Goal: Task Accomplishment & Management: Manage account settings

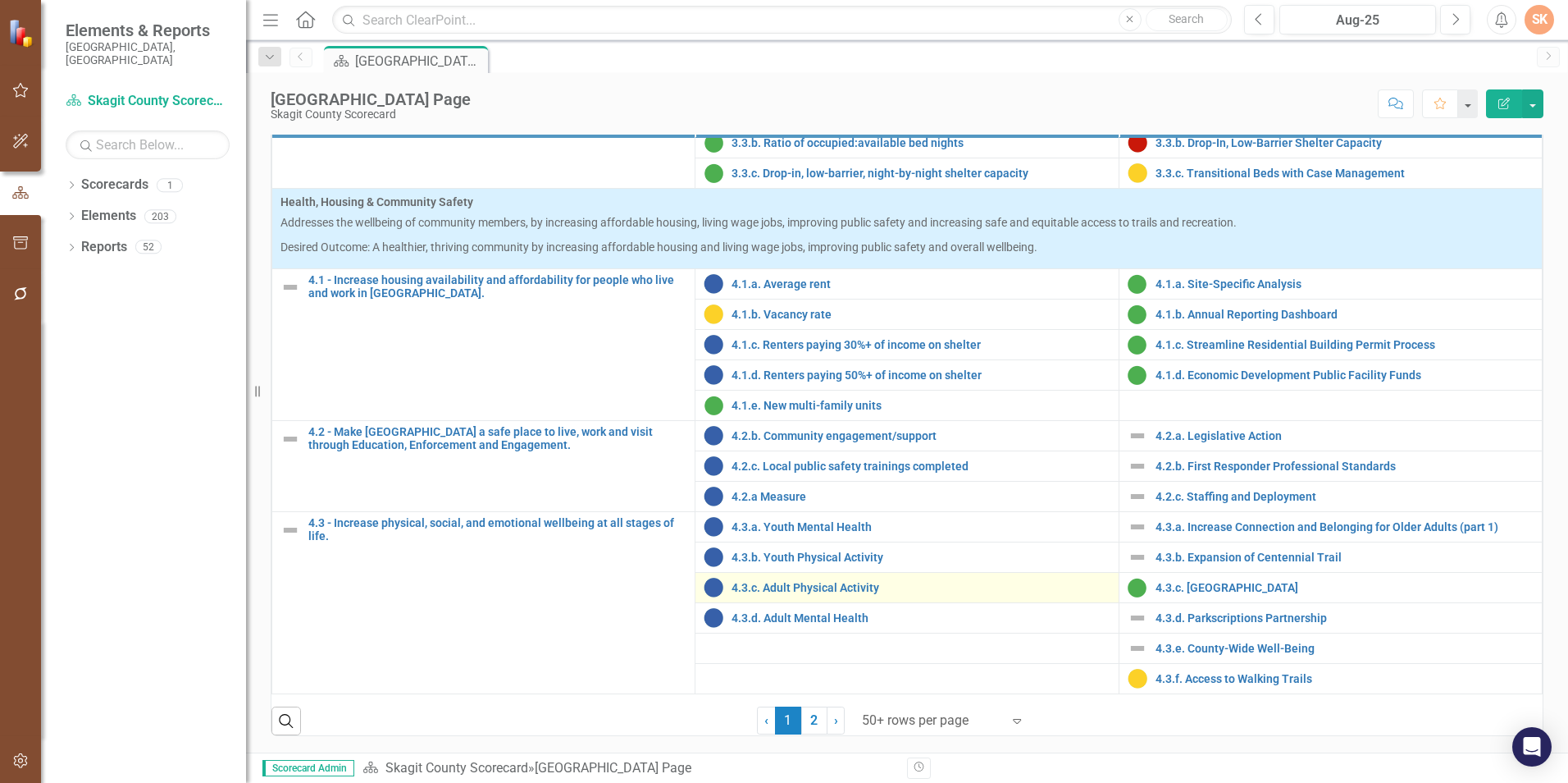
scroll to position [660, 0]
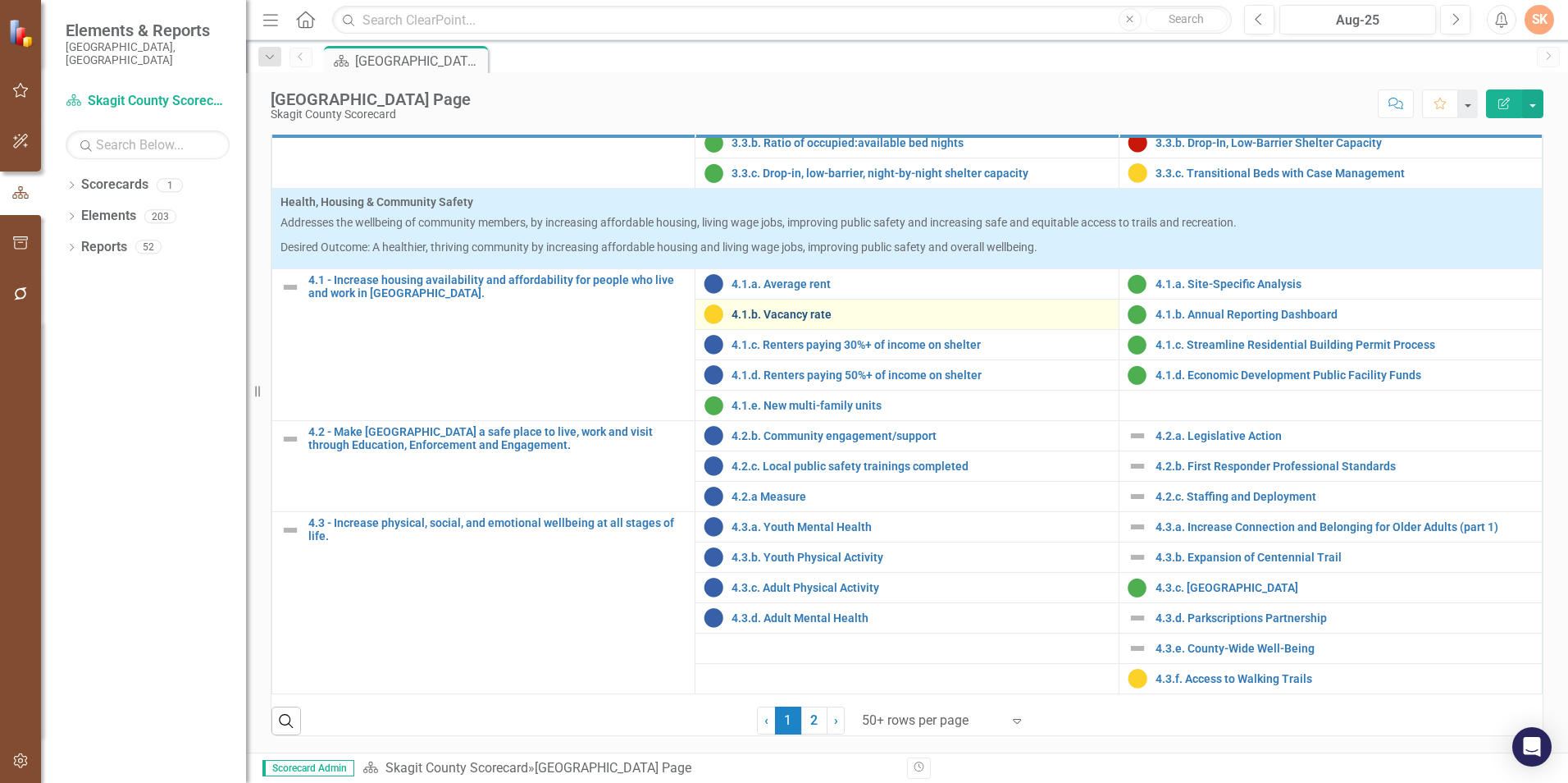
click at [823, 312] on link "4.1.b. Vacancy rate" at bounding box center [920, 315] width 378 height 13
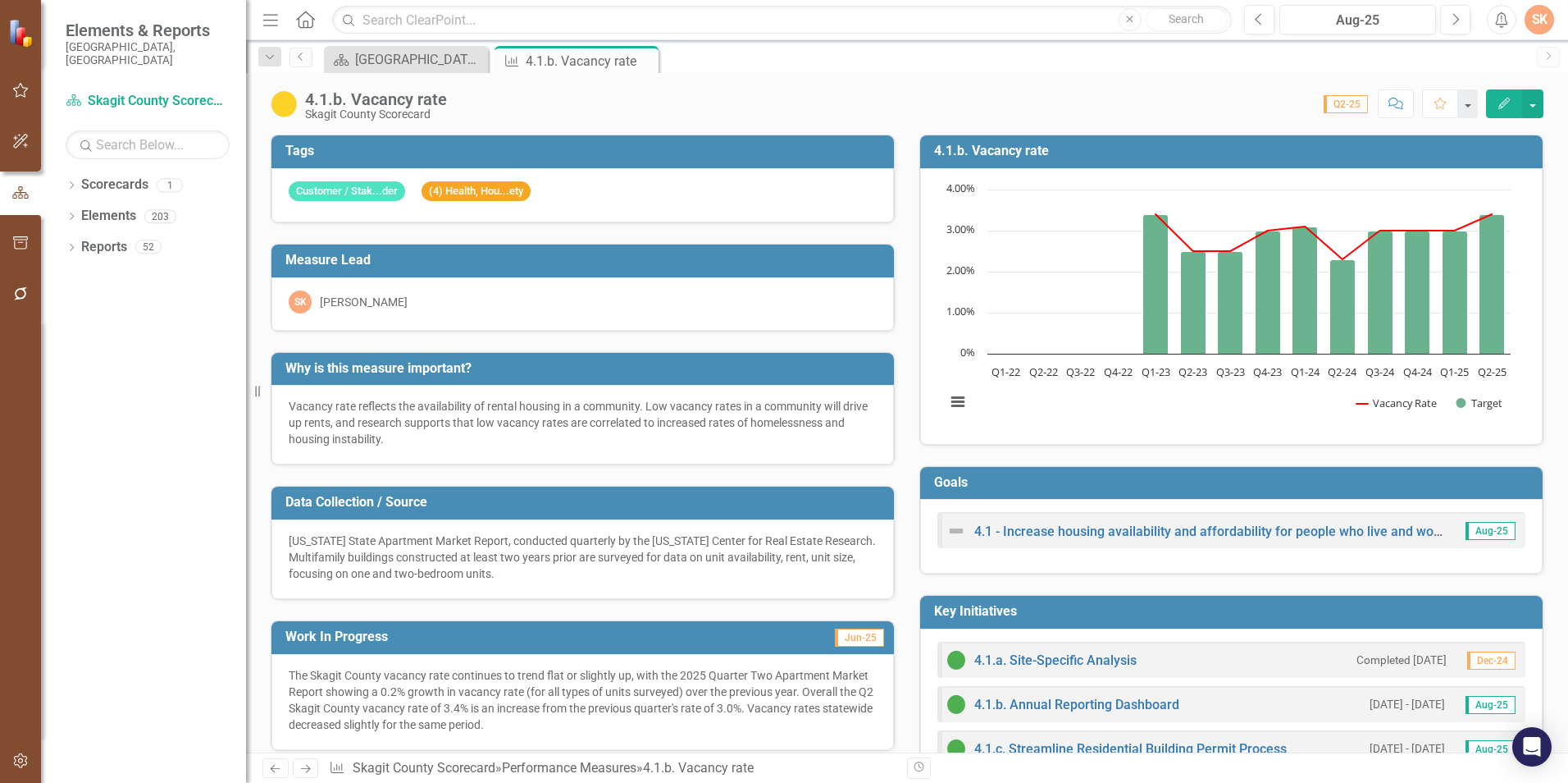
click at [1115, 150] on h3 "4.1.b. Vacancy rate" at bounding box center [1235, 151] width 600 height 14
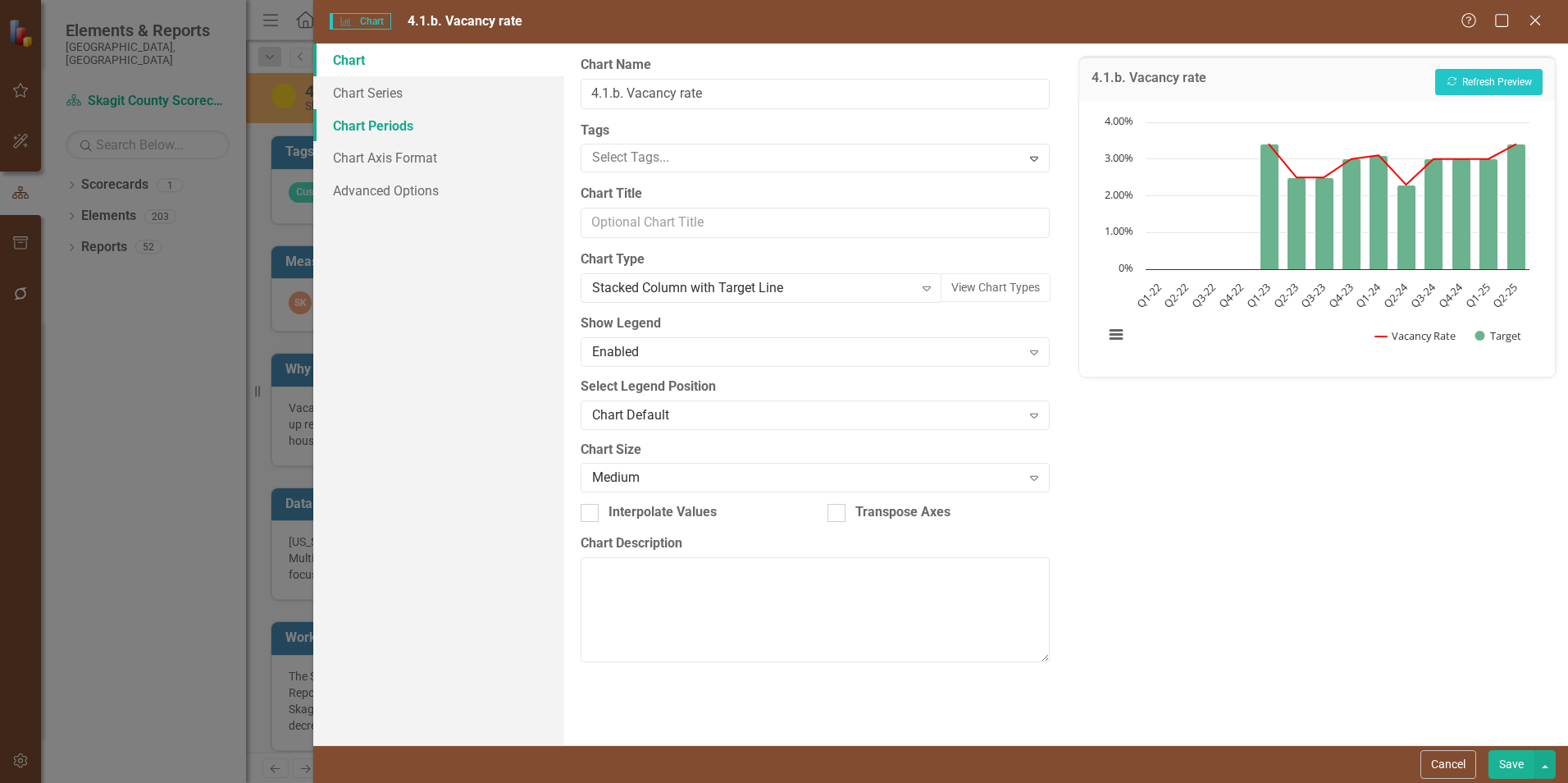
click at [407, 129] on link "Chart Periods" at bounding box center [439, 125] width 251 height 33
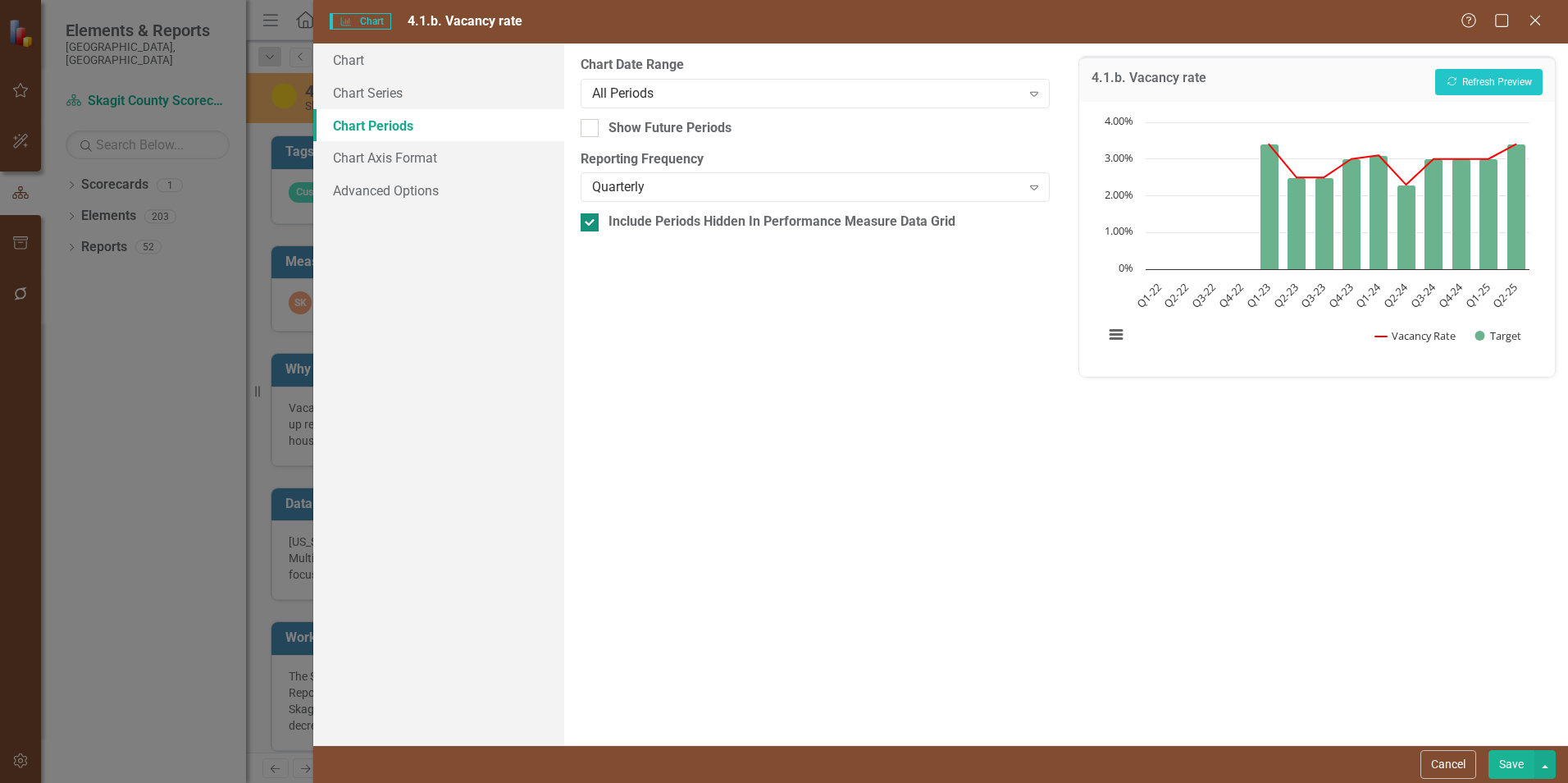
click at [935, 227] on div "Include Periods Hidden In Performance Measure Data Grid" at bounding box center [782, 221] width 347 height 19
click at [591, 224] on input "Include Periods Hidden In Performance Measure Data Grid" at bounding box center [586, 218] width 11 height 11
checkbox input "false"
click at [1475, 70] on button "Recalculate Refresh Preview" at bounding box center [1489, 82] width 108 height 26
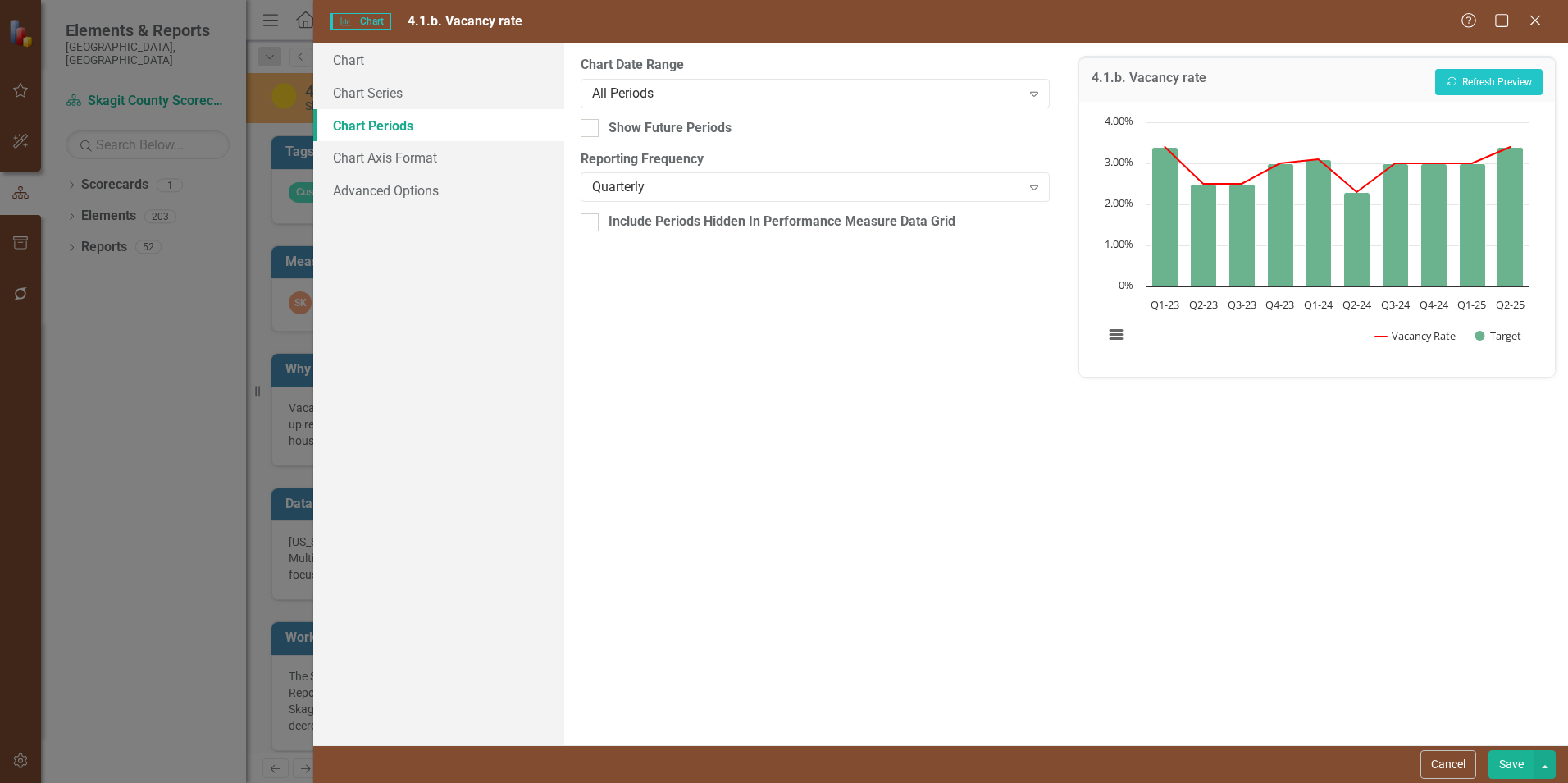
click at [1527, 766] on button "Save" at bounding box center [1511, 764] width 46 height 29
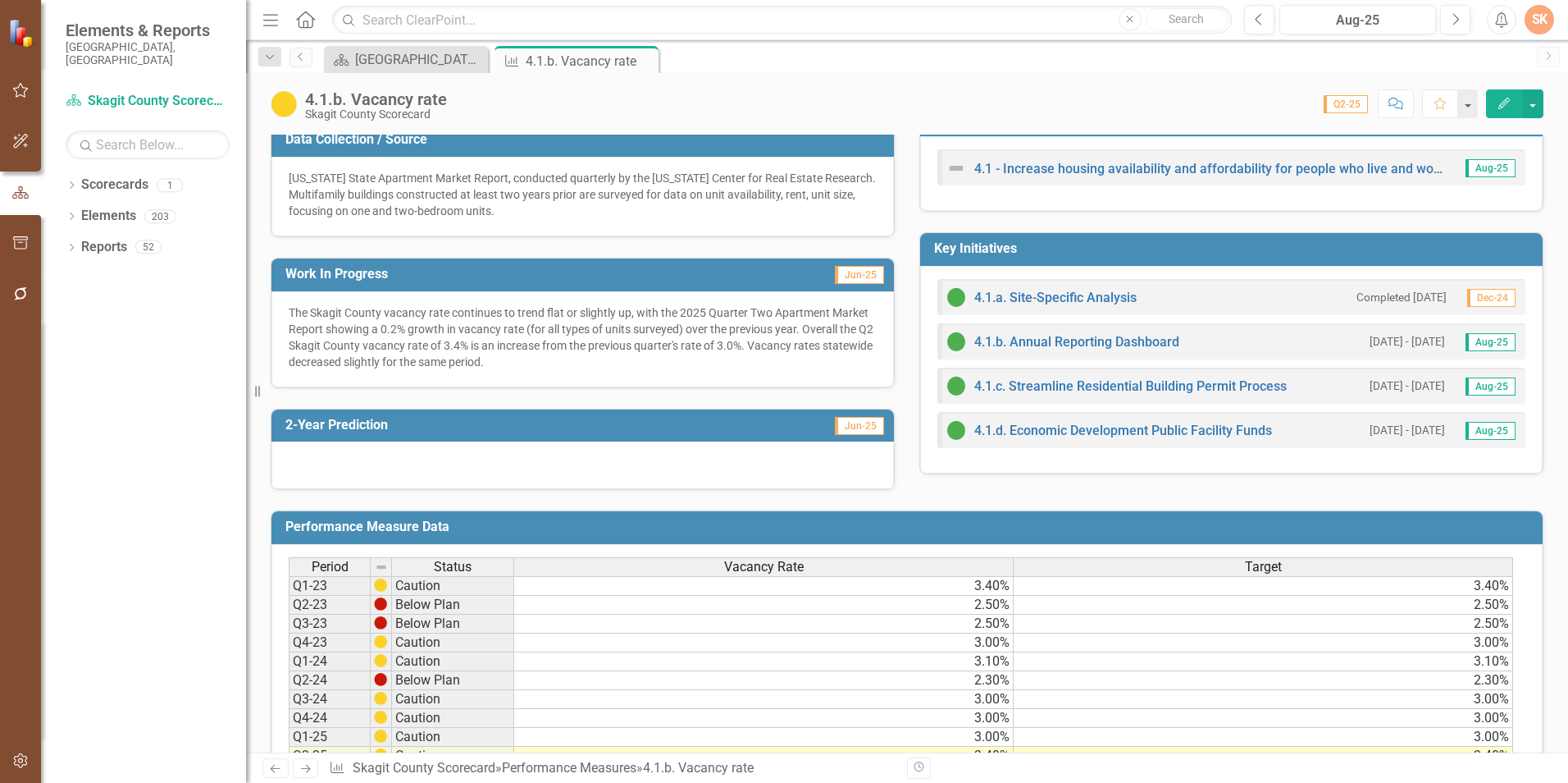
scroll to position [559, 0]
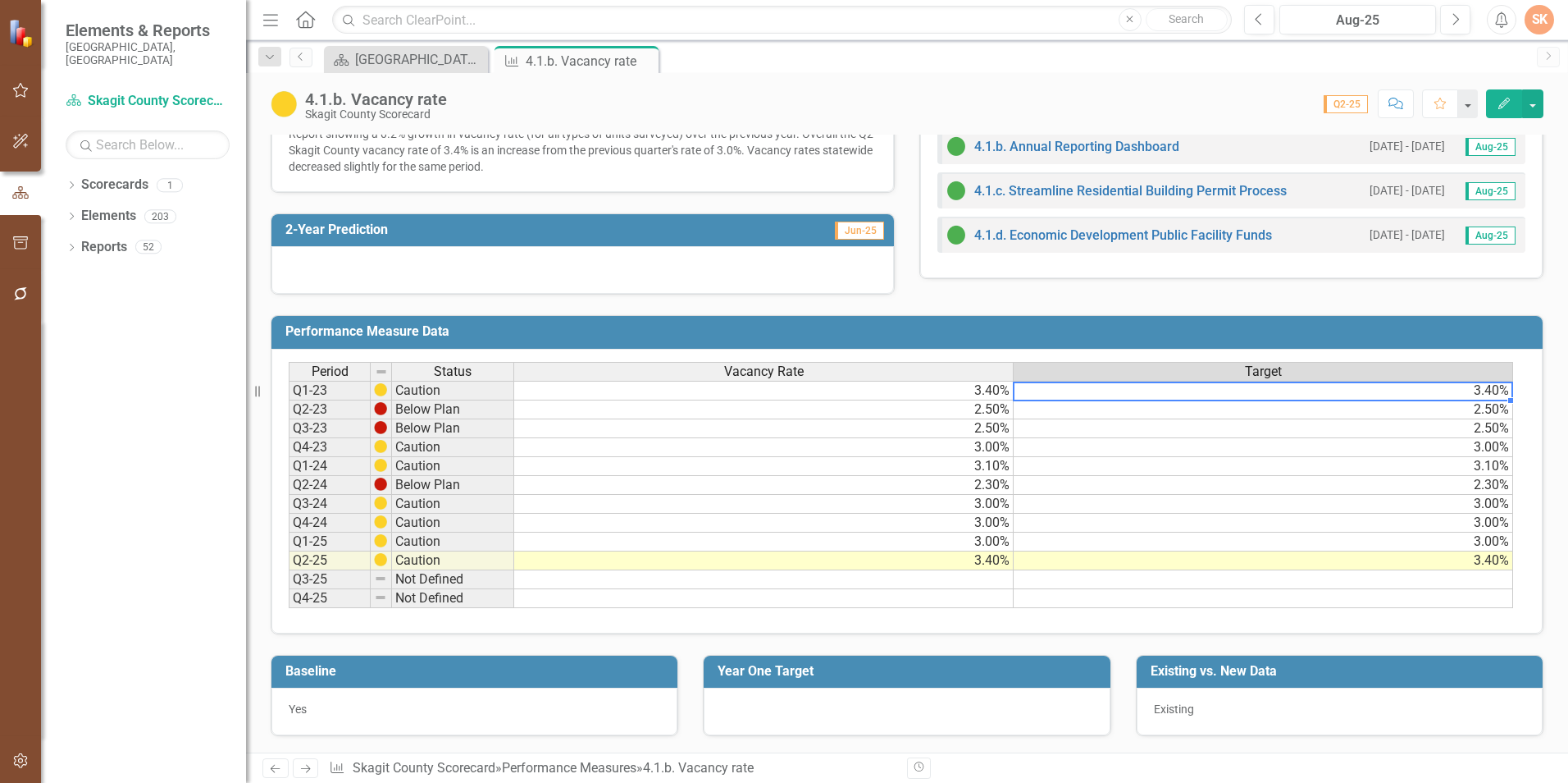
click at [1499, 395] on td "3.40%" at bounding box center [1263, 391] width 500 height 20
click at [1530, 414] on div "Performance Measure Data Last Calculated Period Status Vacancy Rate Target Q1-2…" at bounding box center [907, 474] width 1273 height 319
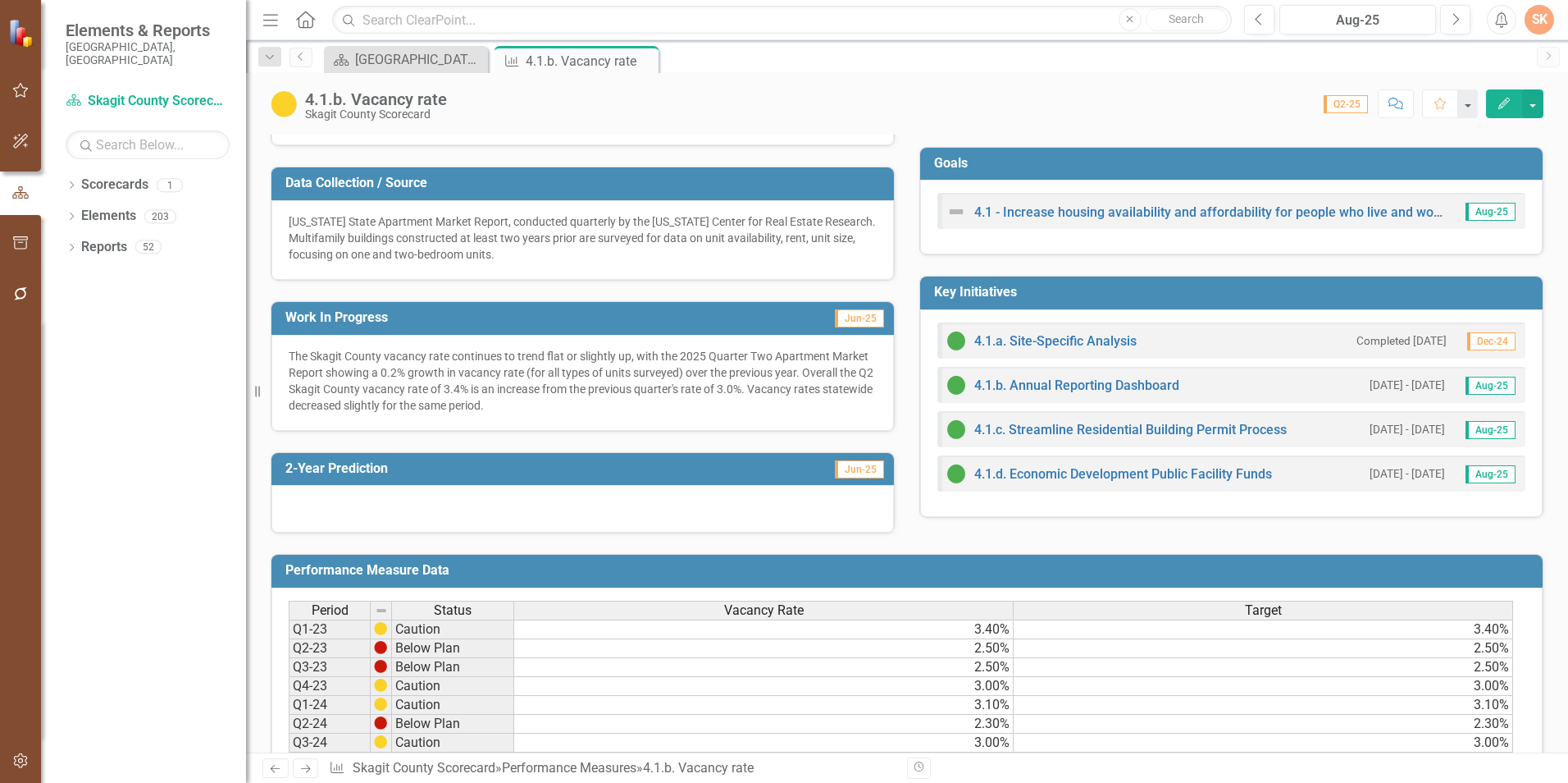
scroll to position [410, 0]
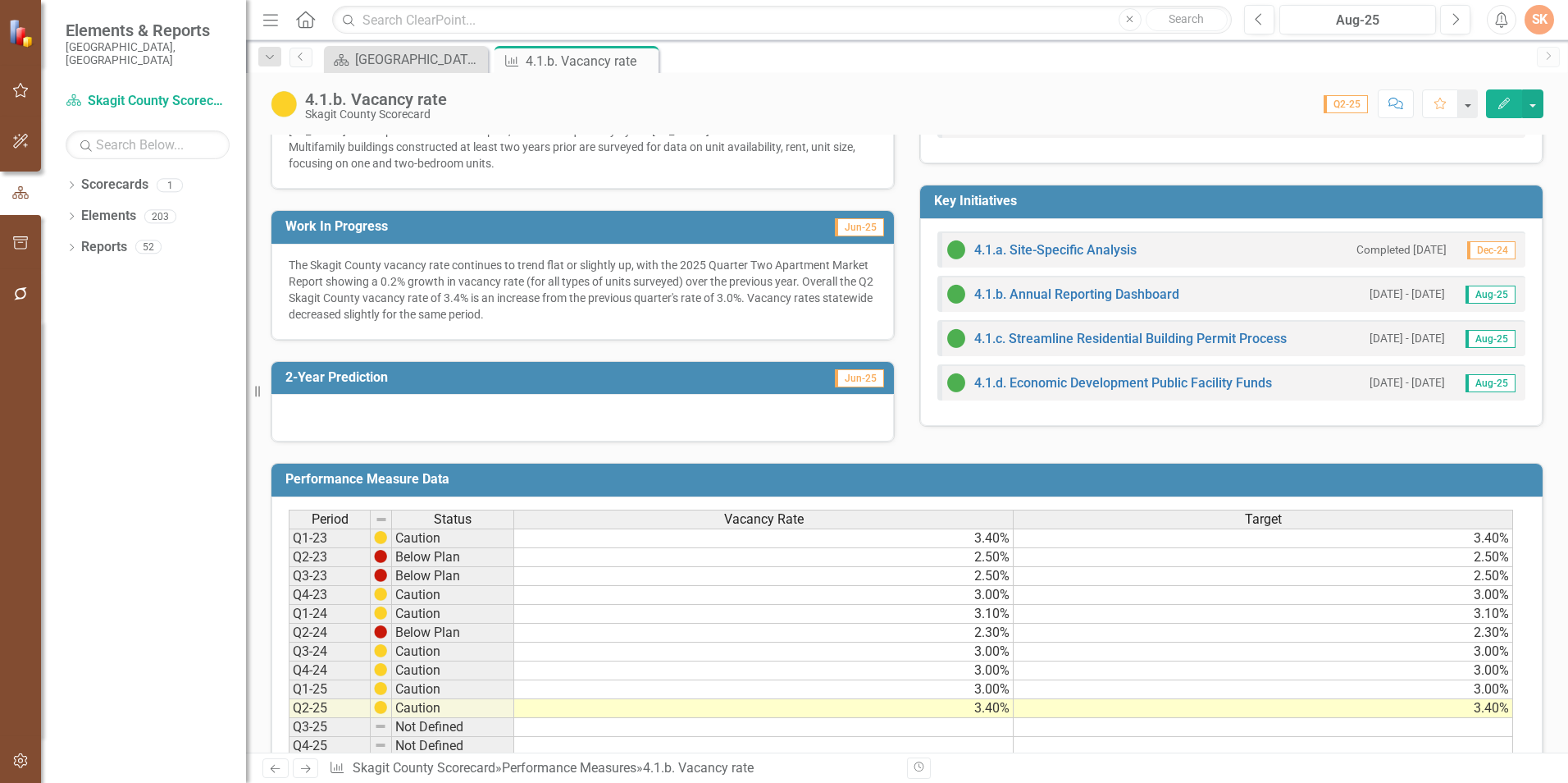
click at [1487, 538] on td "3.40%" at bounding box center [1263, 538] width 500 height 20
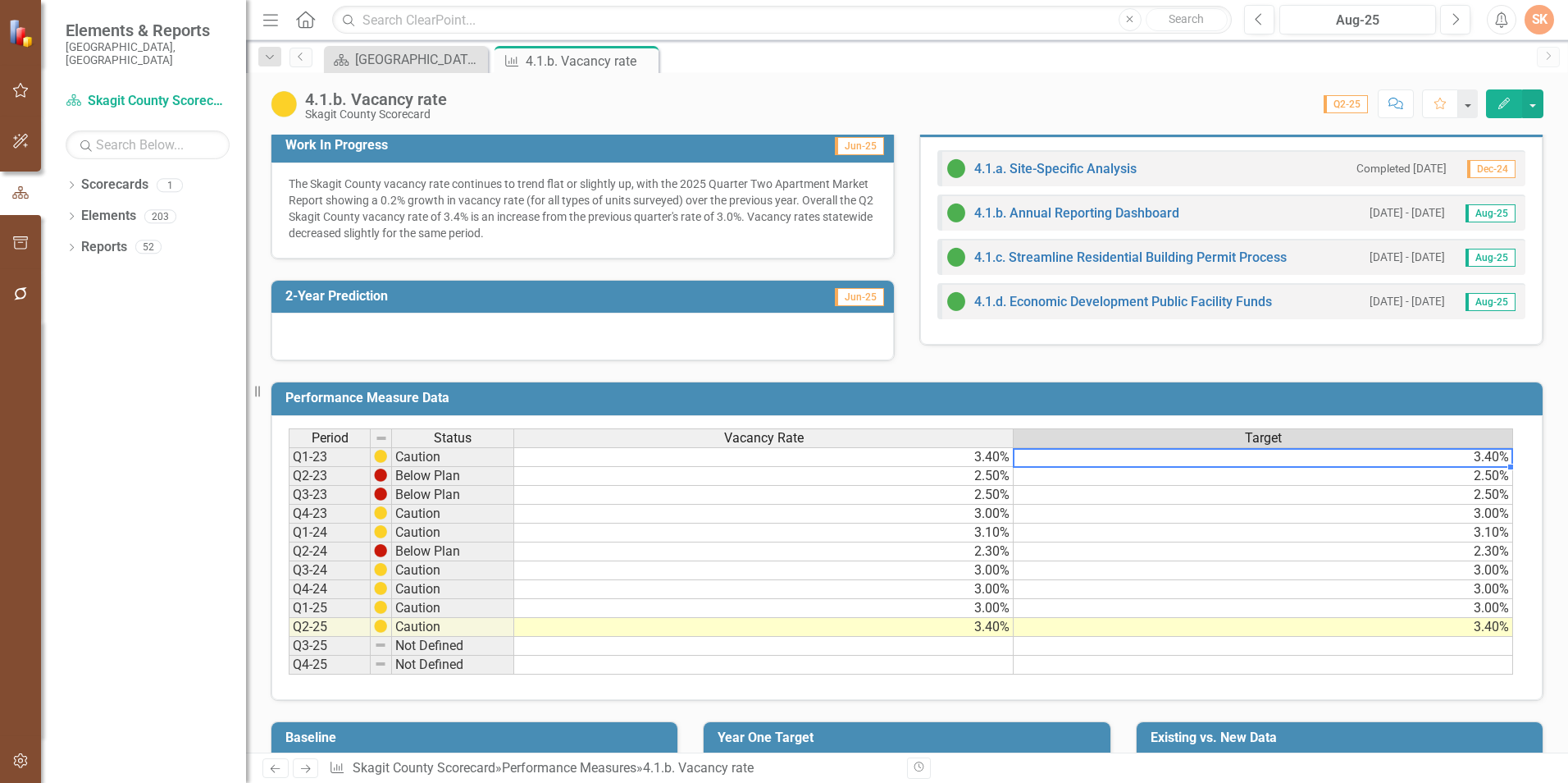
scroll to position [493, 0]
click at [1337, 436] on div "Target" at bounding box center [1262, 437] width 499 height 18
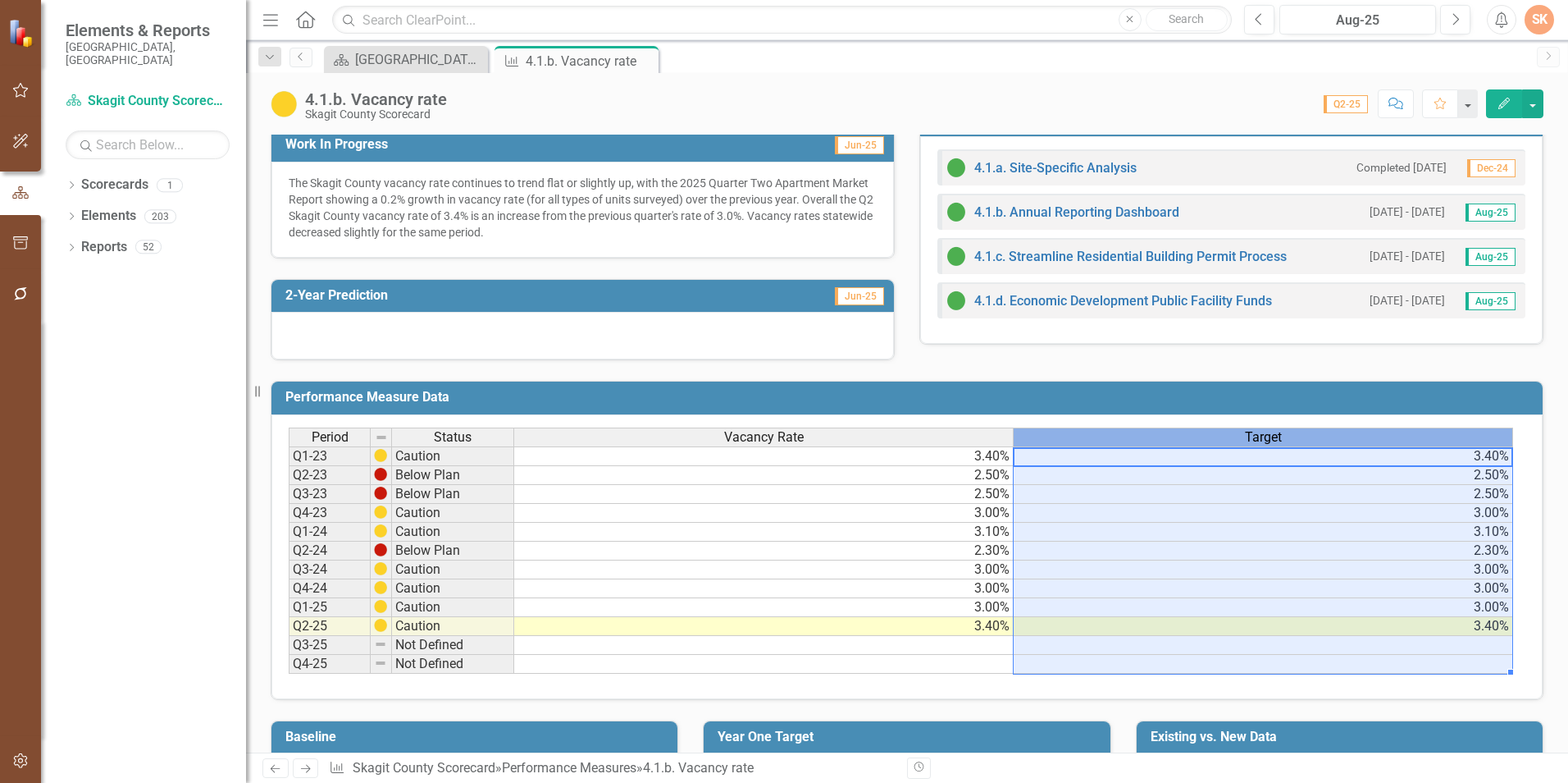
click at [910, 434] on div "Vacancy Rate" at bounding box center [763, 437] width 499 height 18
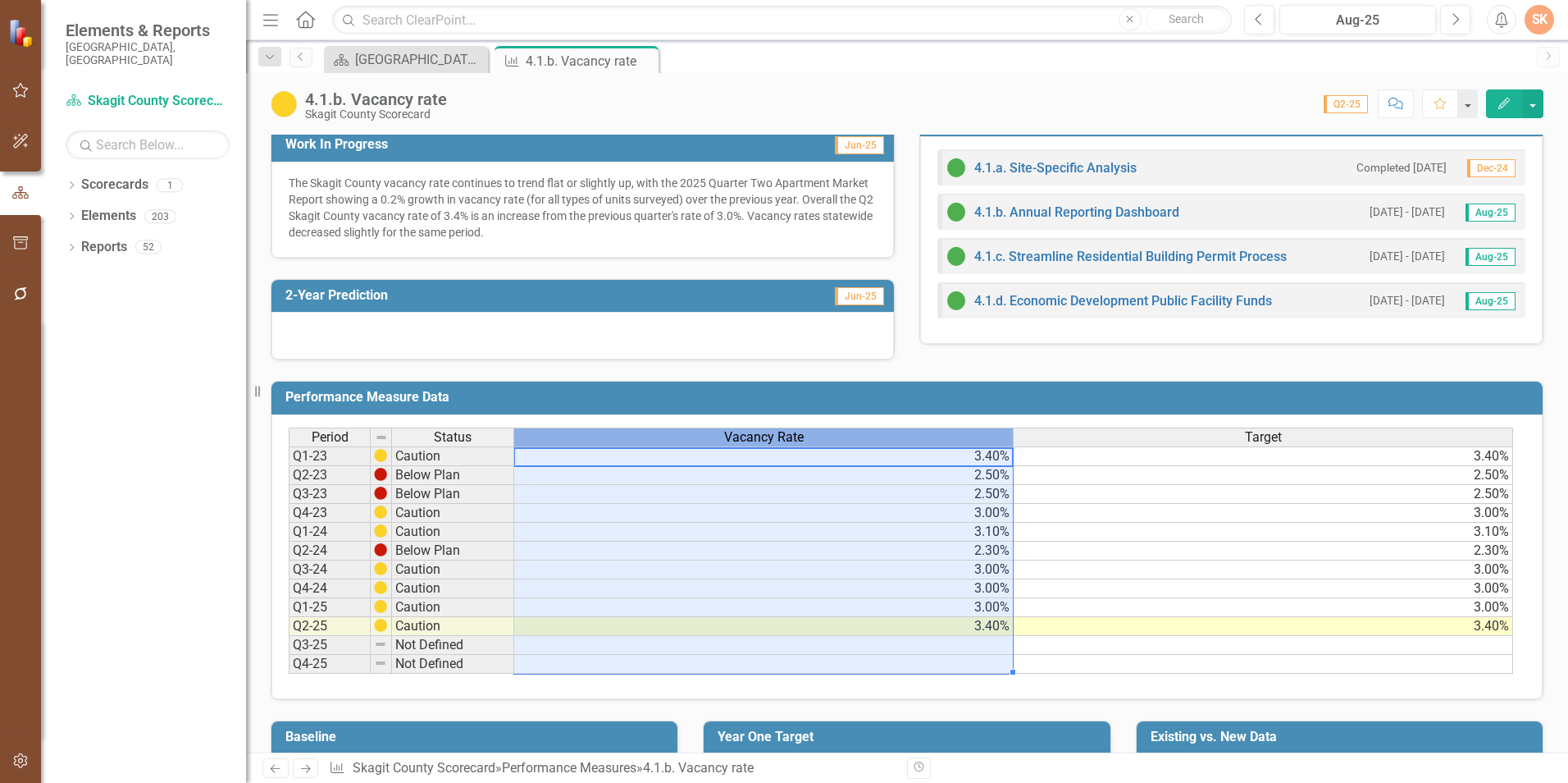
click at [935, 462] on td "3.40%" at bounding box center [764, 457] width 500 height 20
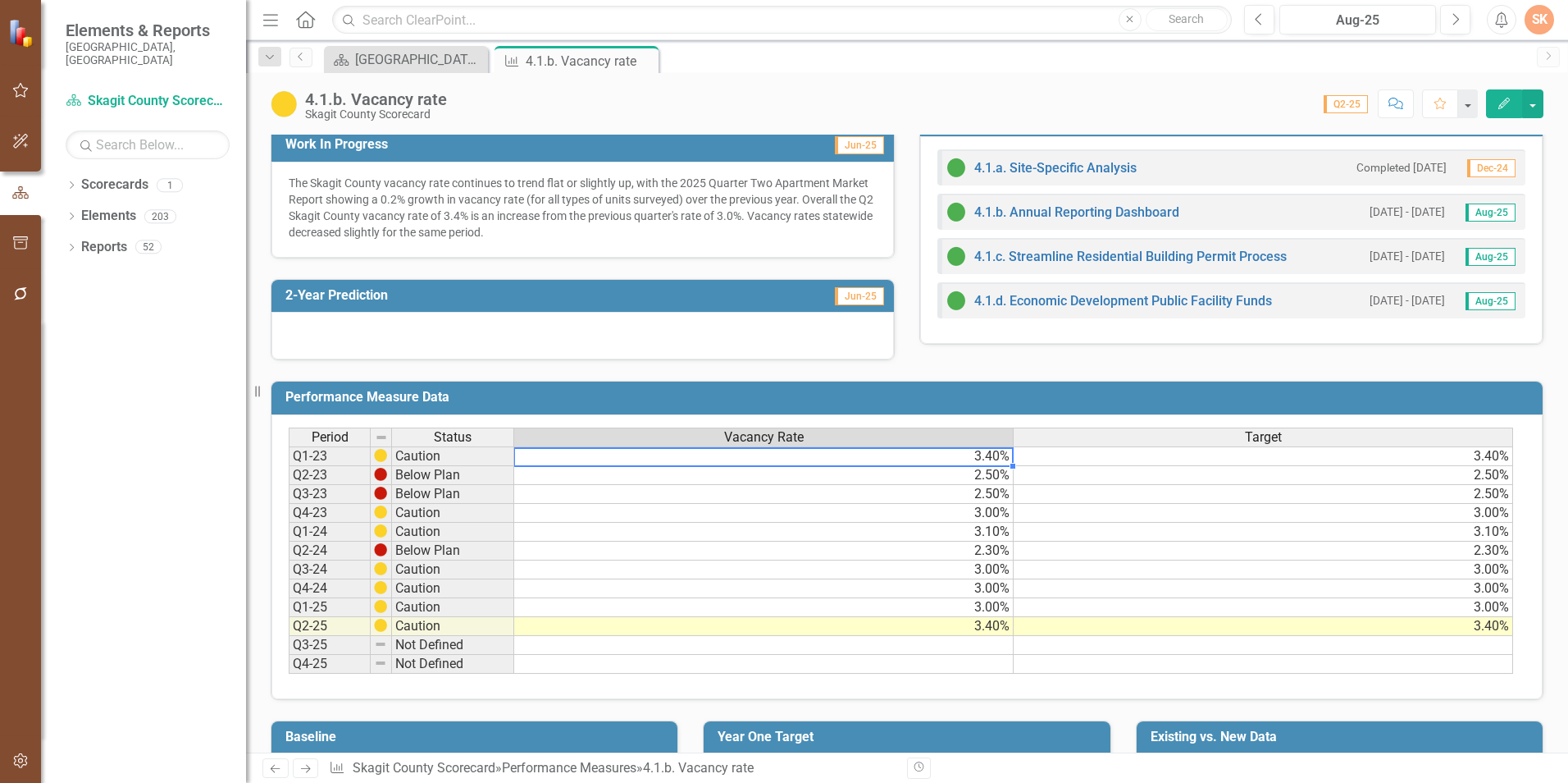
click at [935, 462] on td "3.40%" at bounding box center [764, 457] width 500 height 20
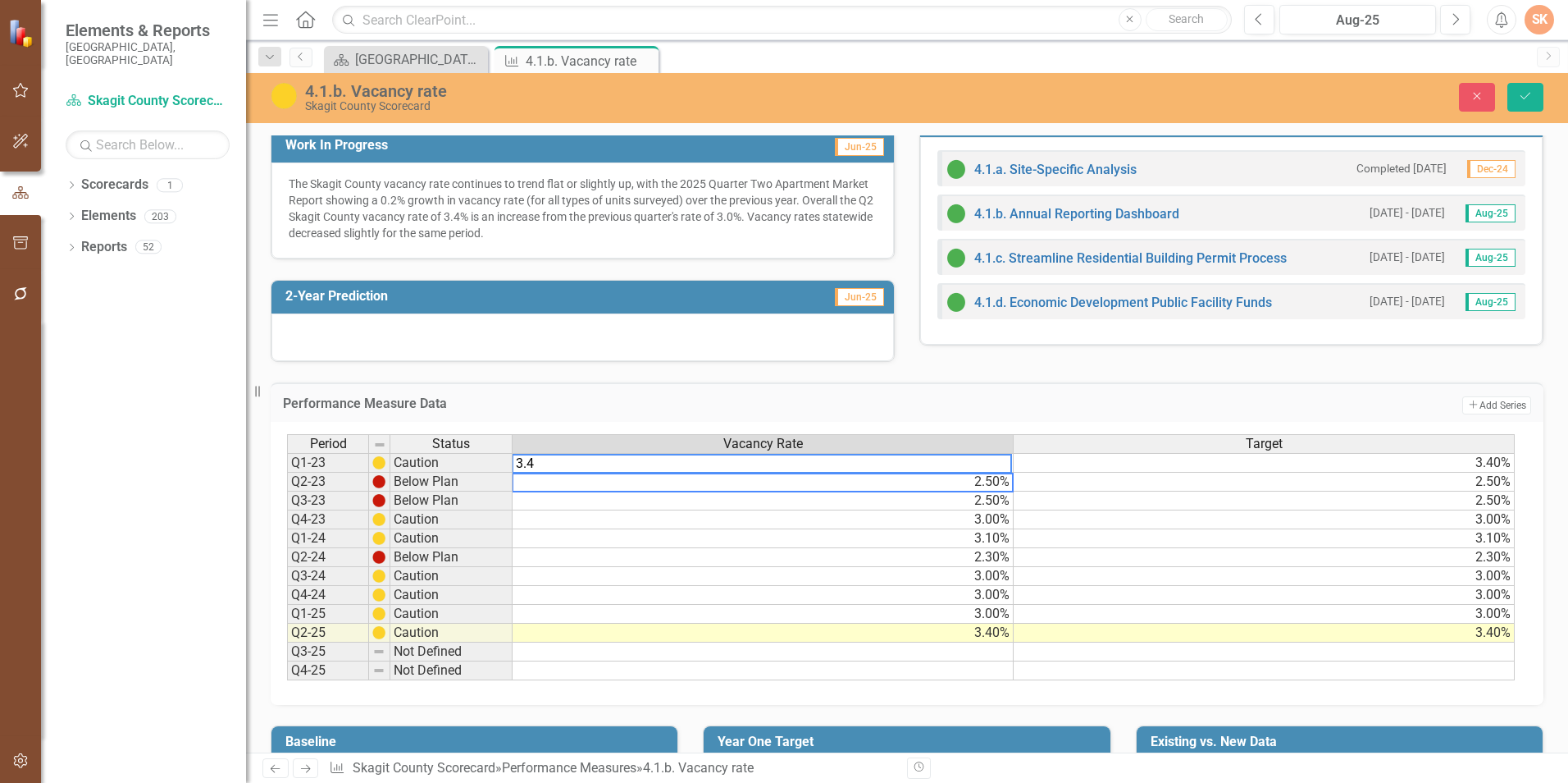
click at [287, 493] on div "Period Status Vacancy Rate Target Q1-23 Caution 3.40% 3.40% Q2-23 Below Plan 2.…" at bounding box center [287, 557] width 0 height 246
click at [926, 404] on h3 "Performance Measure Data" at bounding box center [722, 404] width 878 height 14
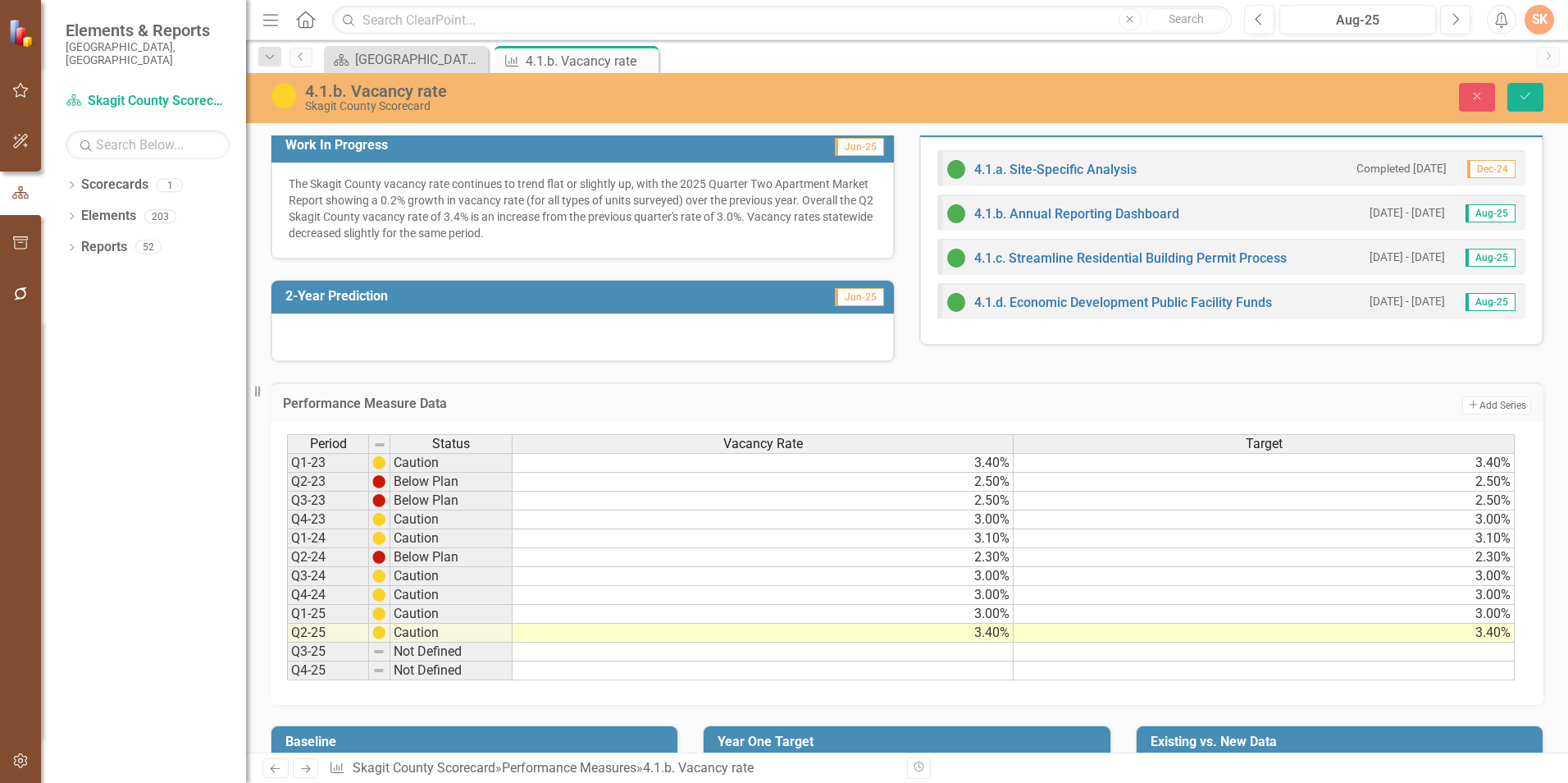
click at [1355, 442] on div "Target" at bounding box center [1263, 444] width 501 height 18
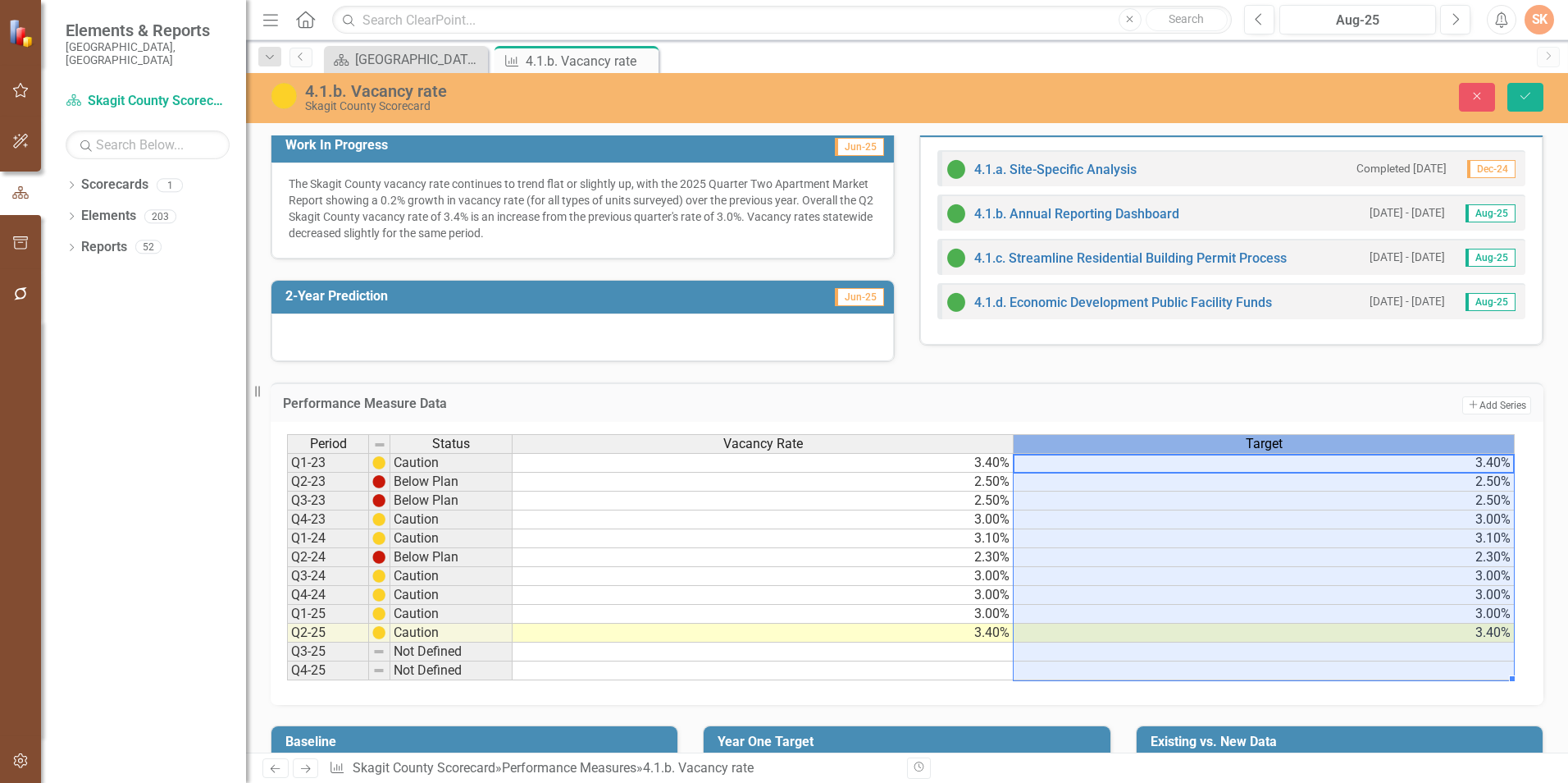
click at [1319, 441] on div "Target" at bounding box center [1263, 444] width 501 height 18
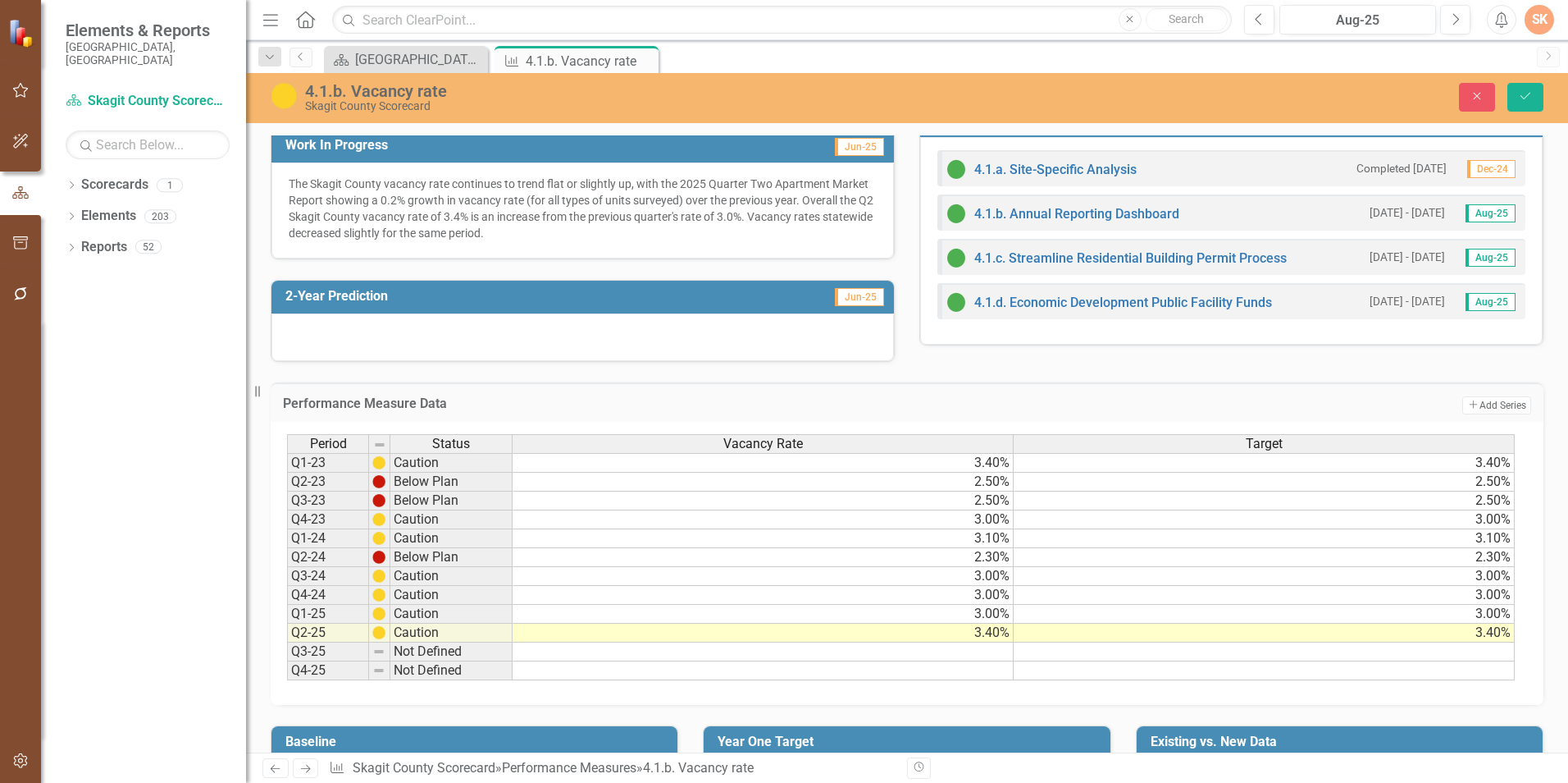
click at [1321, 417] on div "Performance Measure Data Add Add Series" at bounding box center [907, 402] width 1273 height 40
click at [1443, 466] on td "3.40%" at bounding box center [1264, 463] width 501 height 20
type textarea "5"
click at [1545, 469] on div "Tags Customer / Stak...der (4) Health, Hou...ety Measure Lead SK [PERSON_NAME] …" at bounding box center [907, 222] width 1322 height 1200
click at [1534, 97] on button "Save" at bounding box center [1526, 97] width 36 height 29
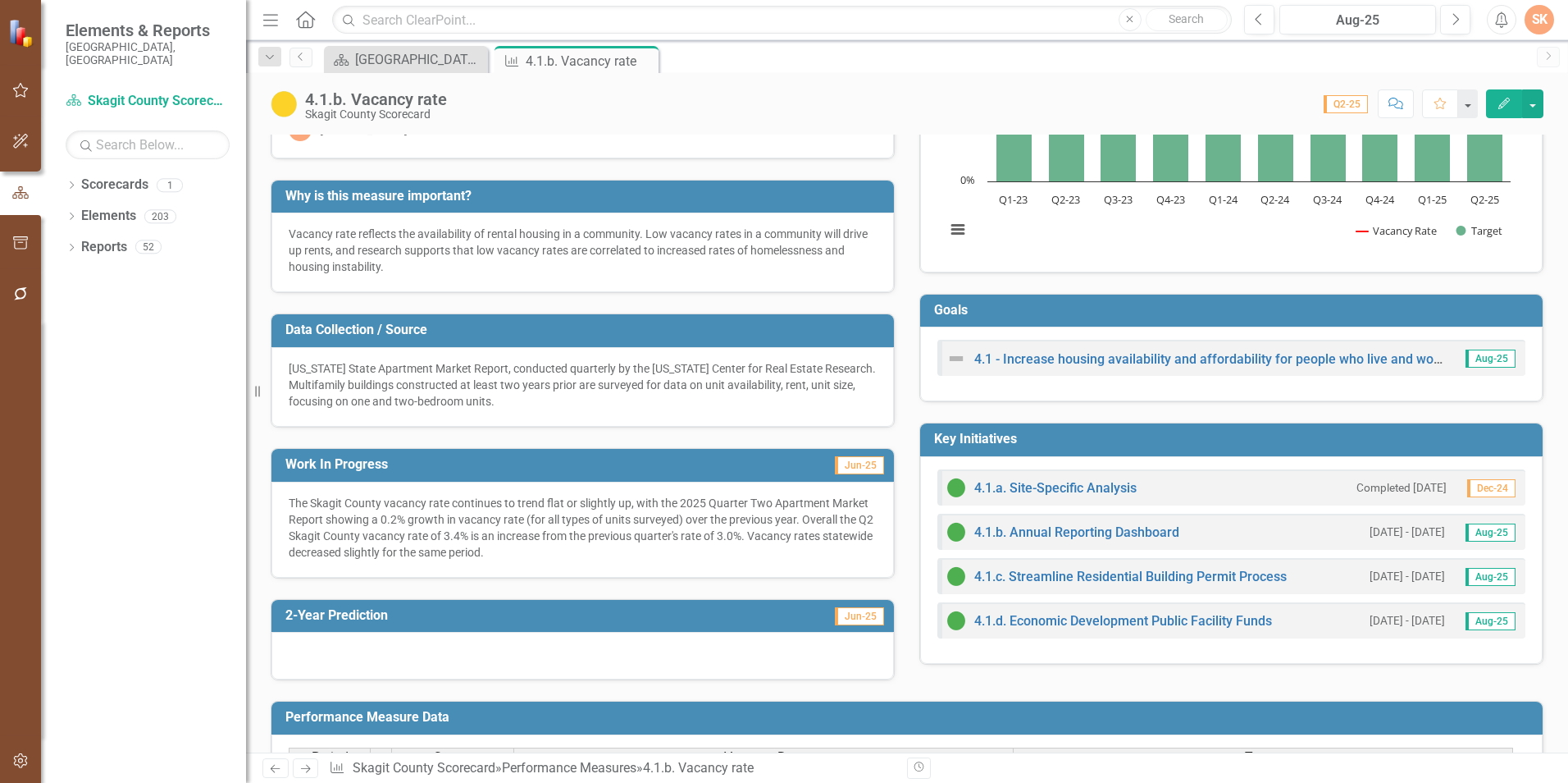
scroll to position [559, 0]
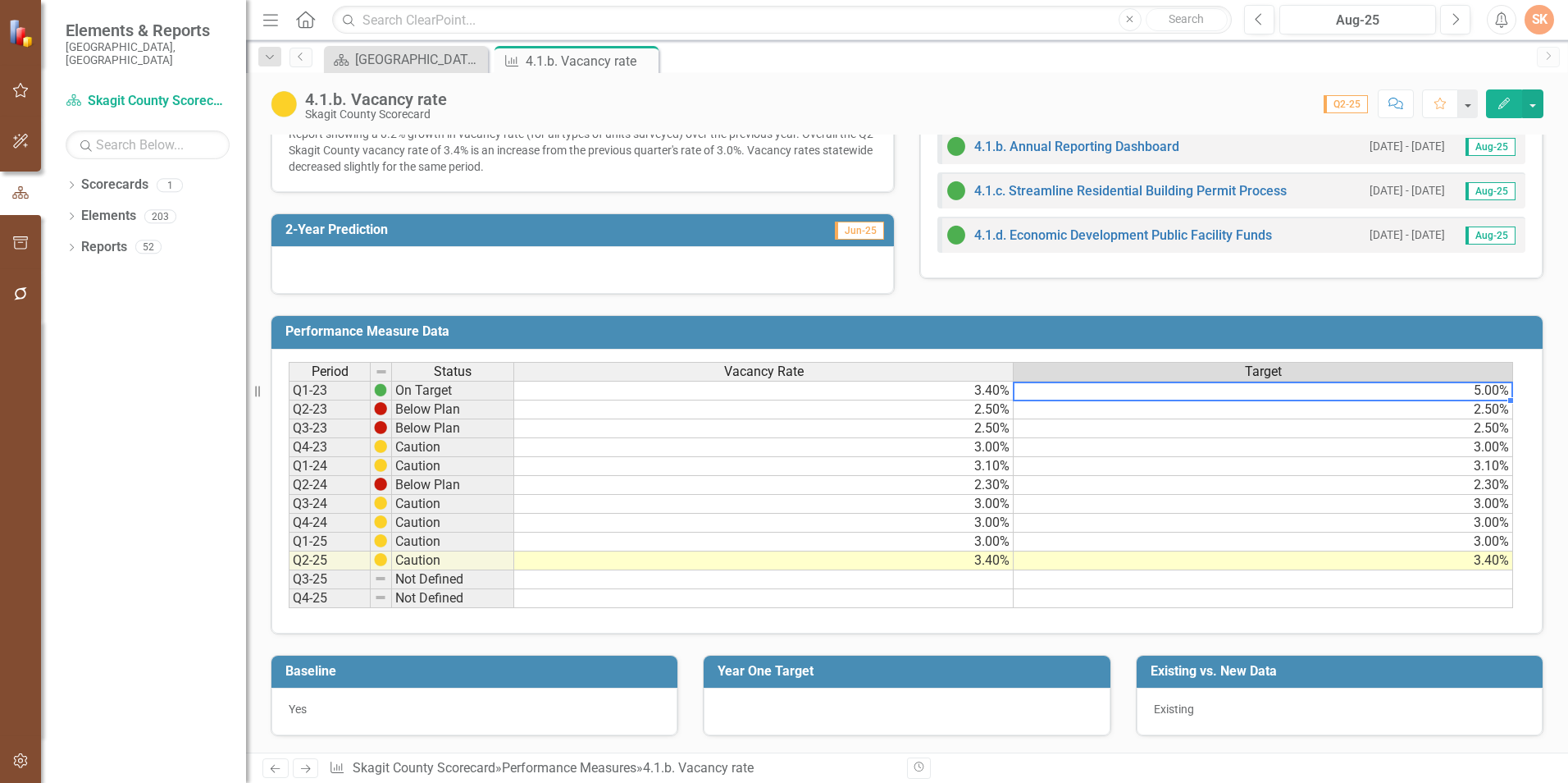
click at [1462, 392] on td "5.00%" at bounding box center [1263, 391] width 500 height 20
click at [1499, 387] on td "5.00%" at bounding box center [1263, 391] width 500 height 20
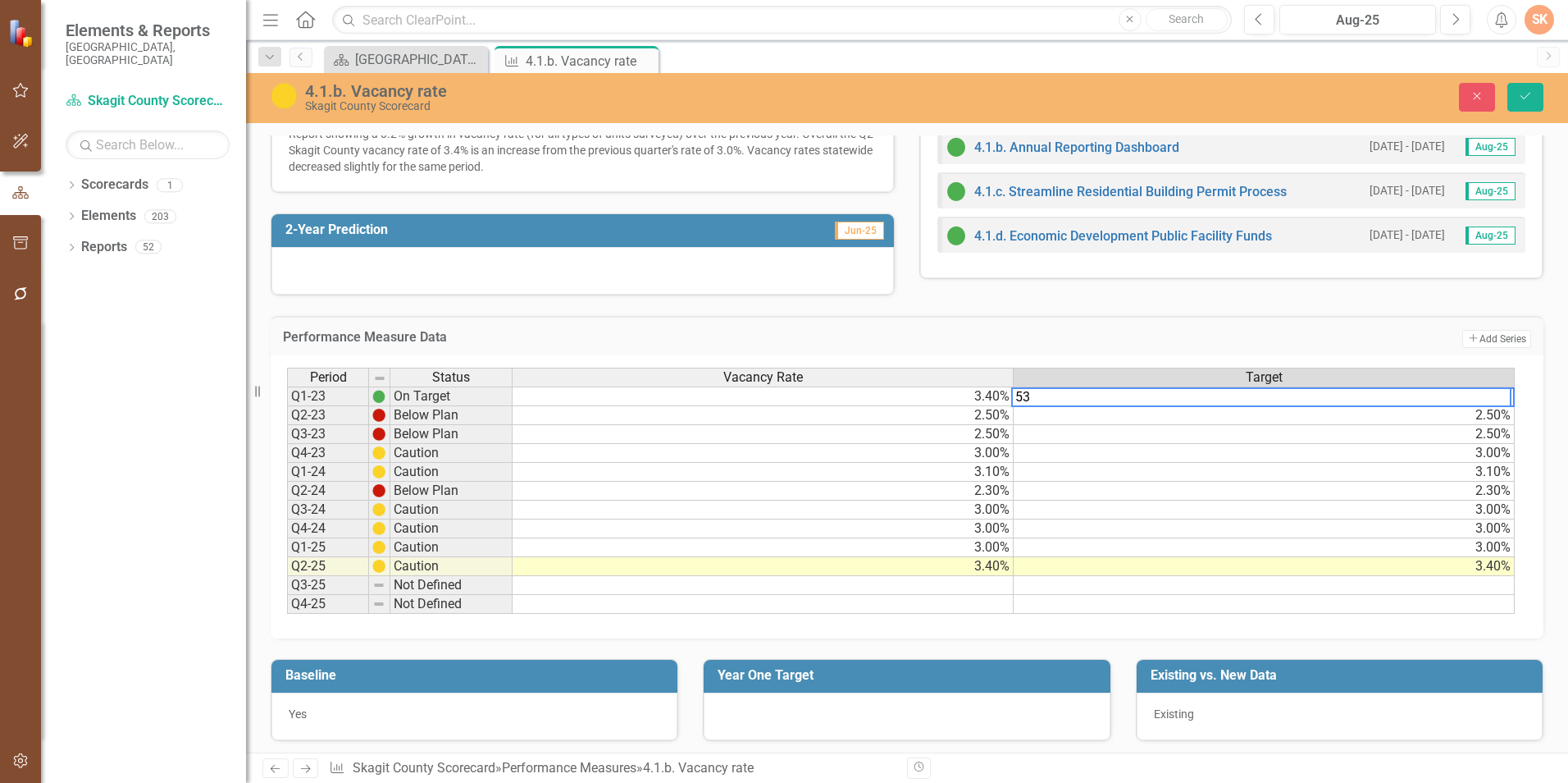
type textarea "5"
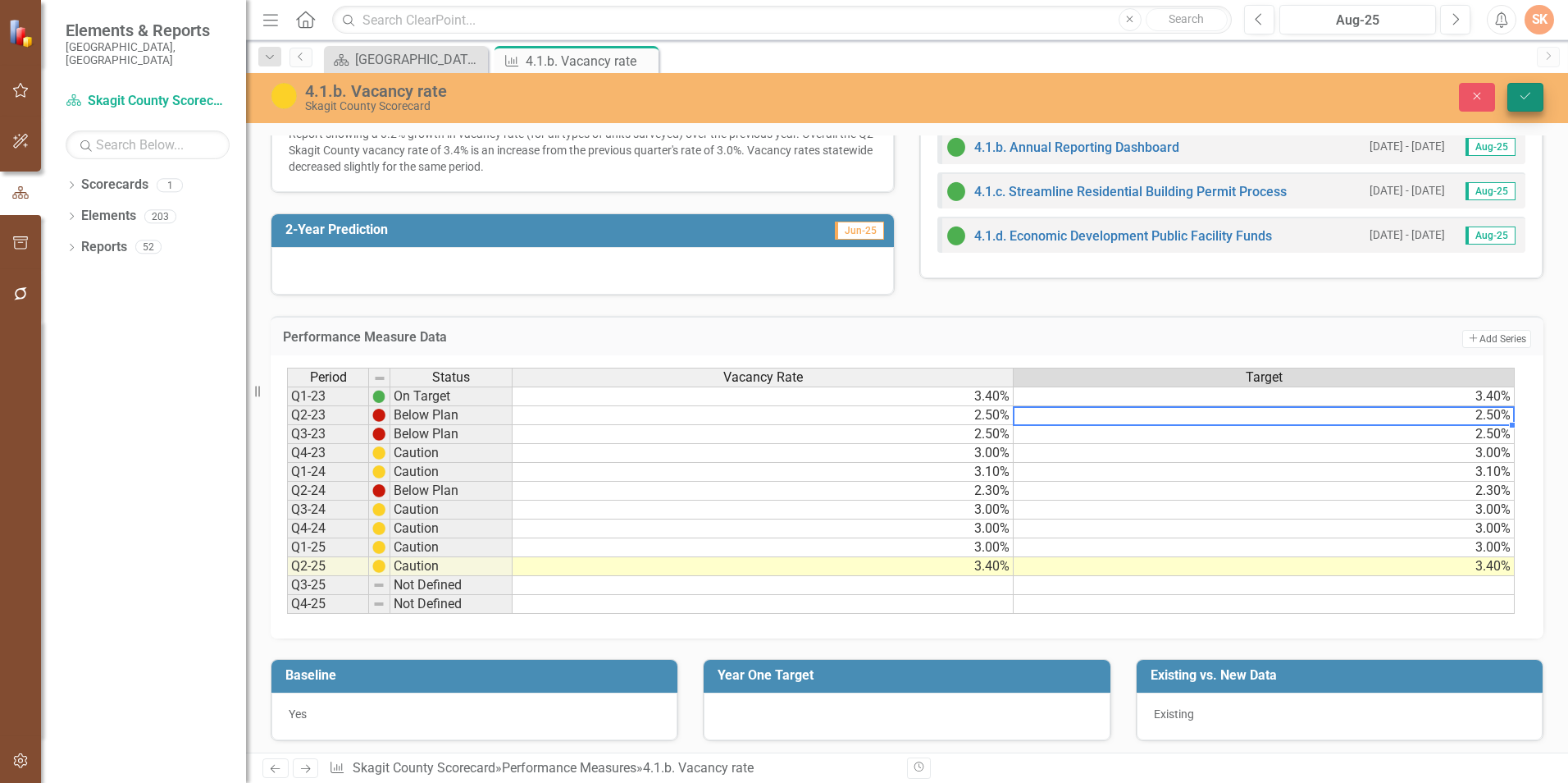
type textarea "2.5"
click at [1541, 95] on button "Save" at bounding box center [1526, 97] width 36 height 29
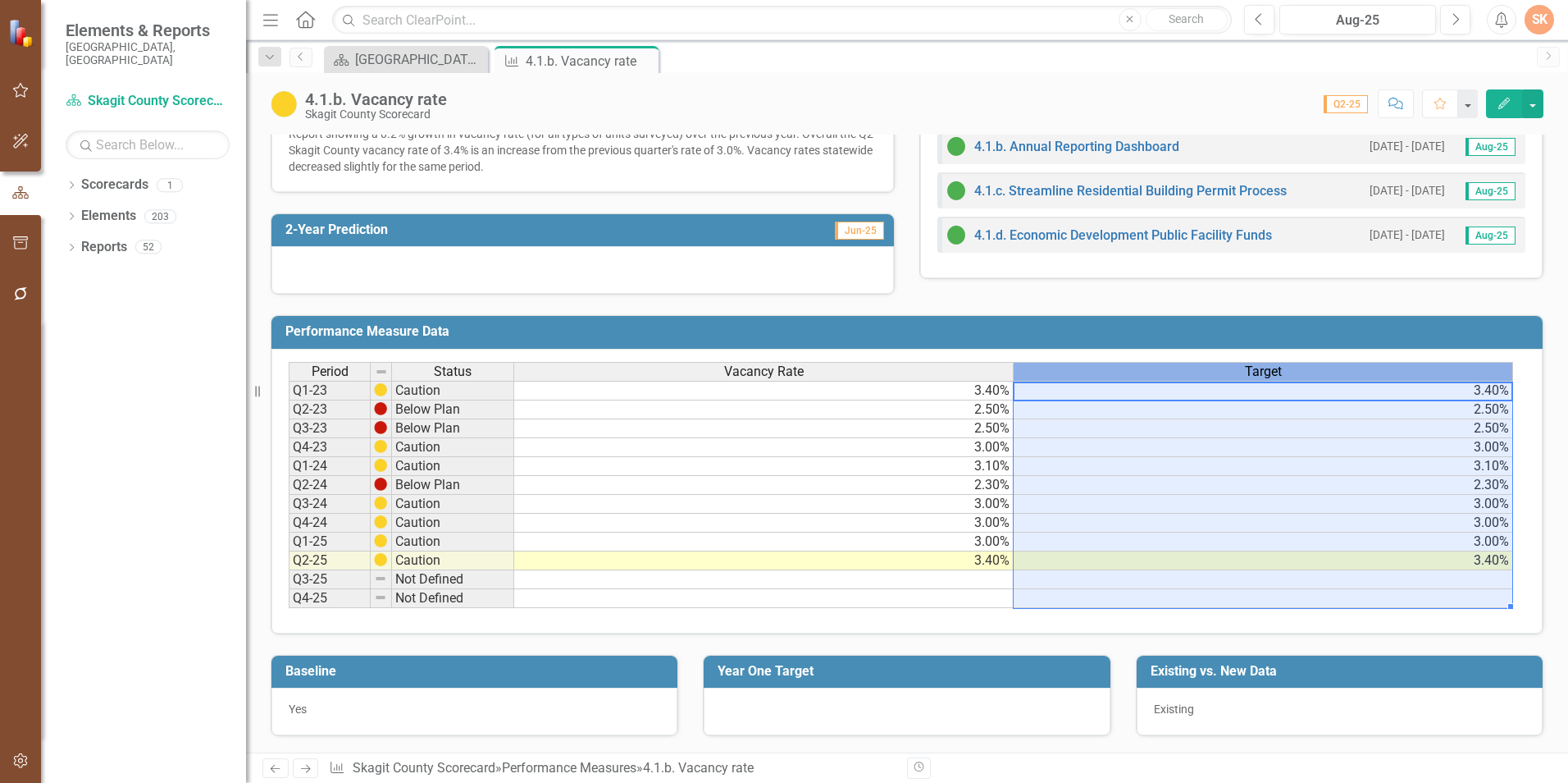
click at [1326, 371] on div "Target" at bounding box center [1262, 371] width 499 height 18
click at [1289, 369] on div "Target" at bounding box center [1262, 371] width 499 height 18
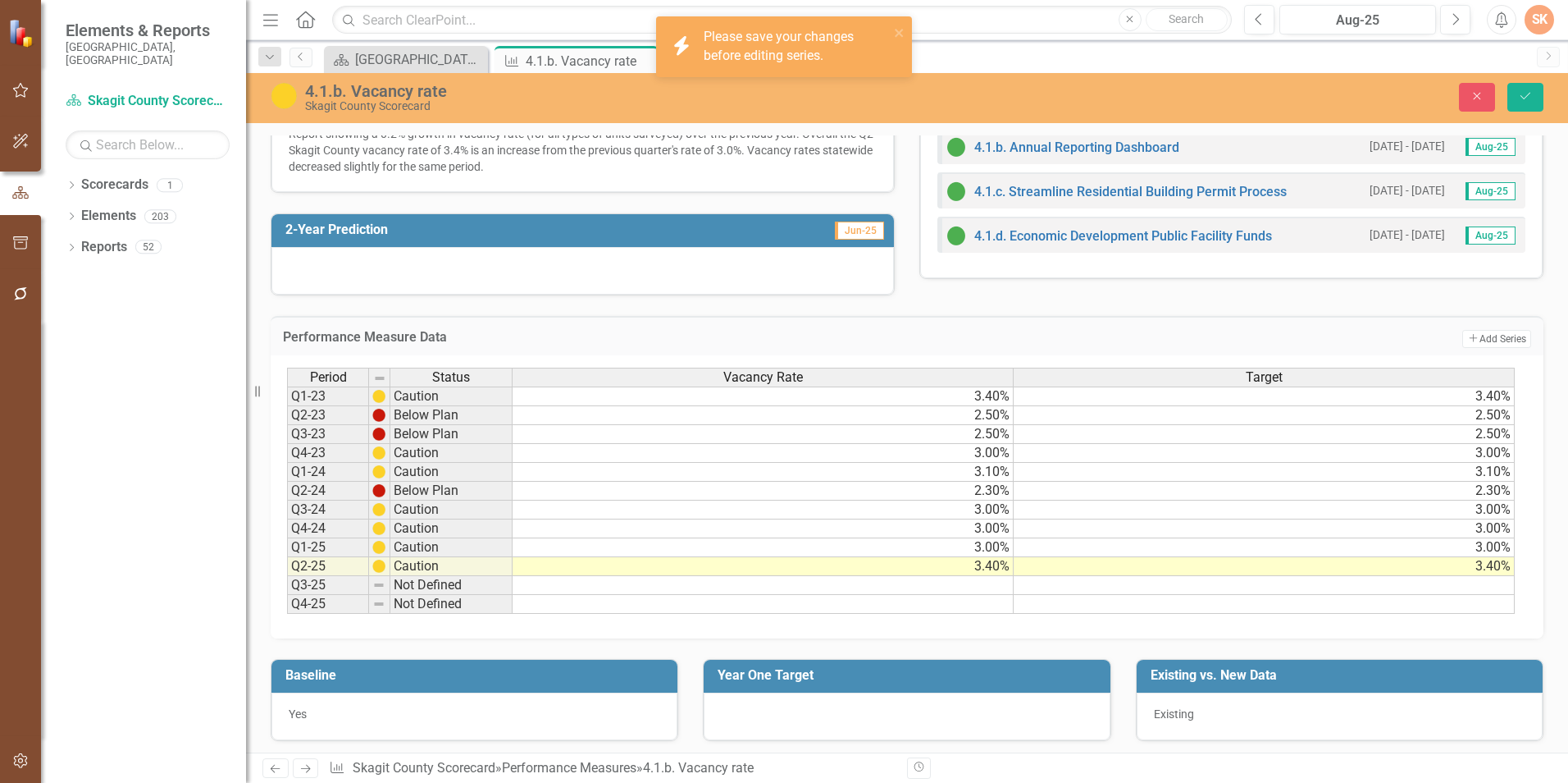
click at [1287, 341] on td "Add Add Series" at bounding box center [1345, 339] width 371 height 22
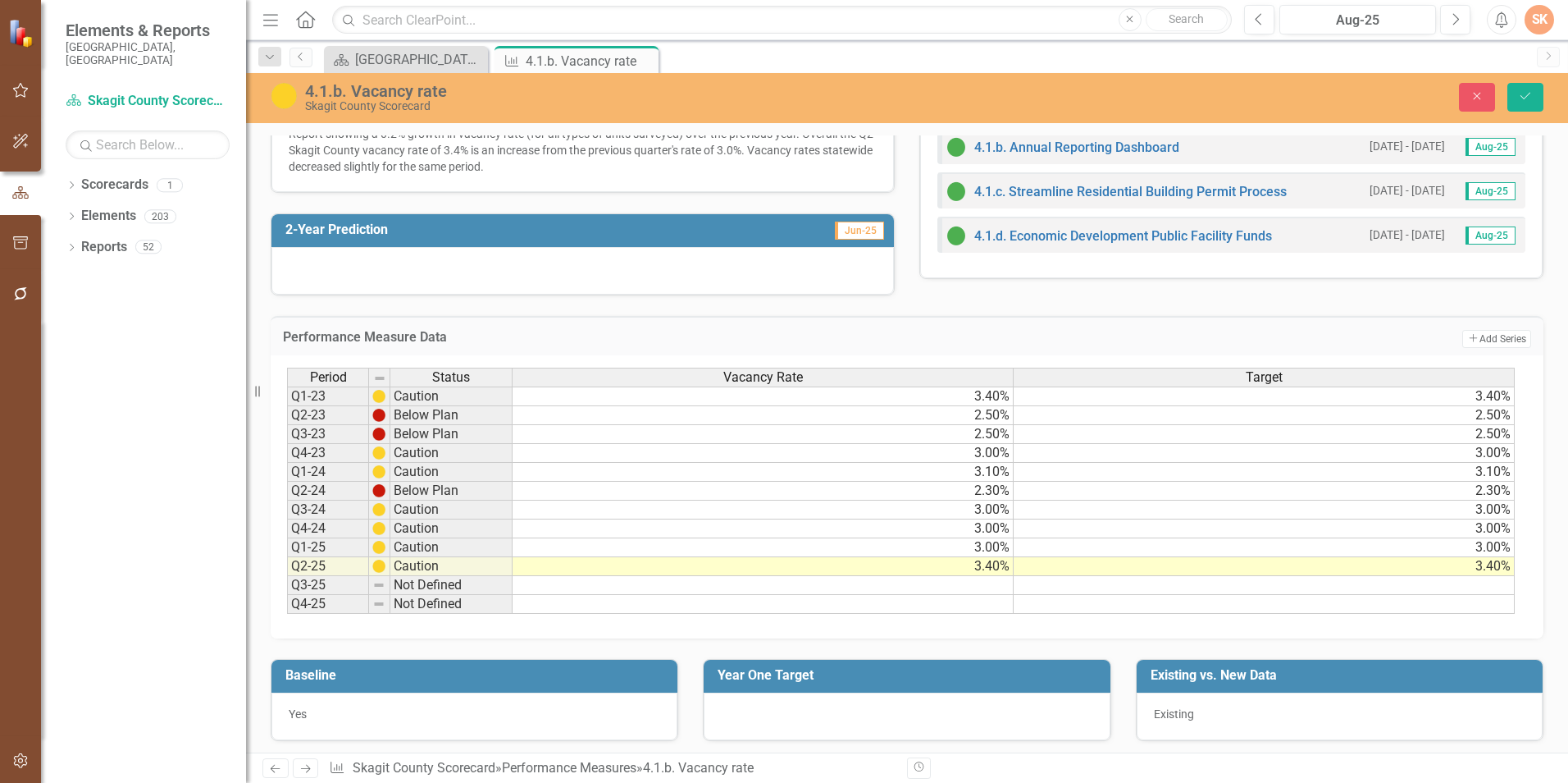
click at [1016, 343] on h3 "Performance Measure Data" at bounding box center [722, 337] width 878 height 14
click at [341, 340] on h3 "Performance Measure Data" at bounding box center [722, 337] width 878 height 14
drag, startPoint x: 1337, startPoint y: 336, endPoint x: 1221, endPoint y: 352, distance: 117.1
click at [1221, 352] on div "Performance Measure Data Add Add Series" at bounding box center [907, 335] width 1273 height 40
click at [795, 585] on td at bounding box center [763, 585] width 501 height 19
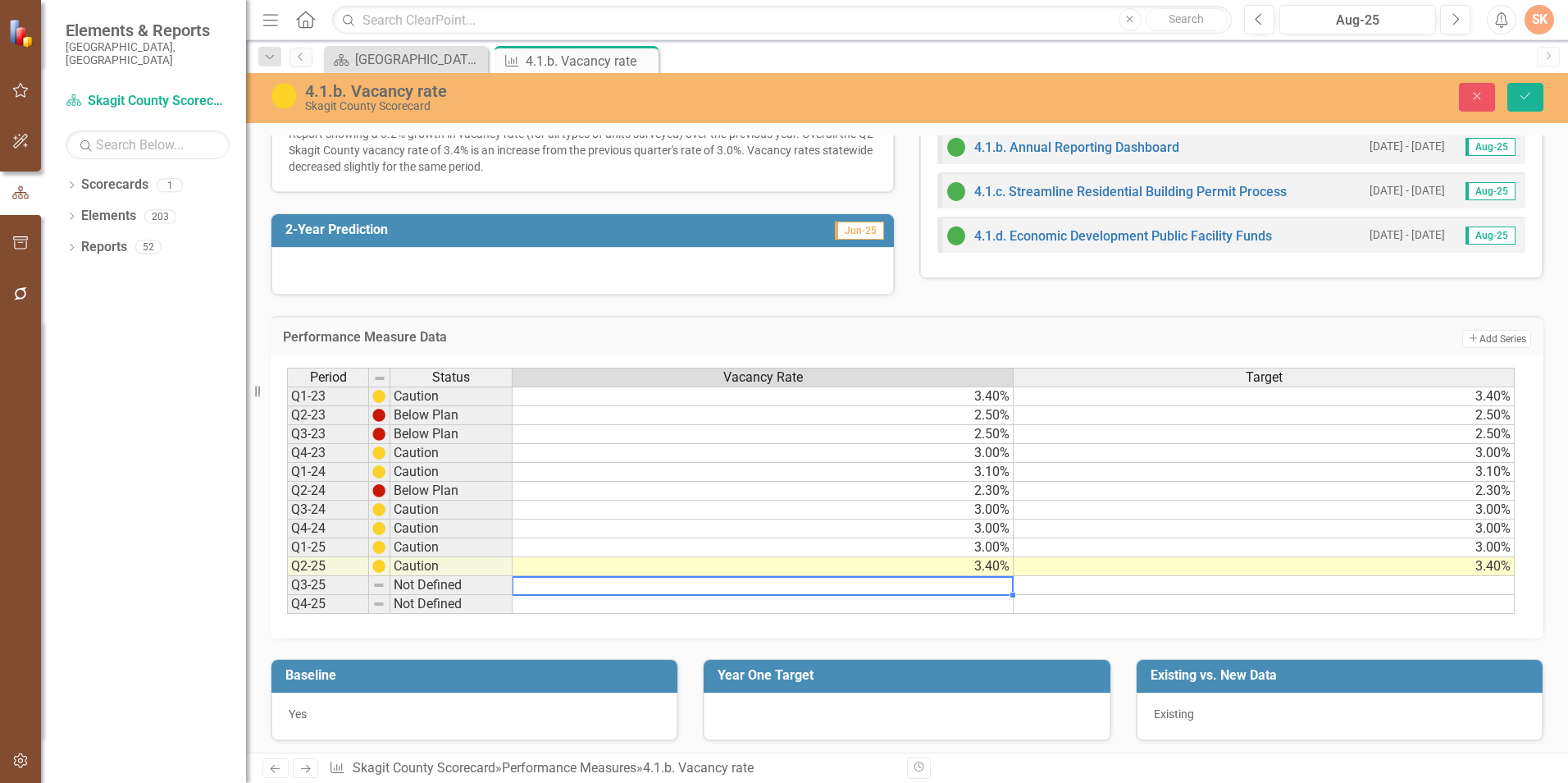
click at [802, 399] on td "3.40%" at bounding box center [763, 396] width 501 height 20
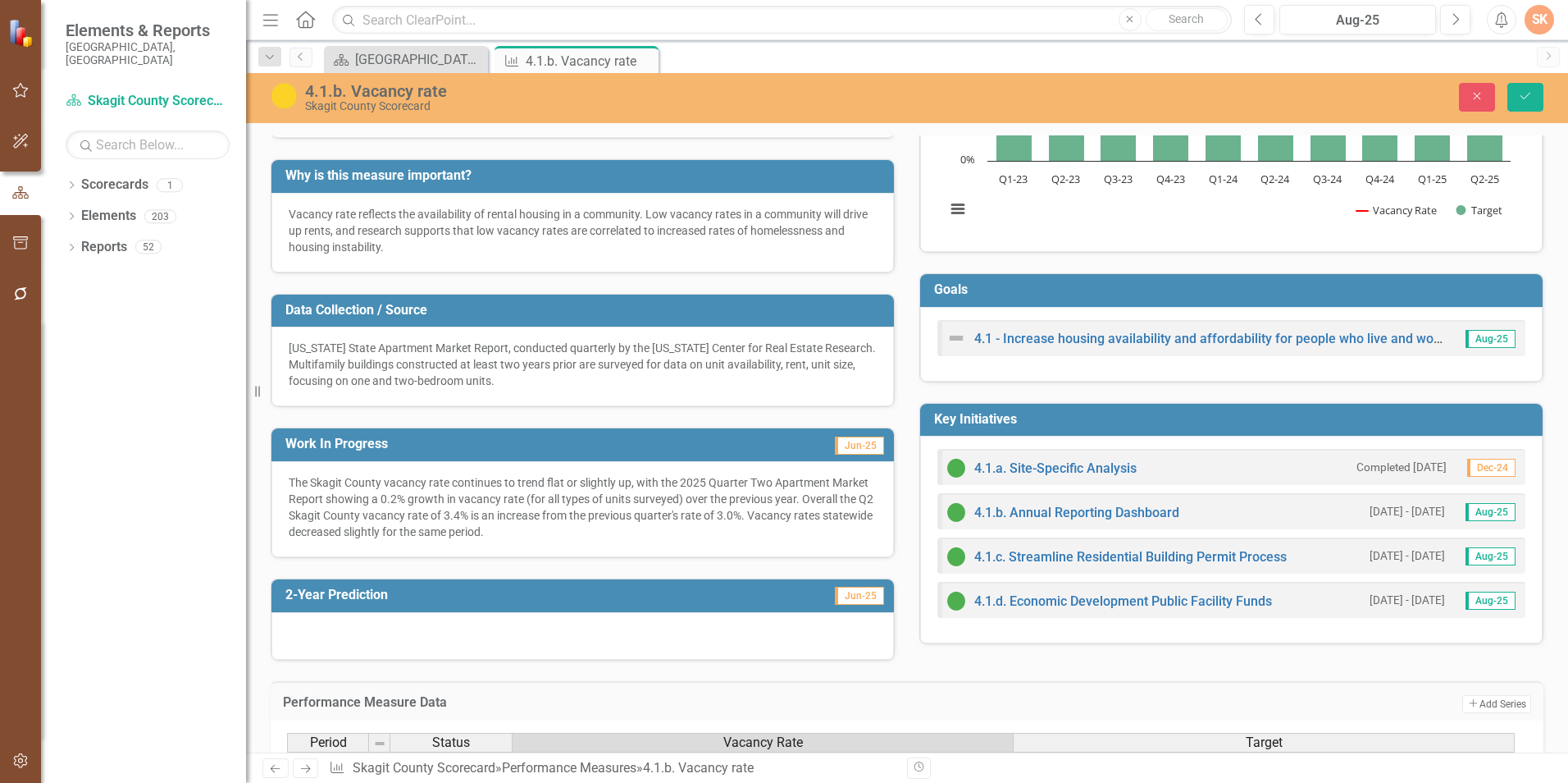
scroll to position [0, 0]
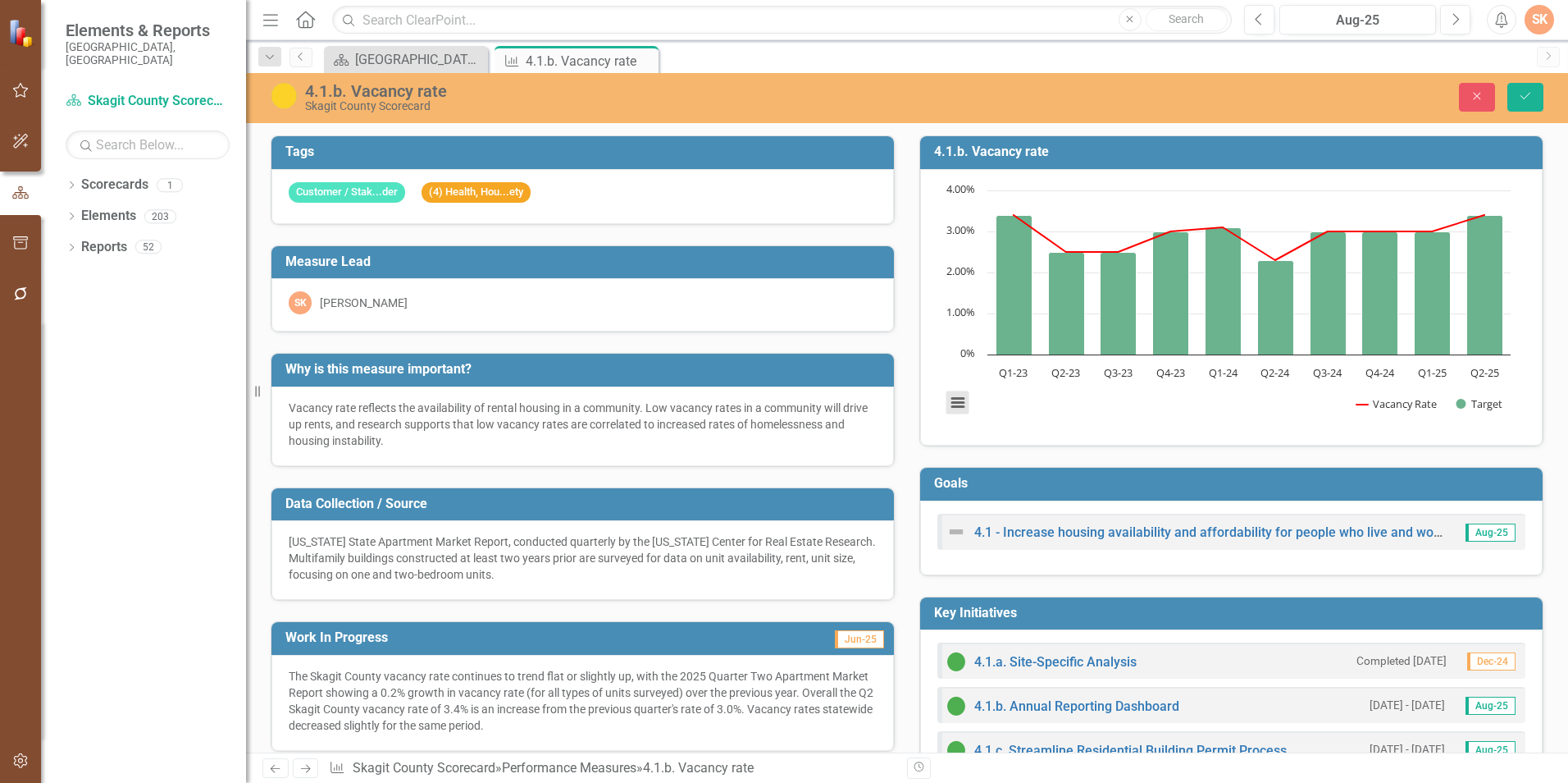
click at [948, 403] on button "View chart menu, Chart" at bounding box center [958, 403] width 23 height 23
click at [1212, 422] on rect "Interactive chart" at bounding box center [1227, 306] width 581 height 246
click at [1255, 161] on td "4.1.b. Vacancy rate" at bounding box center [1235, 154] width 600 height 27
click at [1517, 96] on button "Save" at bounding box center [1526, 97] width 36 height 29
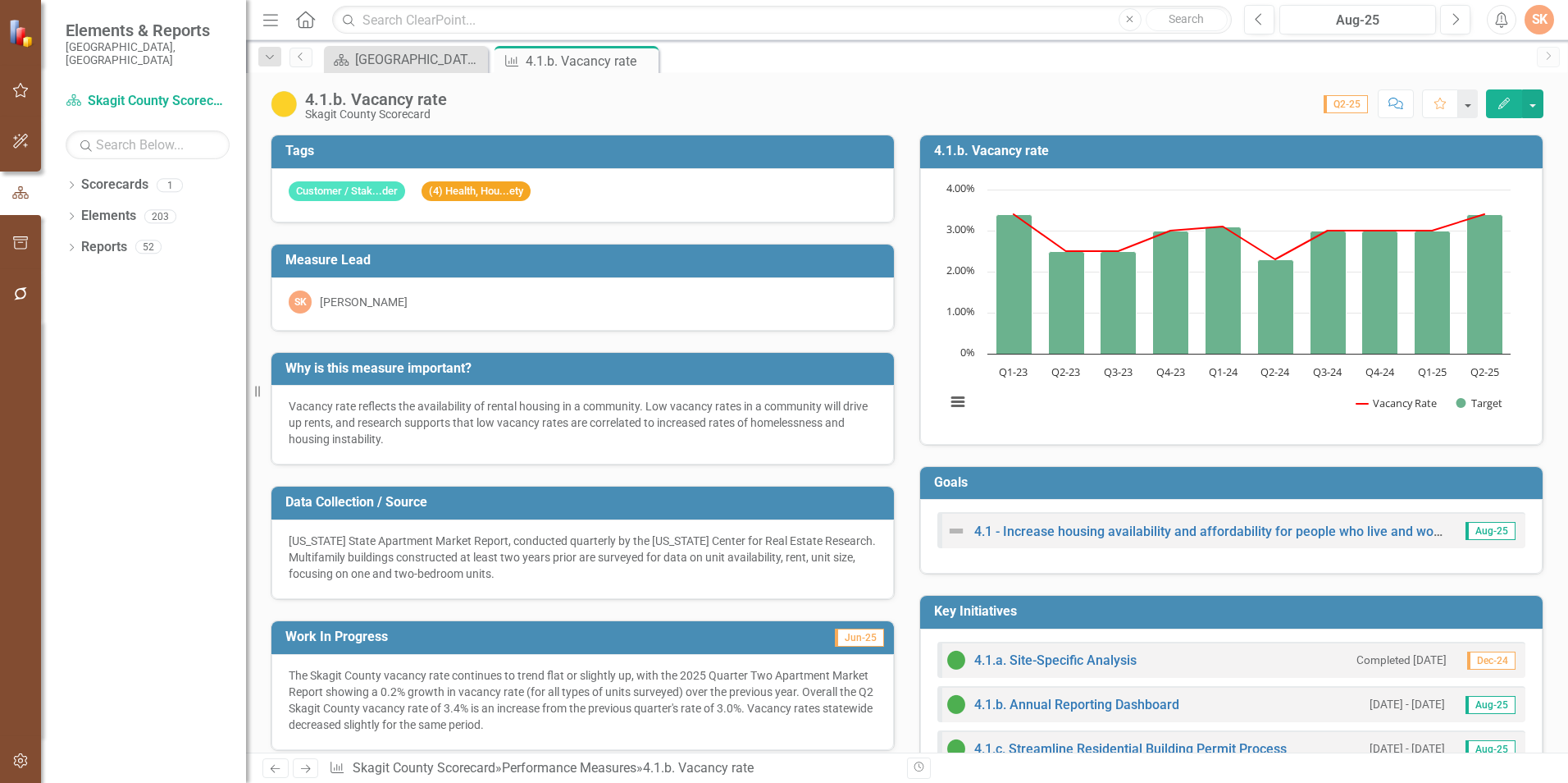
click at [1484, 161] on td "4.1.b. Vacancy rate" at bounding box center [1235, 153] width 600 height 27
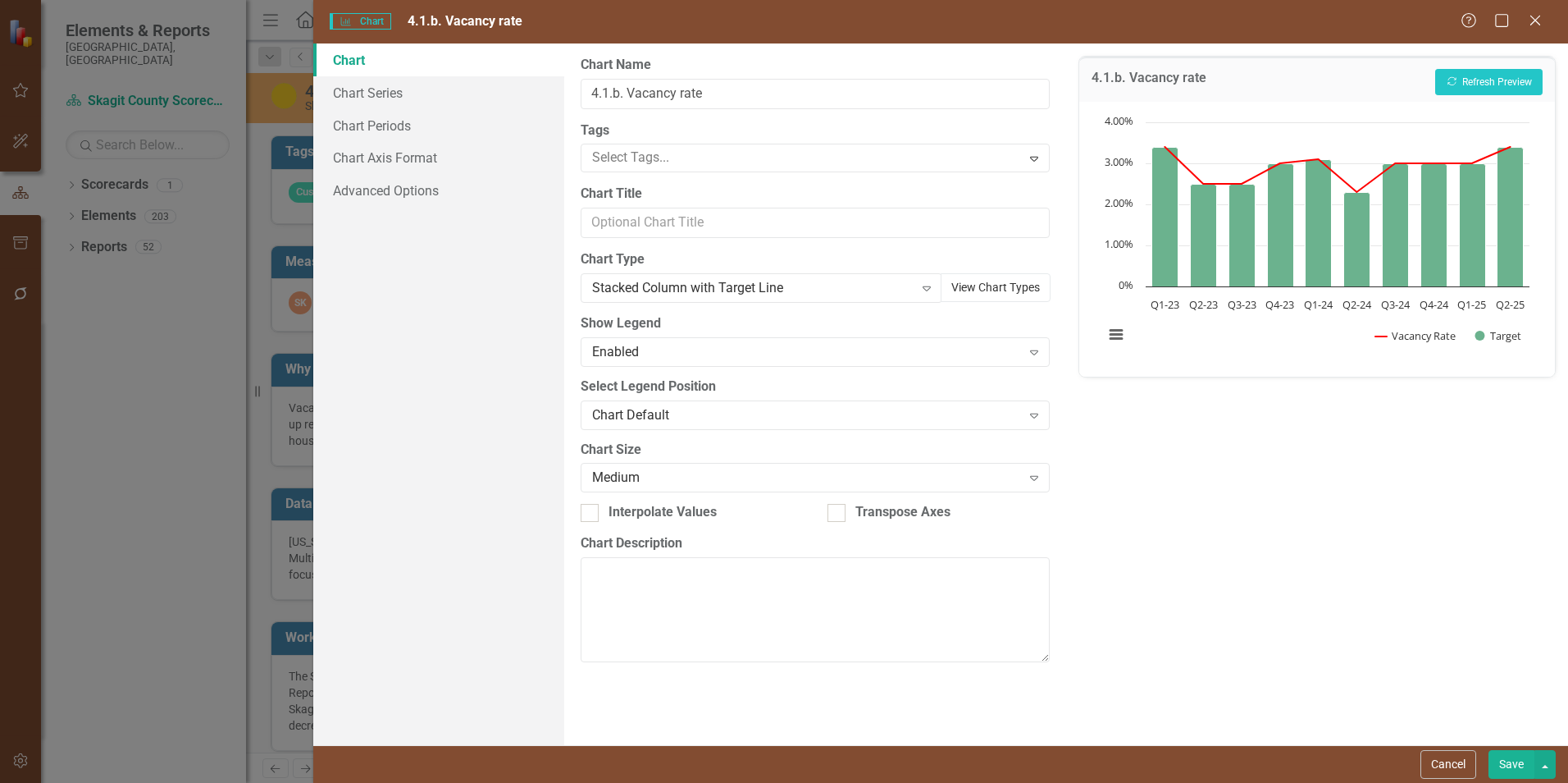
click at [1010, 296] on button "View Chart Types" at bounding box center [996, 288] width 110 height 29
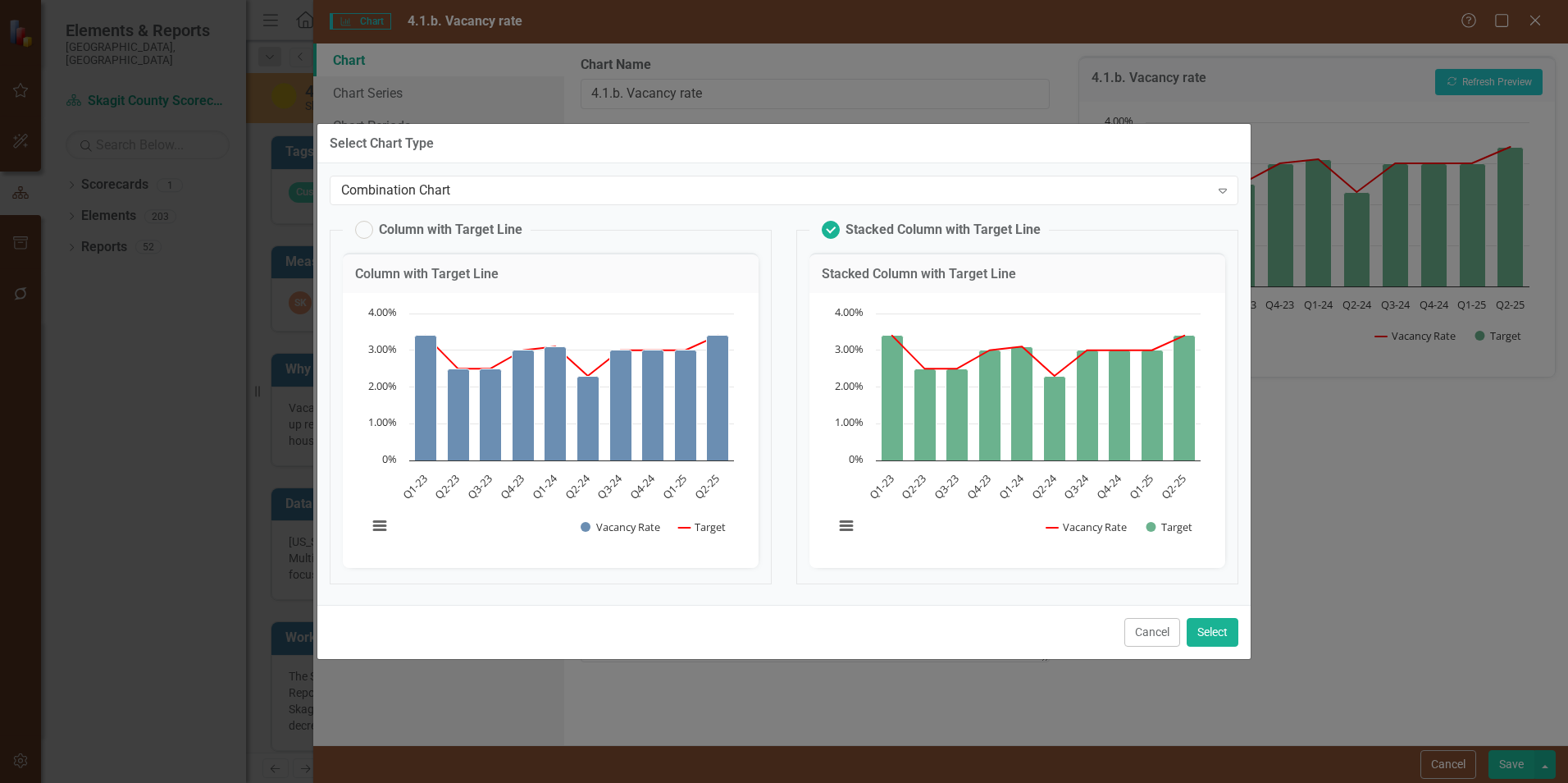
click at [365, 226] on label "Column with Target Line" at bounding box center [439, 230] width 167 height 18
click at [362, 226] on input "Column with Target Line" at bounding box center [357, 227] width 11 height 11
radio input "true"
radio input "false"
click at [1221, 641] on button "Select" at bounding box center [1213, 632] width 52 height 29
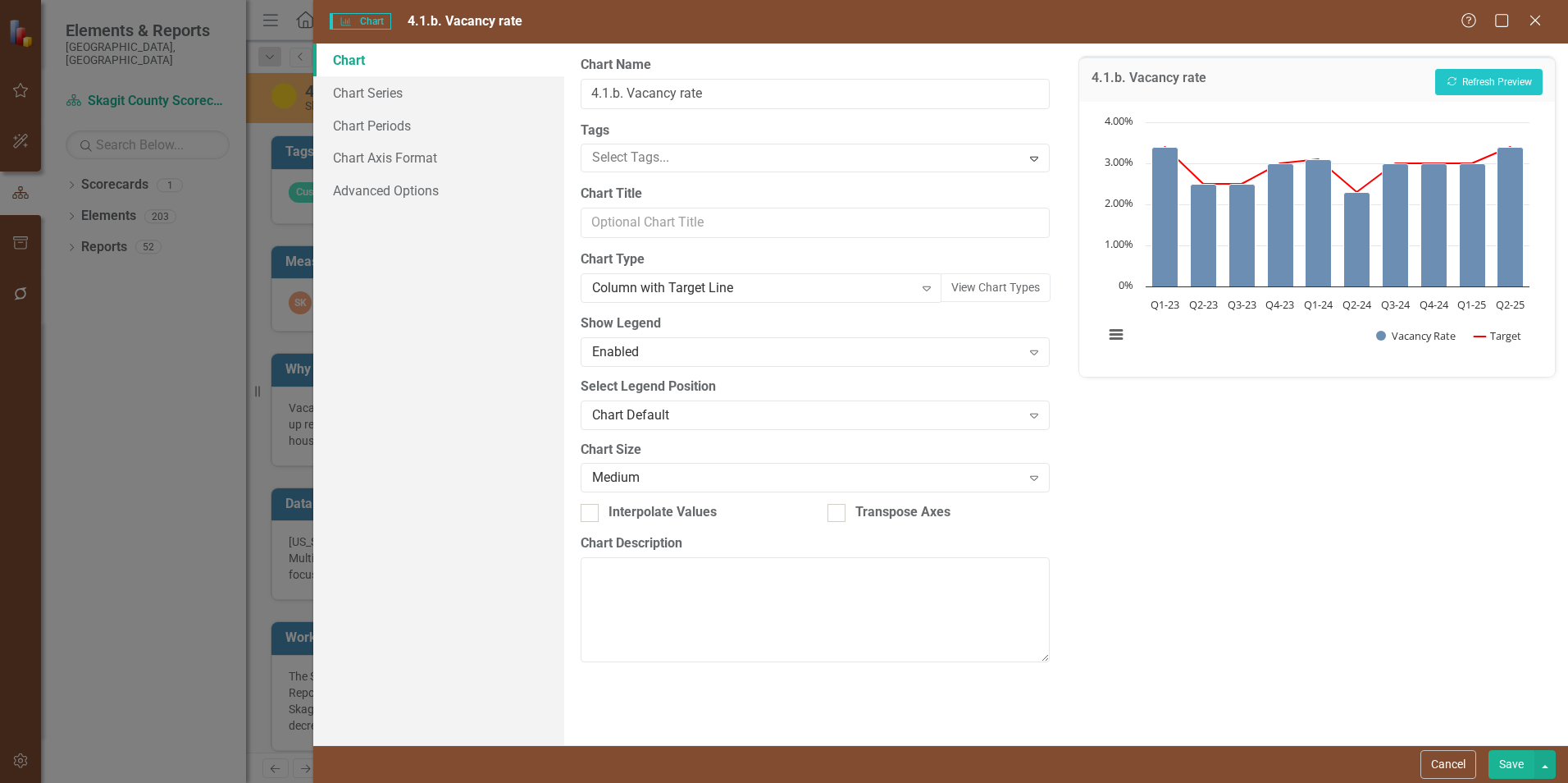
click at [1512, 769] on button "Save" at bounding box center [1511, 764] width 46 height 29
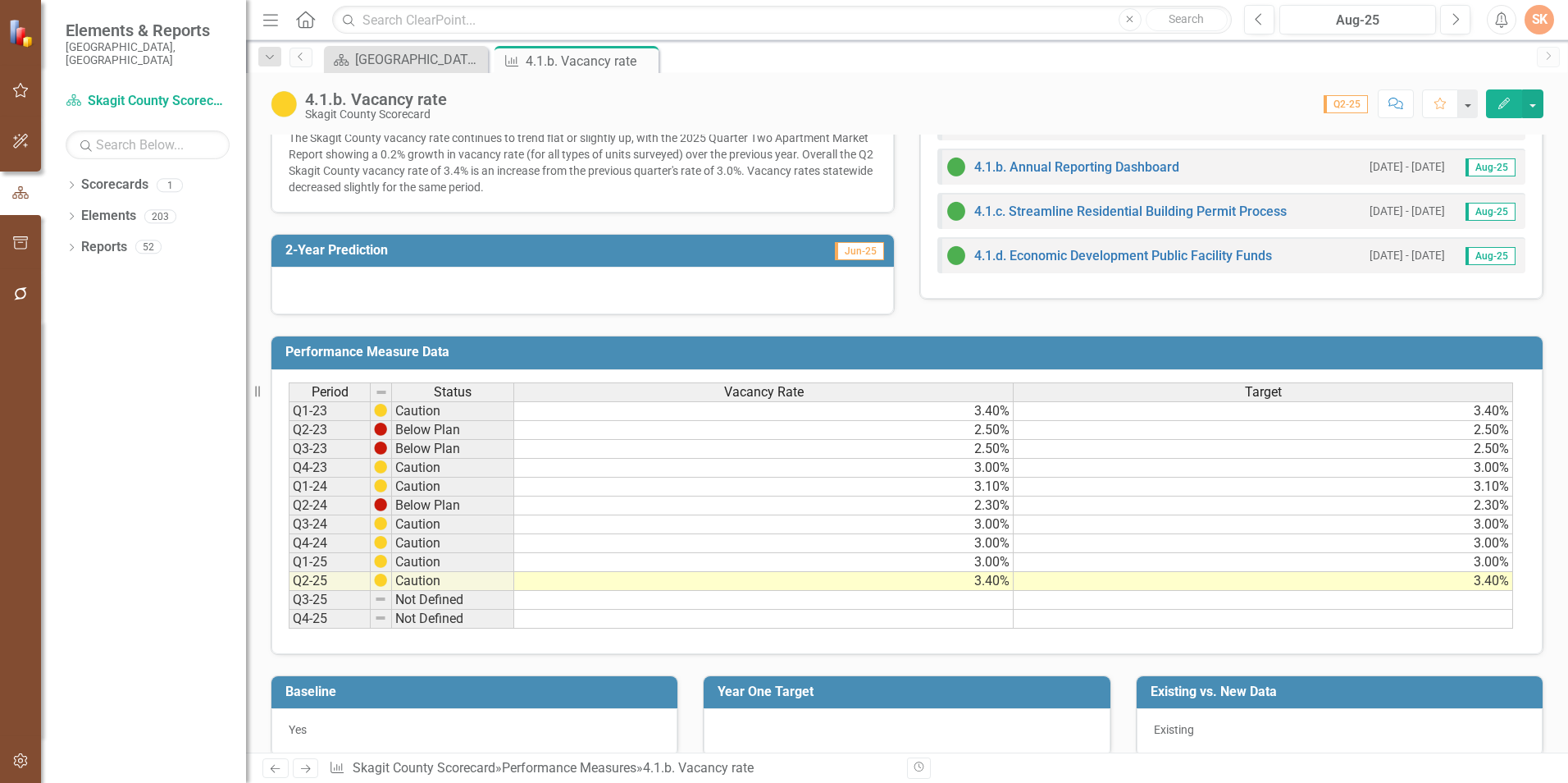
scroll to position [559, 0]
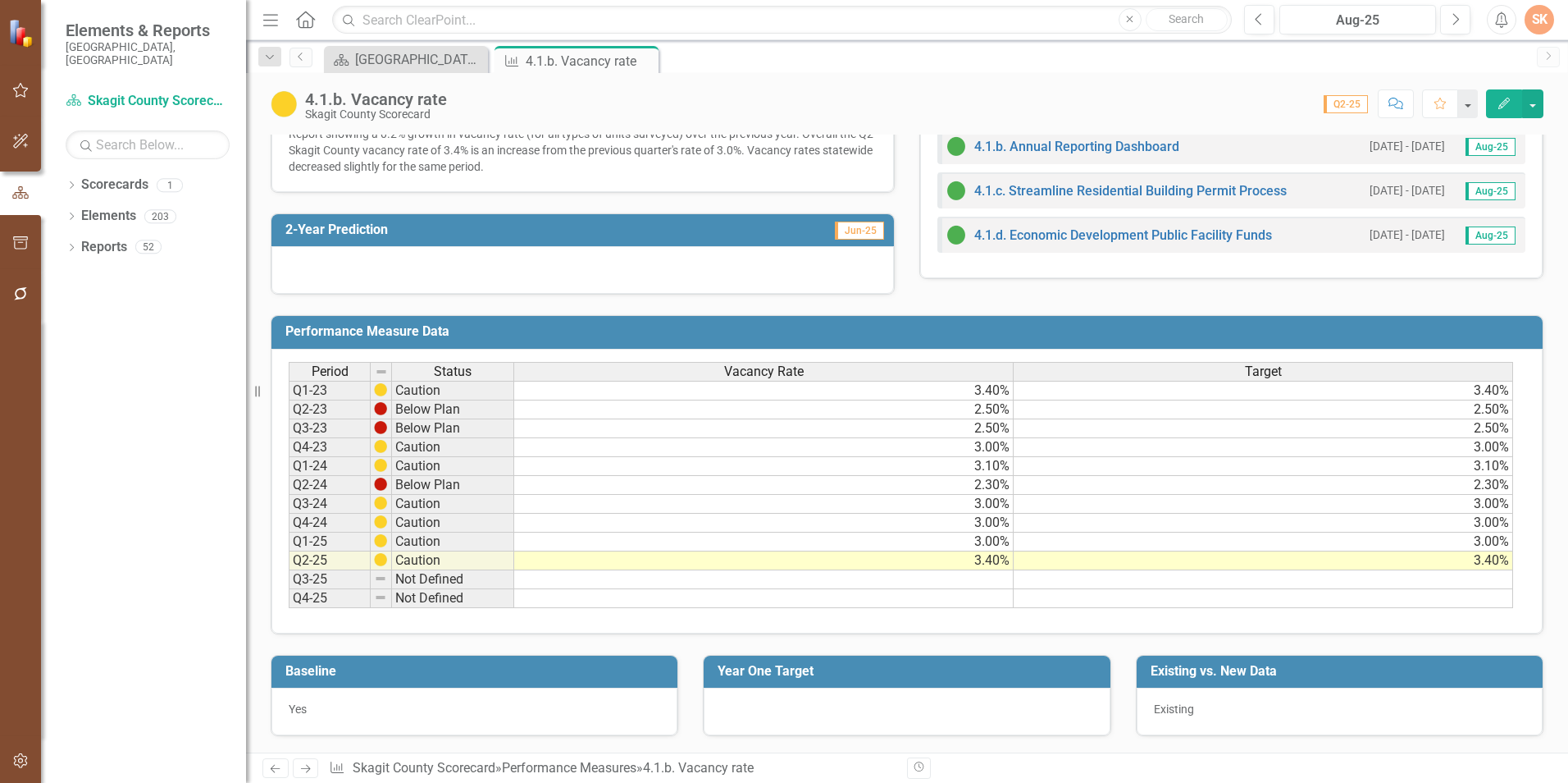
click at [1166, 370] on div "Target" at bounding box center [1262, 371] width 499 height 18
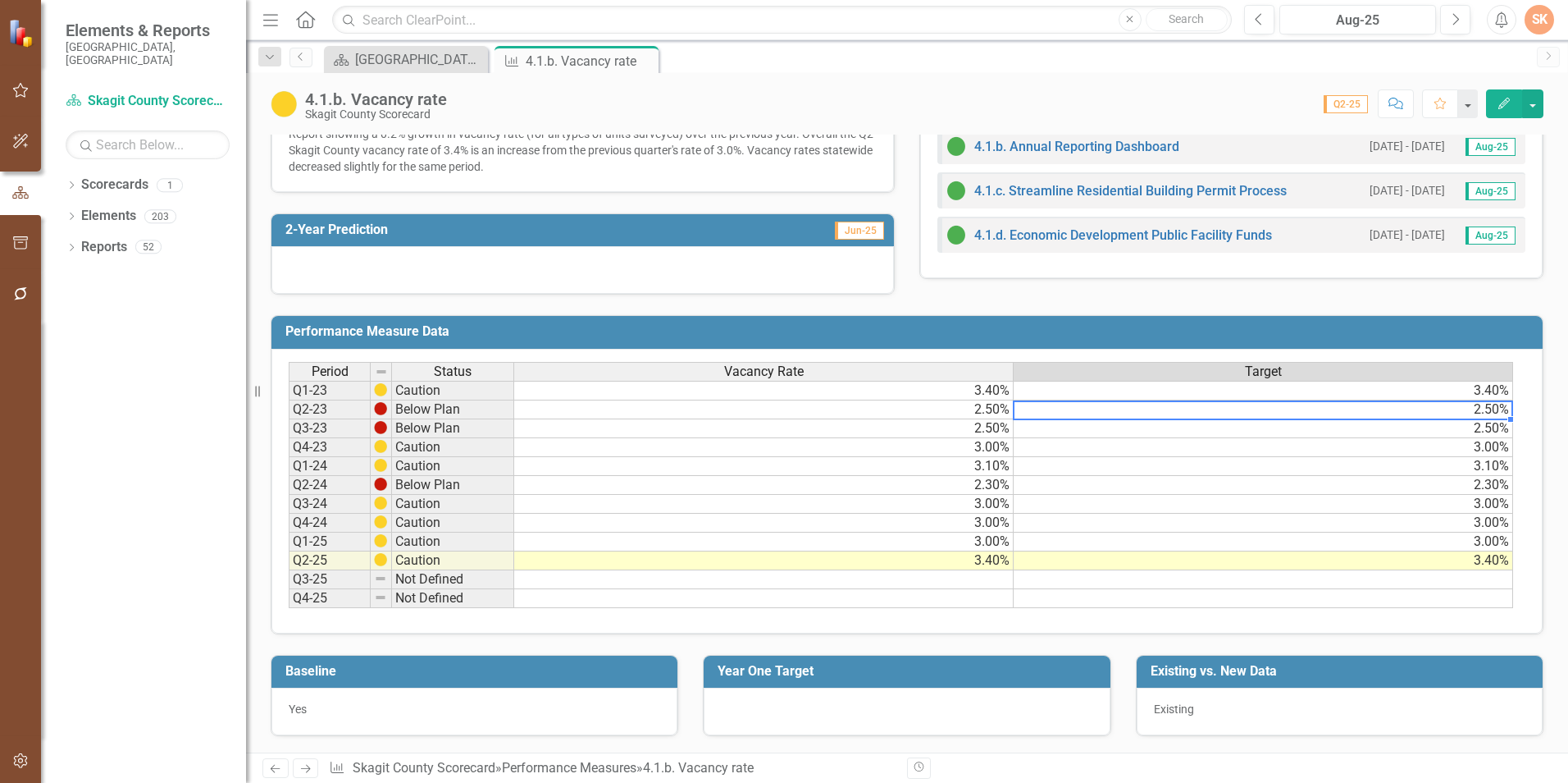
click at [1184, 407] on td "2.50%" at bounding box center [1263, 409] width 500 height 19
click at [1187, 430] on td "2.50%" at bounding box center [1263, 428] width 500 height 19
click at [1189, 454] on td "3.00%" at bounding box center [1263, 447] width 500 height 19
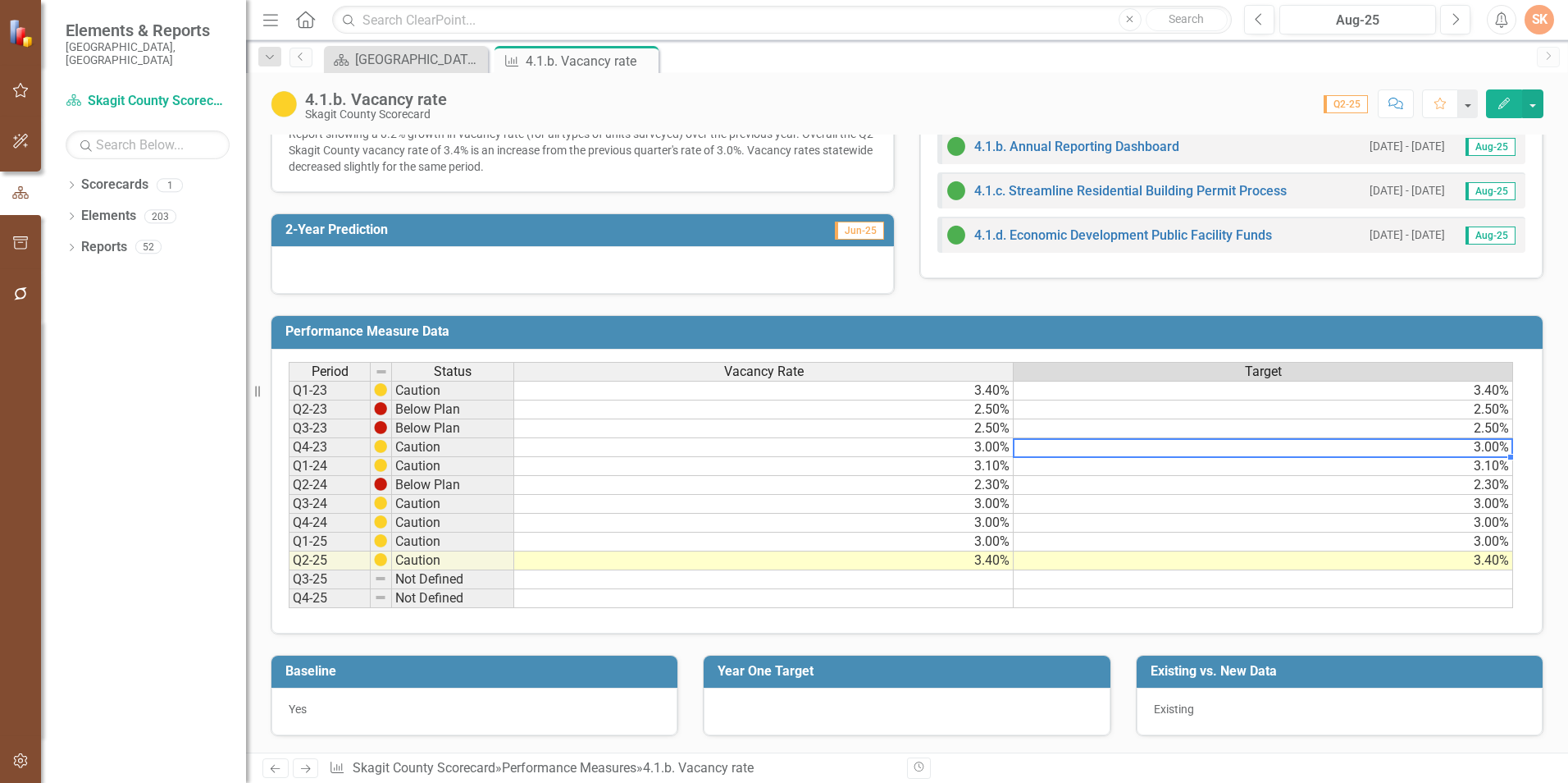
click at [1192, 471] on td "3.10%" at bounding box center [1263, 466] width 500 height 19
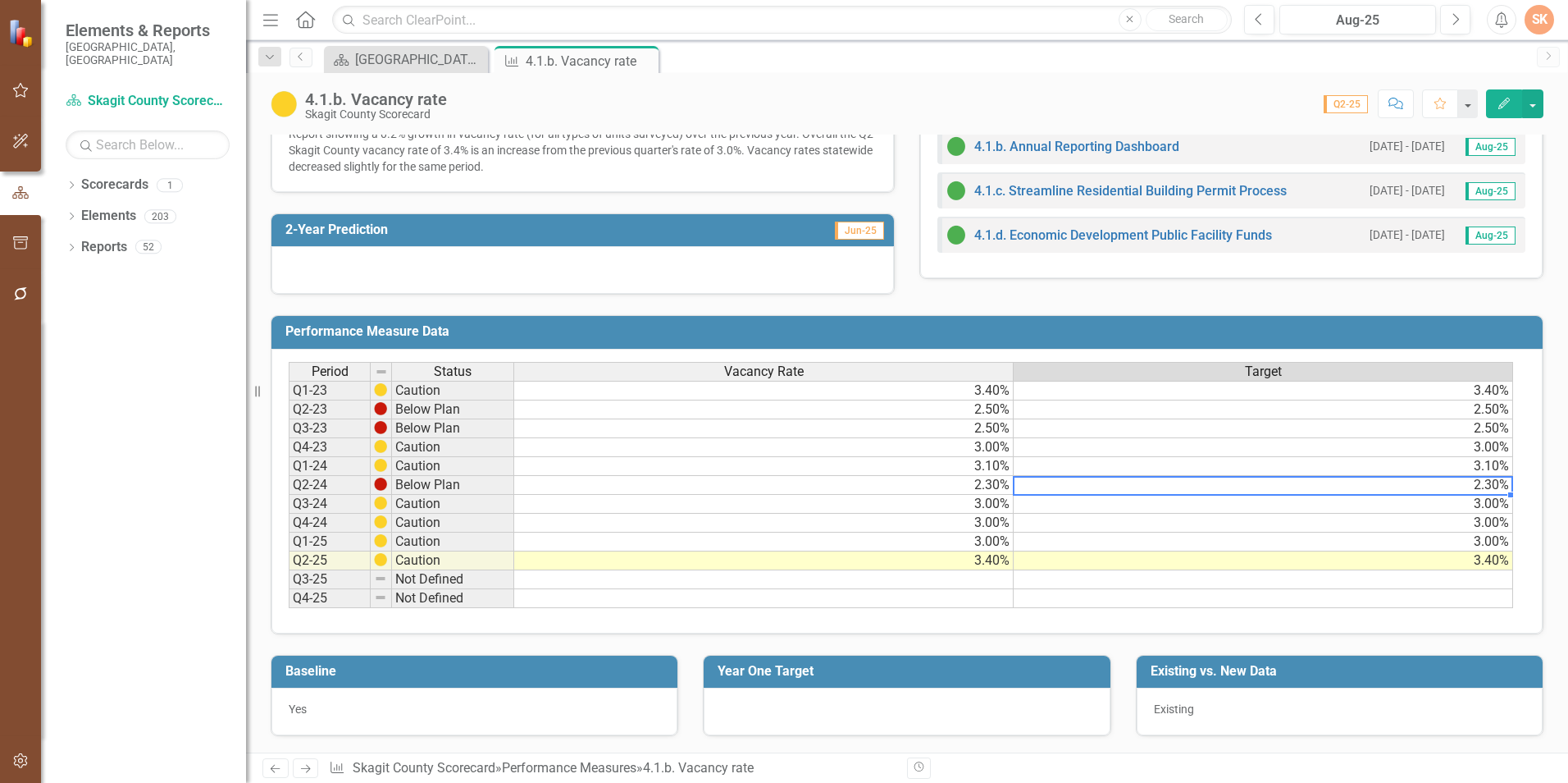
click at [1190, 482] on td "2.30%" at bounding box center [1263, 485] width 500 height 19
click at [1185, 509] on td "3.00%" at bounding box center [1263, 503] width 500 height 19
click at [1185, 522] on td "3.00%" at bounding box center [1263, 522] width 500 height 19
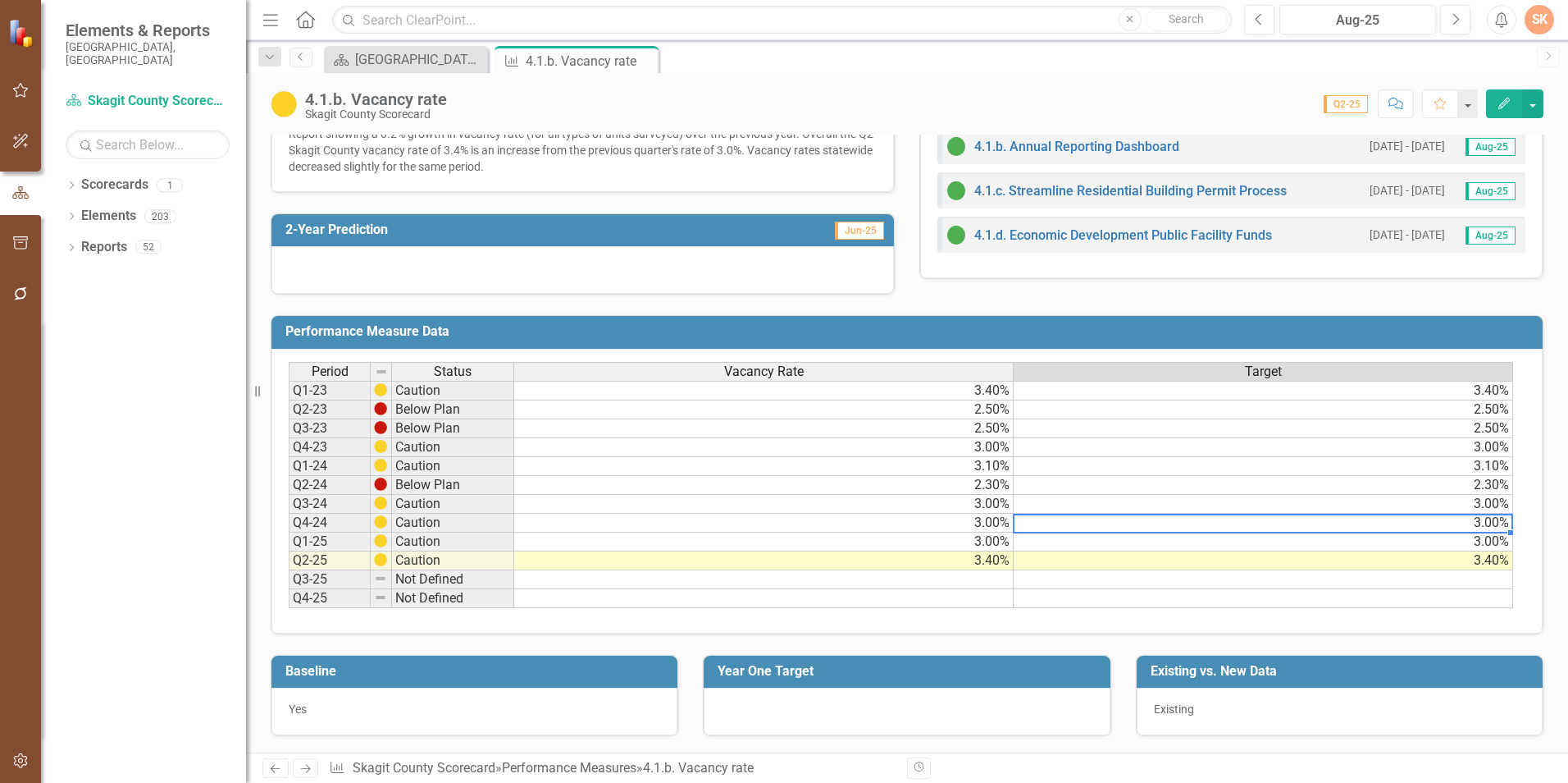
click at [1183, 548] on td "3.00%" at bounding box center [1263, 541] width 500 height 19
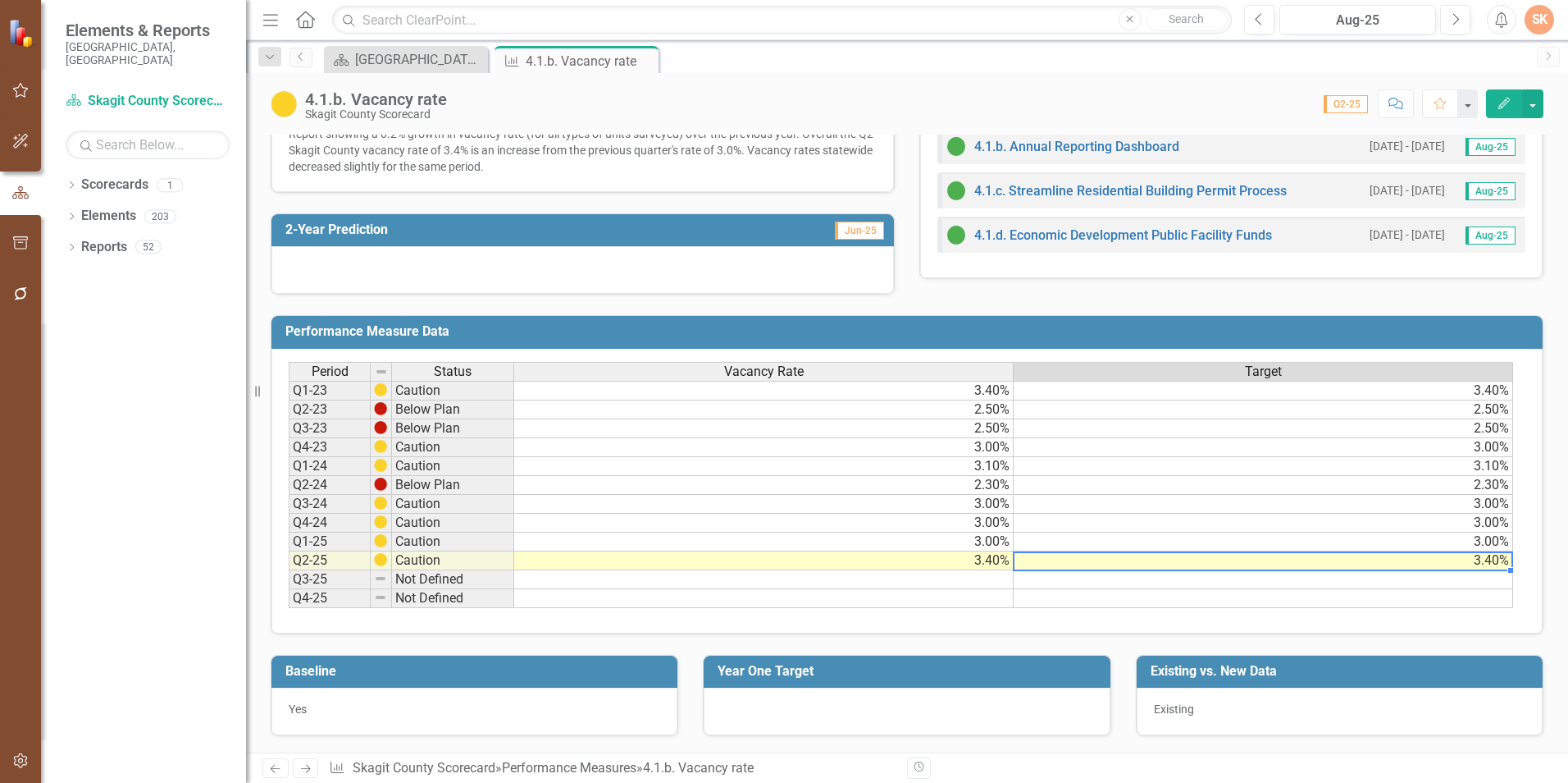
click at [1187, 564] on td "3.40%" at bounding box center [1263, 560] width 500 height 19
click at [1500, 396] on td "3.40%" at bounding box center [1263, 391] width 500 height 20
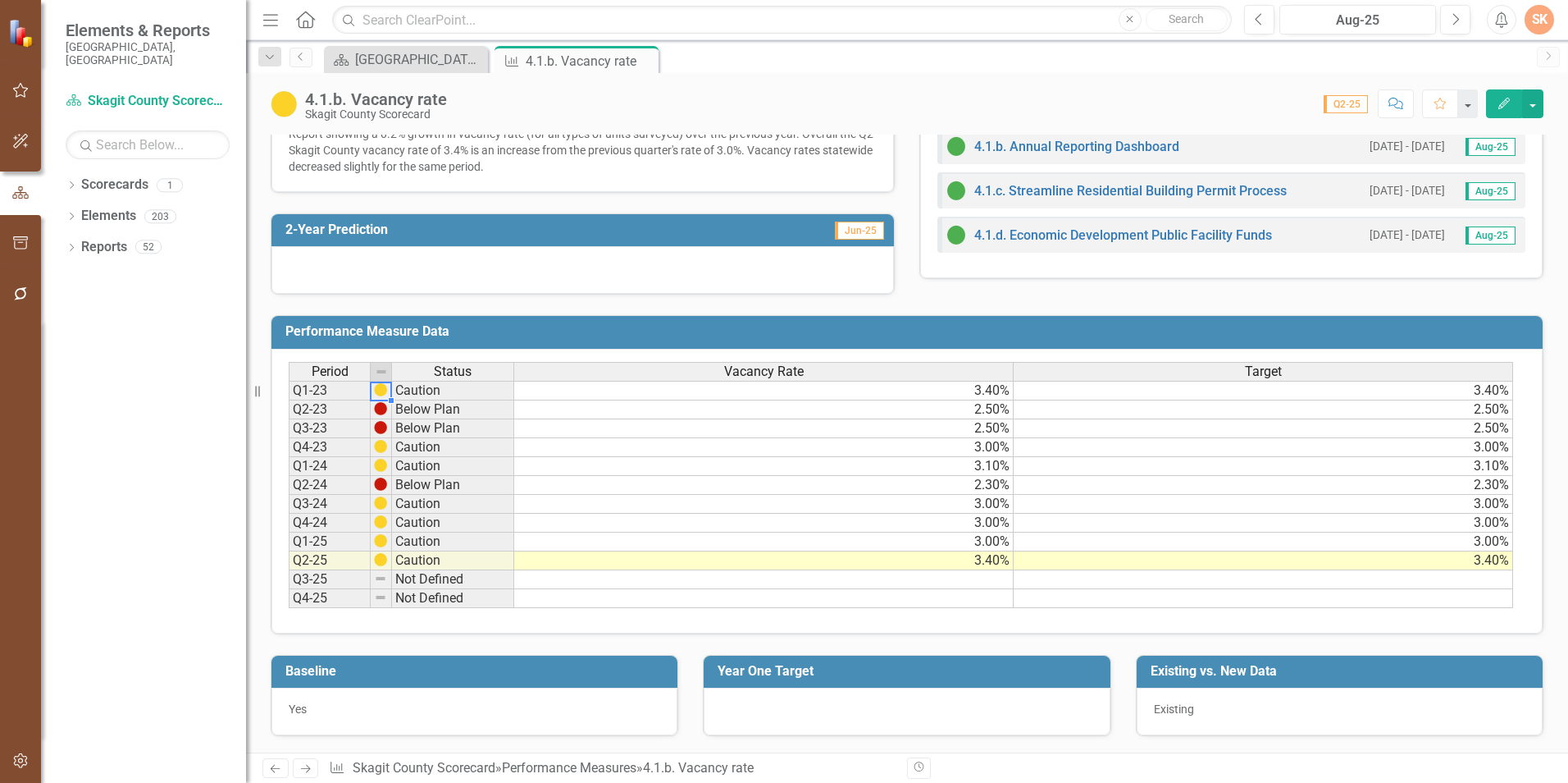
click at [377, 390] on img at bounding box center [380, 389] width 13 height 13
click at [417, 396] on td "Caution" at bounding box center [453, 391] width 122 height 20
click at [400, 334] on h3 "Performance Measure Data" at bounding box center [910, 332] width 1249 height 14
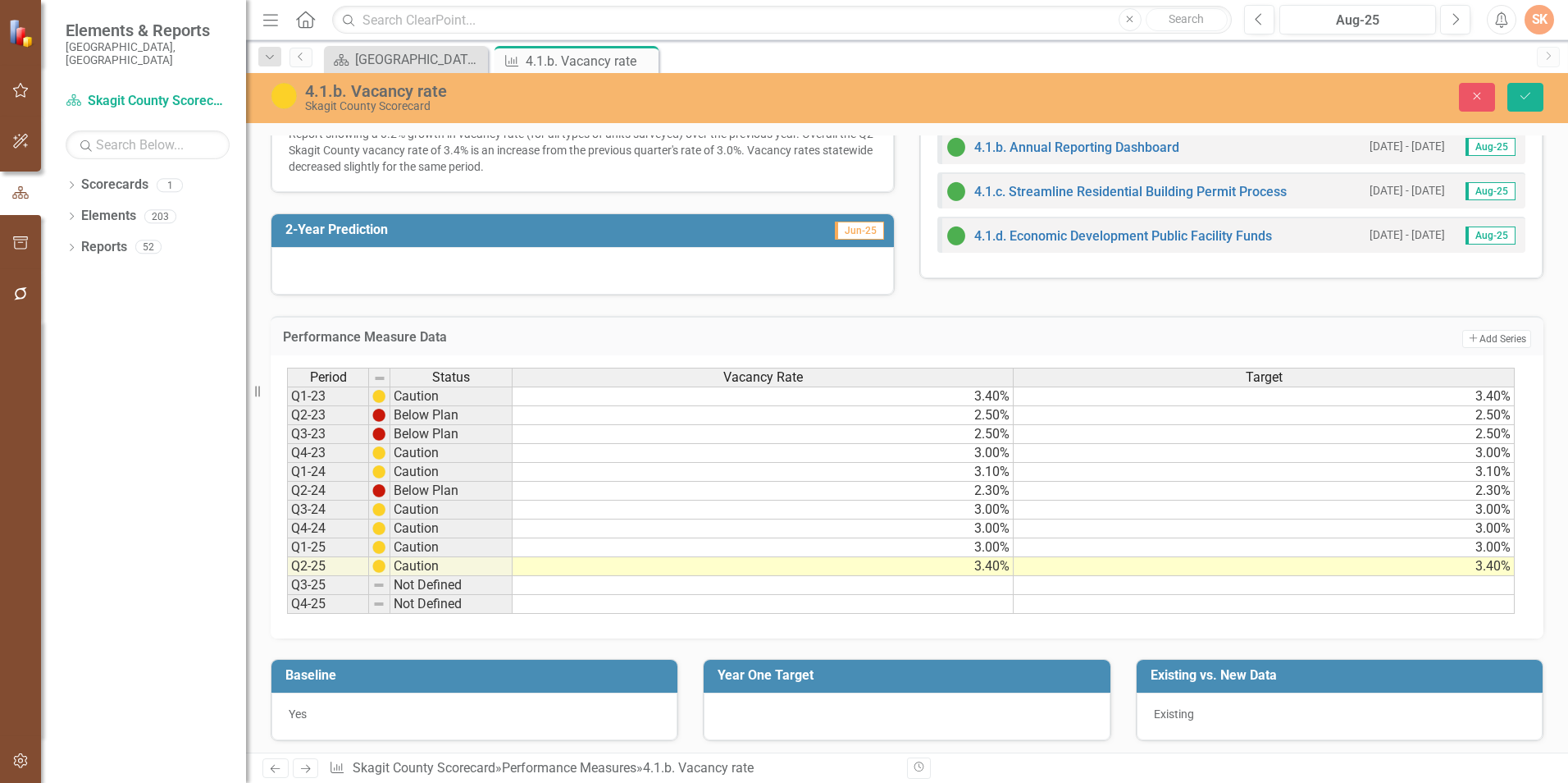
click at [400, 334] on h3 "Performance Measure Data" at bounding box center [722, 337] width 878 height 14
click at [701, 631] on div "Period Status Vacancy Rate Target Q1-23 Caution 3.40% 3.40% Q2-23 Below Plan 2.…" at bounding box center [907, 496] width 1273 height 283
click at [681, 663] on div "Baseline Yes" at bounding box center [474, 690] width 432 height 102
drag, startPoint x: 1216, startPoint y: 334, endPoint x: 1201, endPoint y: 337, distance: 15.3
click at [1201, 337] on td "Add Add Series" at bounding box center [1345, 339] width 371 height 22
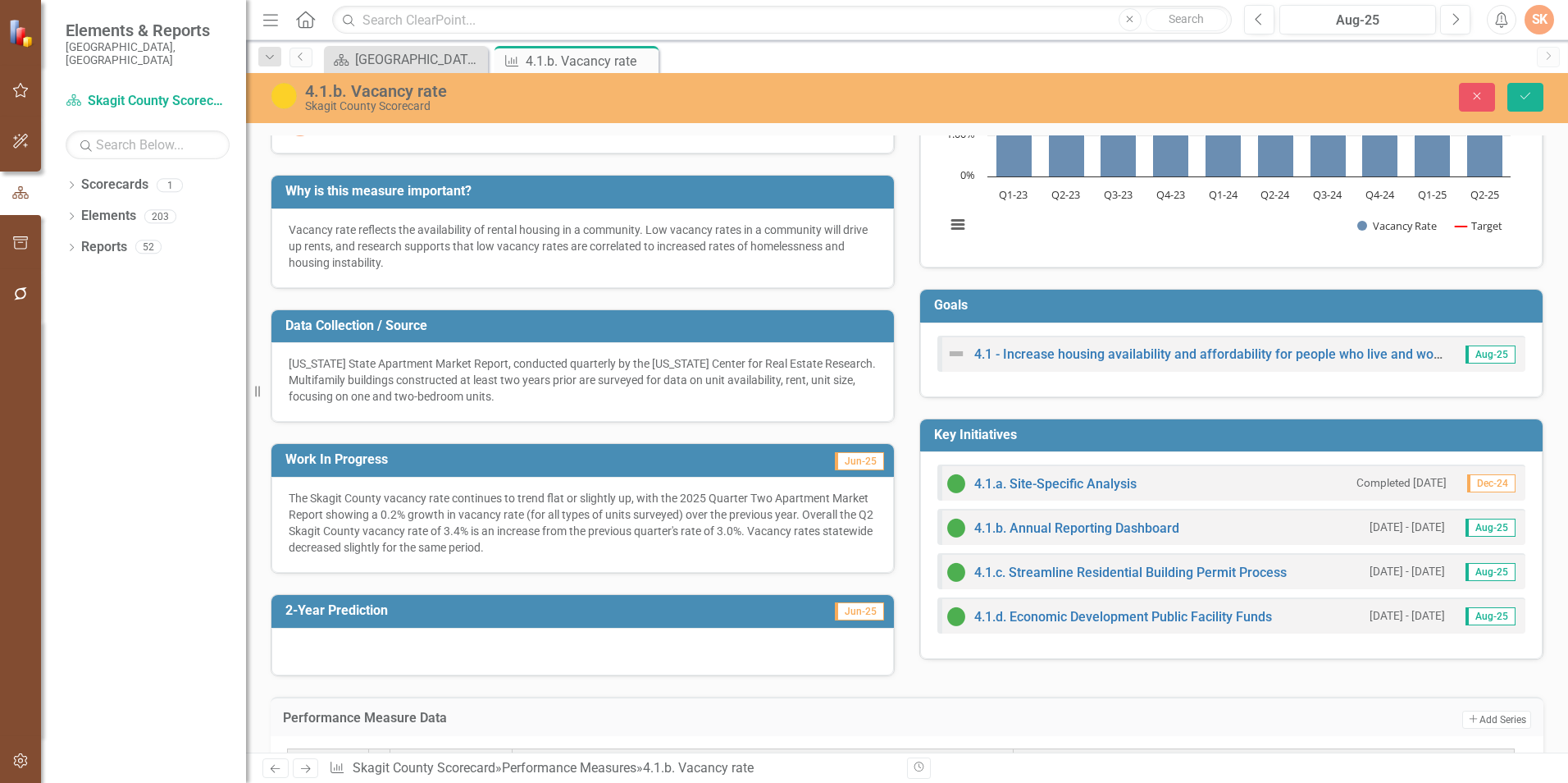
scroll to position [0, 0]
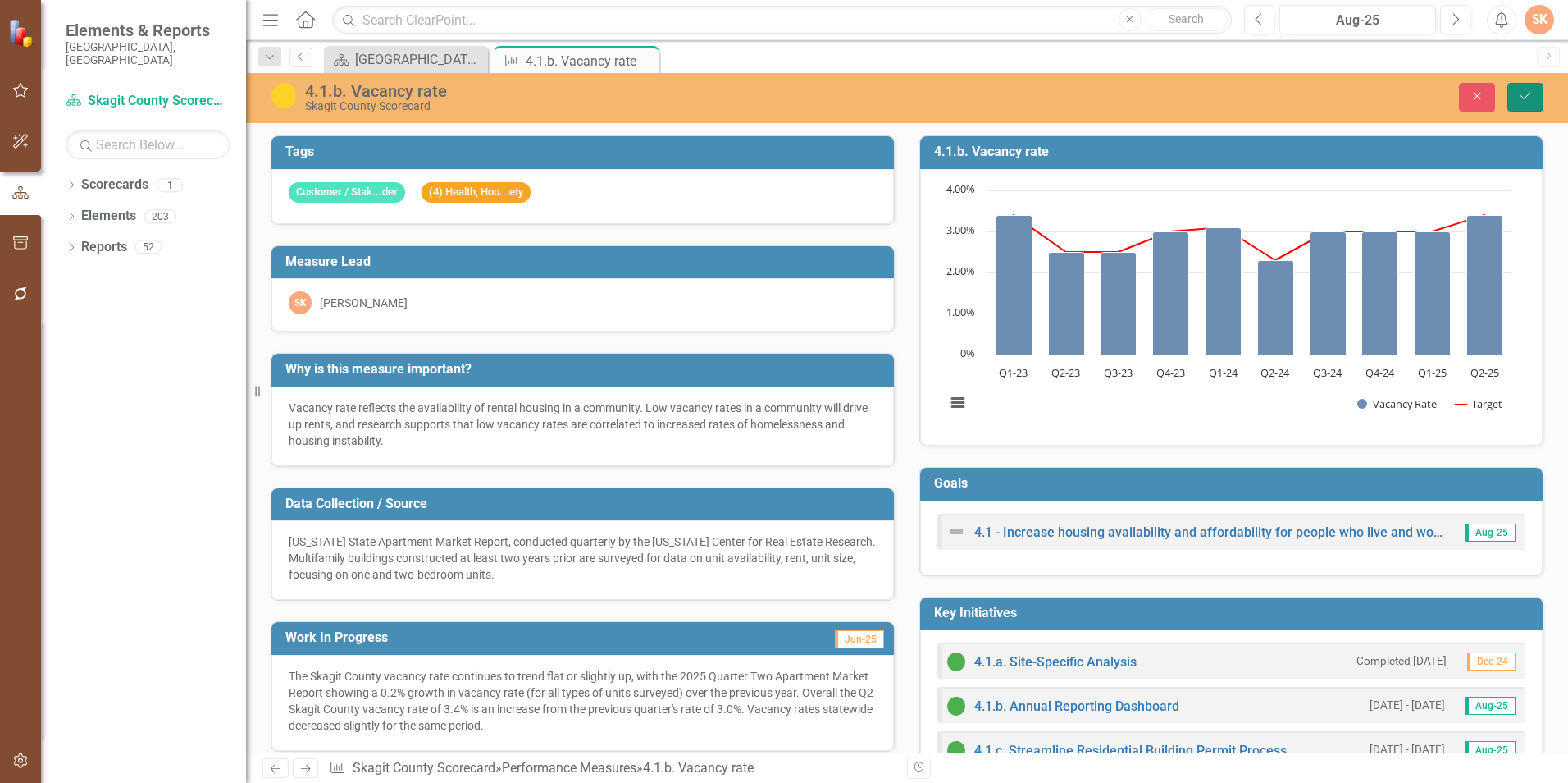
click at [1532, 94] on icon "Save" at bounding box center [1525, 95] width 14 height 12
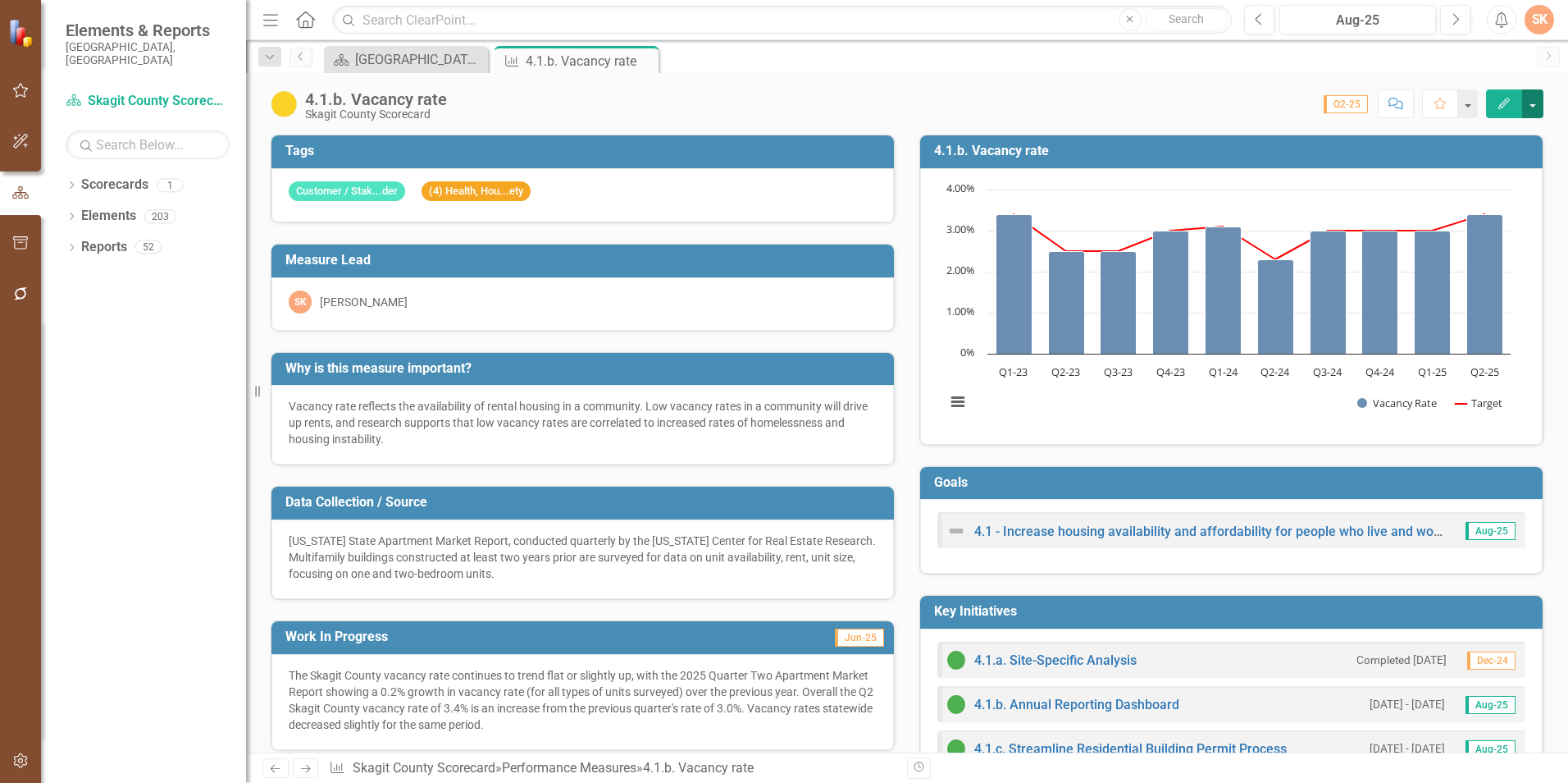
click at [1530, 106] on button "button" at bounding box center [1533, 103] width 22 height 29
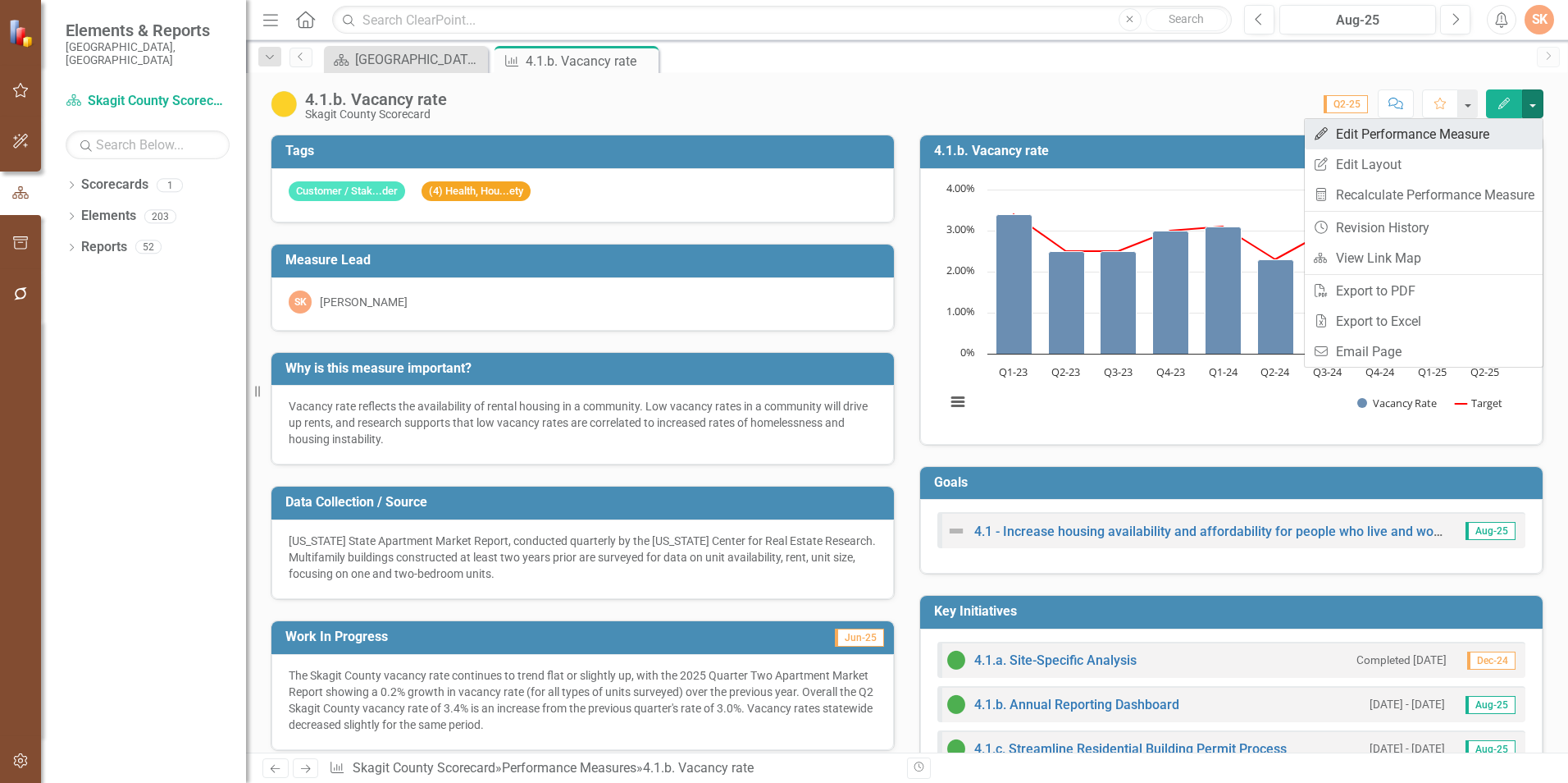
click at [1393, 138] on link "Edit Edit Performance Measure" at bounding box center [1423, 134] width 238 height 31
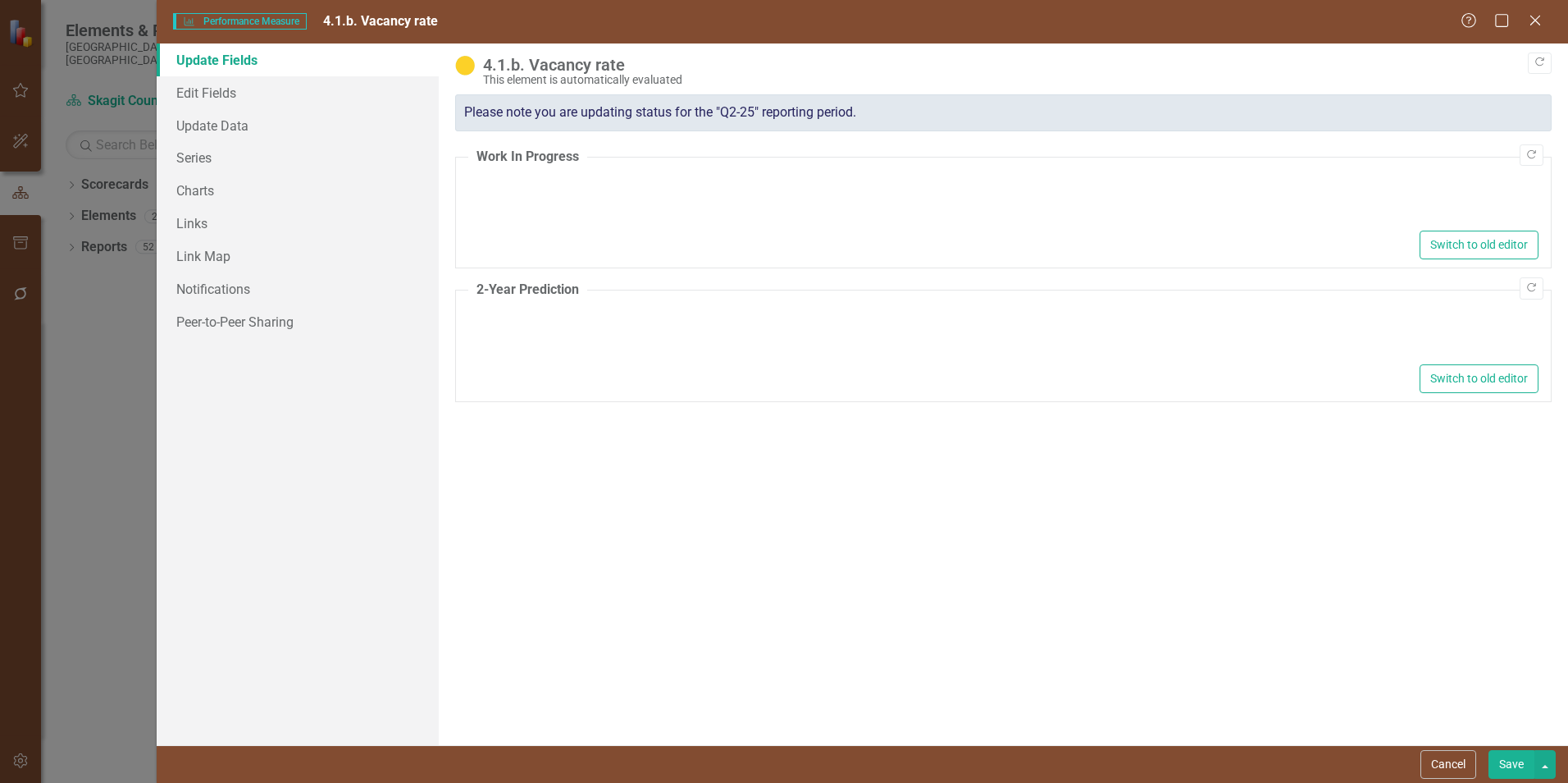
type textarea "<p>The Skagit County vacancy rate continues to trend flat or slightly up, with …"
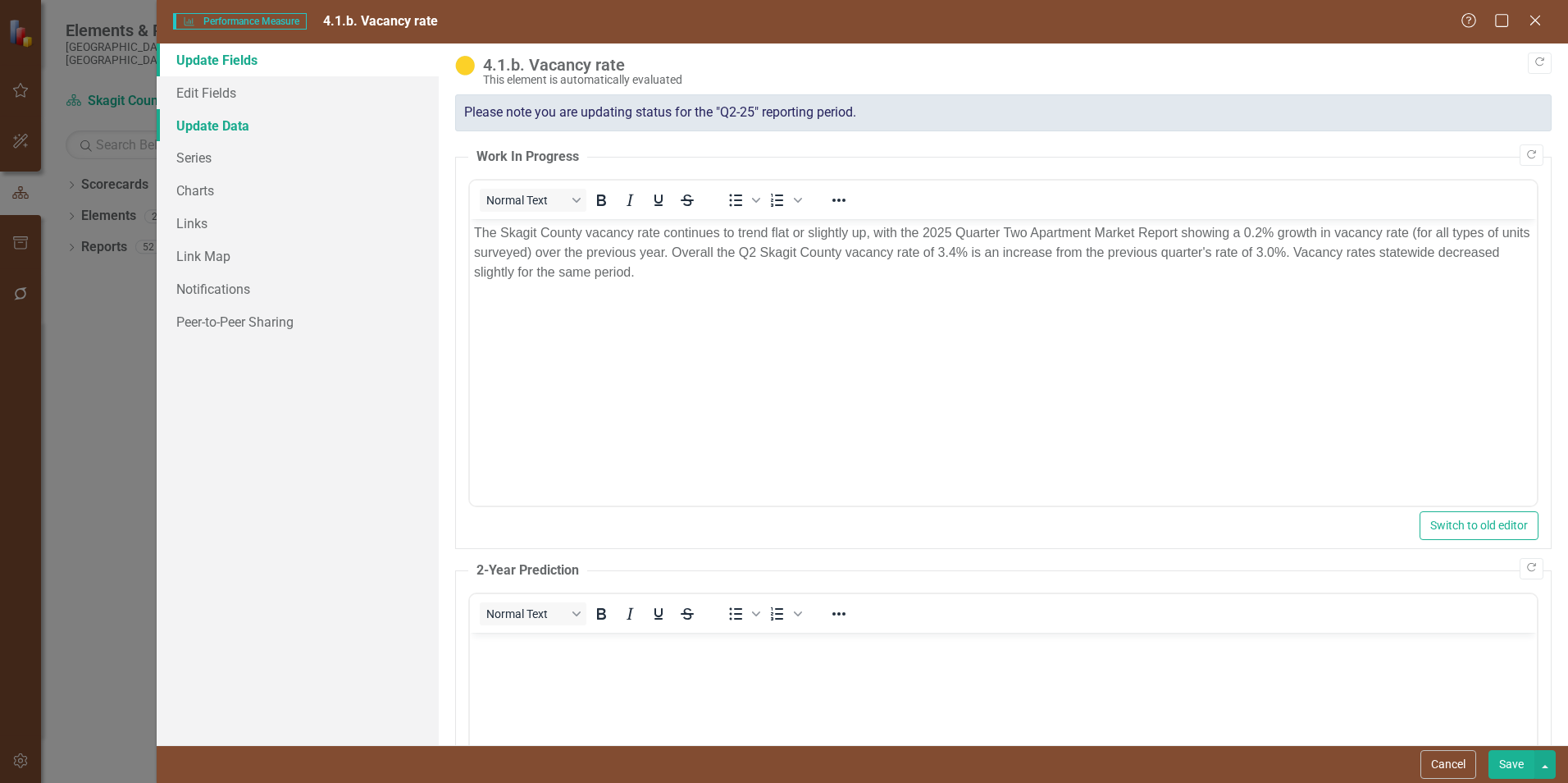
click at [217, 126] on link "Update Data" at bounding box center [297, 125] width 282 height 33
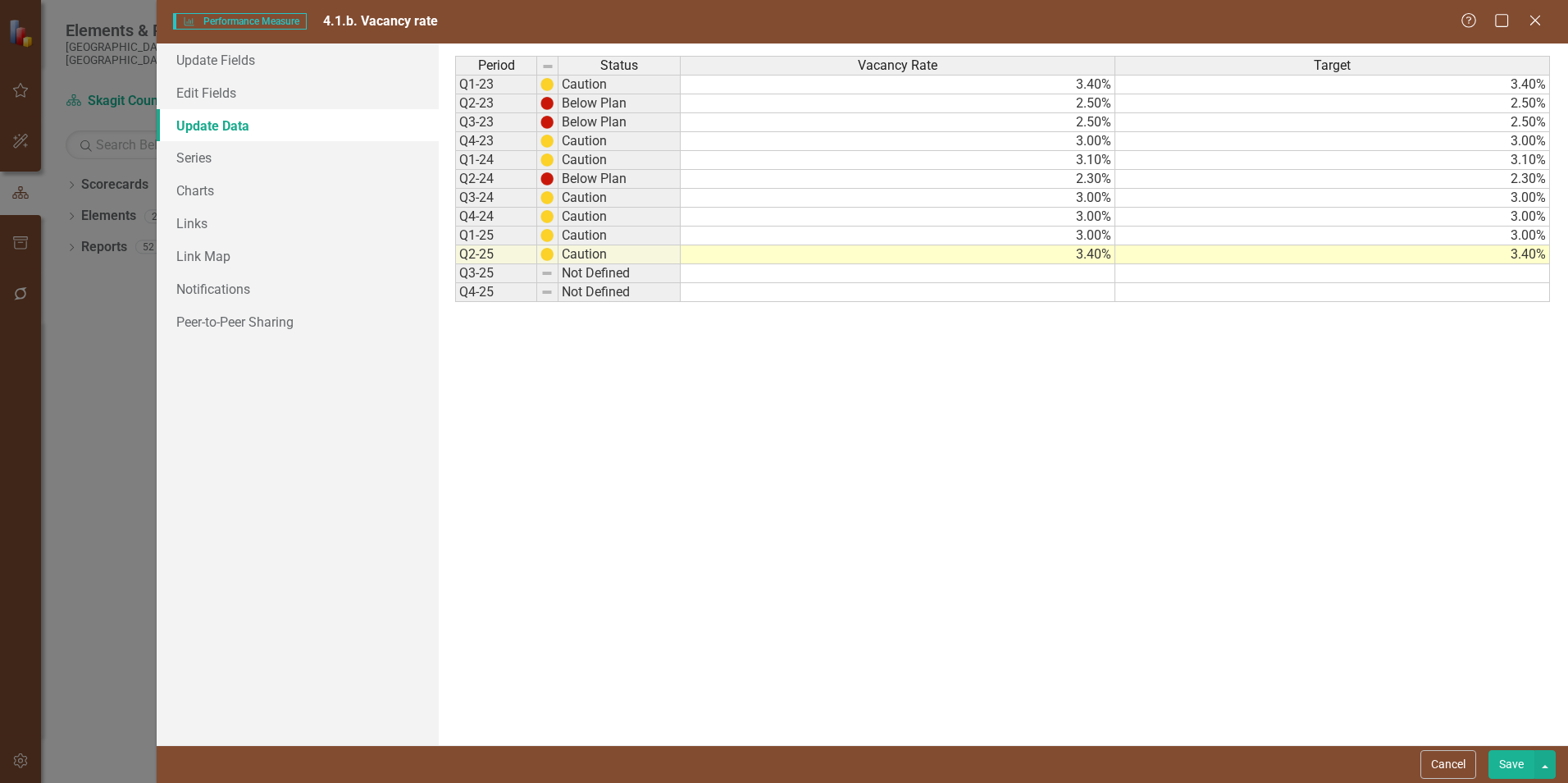
click at [456, 93] on div "Period Status Vacancy Rate Target Q1-23 Caution 3.40% 3.40% Q2-23 Below Plan 2.…" at bounding box center [456, 179] width 0 height 246
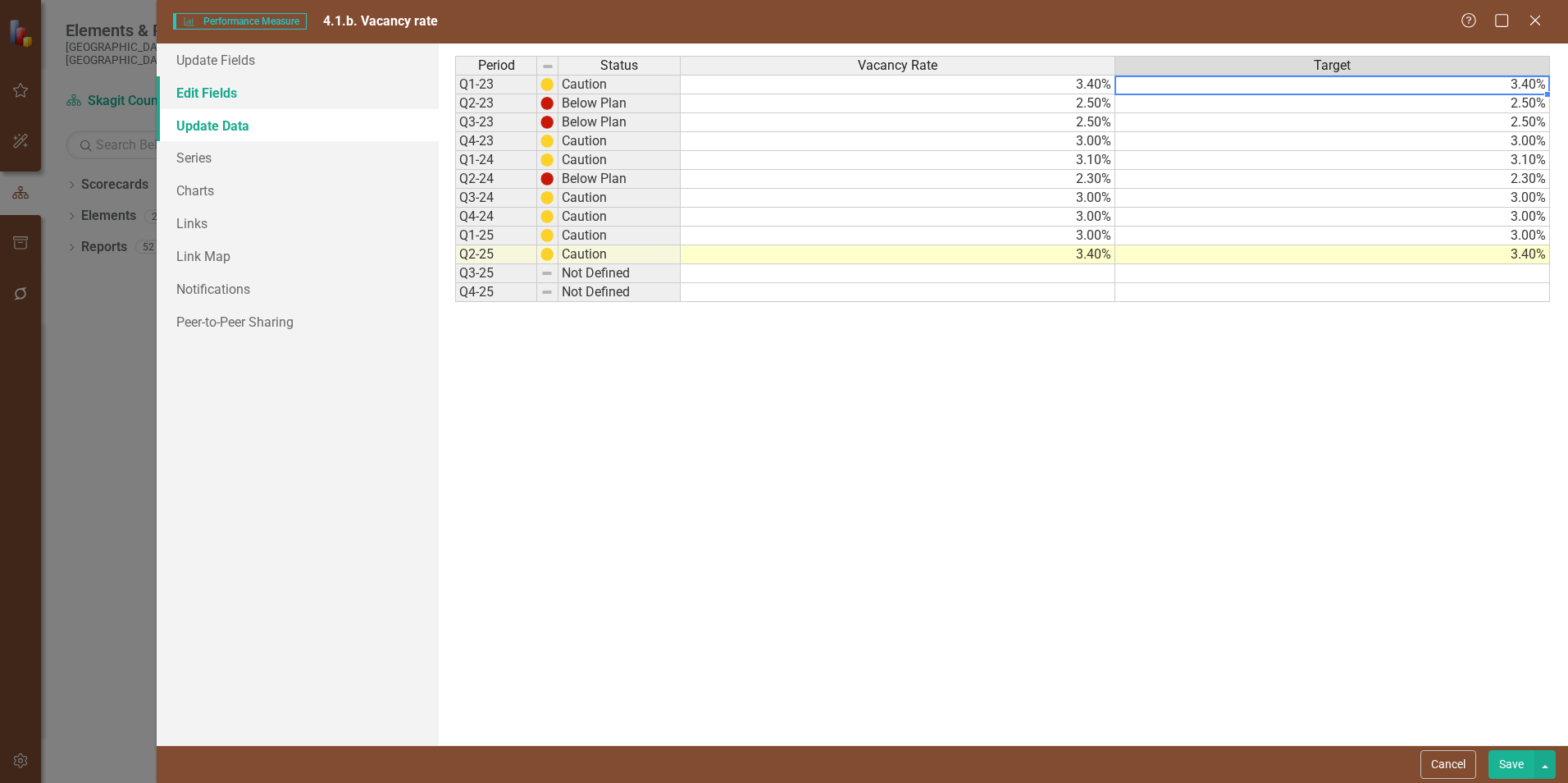
click at [223, 104] on link "Edit Fields" at bounding box center [297, 93] width 282 height 33
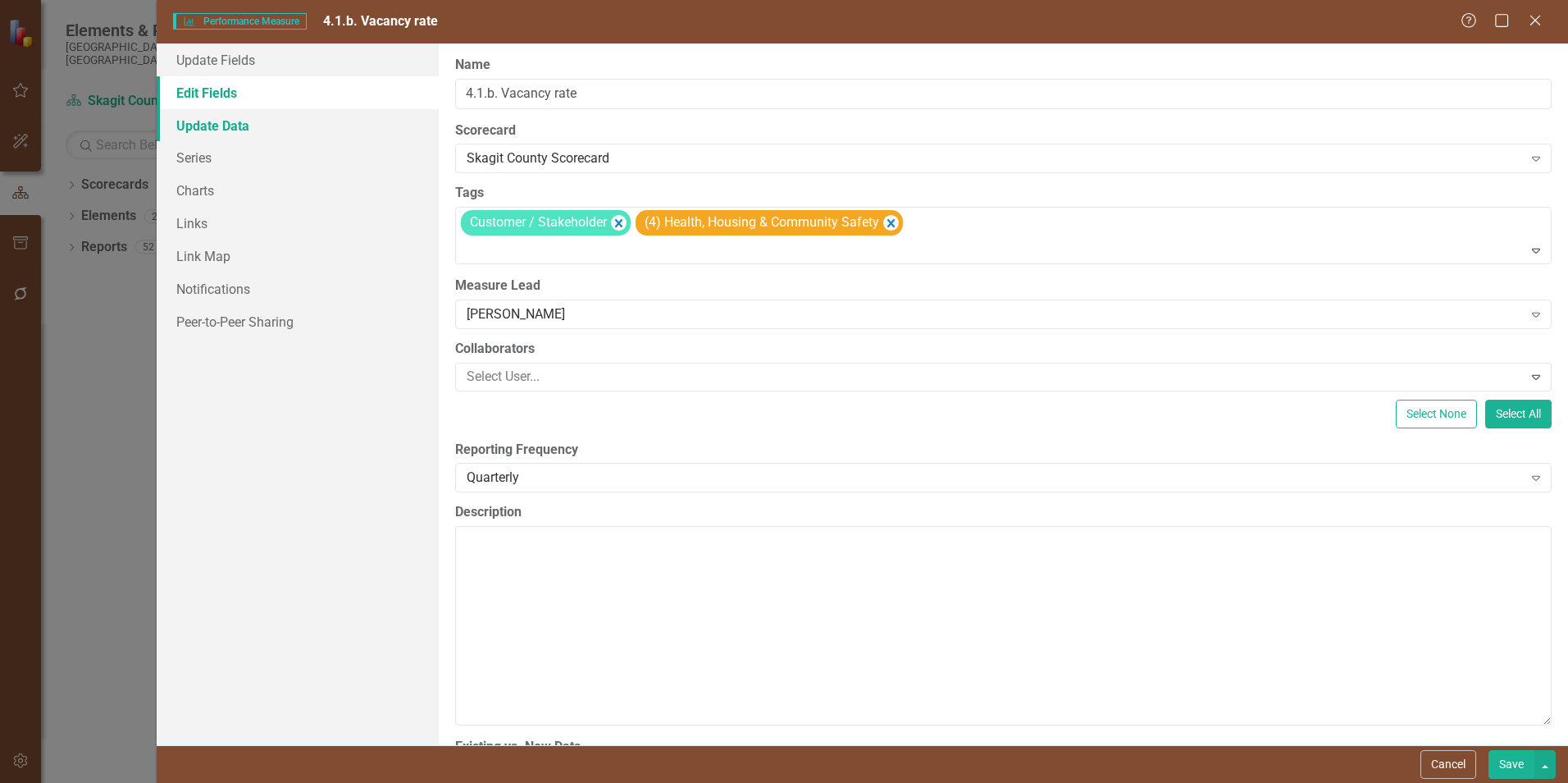
click at [226, 131] on link "Update Data" at bounding box center [297, 125] width 282 height 33
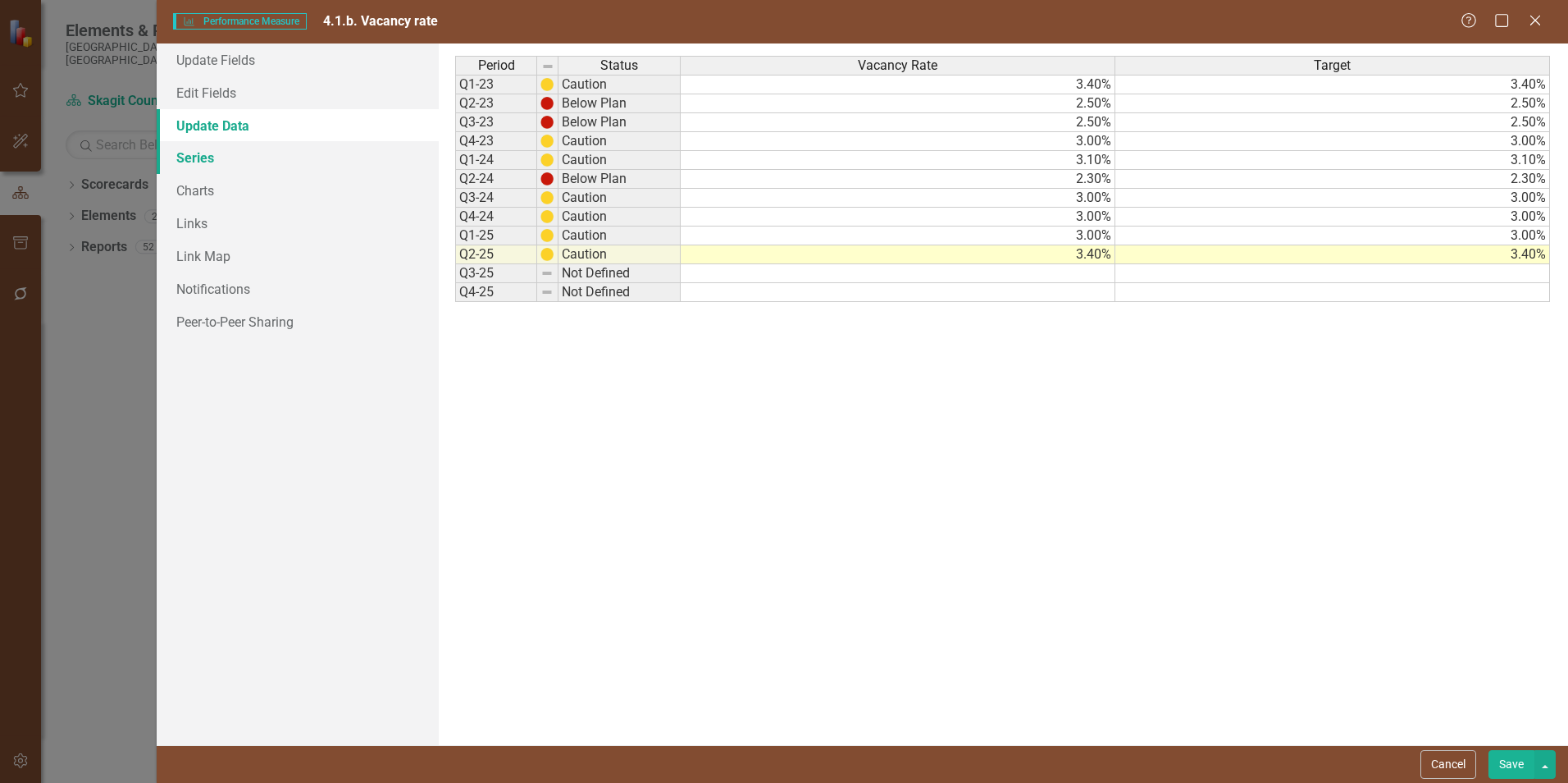
click at [219, 149] on link "Series" at bounding box center [297, 157] width 282 height 33
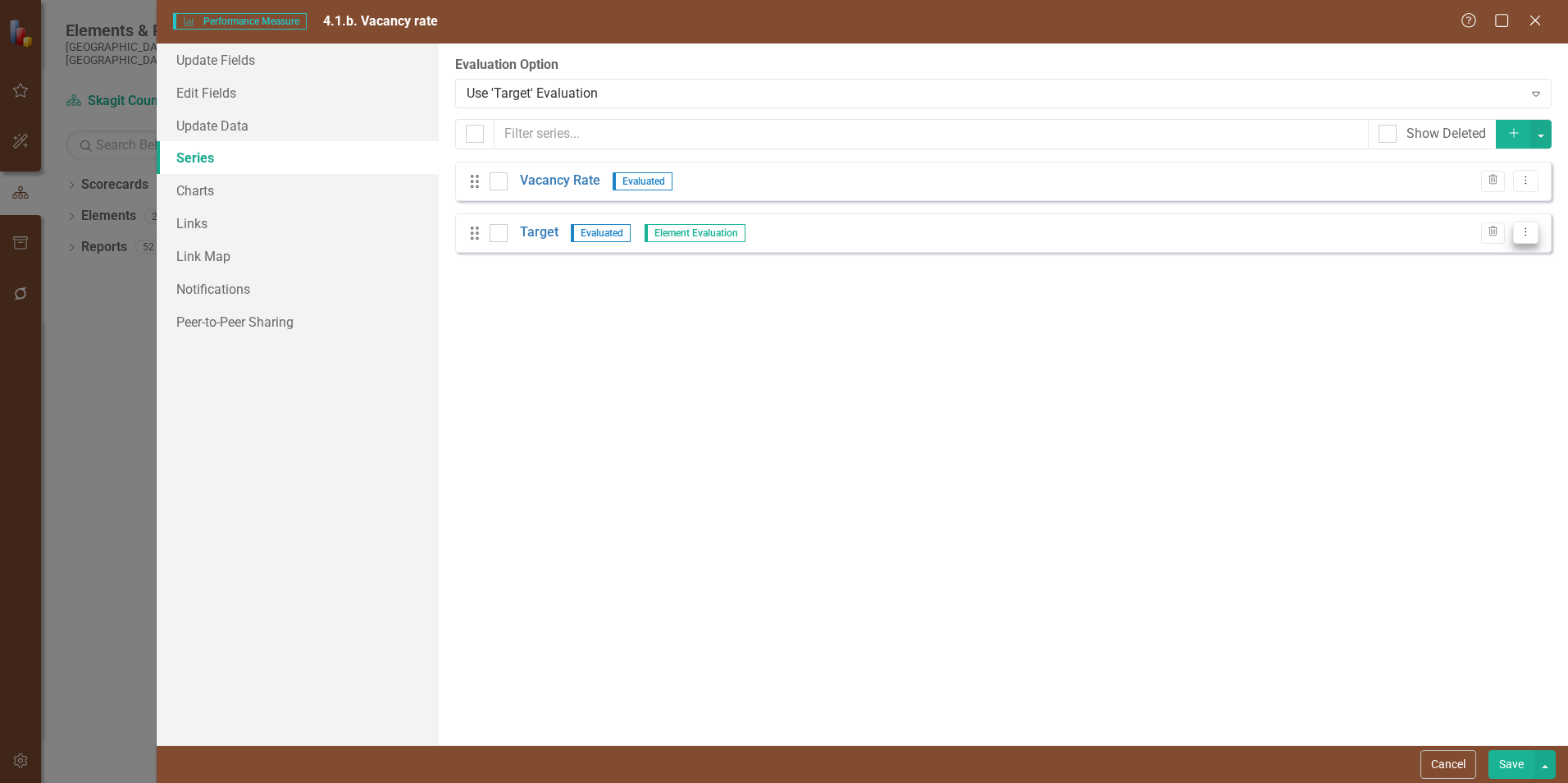
click at [1532, 235] on icon "Dropdown Menu" at bounding box center [1526, 232] width 14 height 11
click at [1492, 259] on link "Edit Edit Measure Series" at bounding box center [1444, 260] width 186 height 31
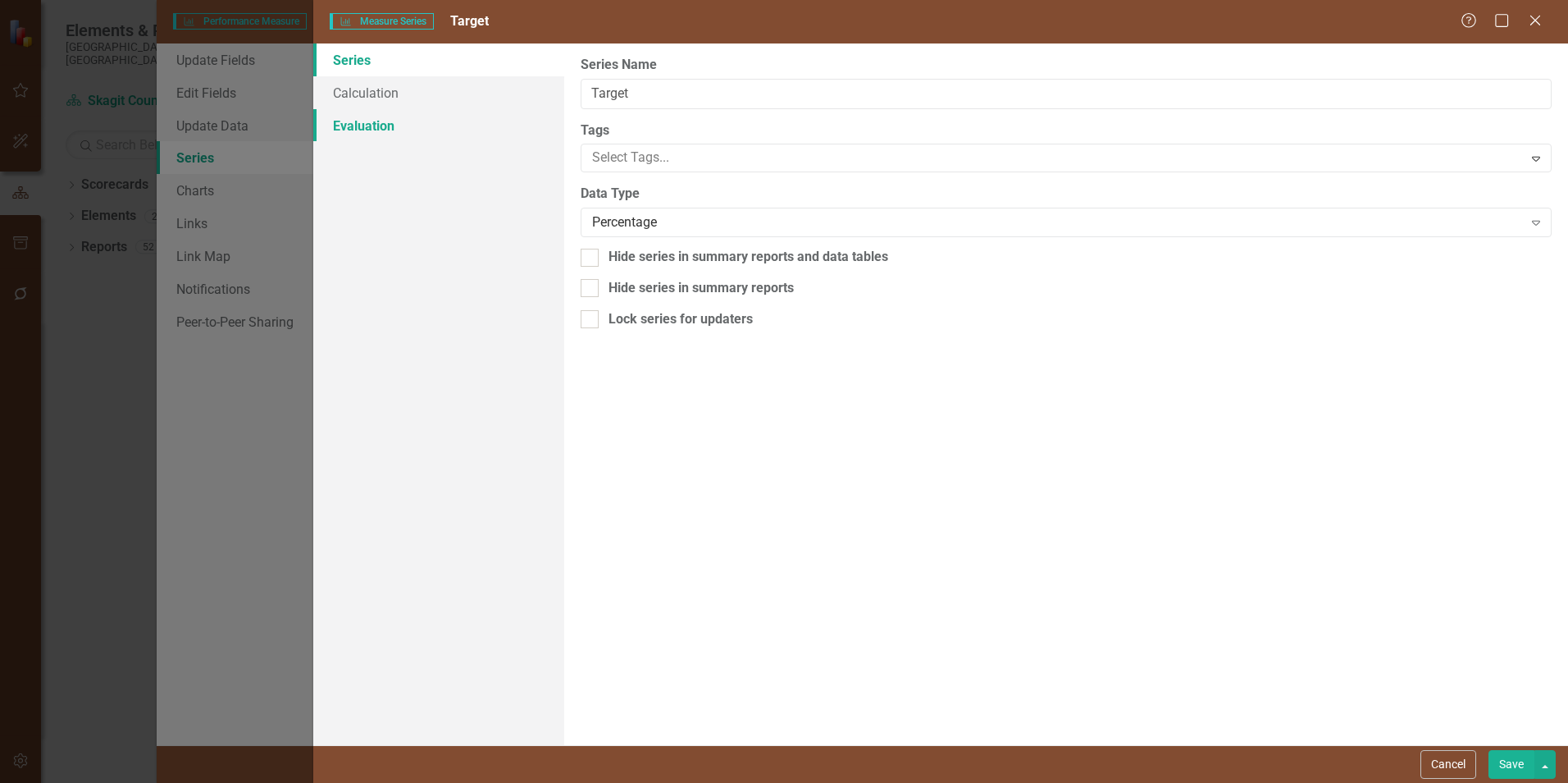
click at [376, 135] on link "Evaluation" at bounding box center [439, 125] width 251 height 33
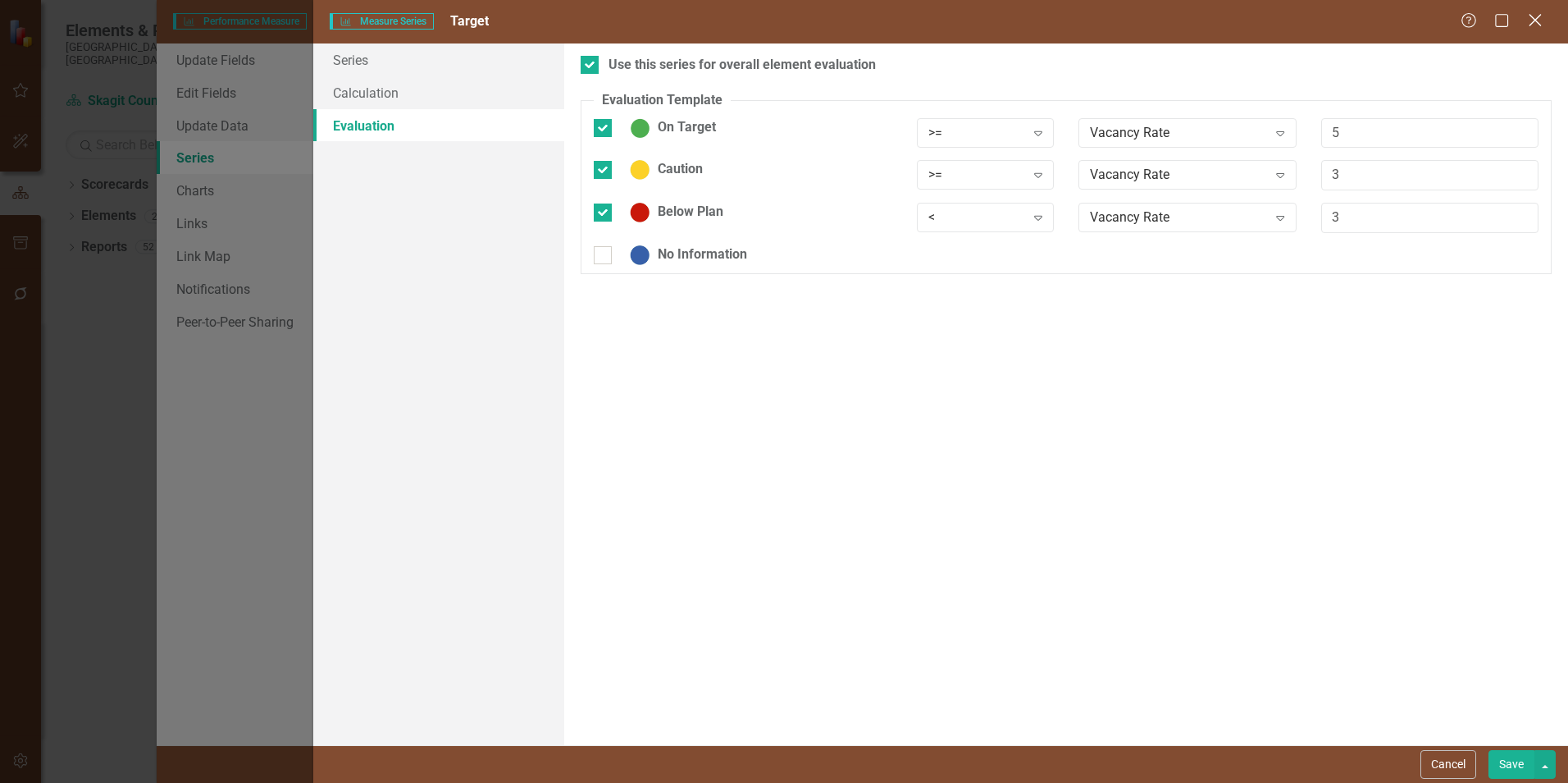
click at [1538, 22] on icon "Close" at bounding box center [1535, 20] width 21 height 15
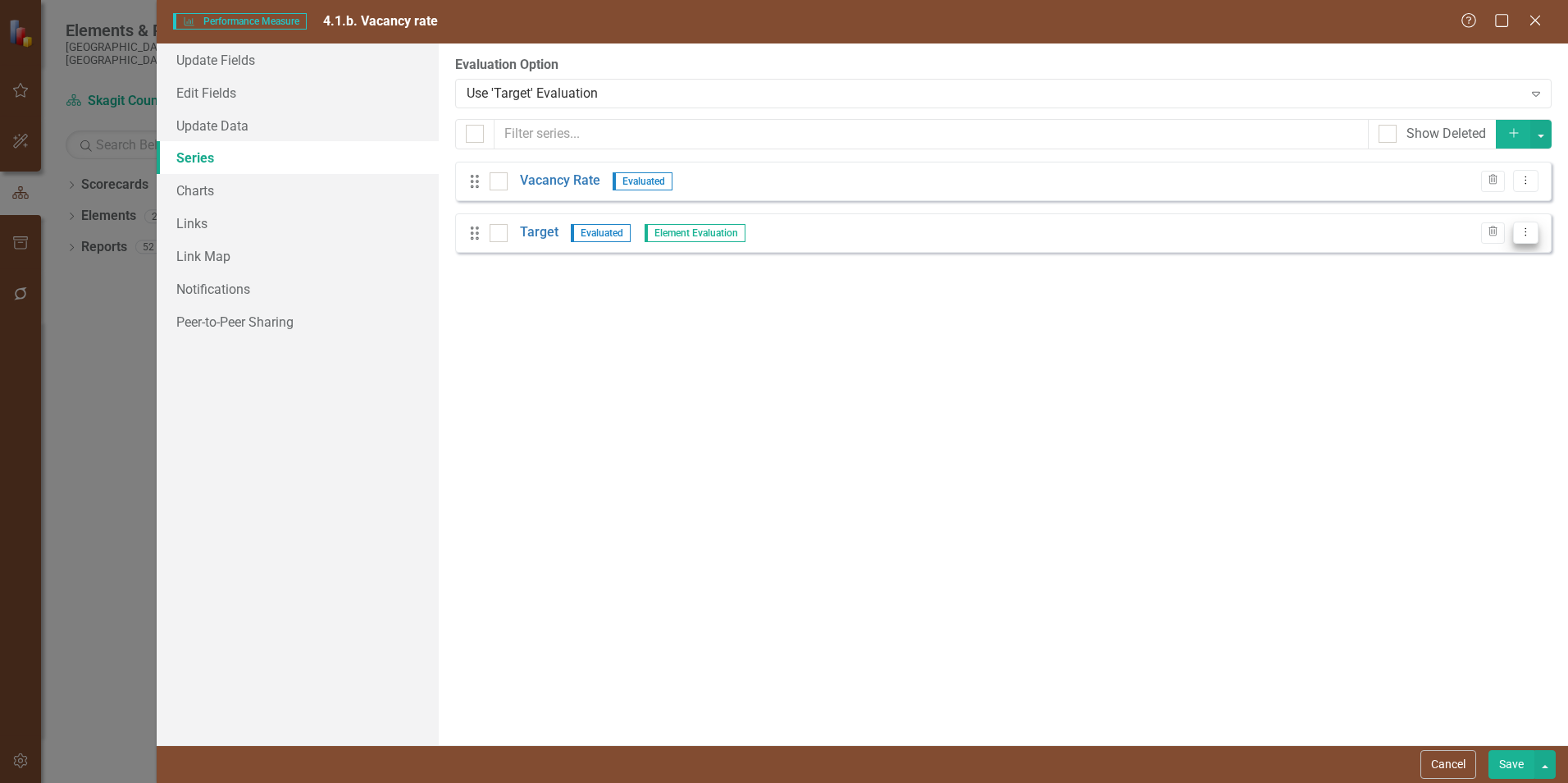
click at [1527, 227] on icon "Dropdown Menu" at bounding box center [1526, 232] width 14 height 11
click at [1122, 334] on div "From this page, you can add, edit, delete, or duplicate the measure series for …" at bounding box center [1003, 394] width 1129 height 701
click at [535, 236] on link "Target" at bounding box center [539, 232] width 39 height 19
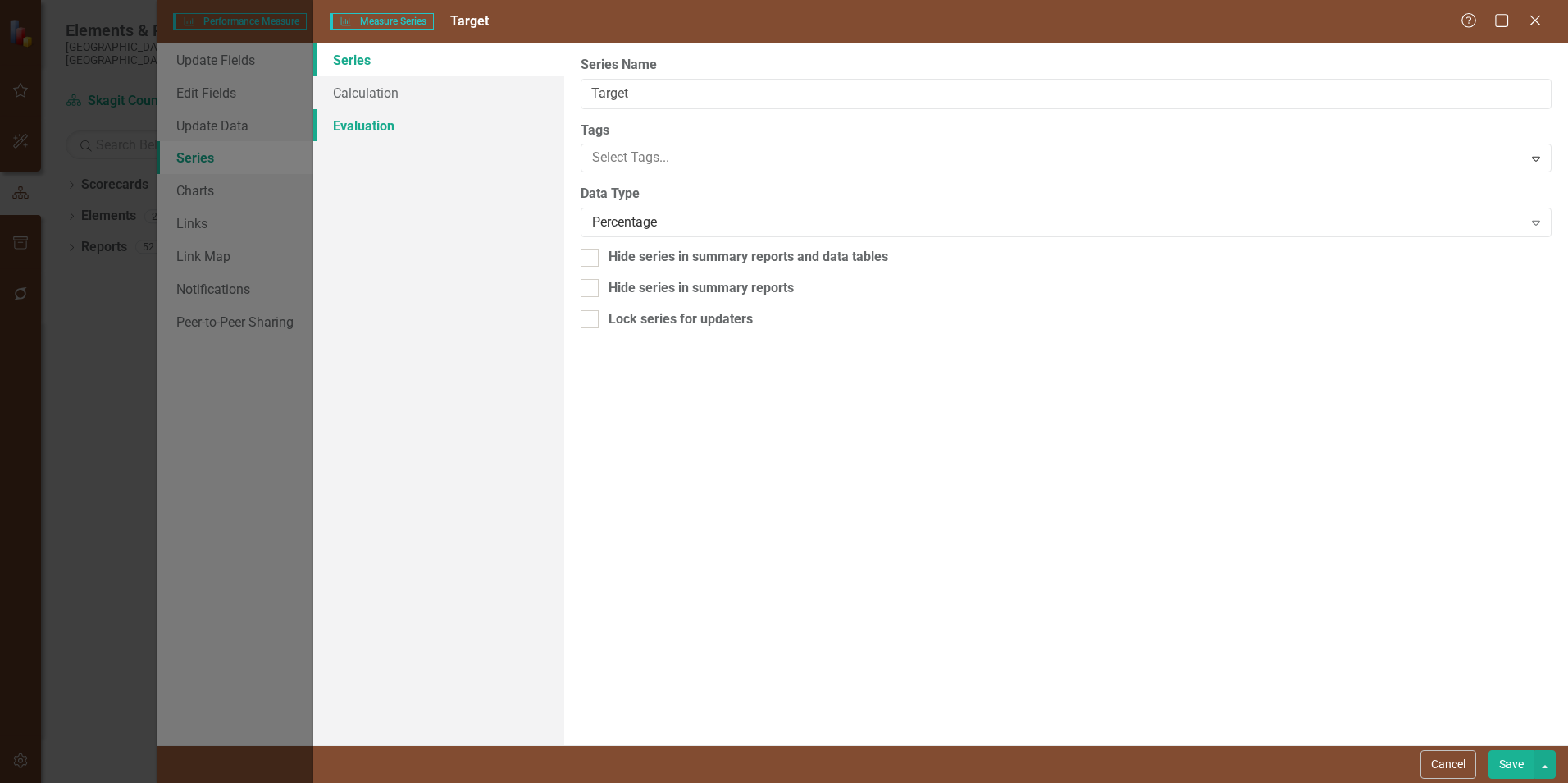
click at [353, 123] on link "Evaluation" at bounding box center [439, 125] width 251 height 33
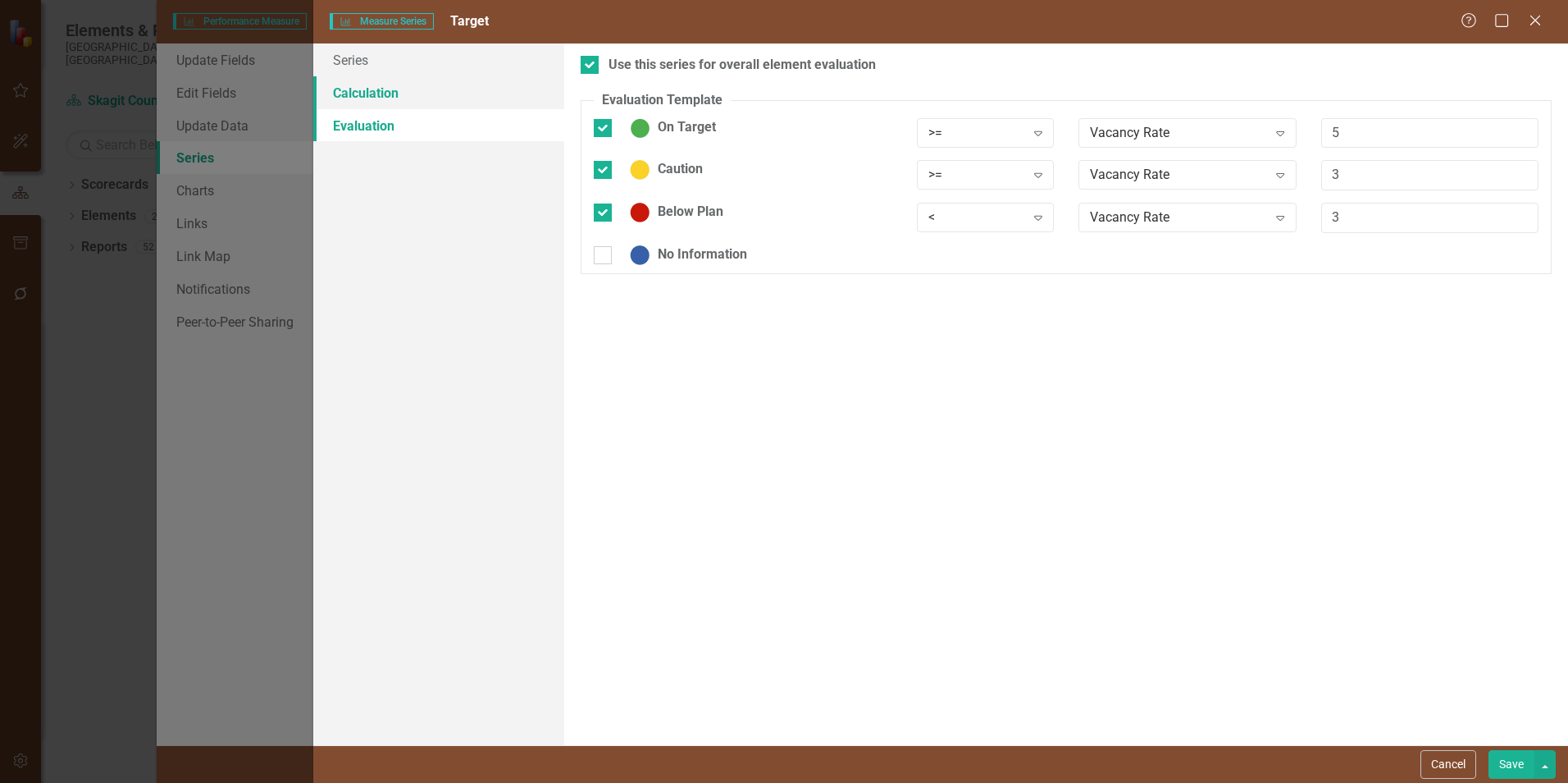
click at [350, 89] on link "Calculation" at bounding box center [439, 93] width 251 height 33
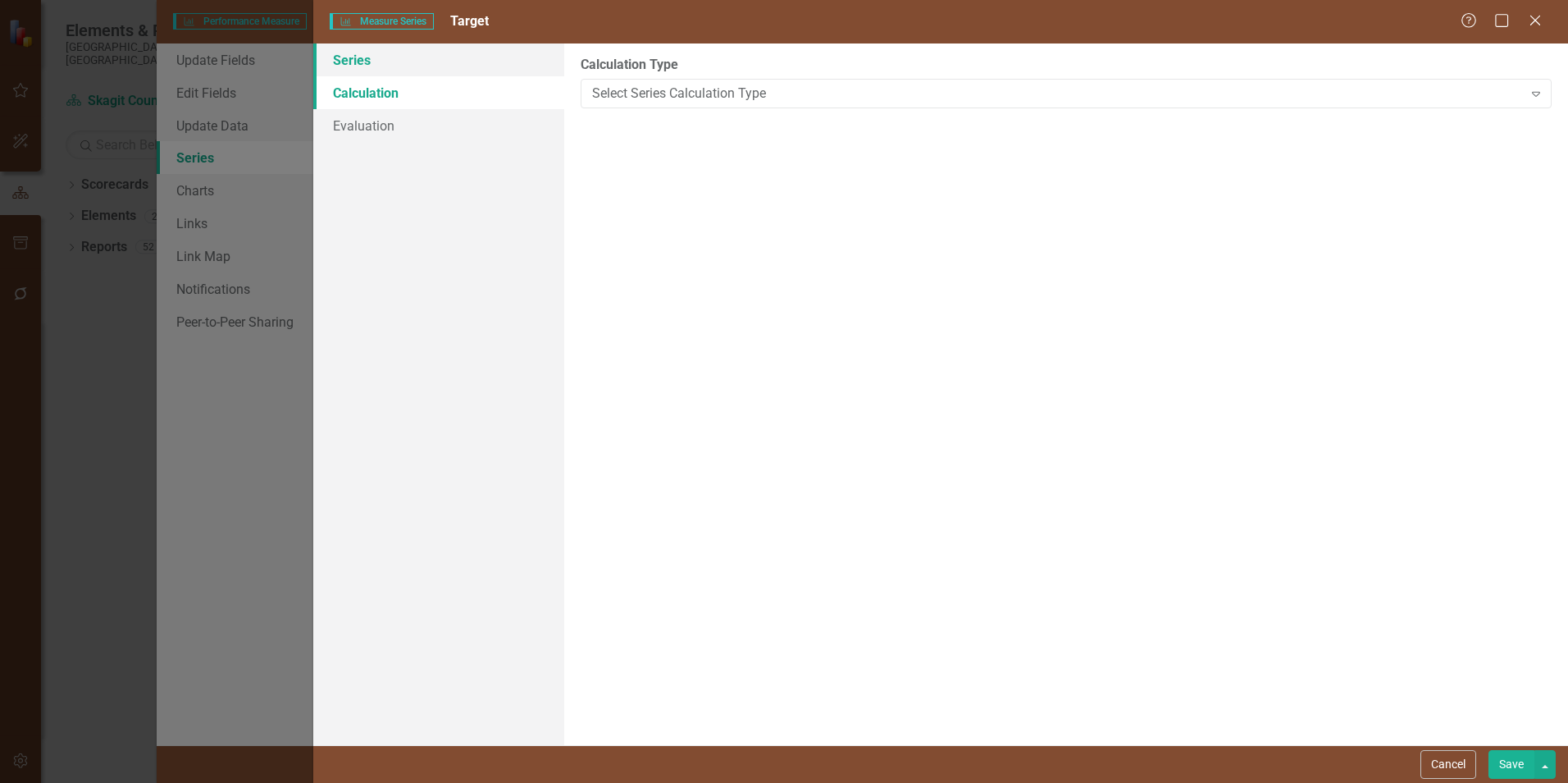
click at [359, 50] on link "Series" at bounding box center [439, 59] width 251 height 33
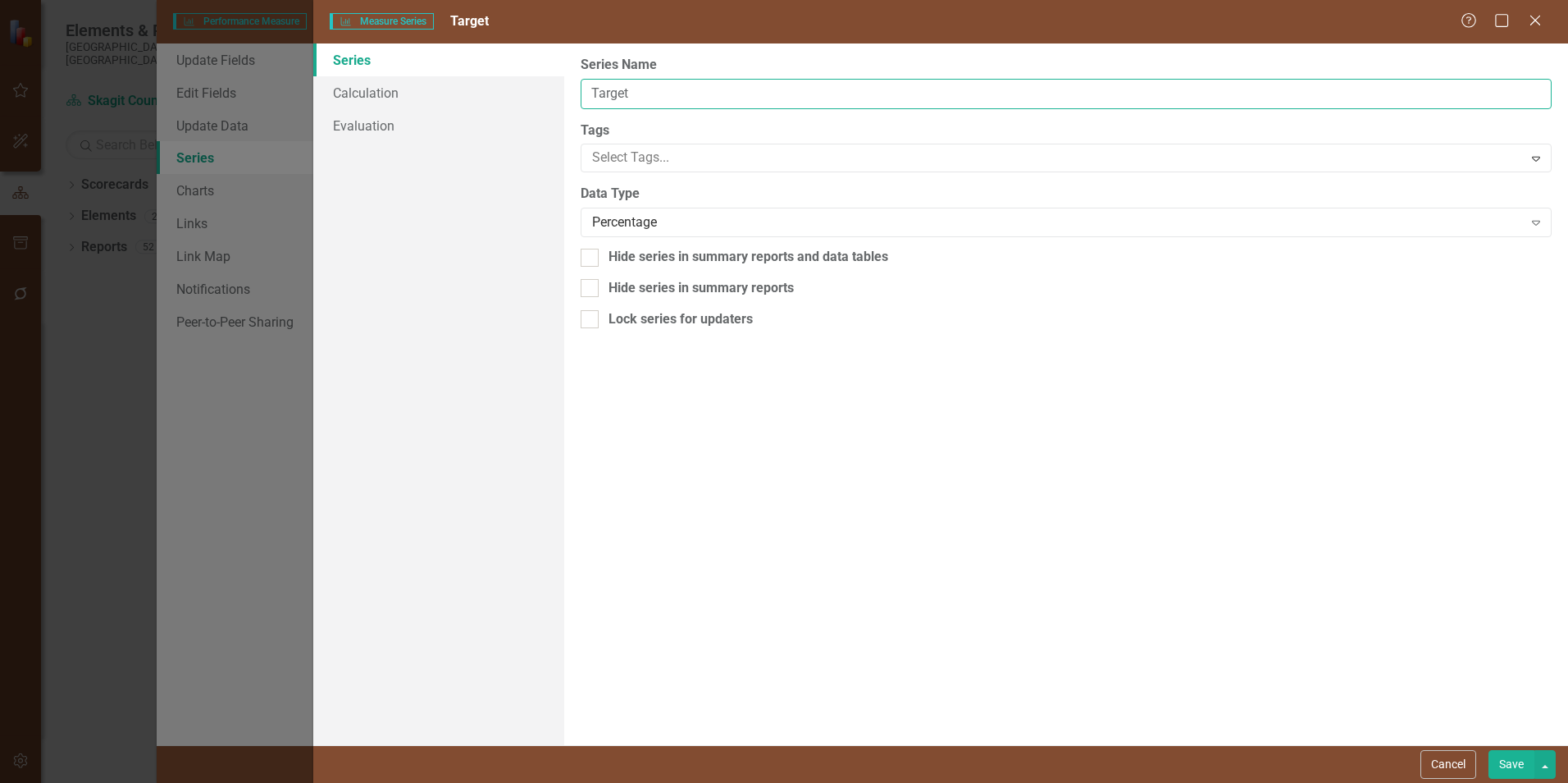
click at [659, 91] on input "Target" at bounding box center [1066, 94] width 971 height 31
type input "T"
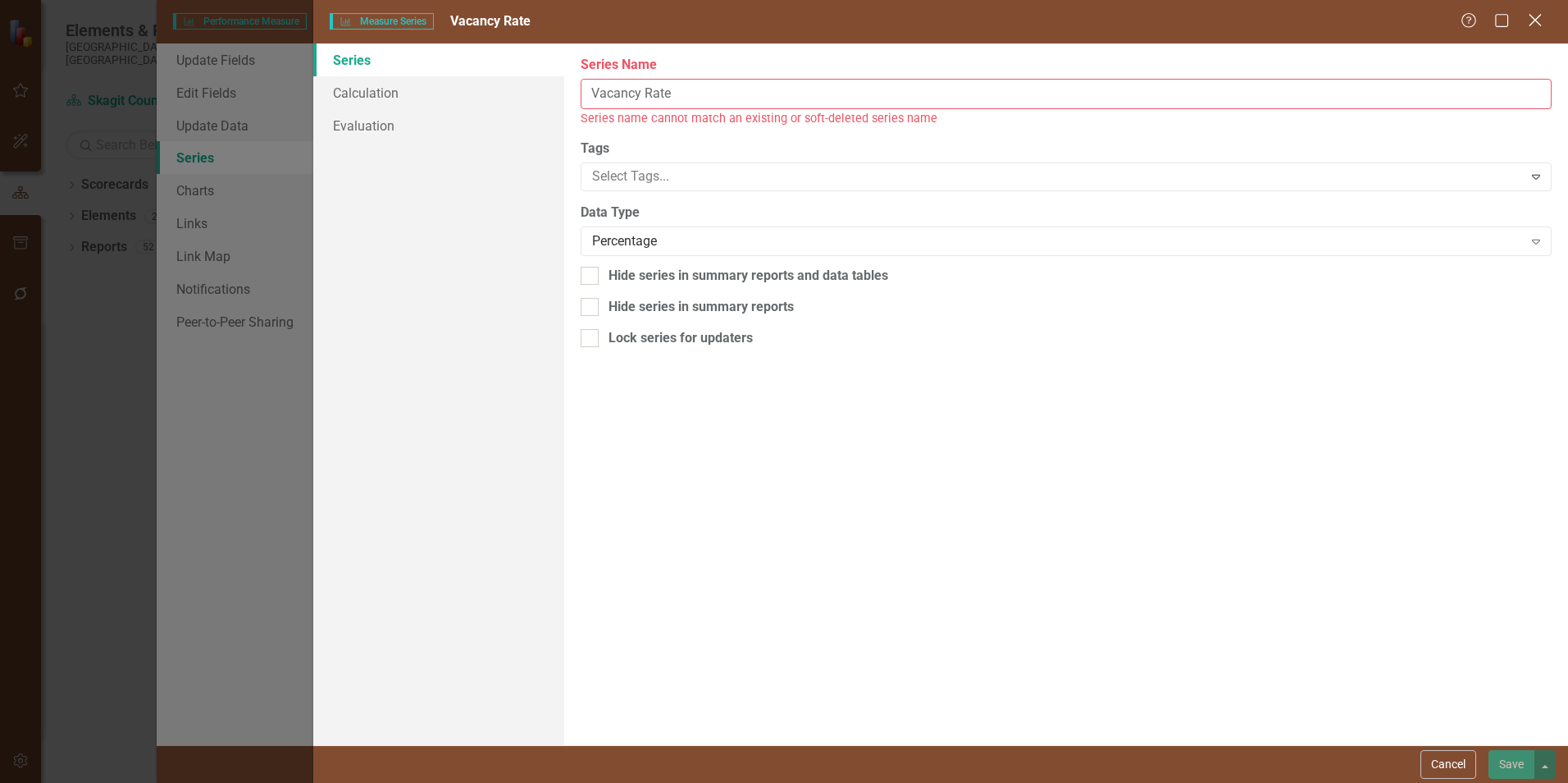
type input "Vacancy Rate"
click at [1531, 28] on icon "Close" at bounding box center [1535, 20] width 21 height 15
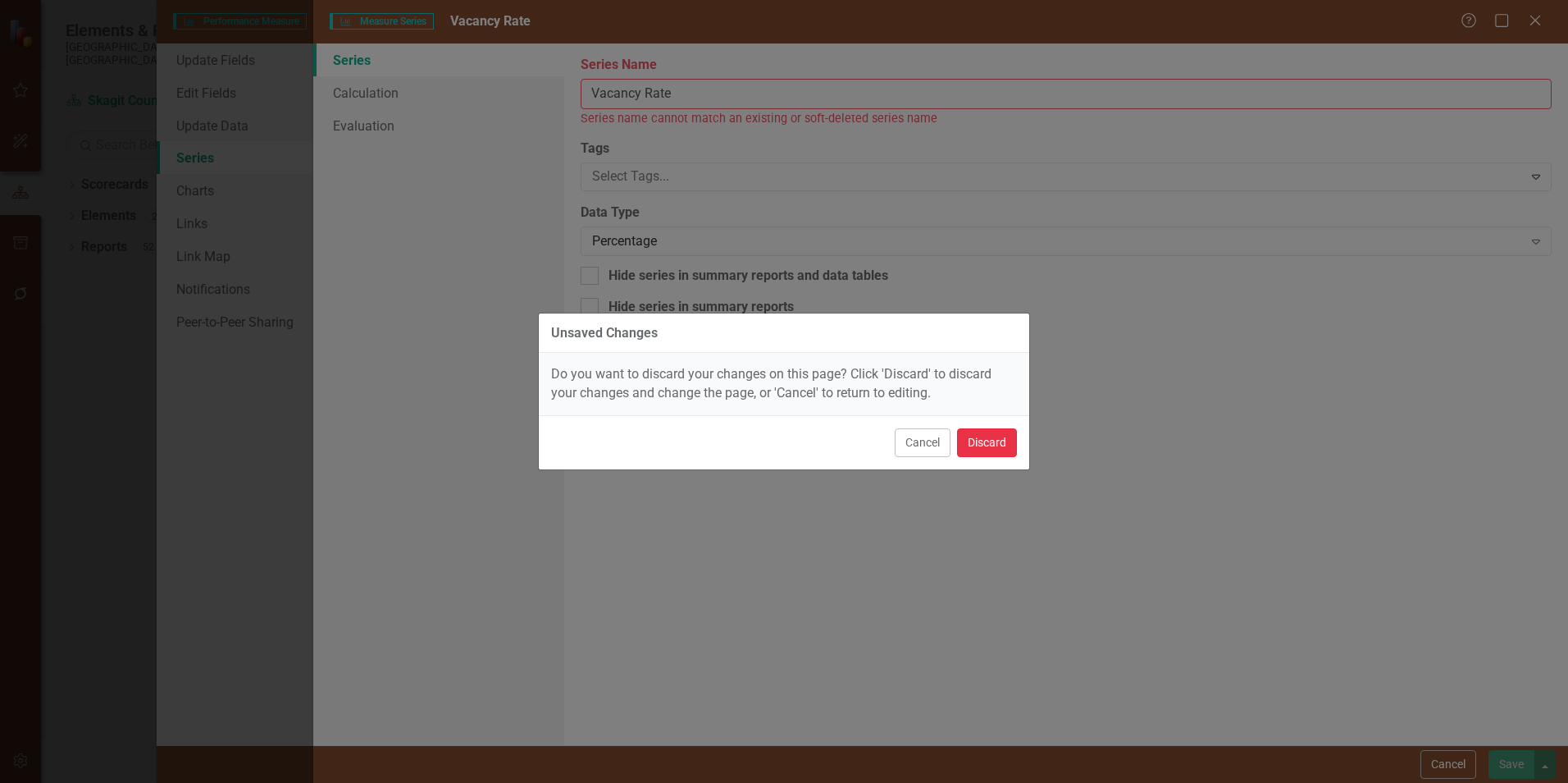
click at [995, 437] on button "Discard" at bounding box center [987, 442] width 60 height 29
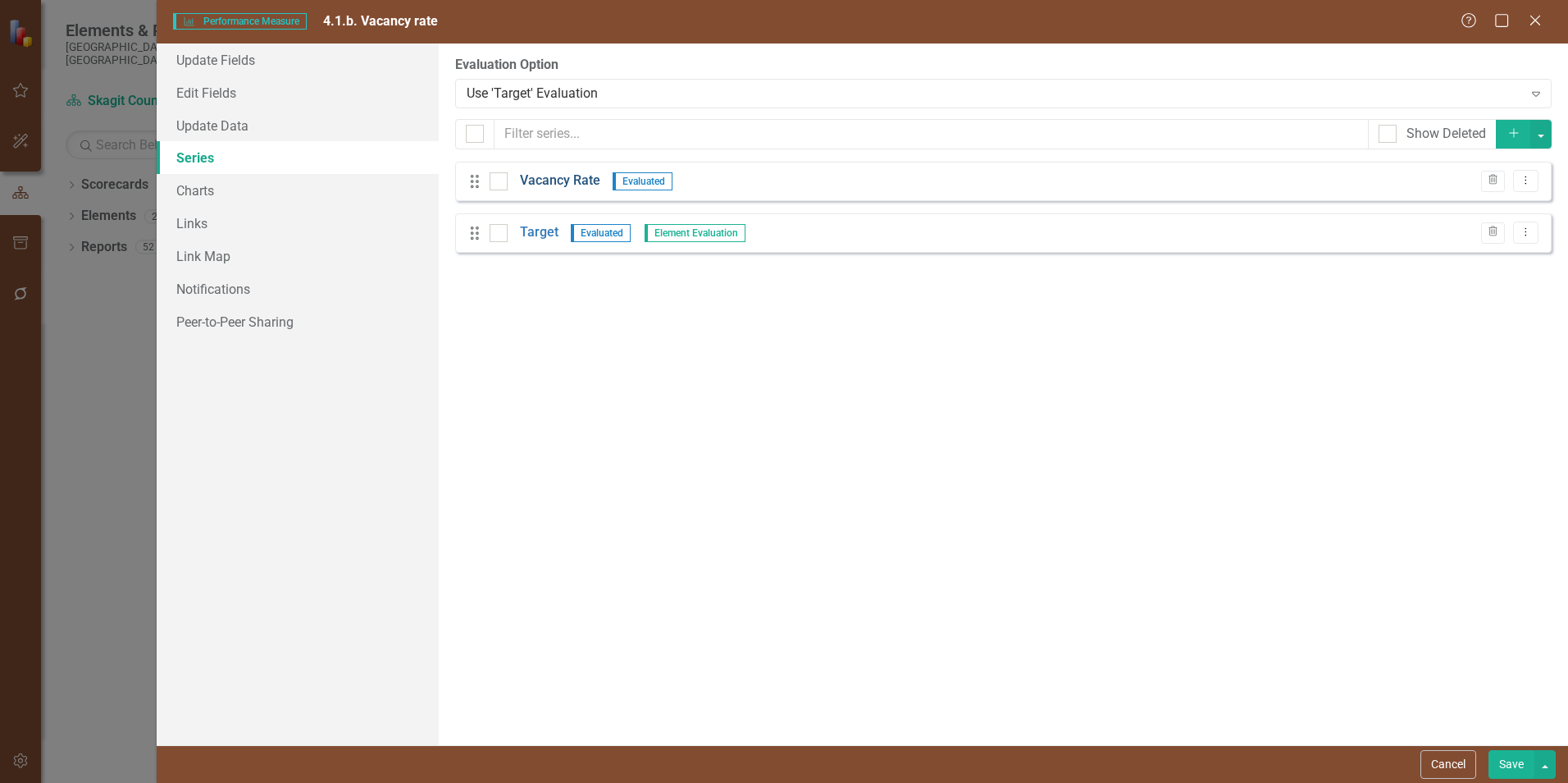
click at [571, 183] on link "Vacancy Rate" at bounding box center [560, 181] width 80 height 19
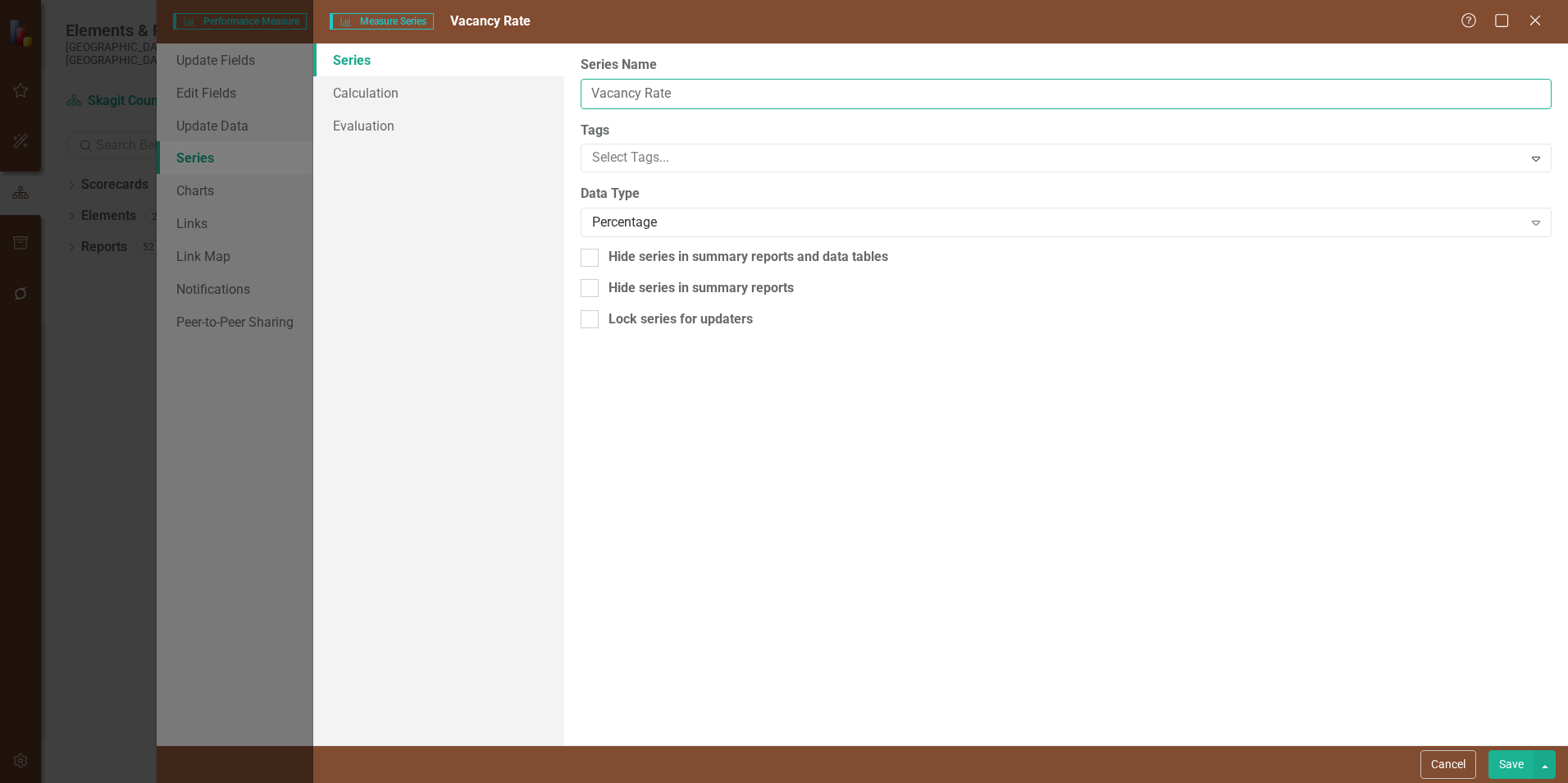
drag, startPoint x: 681, startPoint y: 96, endPoint x: 919, endPoint y: 79, distance: 238.6
click at [681, 96] on input "Vacancy Rate" at bounding box center [1066, 94] width 971 height 31
type input "Vacancy"
click at [1508, 759] on button "Save" at bounding box center [1511, 764] width 46 height 29
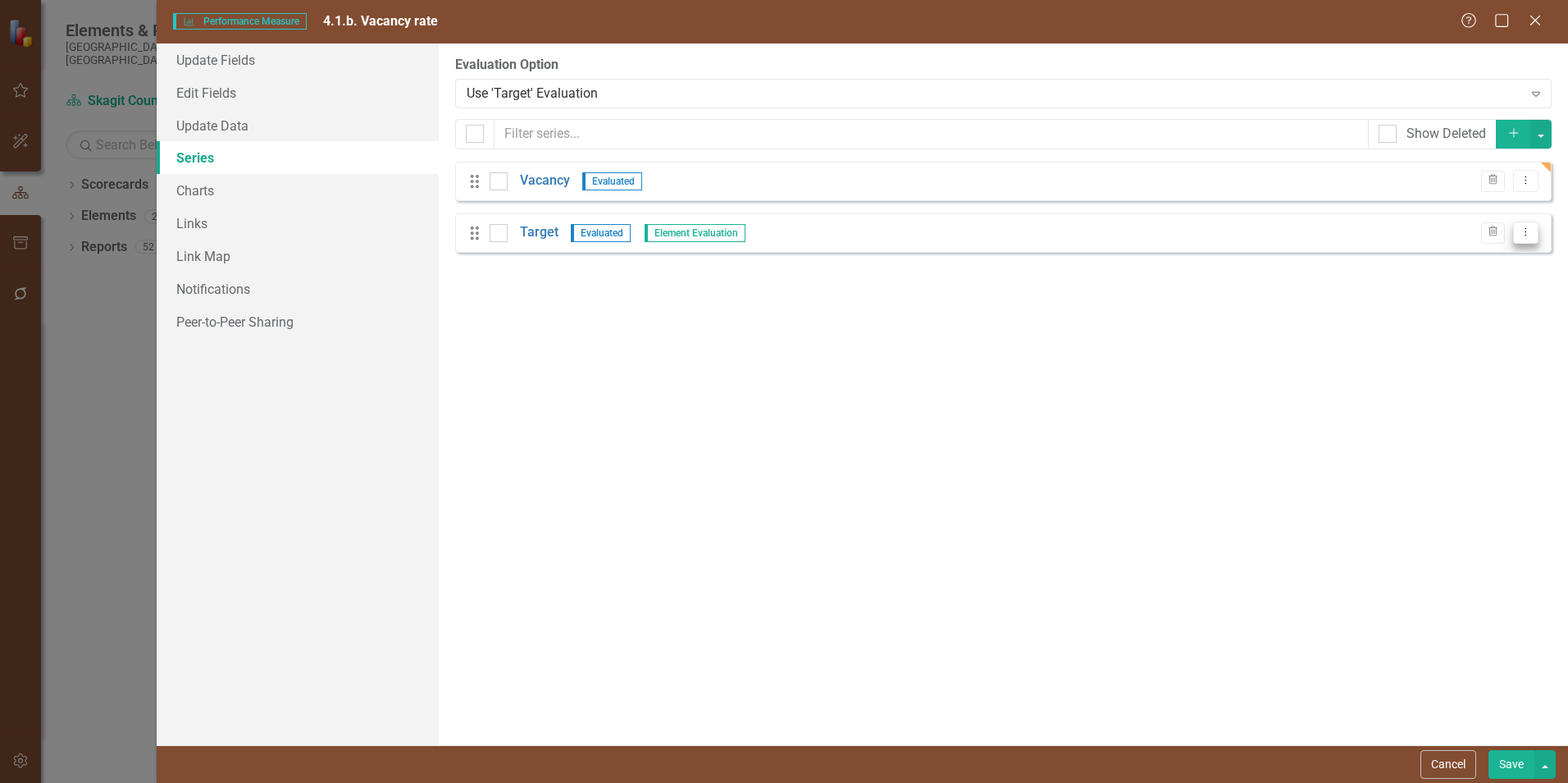
click at [1521, 231] on icon "Dropdown Menu" at bounding box center [1526, 232] width 14 height 11
click at [1493, 252] on link "Edit Edit Measure Series" at bounding box center [1444, 260] width 186 height 31
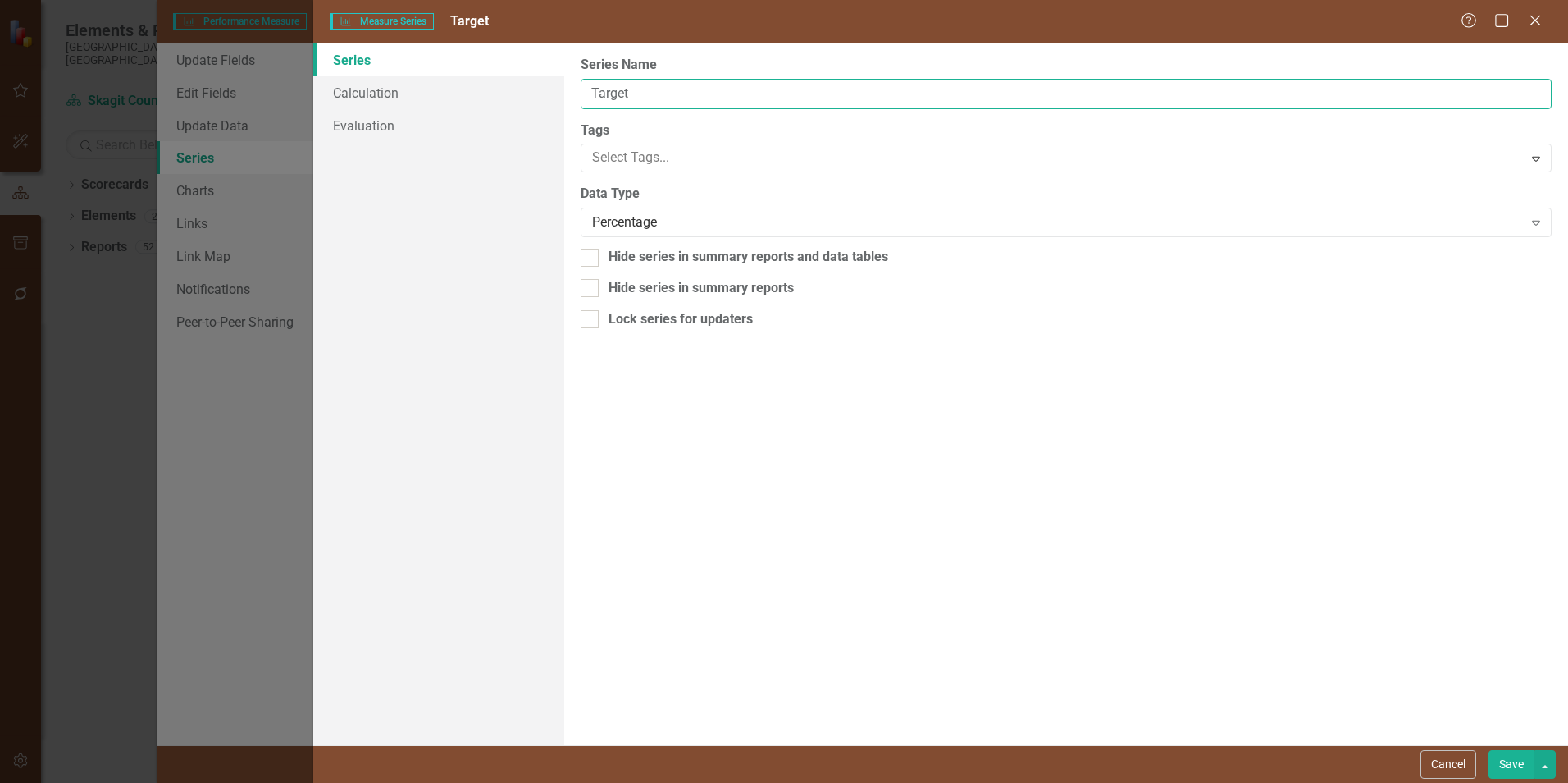
click at [719, 93] on input "Target" at bounding box center [1066, 94] width 971 height 31
type input "T"
type input "Vacancy Rate"
click at [1519, 760] on button "Save" at bounding box center [1511, 764] width 46 height 29
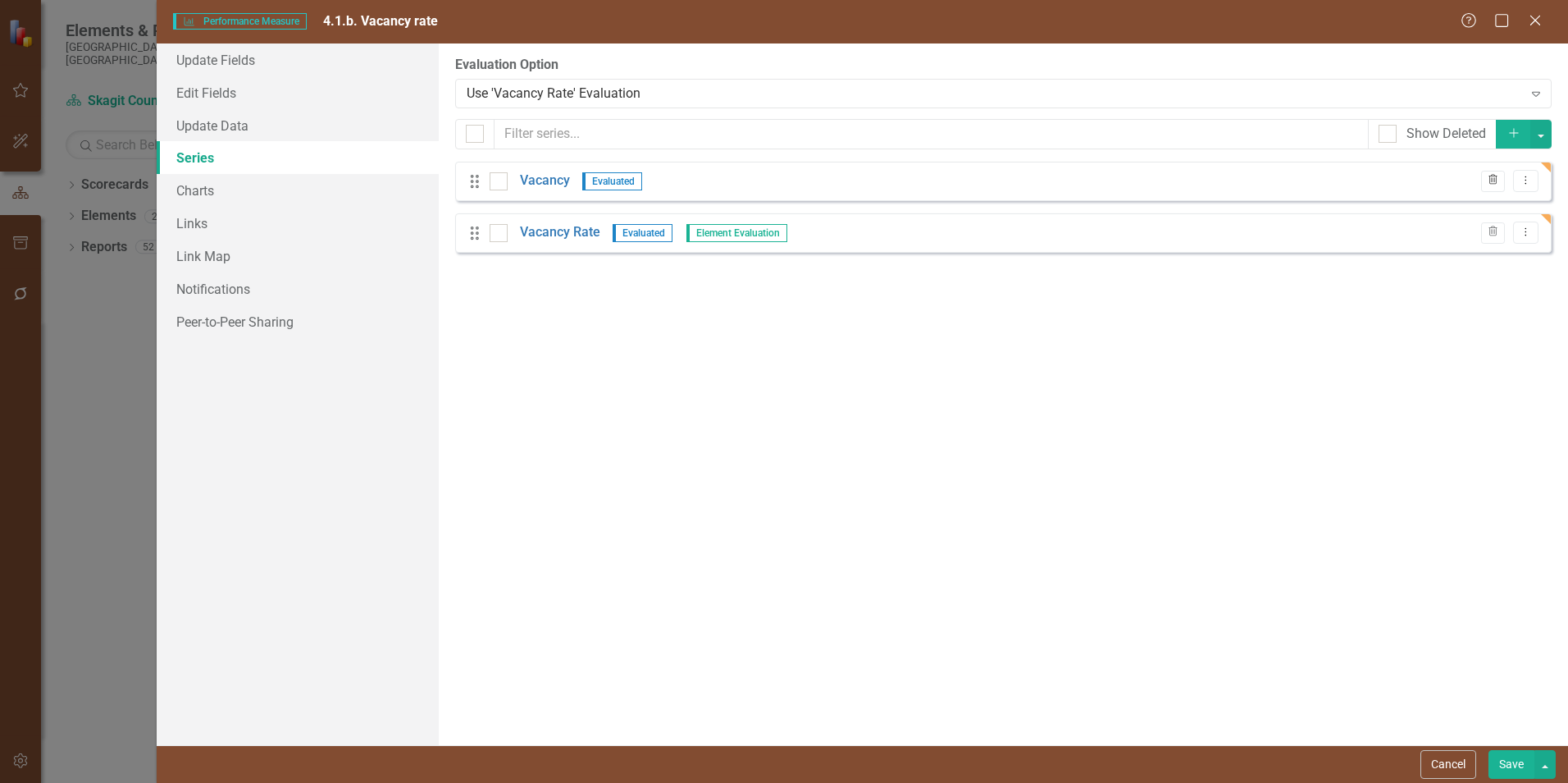
click at [1500, 181] on button "Trash" at bounding box center [1493, 182] width 23 height 22
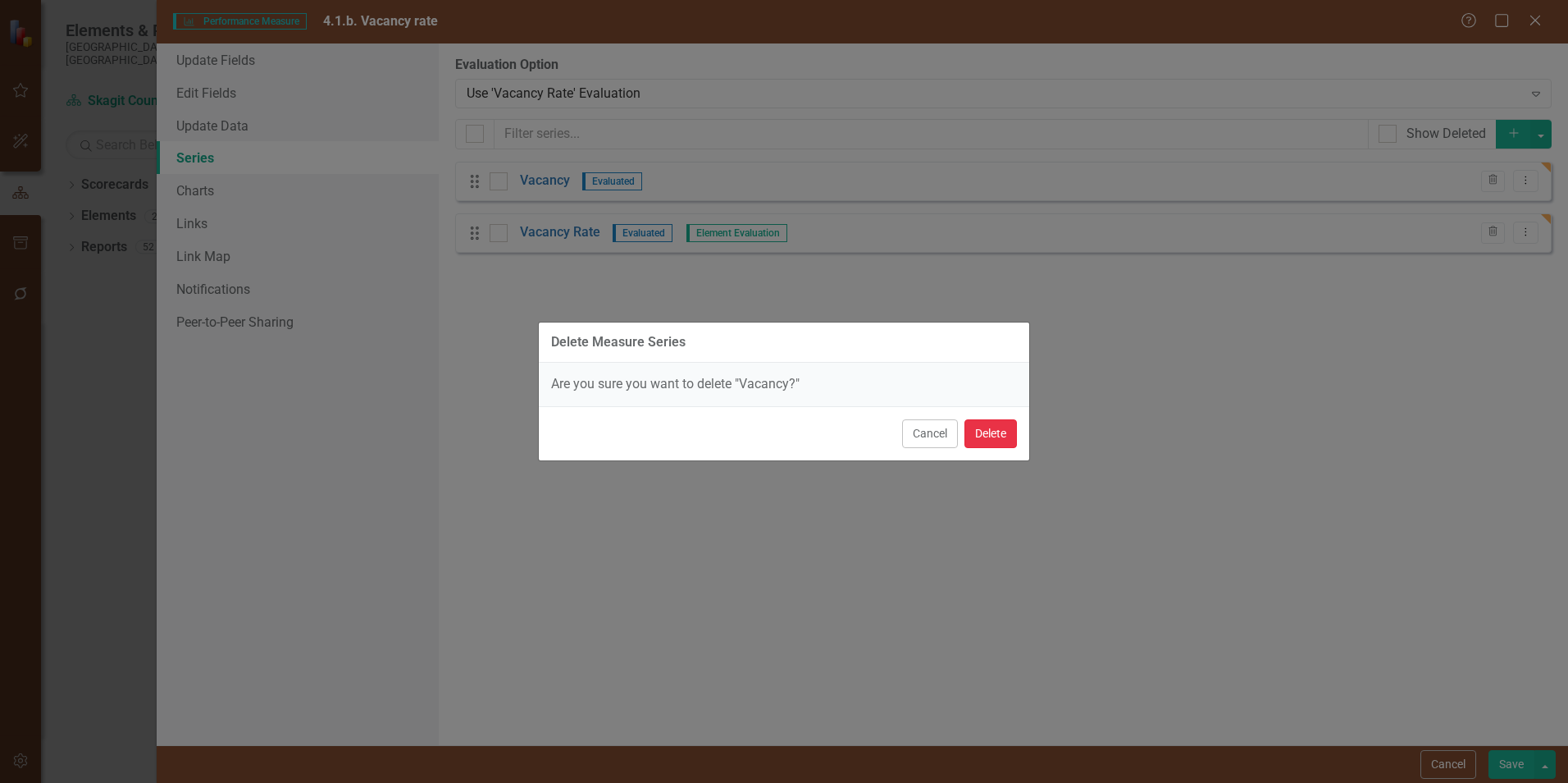
click at [986, 434] on button "Delete" at bounding box center [990, 433] width 52 height 29
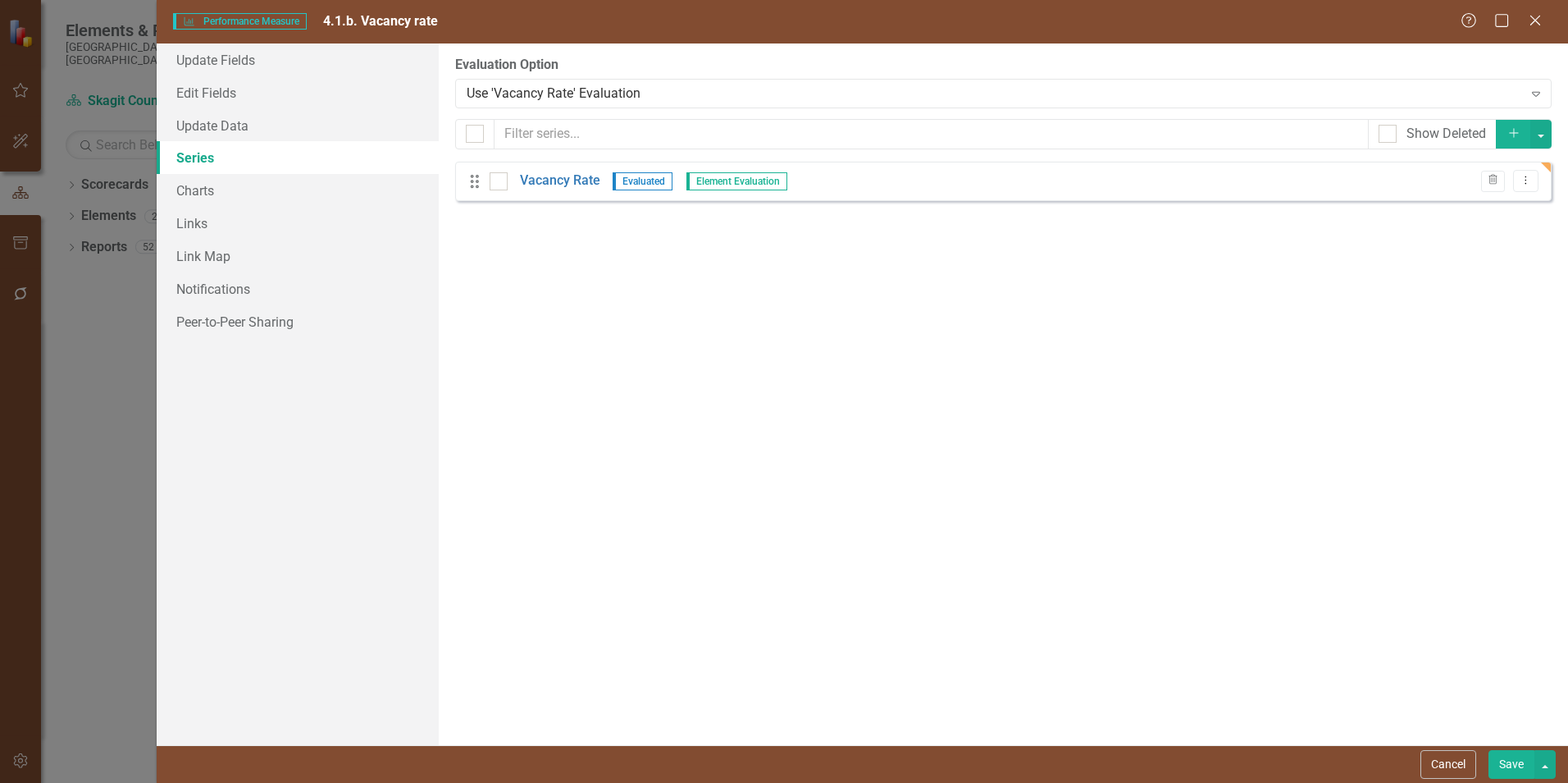
click at [1510, 760] on button "Save" at bounding box center [1511, 764] width 46 height 29
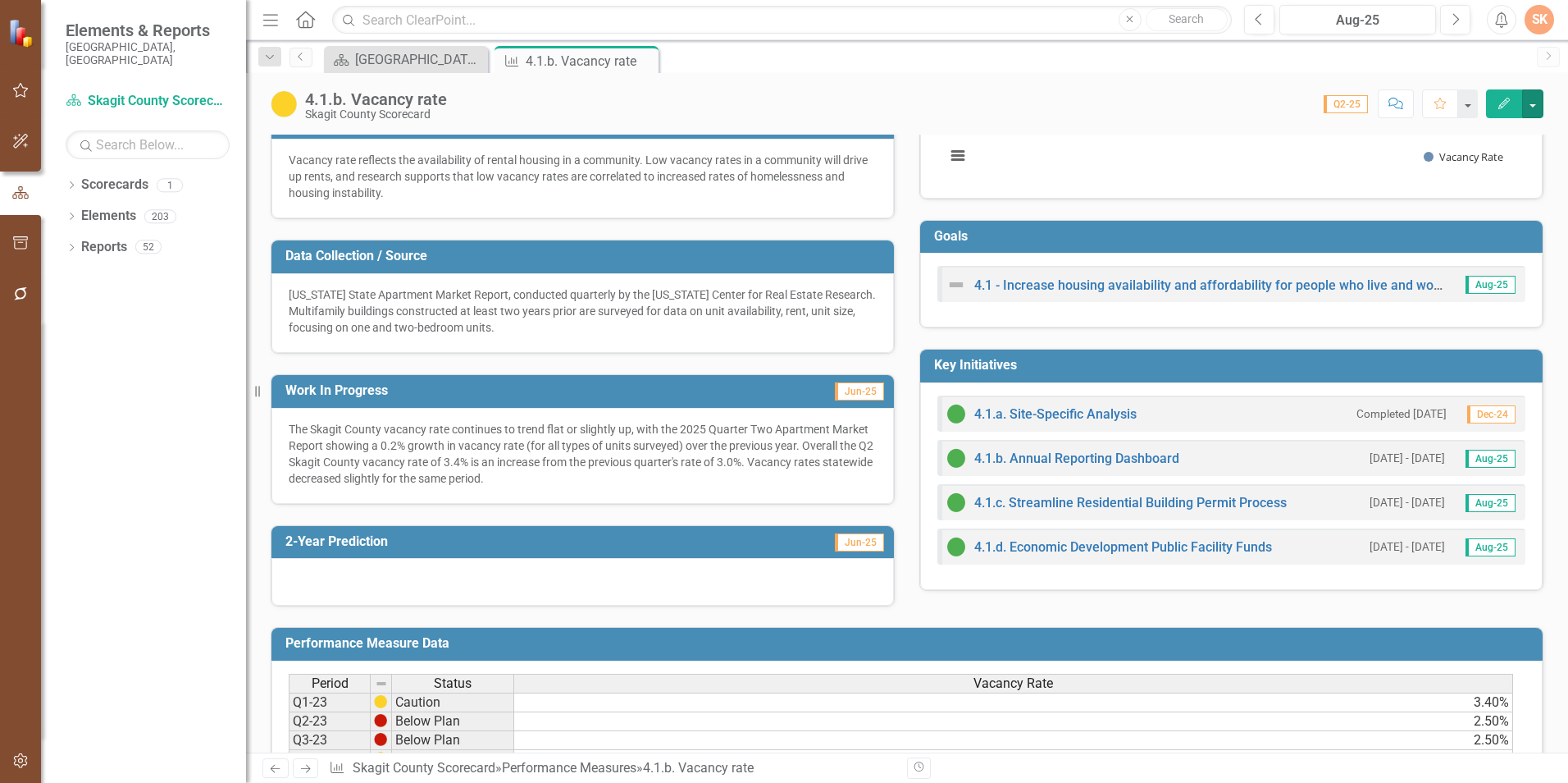
scroll to position [559, 0]
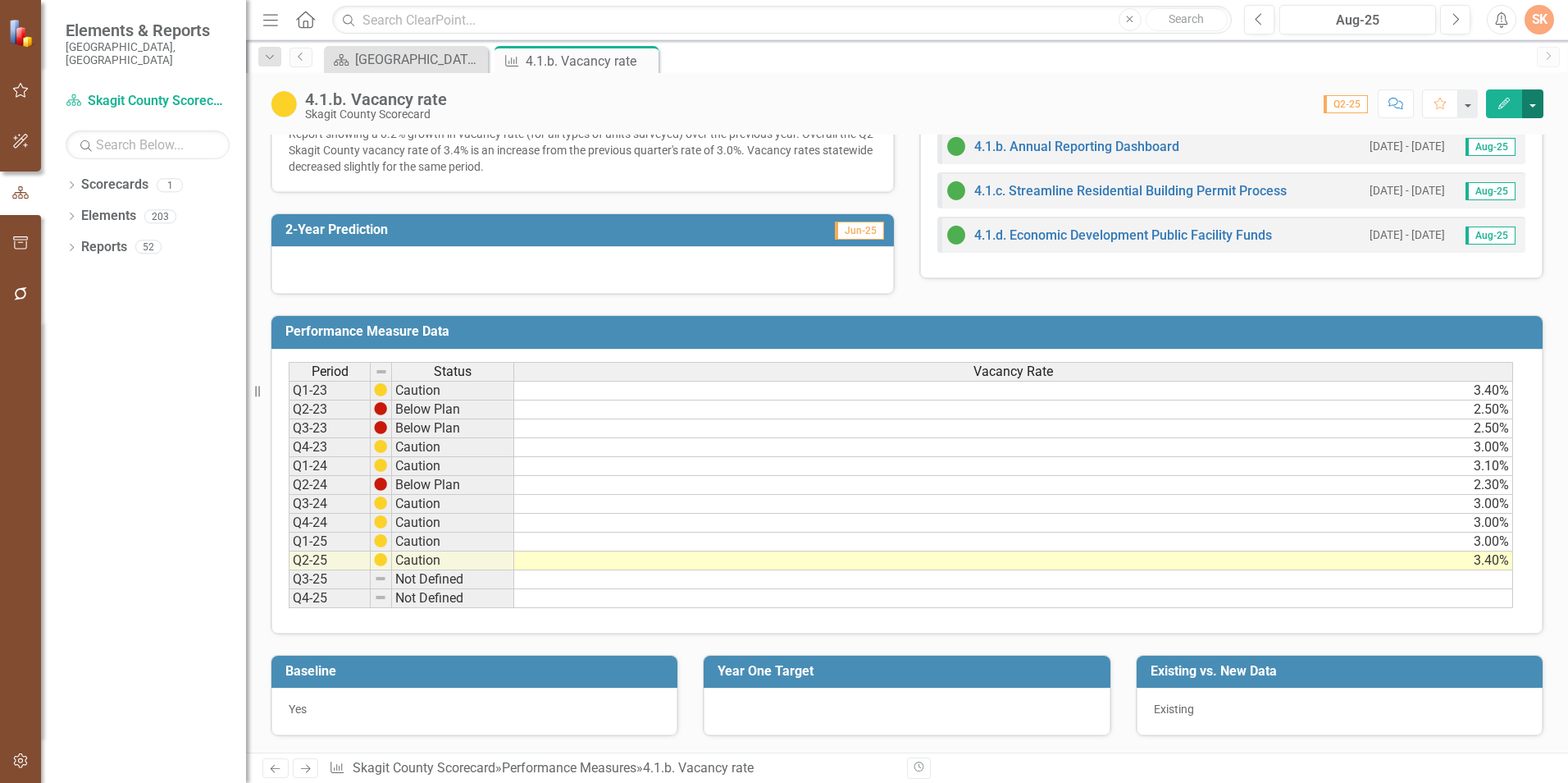
click at [1537, 99] on button "button" at bounding box center [1533, 103] width 22 height 29
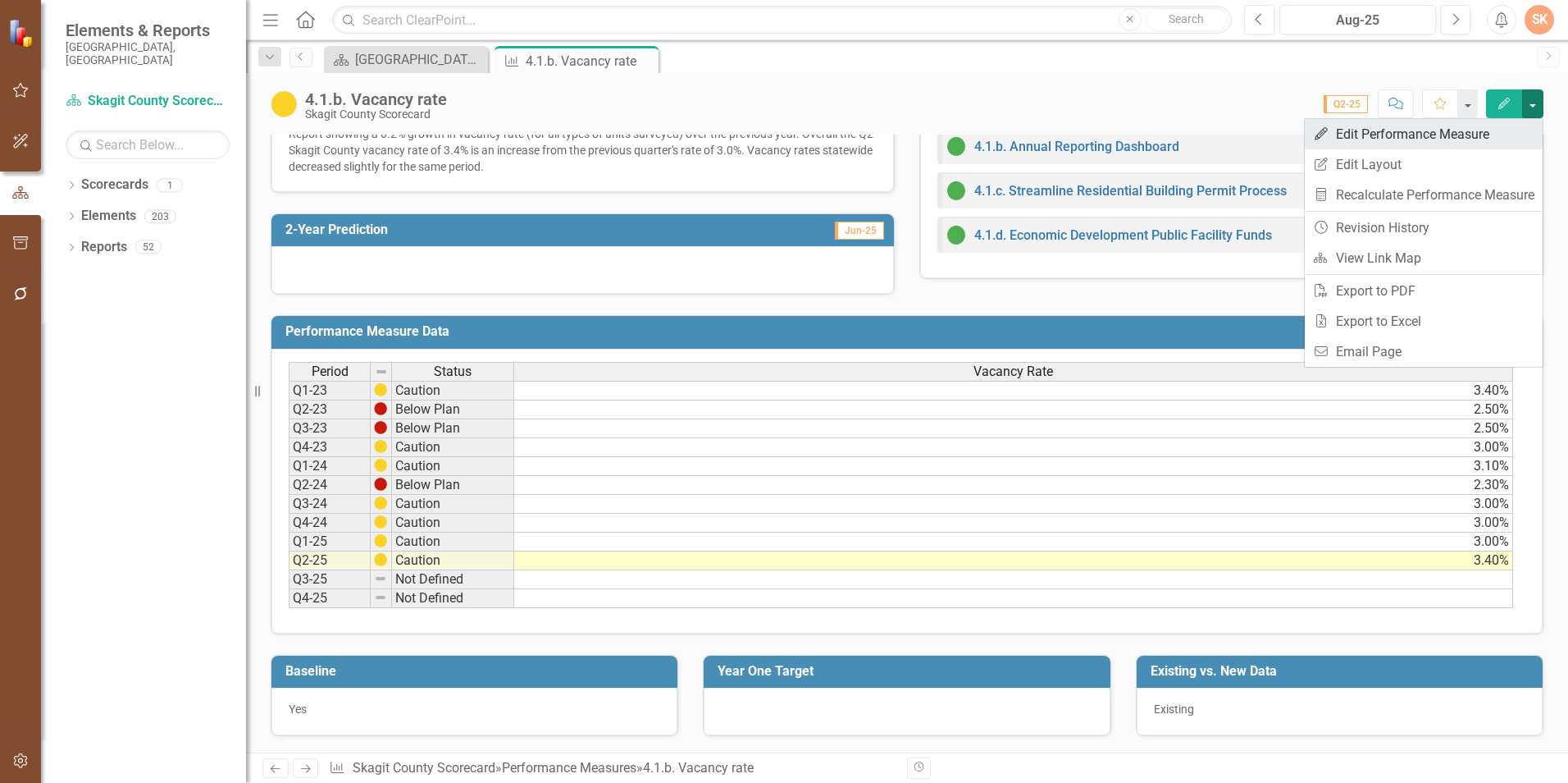
click at [1470, 144] on link "Edit Edit Performance Measure" at bounding box center [1423, 134] width 238 height 31
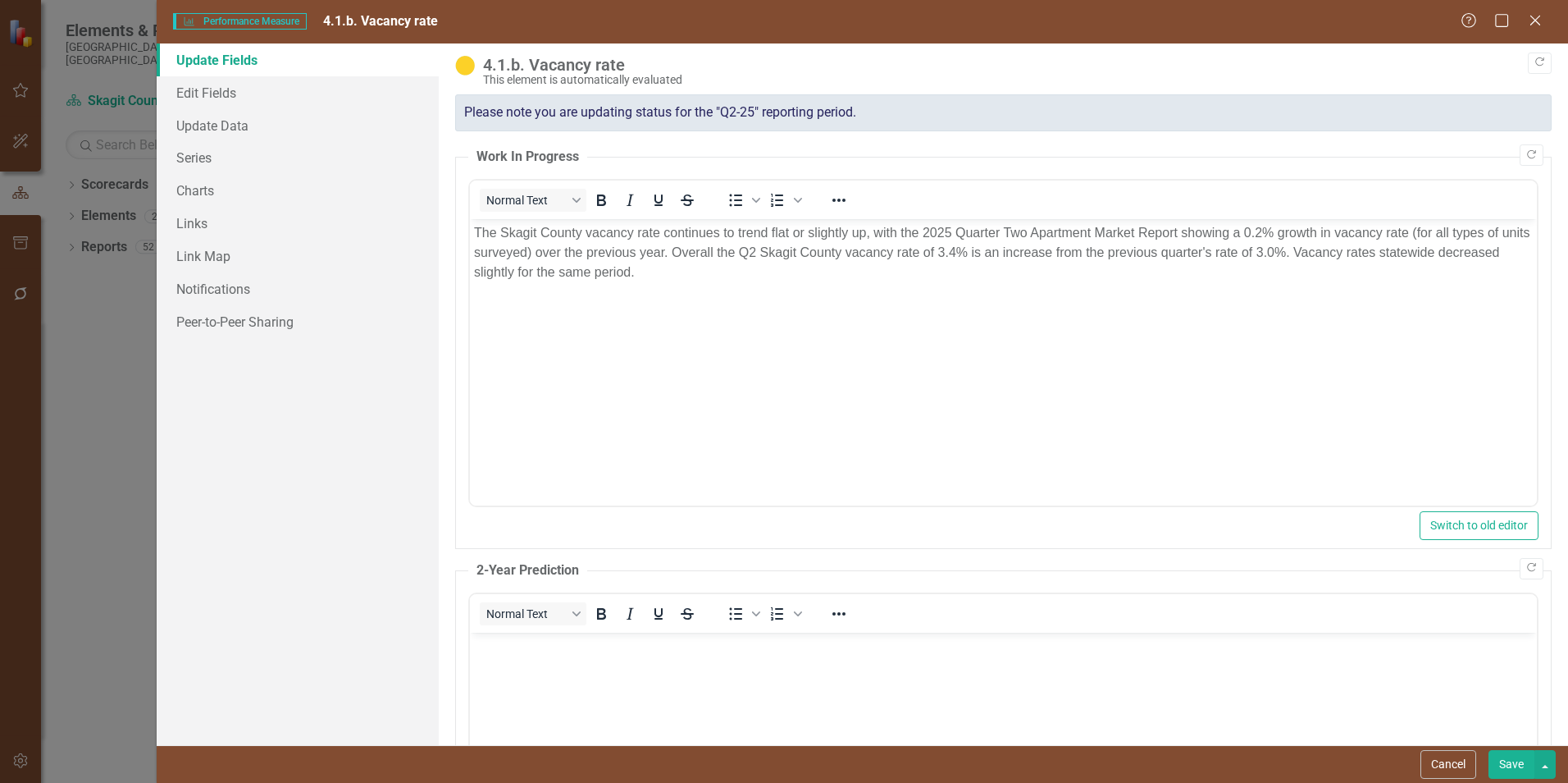
scroll to position [0, 0]
click at [207, 156] on link "Series" at bounding box center [297, 157] width 282 height 33
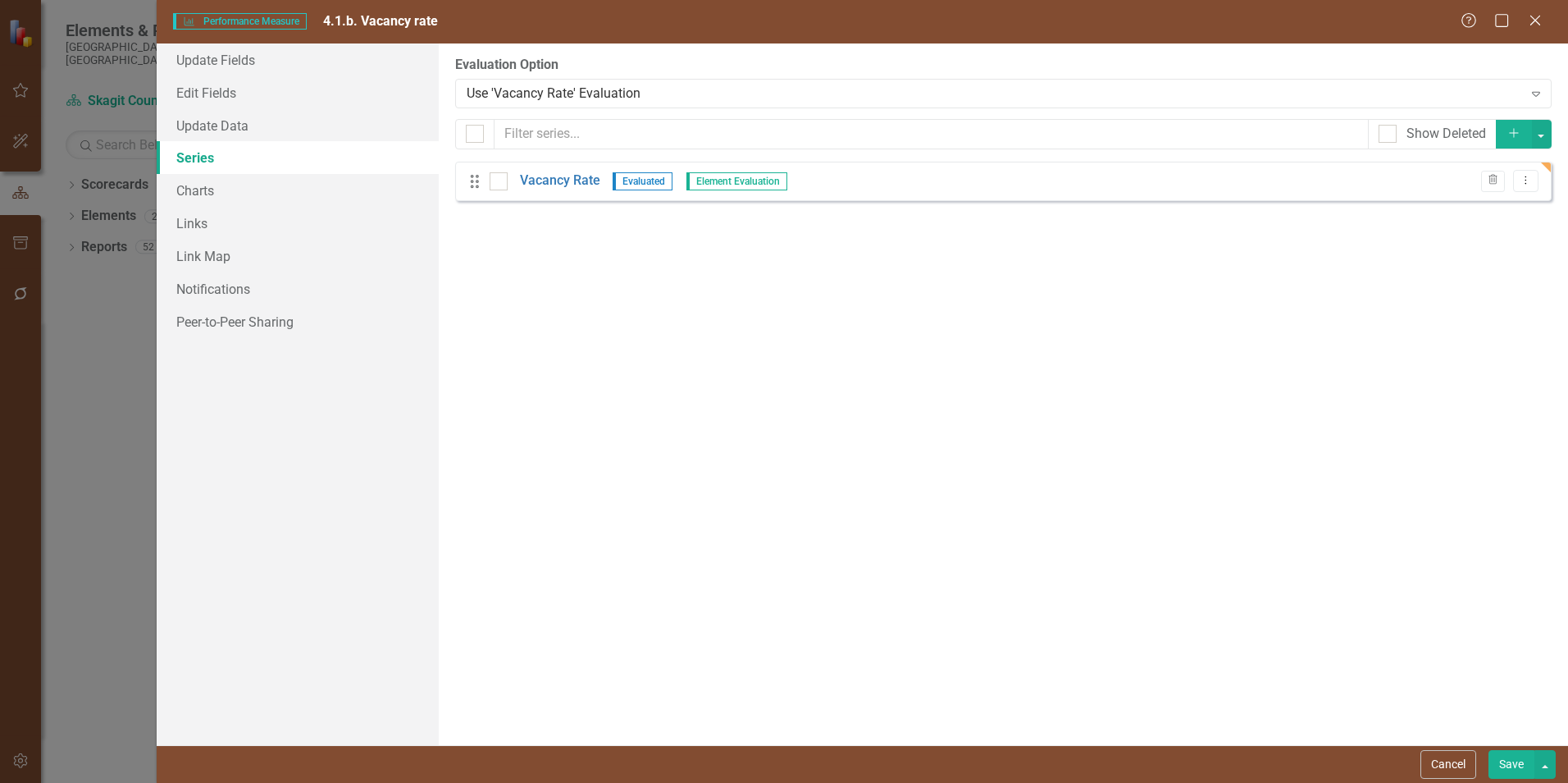
click at [1507, 135] on icon "Add" at bounding box center [1514, 132] width 14 height 12
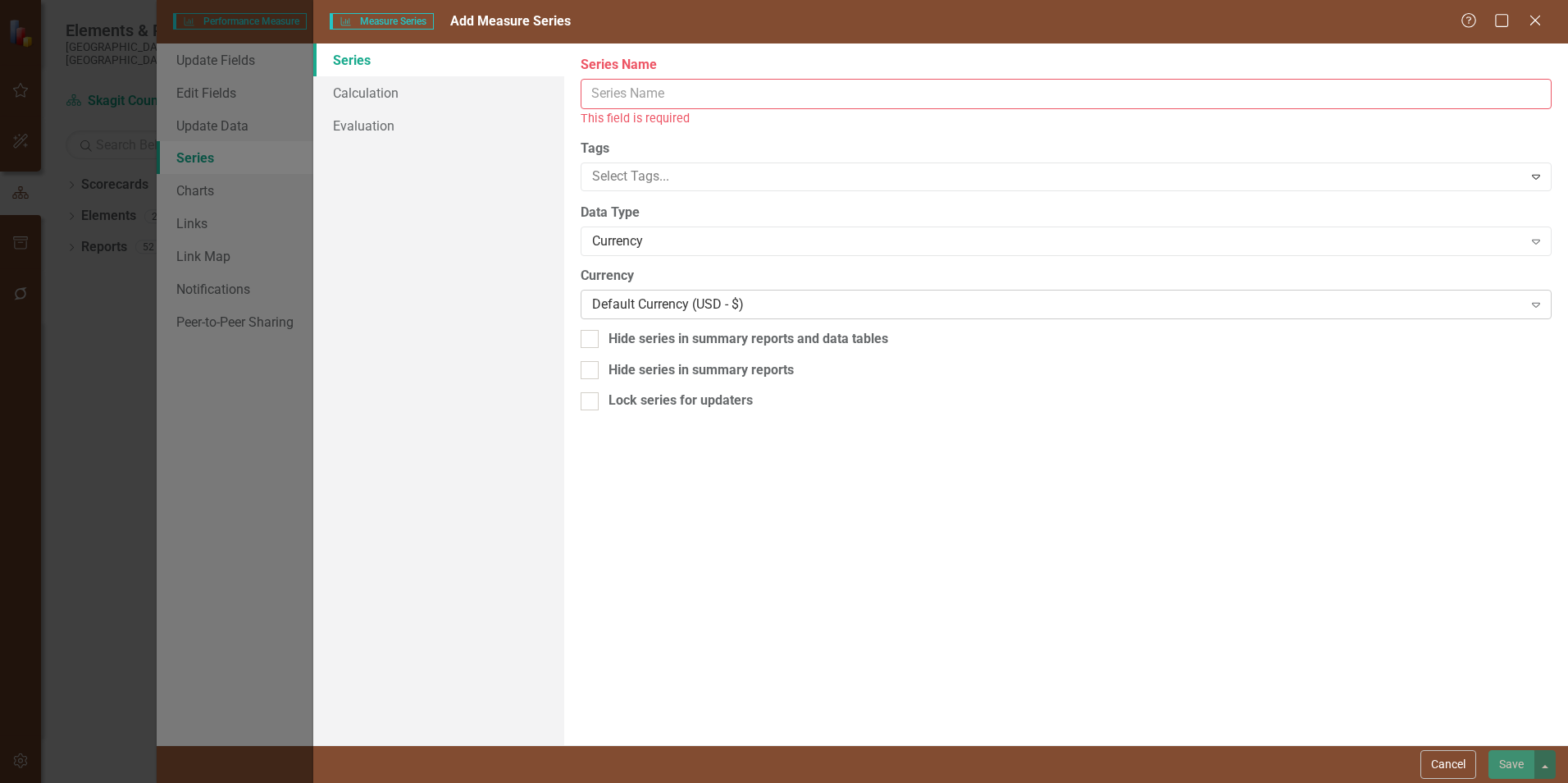
click at [695, 300] on div "Default Currency (USD - $)" at bounding box center [1057, 304] width 930 height 19
click at [688, 262] on div "From this page, you can edit the name, type, and visibility options of your ser…" at bounding box center [1066, 394] width 1004 height 701
click at [1542, 240] on icon "Expand" at bounding box center [1536, 241] width 16 height 13
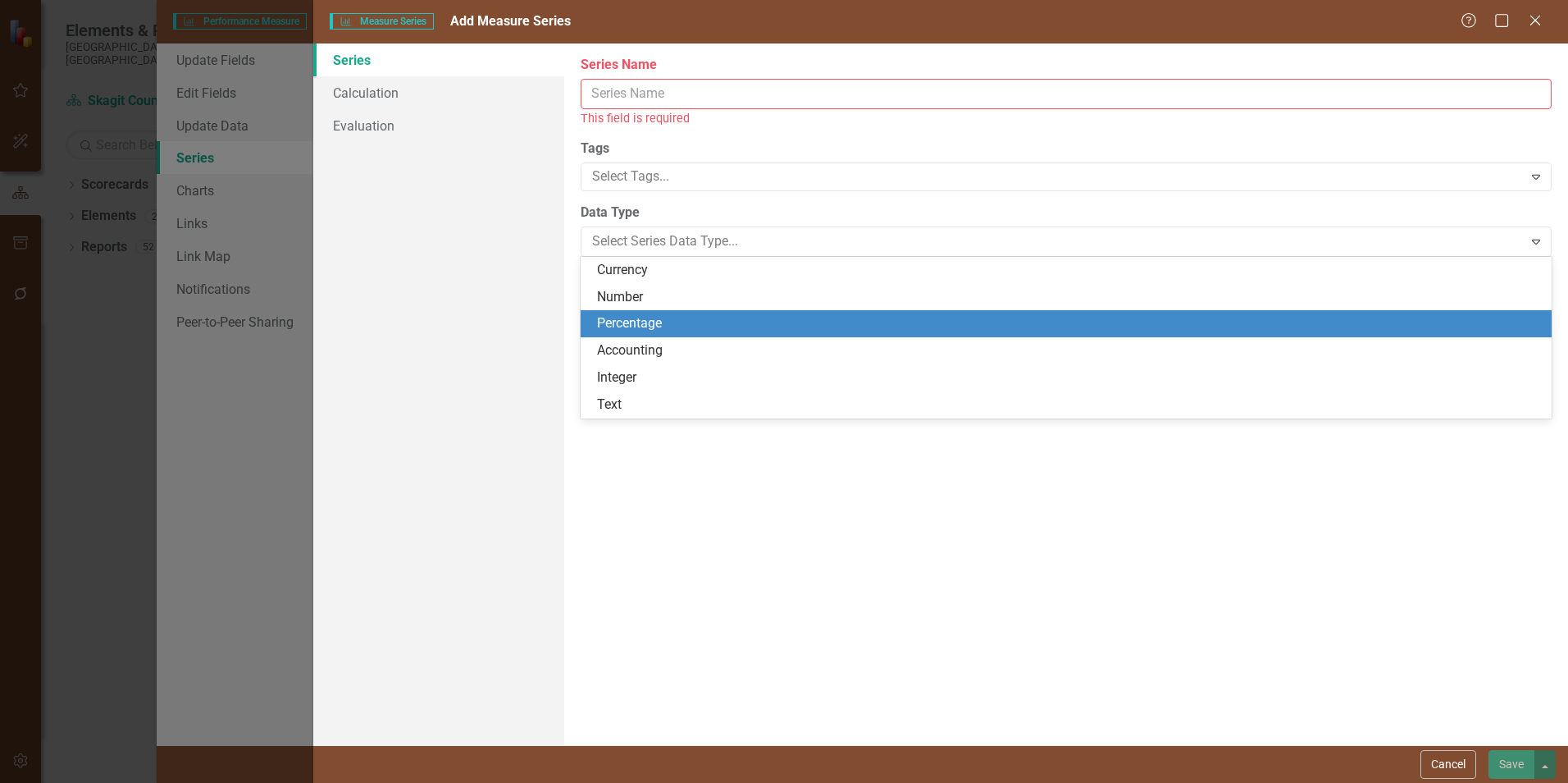
click at [611, 316] on div "Percentage" at bounding box center [1068, 324] width 944 height 19
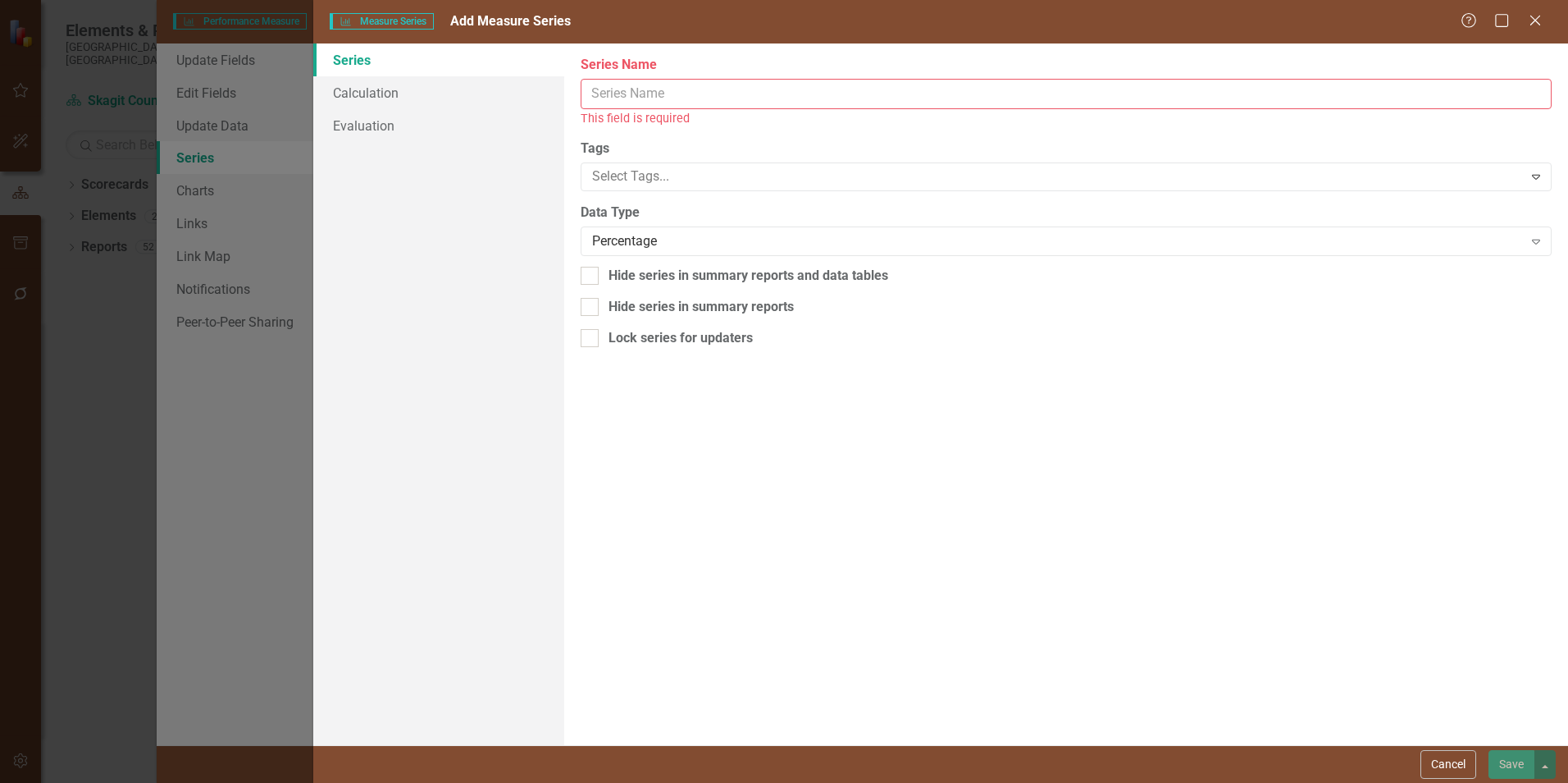
click at [632, 90] on input "Series Name" at bounding box center [1066, 94] width 971 height 31
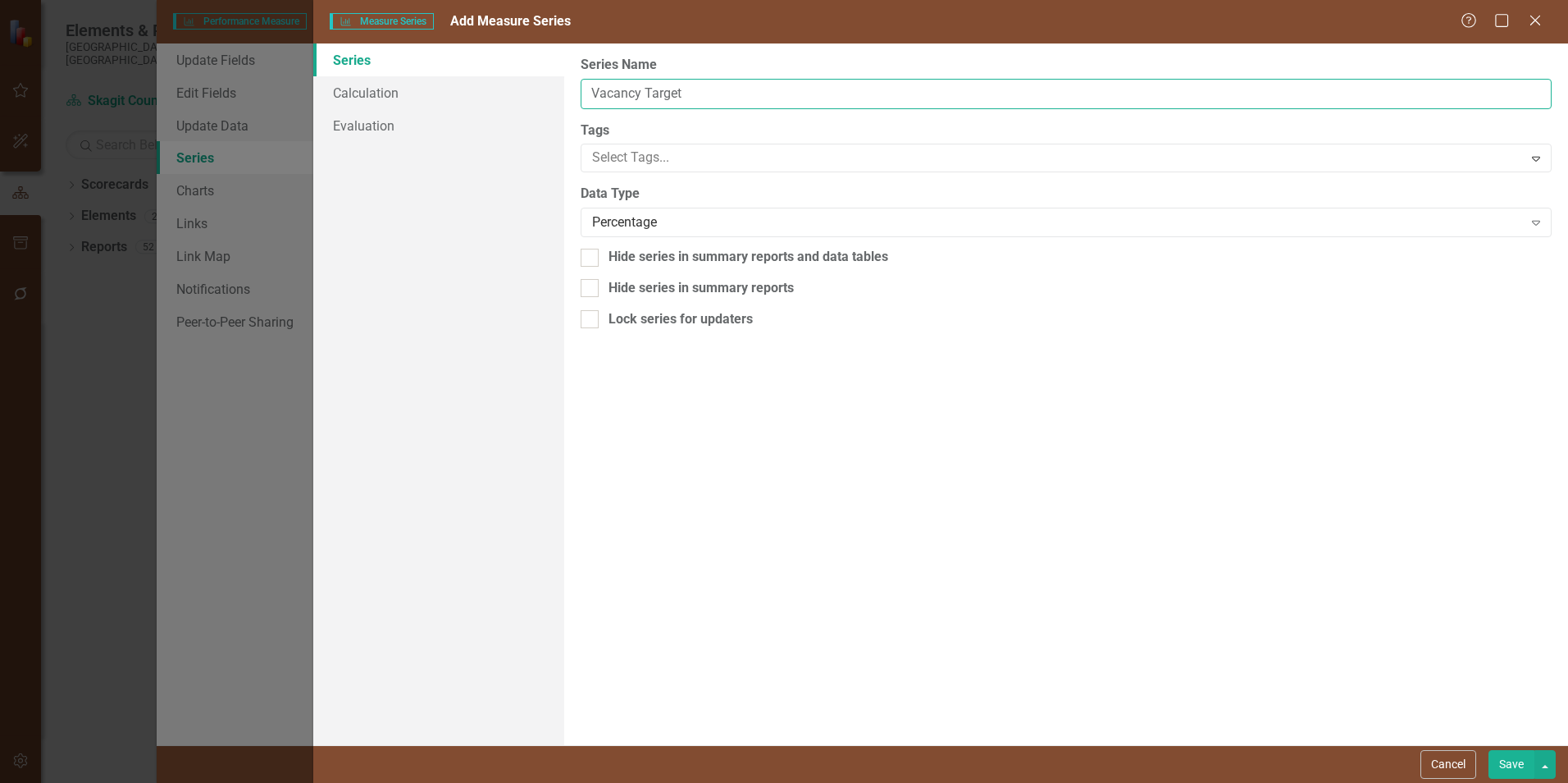
type input "Vacancy Target"
click at [681, 126] on label "Tags" at bounding box center [1066, 130] width 971 height 19
click at [692, 158] on div at bounding box center [1054, 157] width 936 height 22
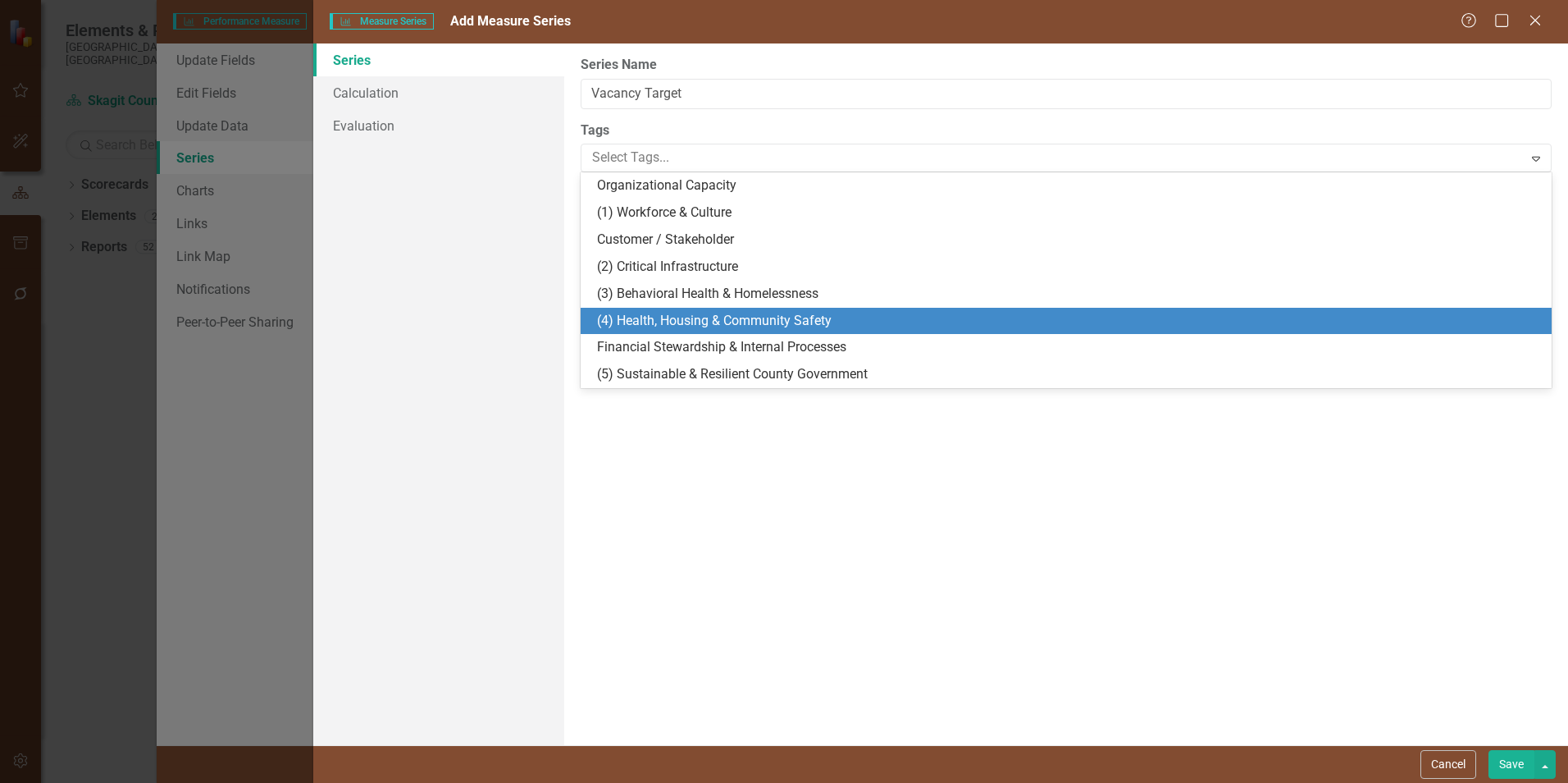
click at [687, 313] on span "(4) Health, Housing & Community Safety" at bounding box center [713, 320] width 235 height 15
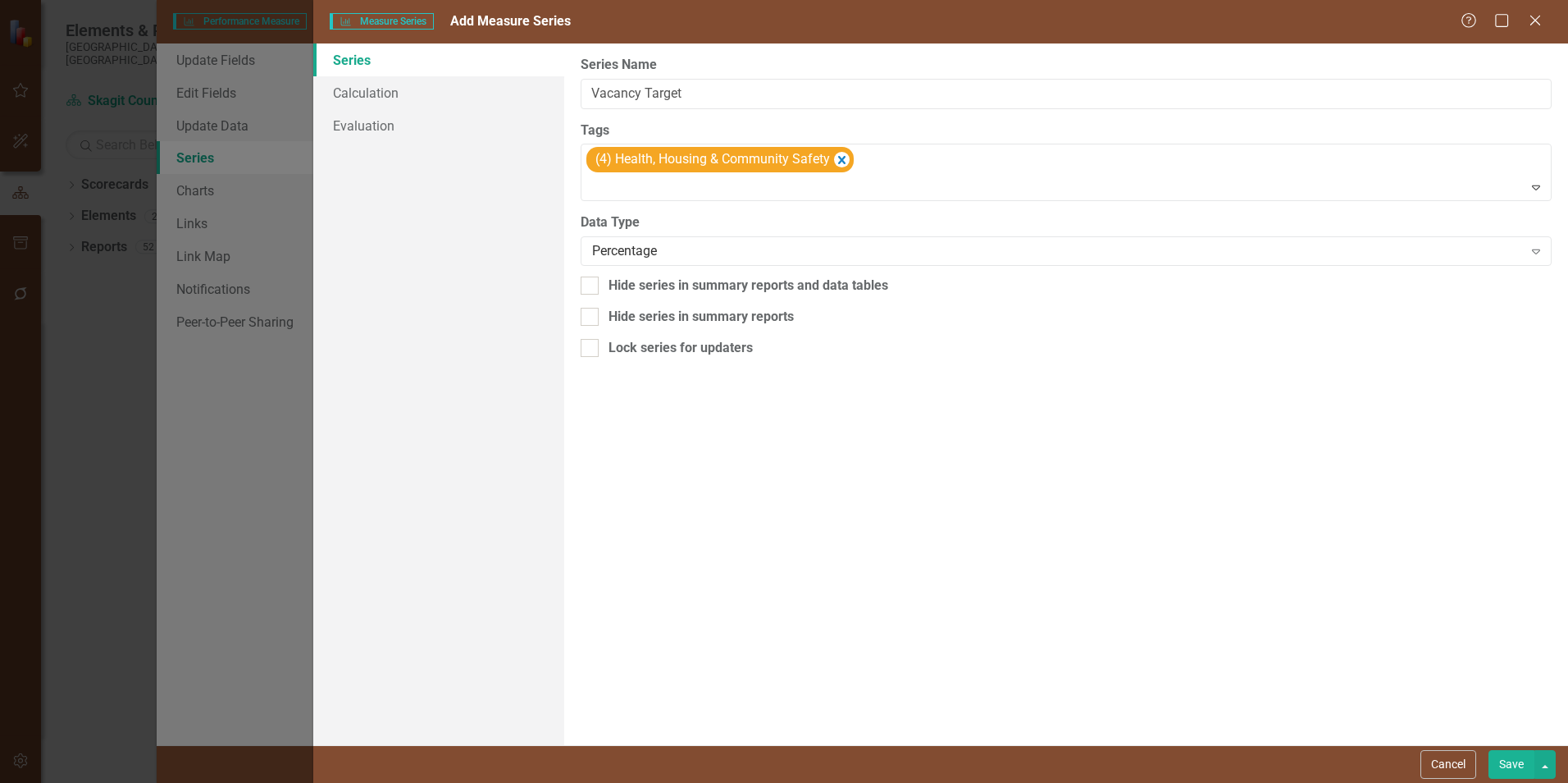
click at [1039, 456] on div "From this page, you can edit the name, type, and visibility options of your ser…" at bounding box center [1066, 394] width 1004 height 701
click at [701, 387] on div "From this page, you can edit the name, type, and visibility options of your ser…" at bounding box center [1066, 394] width 1004 height 701
click at [1505, 756] on button "Save" at bounding box center [1511, 764] width 46 height 29
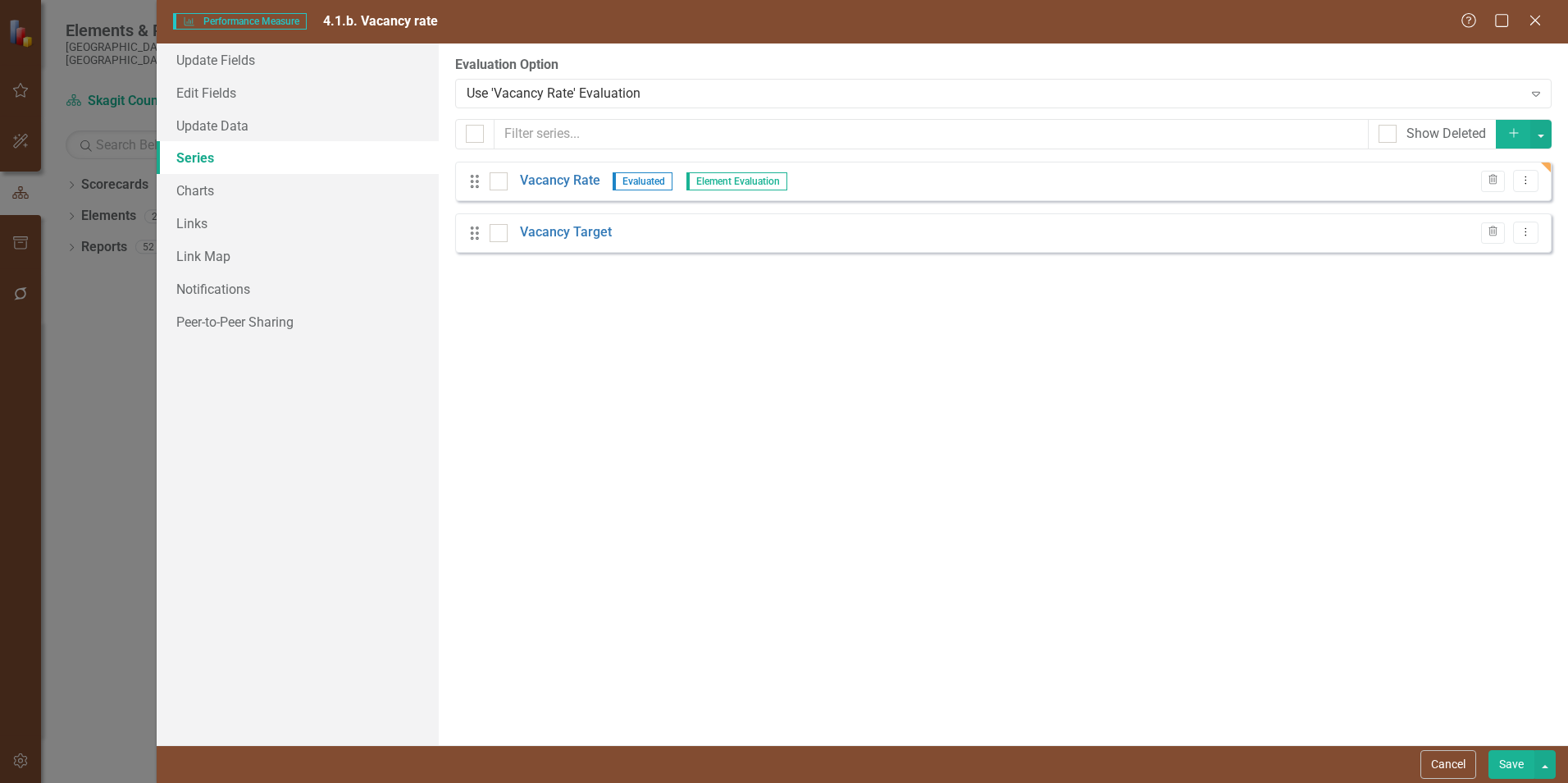
click at [1518, 770] on button "Save" at bounding box center [1511, 764] width 46 height 29
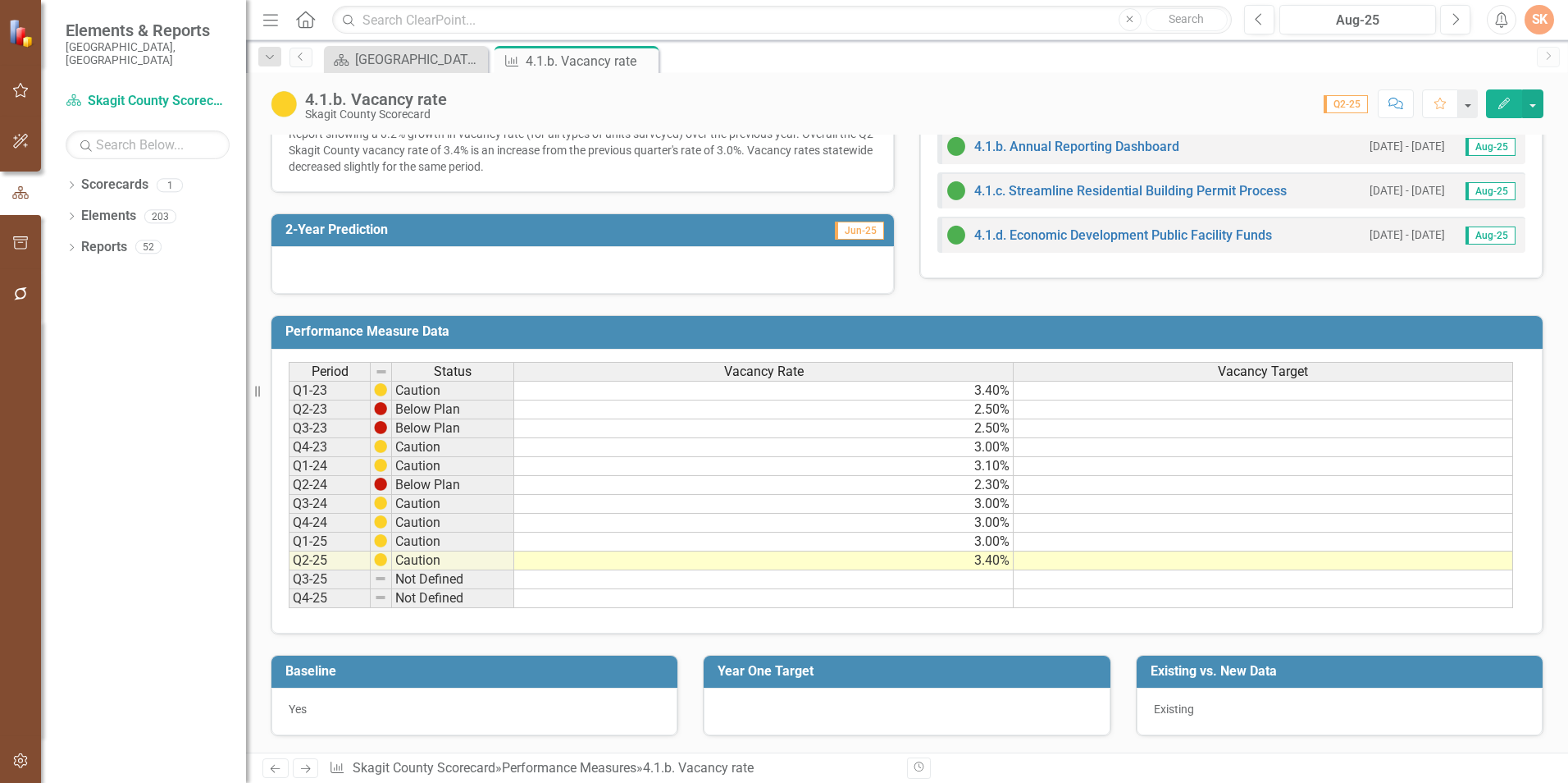
click at [1407, 389] on td at bounding box center [1263, 391] width 500 height 20
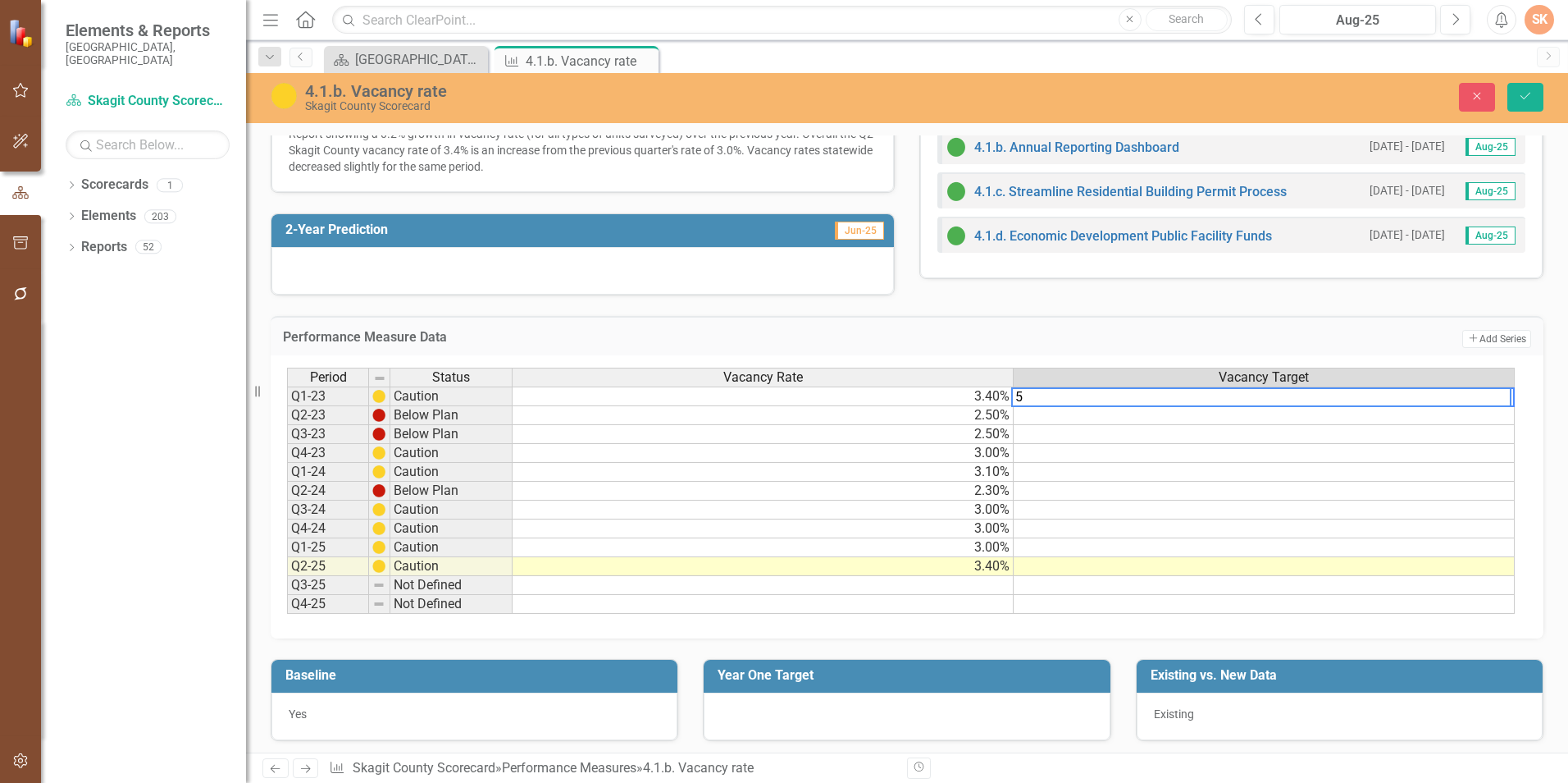
type textarea "5"
click at [1478, 418] on td at bounding box center [1264, 415] width 501 height 19
type textarea "5"
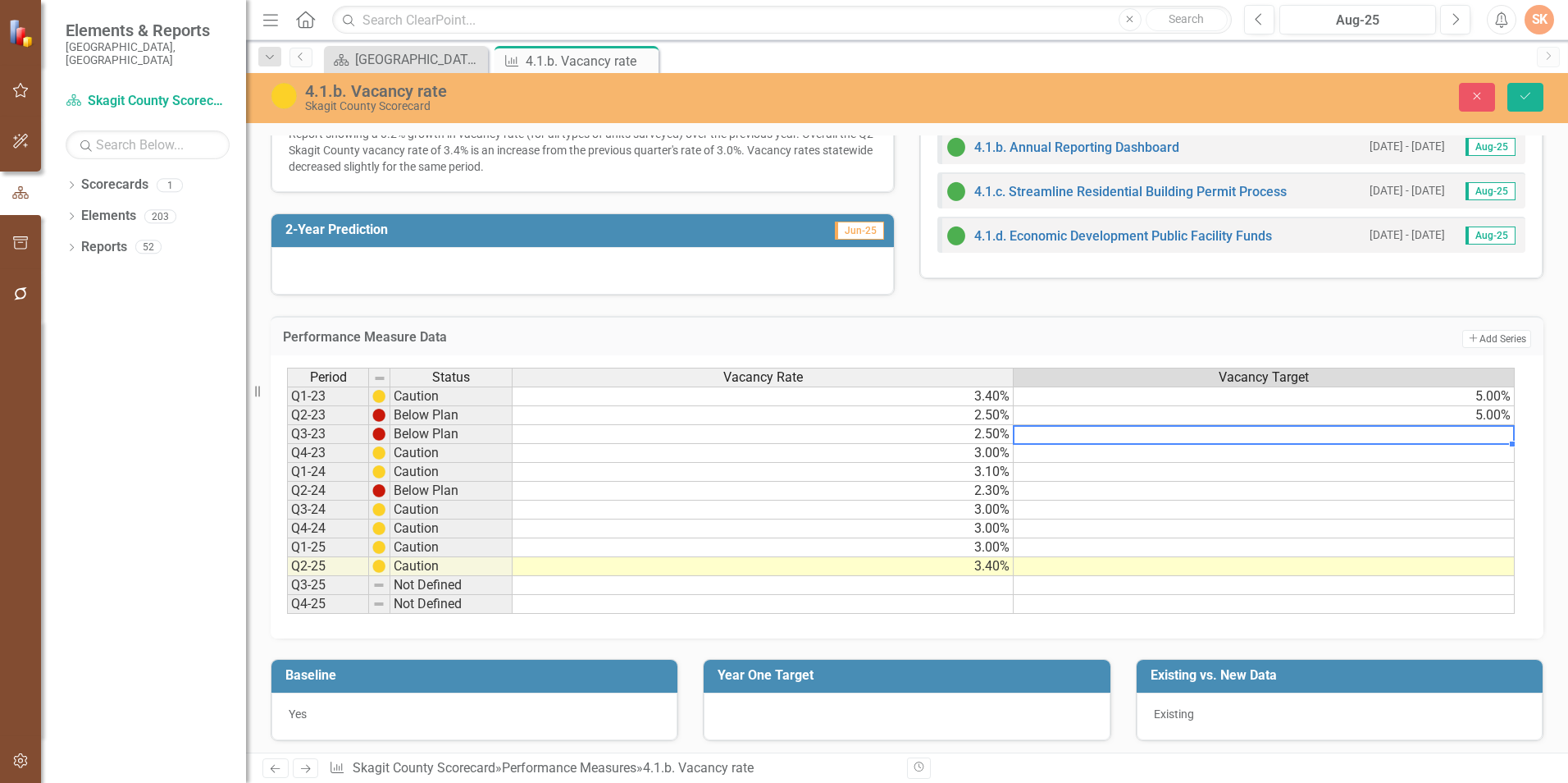
click at [1484, 438] on td at bounding box center [1264, 434] width 501 height 19
type textarea "5"
click at [1489, 455] on td at bounding box center [1264, 453] width 501 height 19
type textarea "5"
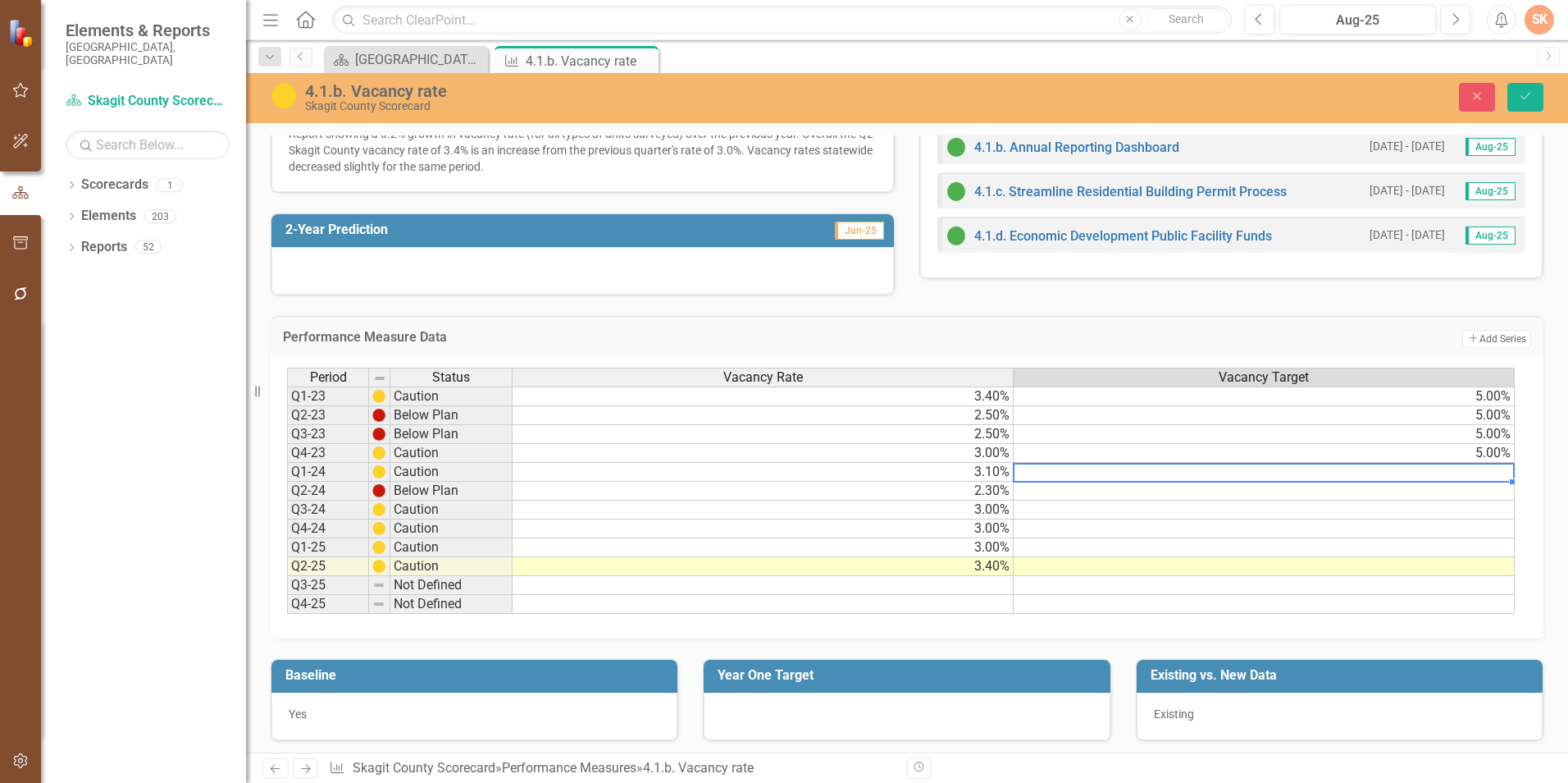
click at [1491, 472] on td at bounding box center [1264, 472] width 501 height 19
type textarea "5"
click at [1489, 494] on td at bounding box center [1264, 491] width 501 height 19
type textarea "5"
click at [1490, 508] on td at bounding box center [1264, 510] width 501 height 19
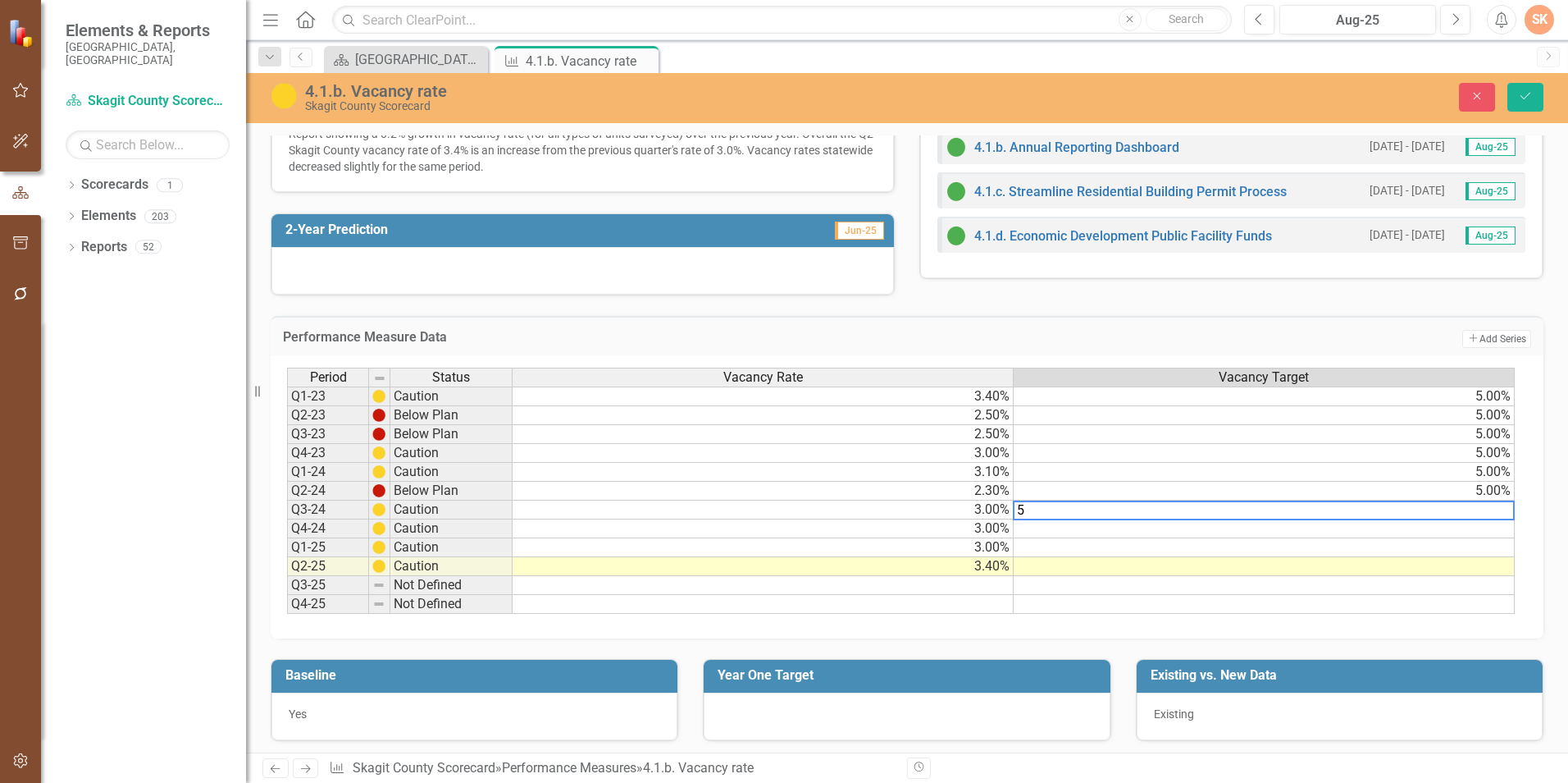
type textarea "5"
click at [1505, 531] on td at bounding box center [1264, 529] width 501 height 19
type textarea "5"
click at [1500, 545] on td at bounding box center [1264, 547] width 501 height 19
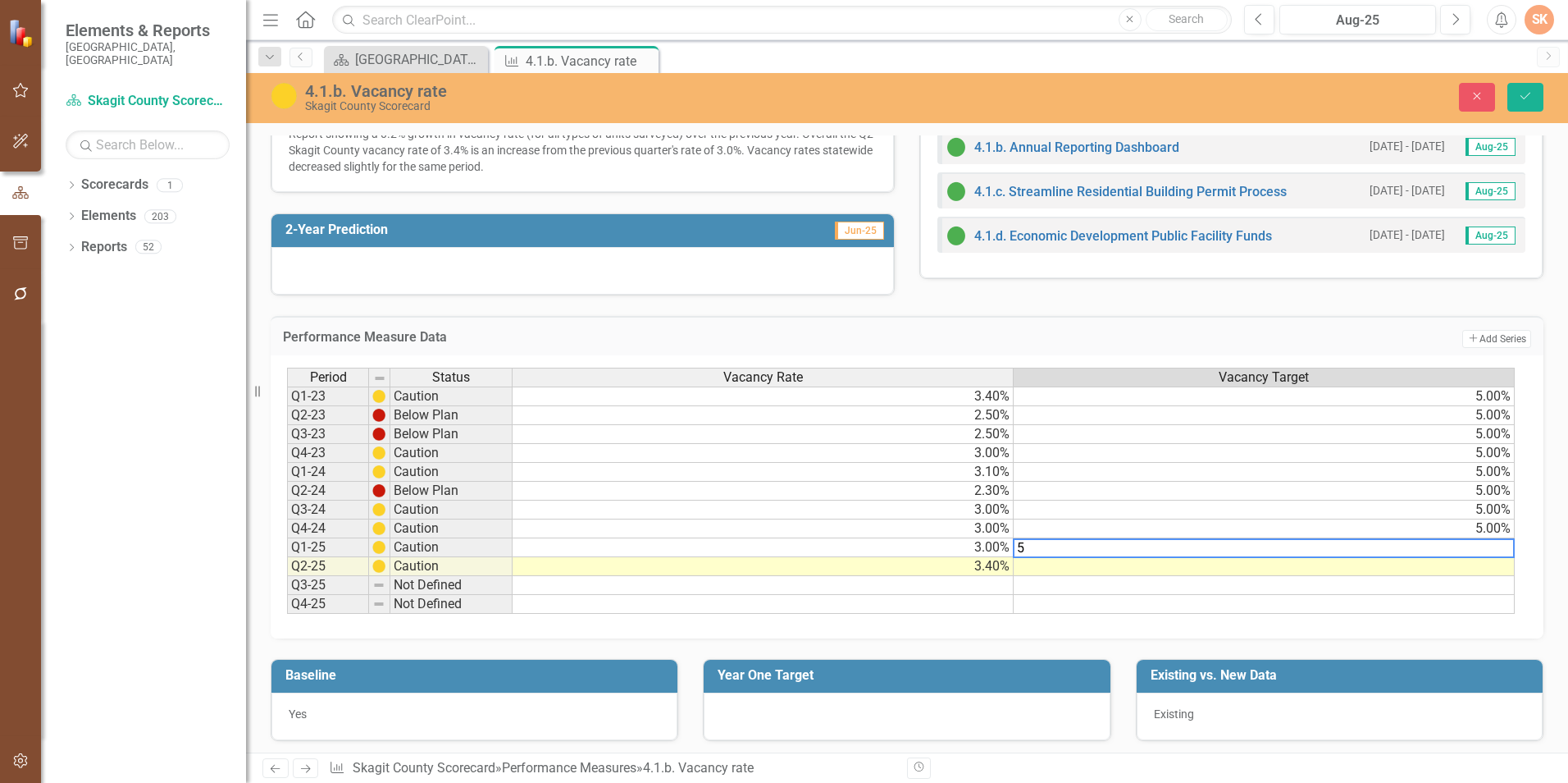
type textarea "5"
click at [1504, 569] on td at bounding box center [1264, 566] width 501 height 19
type textarea "5"
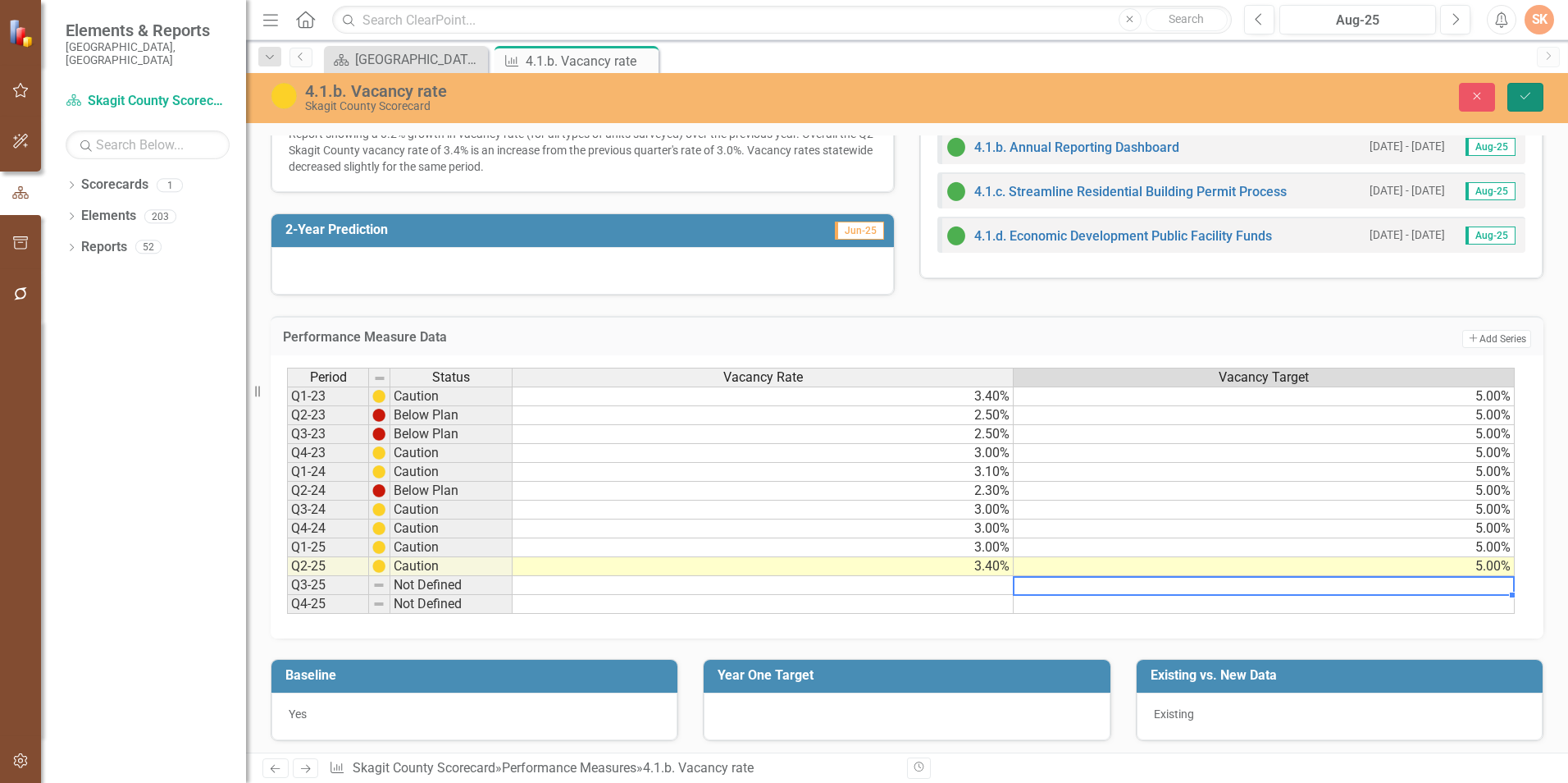
click at [1519, 102] on button "Save" at bounding box center [1526, 97] width 36 height 29
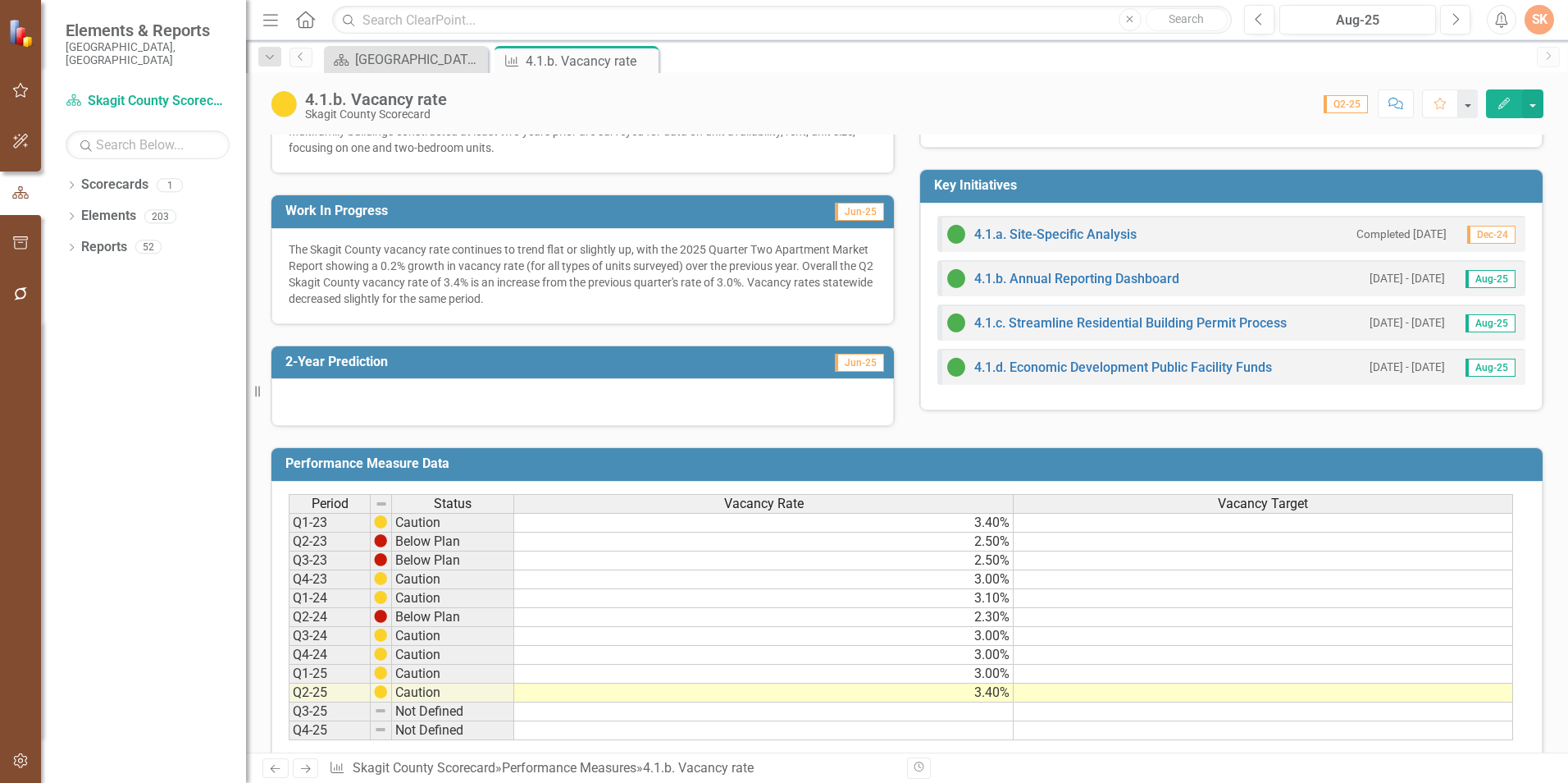
scroll to position [493, 0]
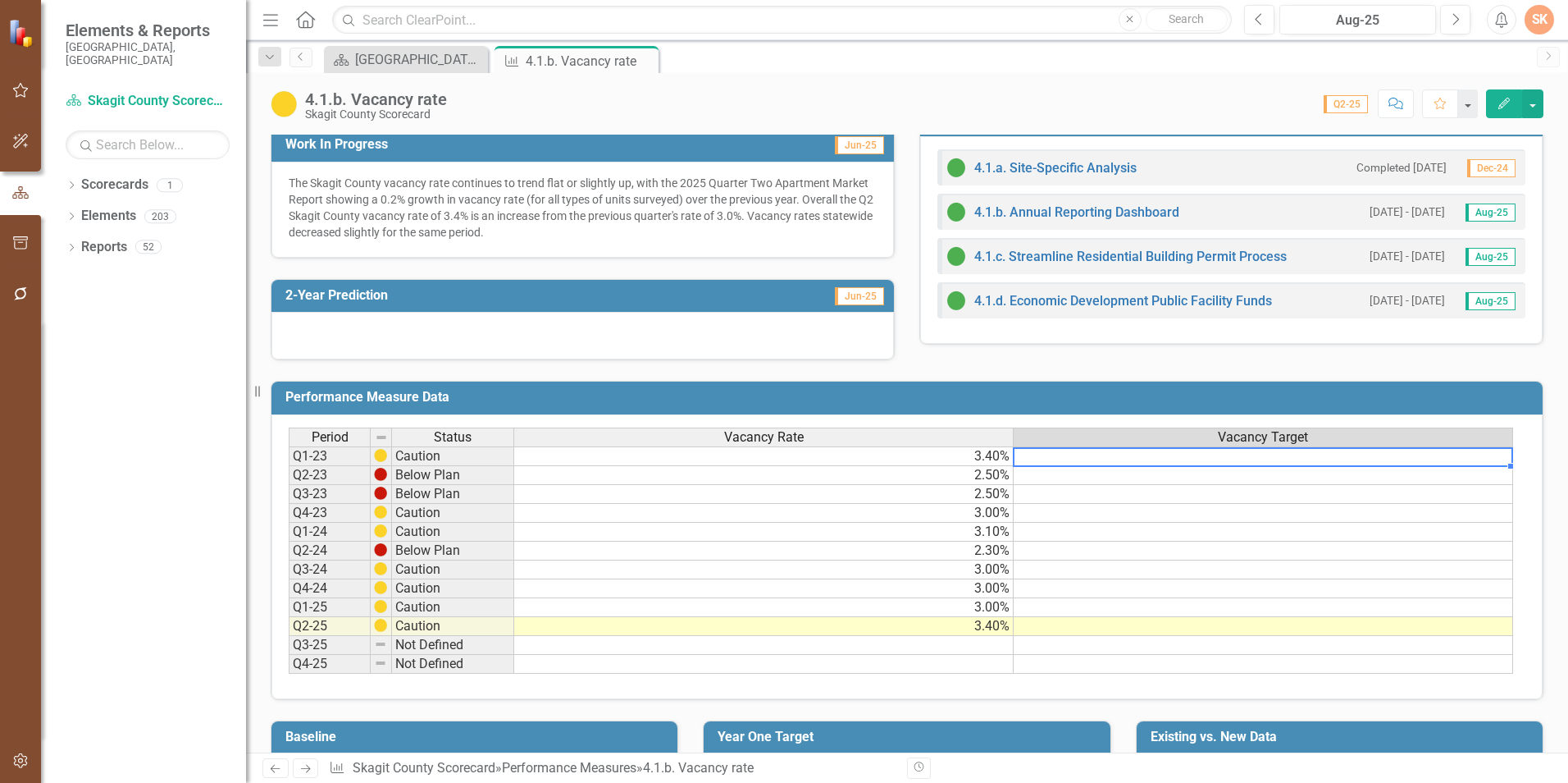
click at [1507, 457] on td at bounding box center [1263, 457] width 500 height 20
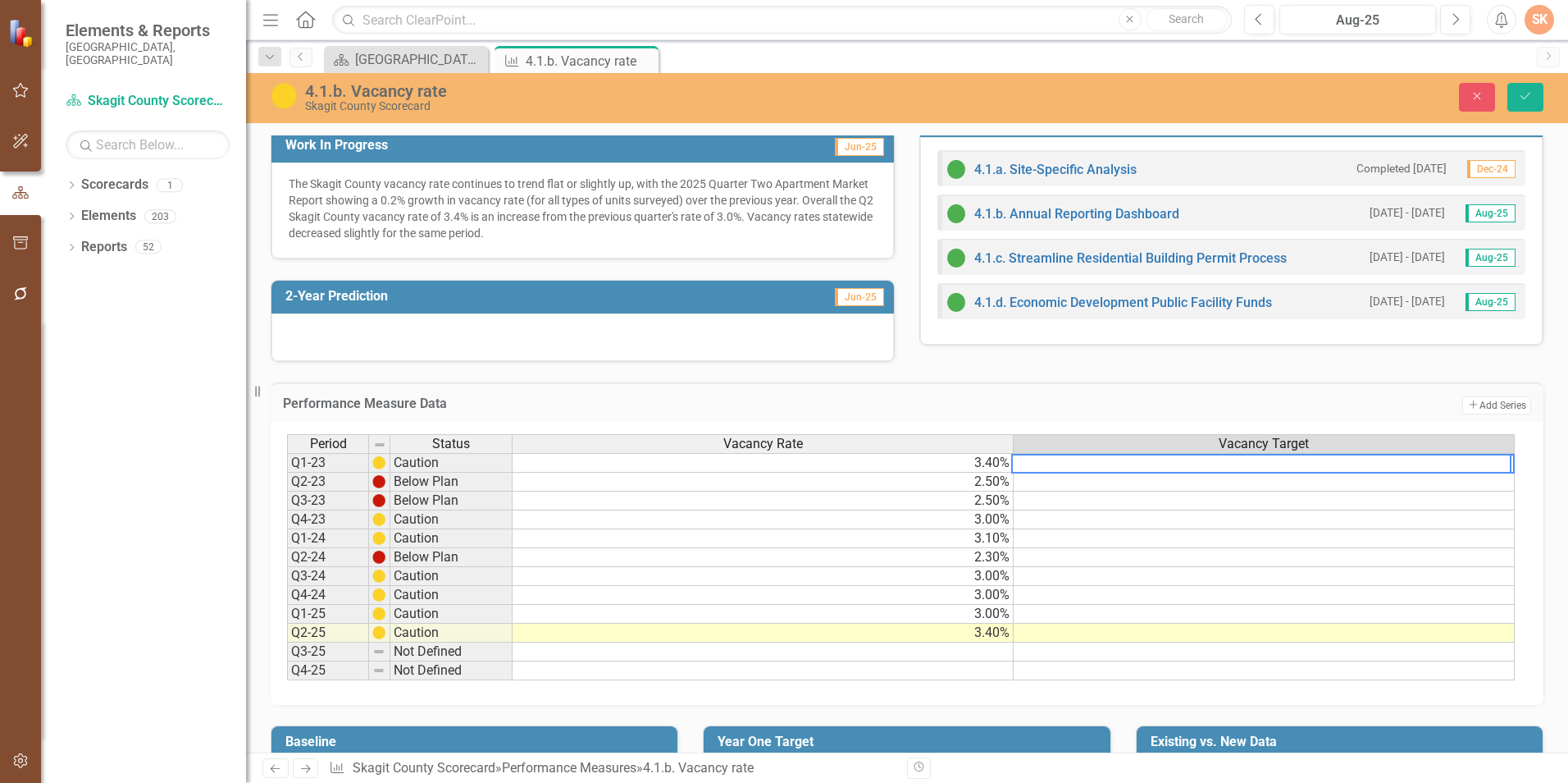
type textarea "5"
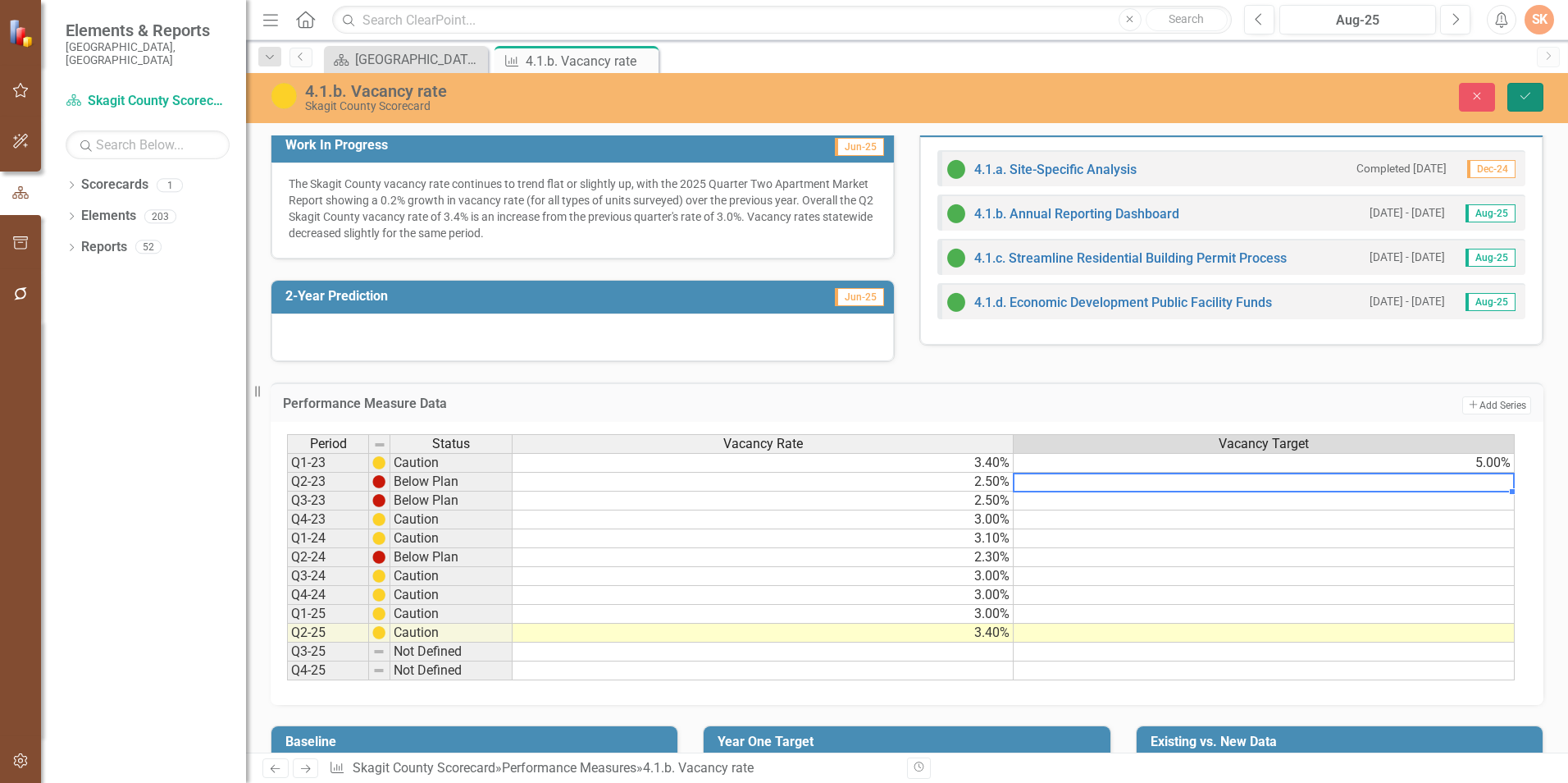
click at [1537, 86] on button "Save" at bounding box center [1526, 97] width 36 height 29
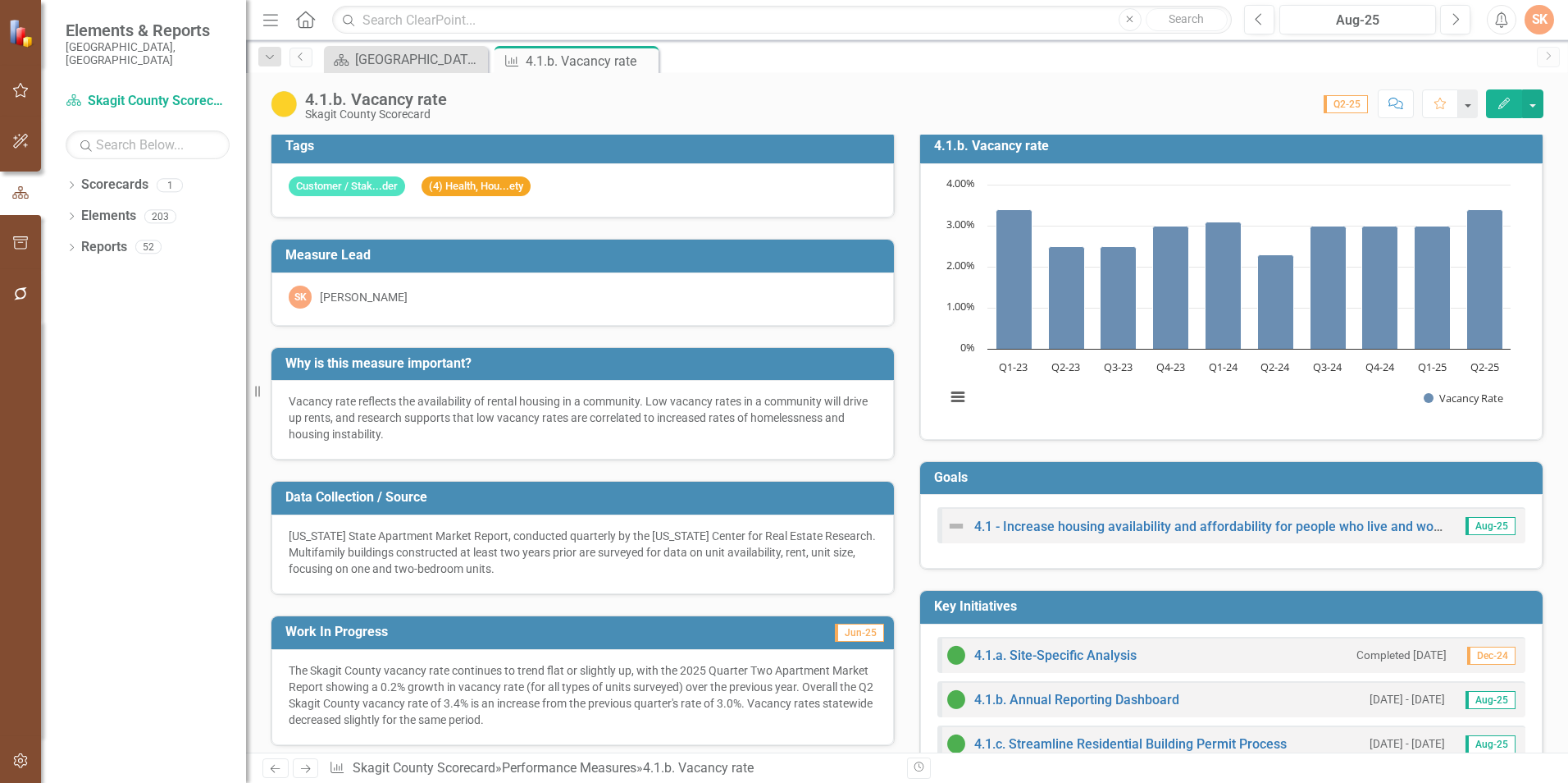
scroll to position [0, 0]
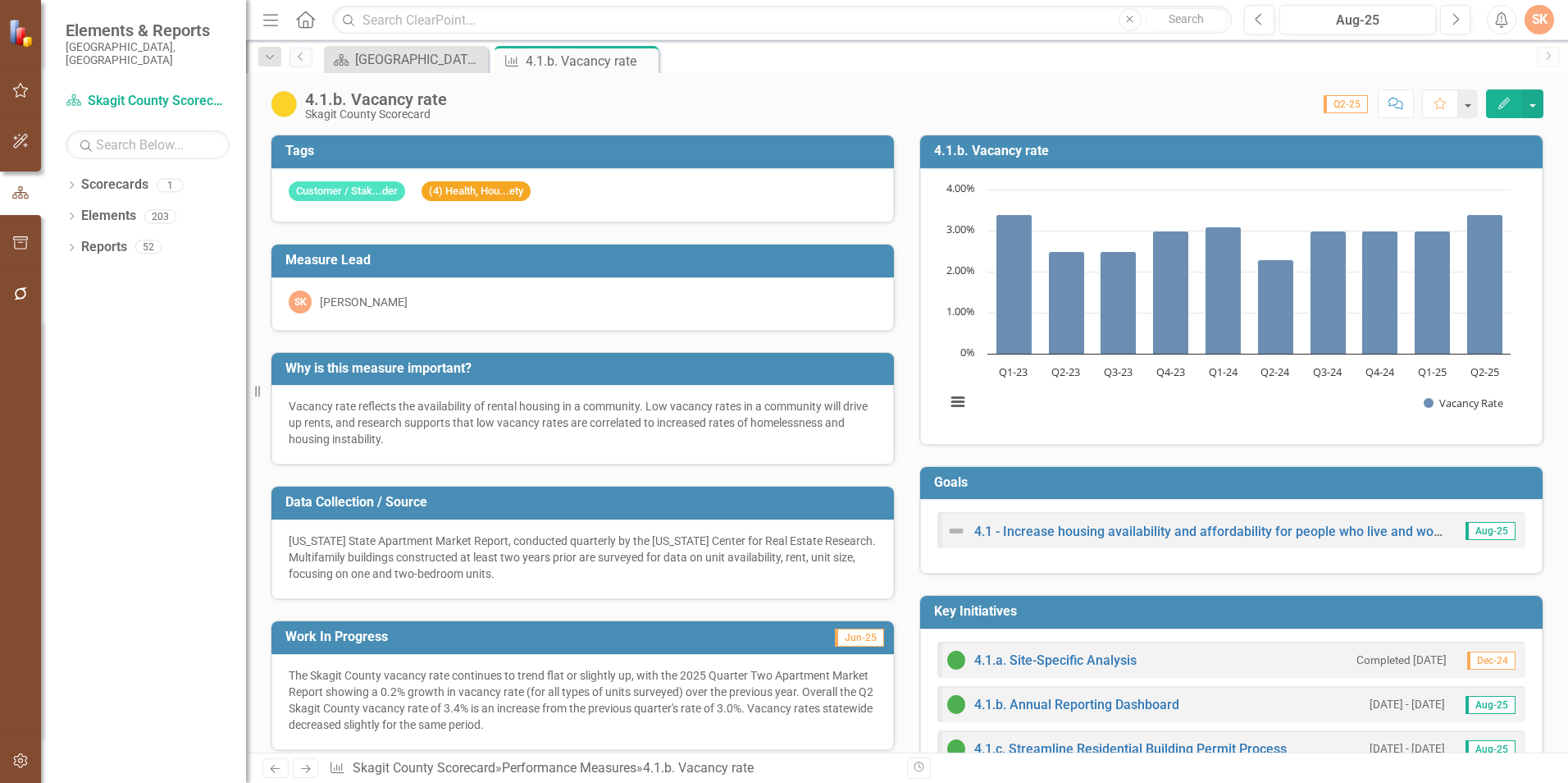
click at [1346, 153] on h3 "4.1.b. Vacancy rate" at bounding box center [1235, 151] width 600 height 14
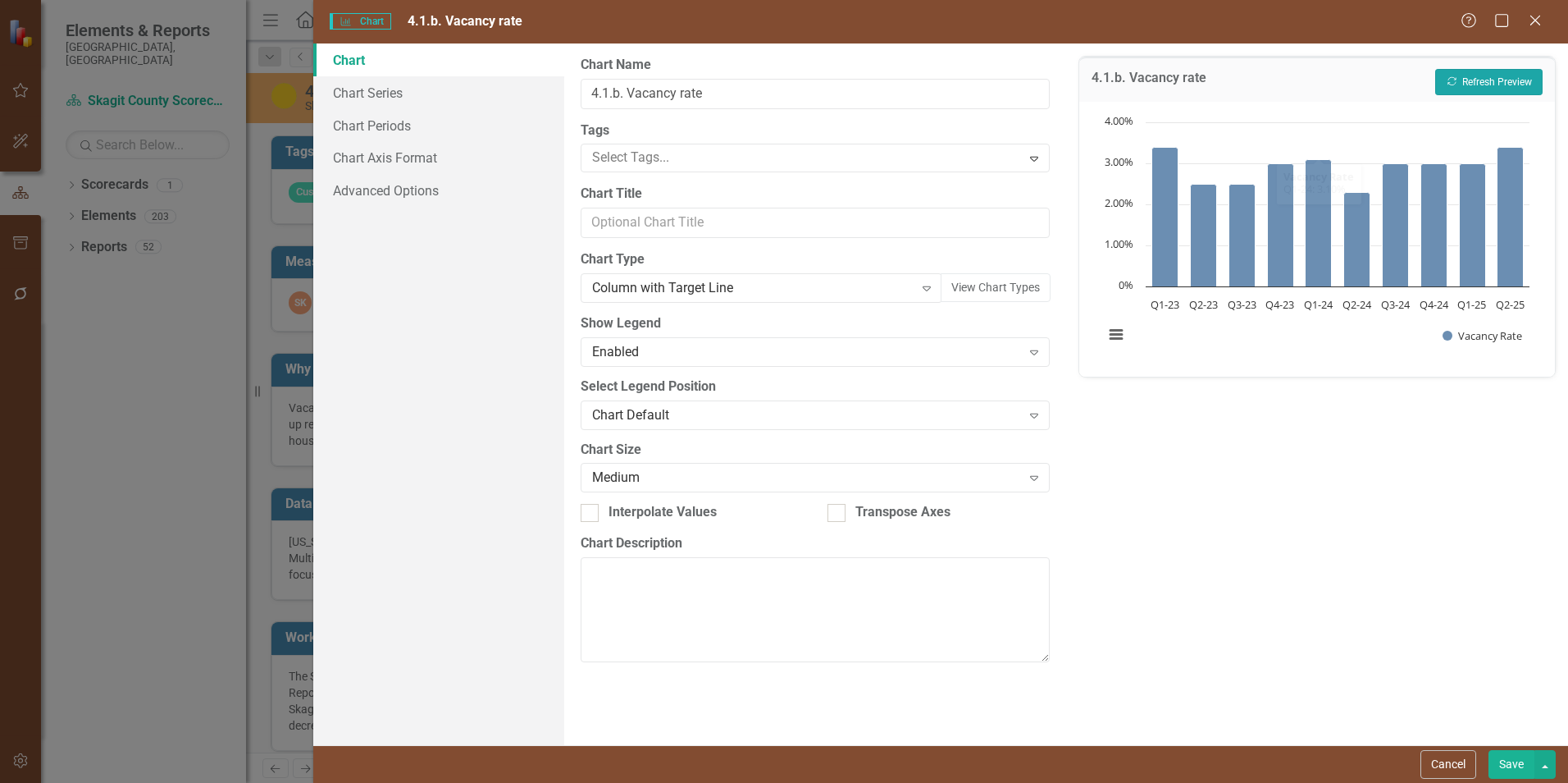
click at [1541, 92] on button "Recalculate Refresh Preview" at bounding box center [1489, 82] width 108 height 26
click at [381, 94] on link "Chart Series" at bounding box center [439, 93] width 251 height 33
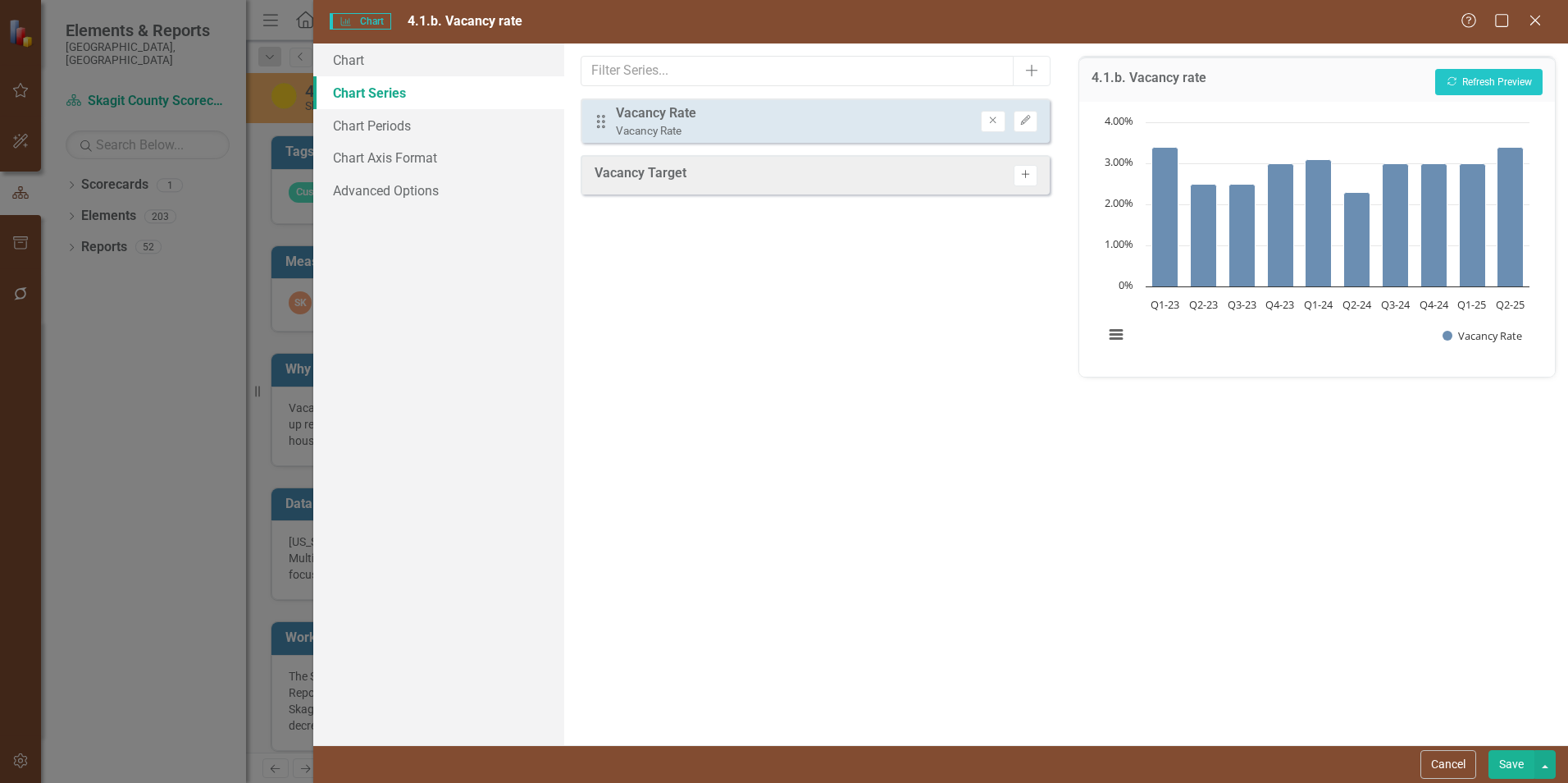
click at [1027, 172] on icon "Activate" at bounding box center [1026, 174] width 13 height 10
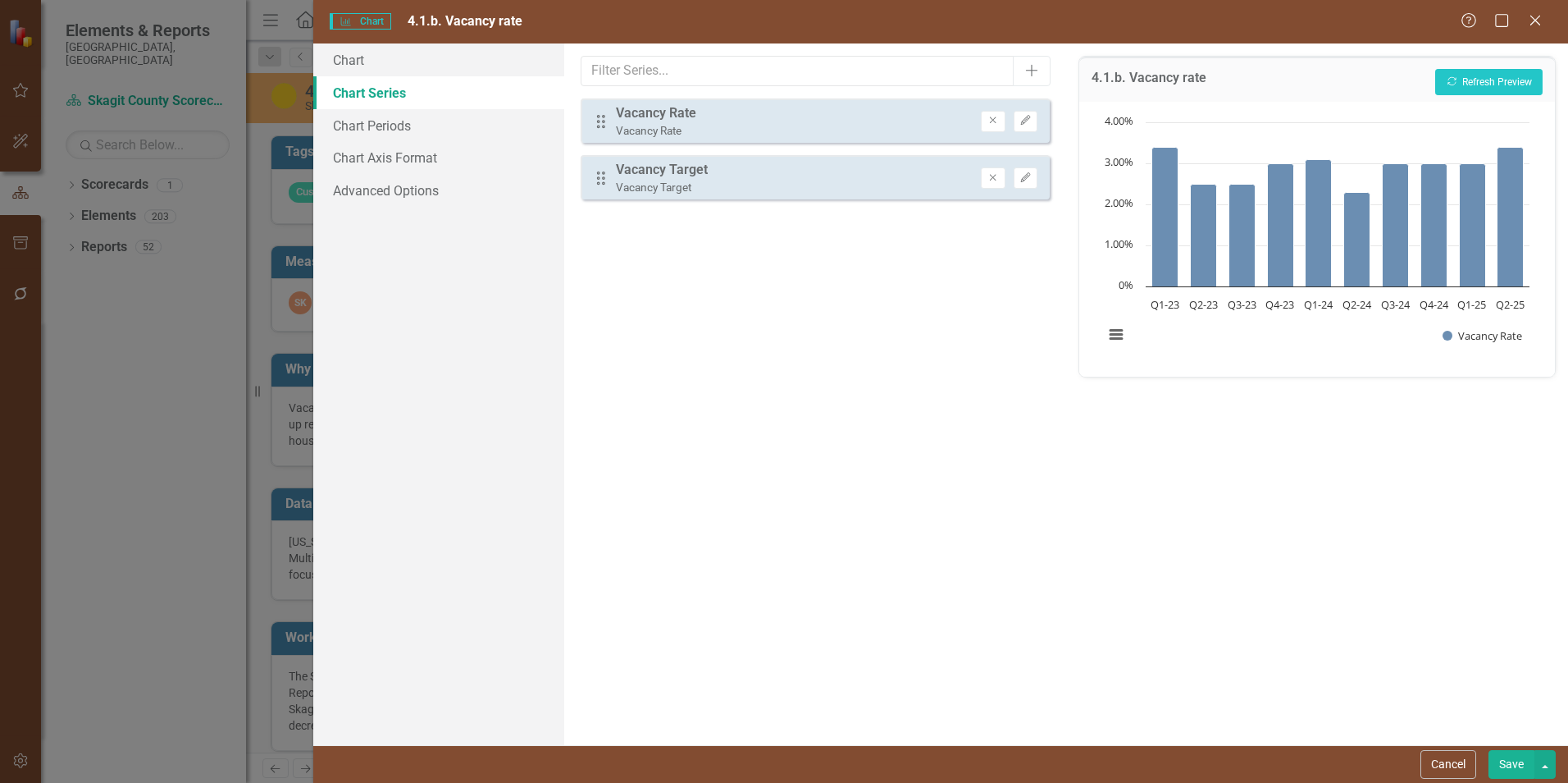
click at [1484, 99] on div "4.1.b. Vacancy rate Recalculate Refresh Preview" at bounding box center [1316, 79] width 475 height 45
click at [1483, 89] on button "Recalculate Refresh Preview" at bounding box center [1489, 82] width 108 height 26
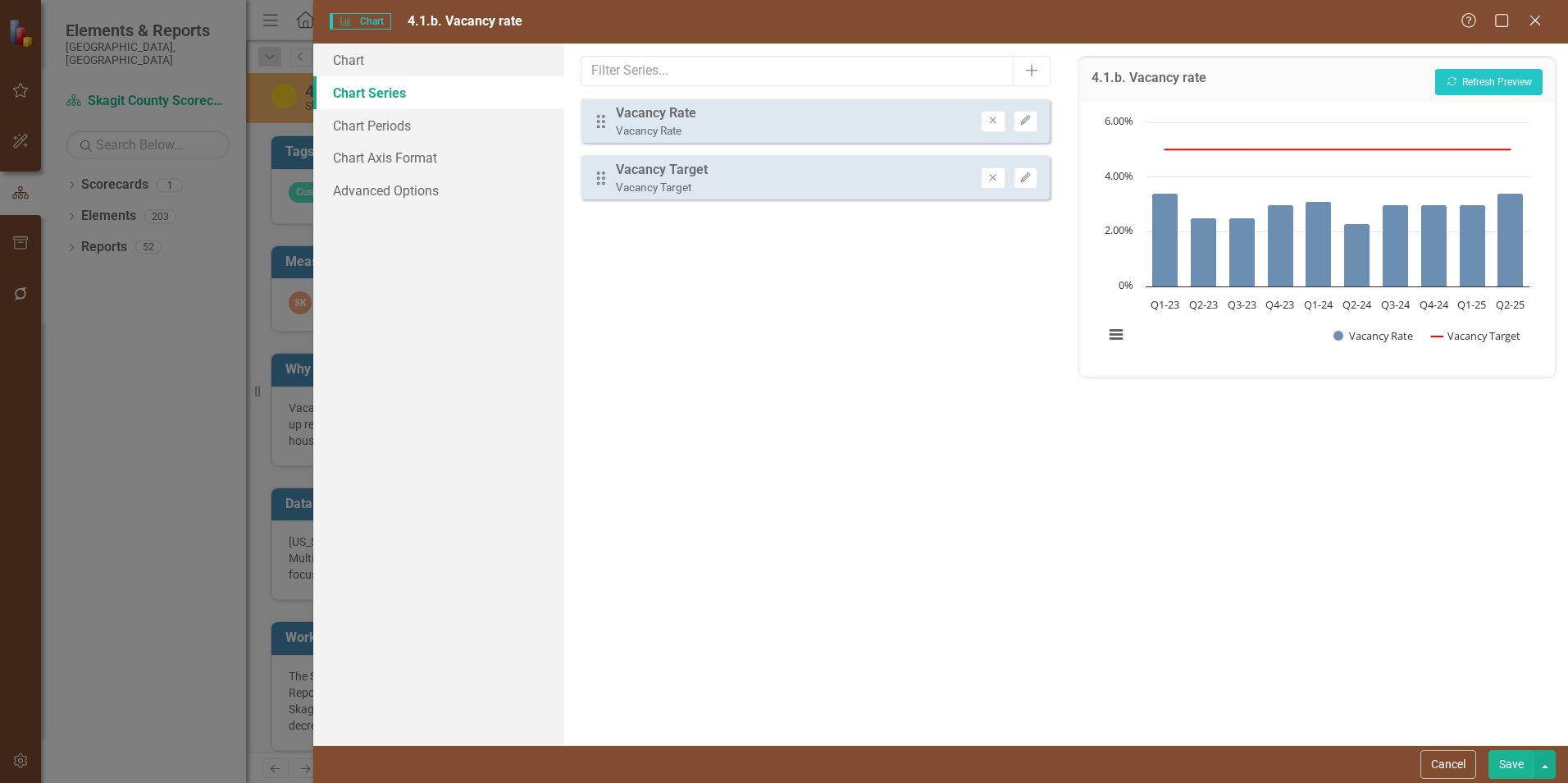
click at [1495, 458] on div "4.1.b. Vacancy rate Recalculate Refresh Preview Chart Combination chart with 2 …" at bounding box center [1317, 394] width 502 height 701
click at [341, 58] on link "Chart" at bounding box center [439, 59] width 251 height 33
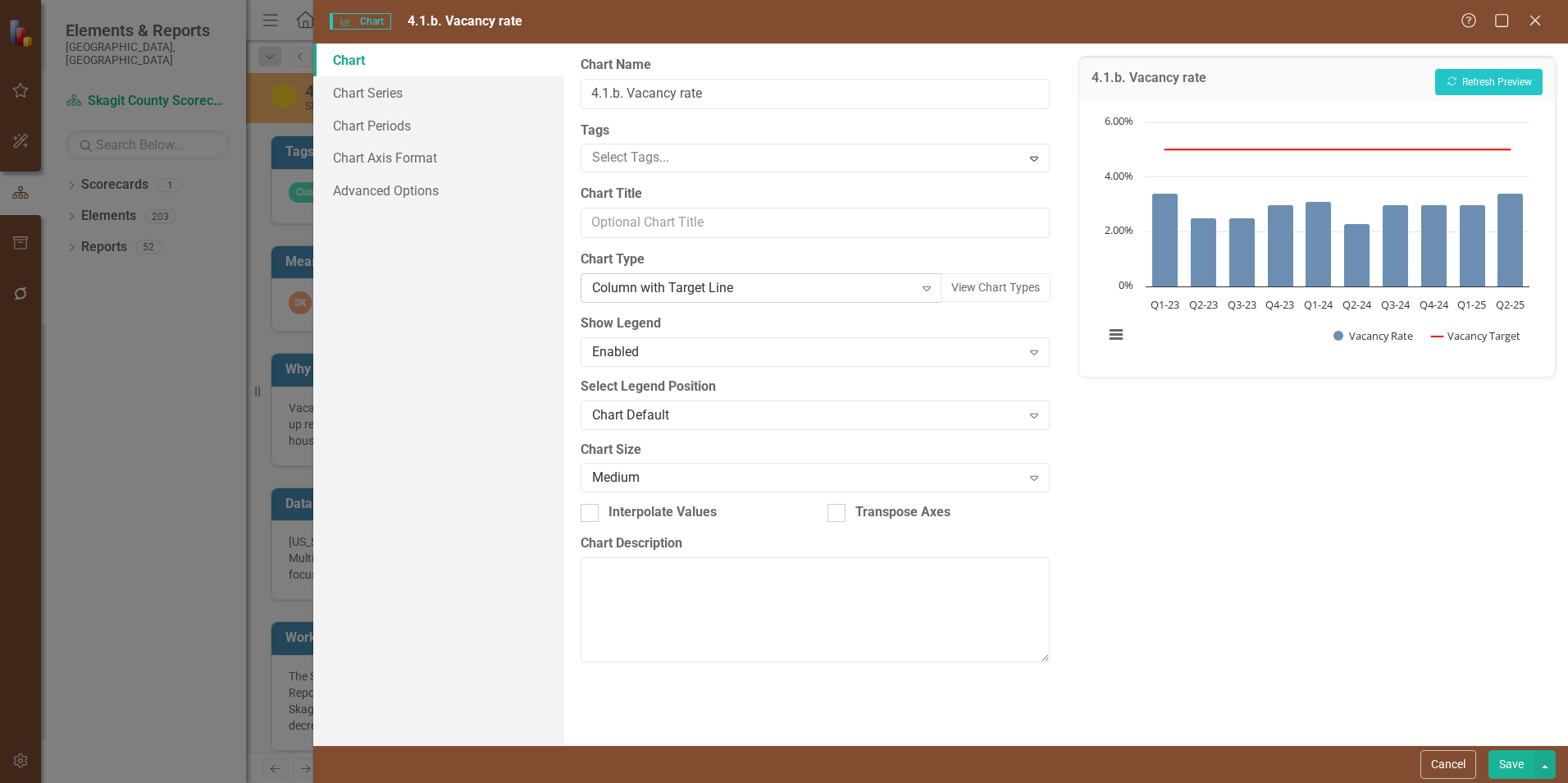
click at [730, 285] on div "Column with Target Line" at bounding box center [752, 288] width 321 height 19
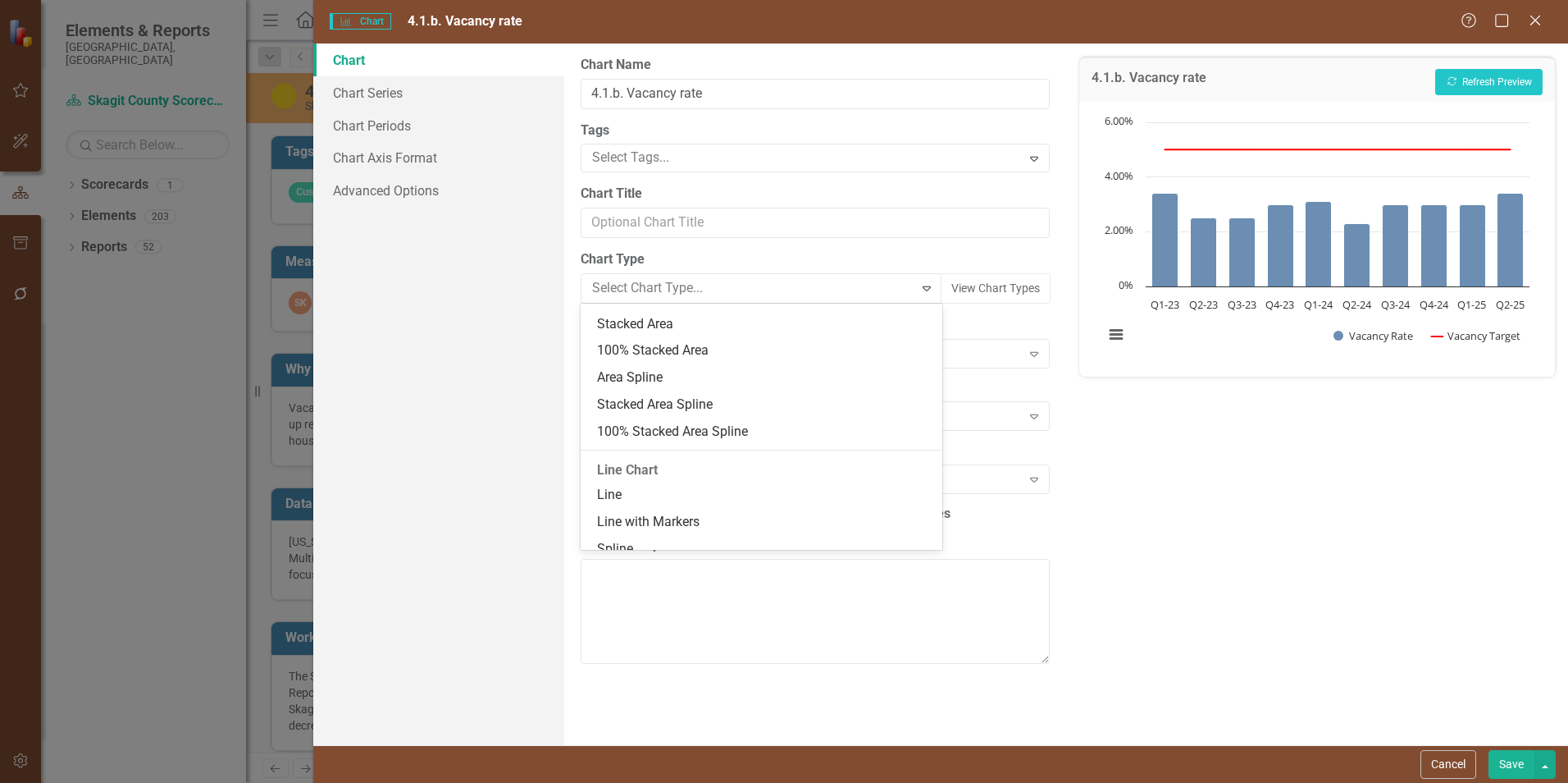
scroll to position [992, 0]
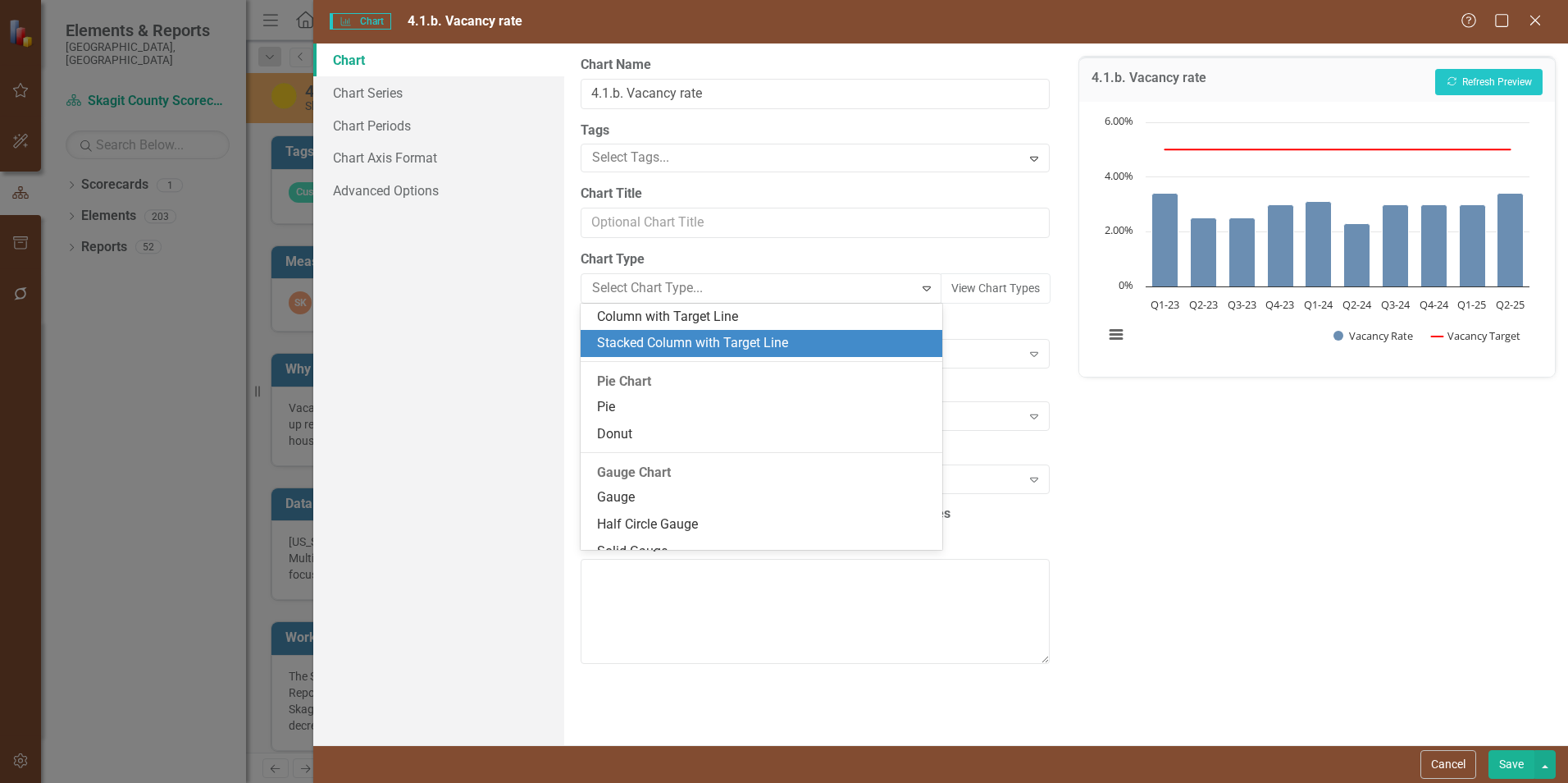
click at [738, 333] on div "Stacked Column with Target Line" at bounding box center [761, 343] width 362 height 27
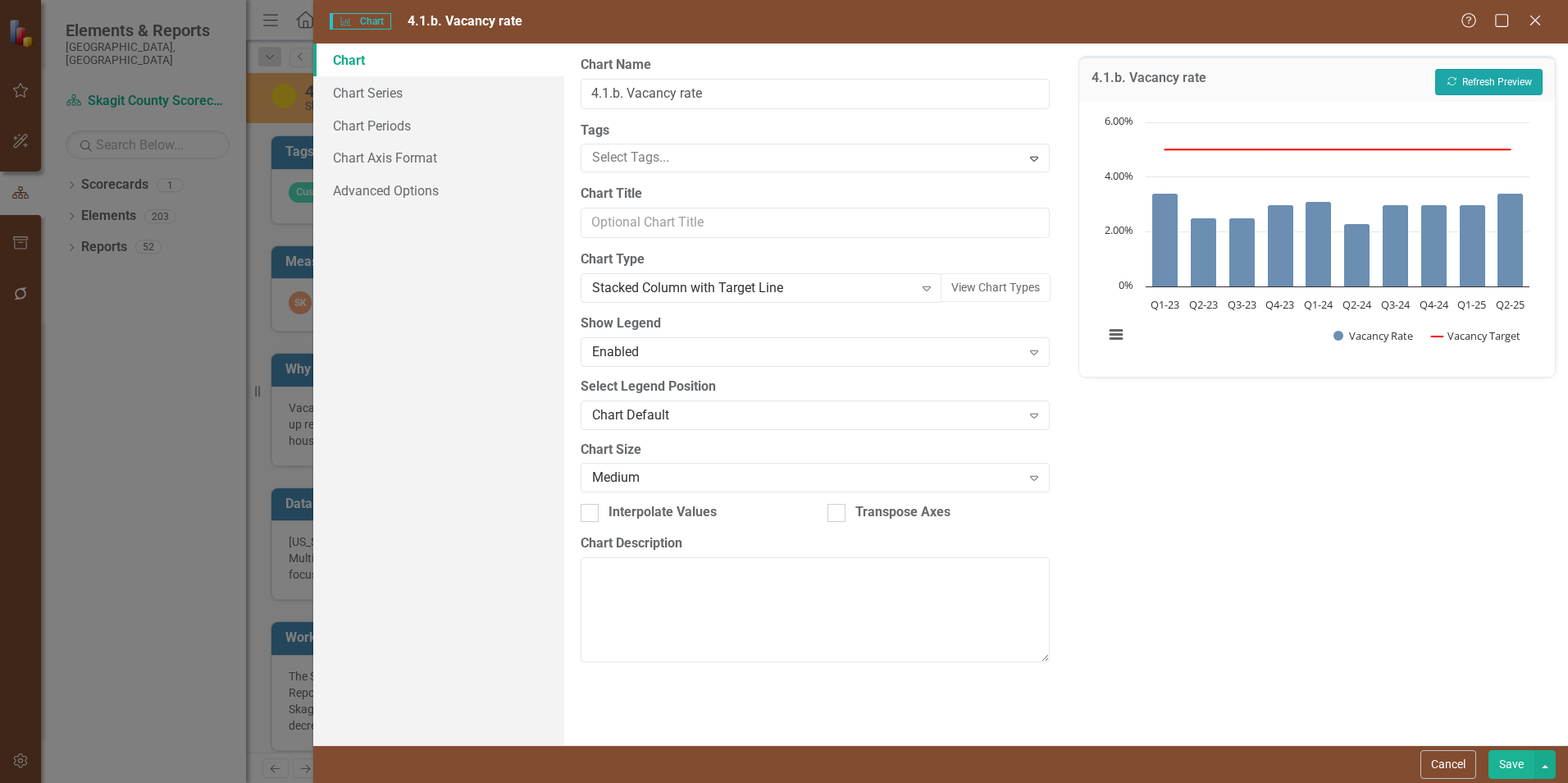
click at [1512, 80] on button "Recalculate Refresh Preview" at bounding box center [1489, 82] width 108 height 26
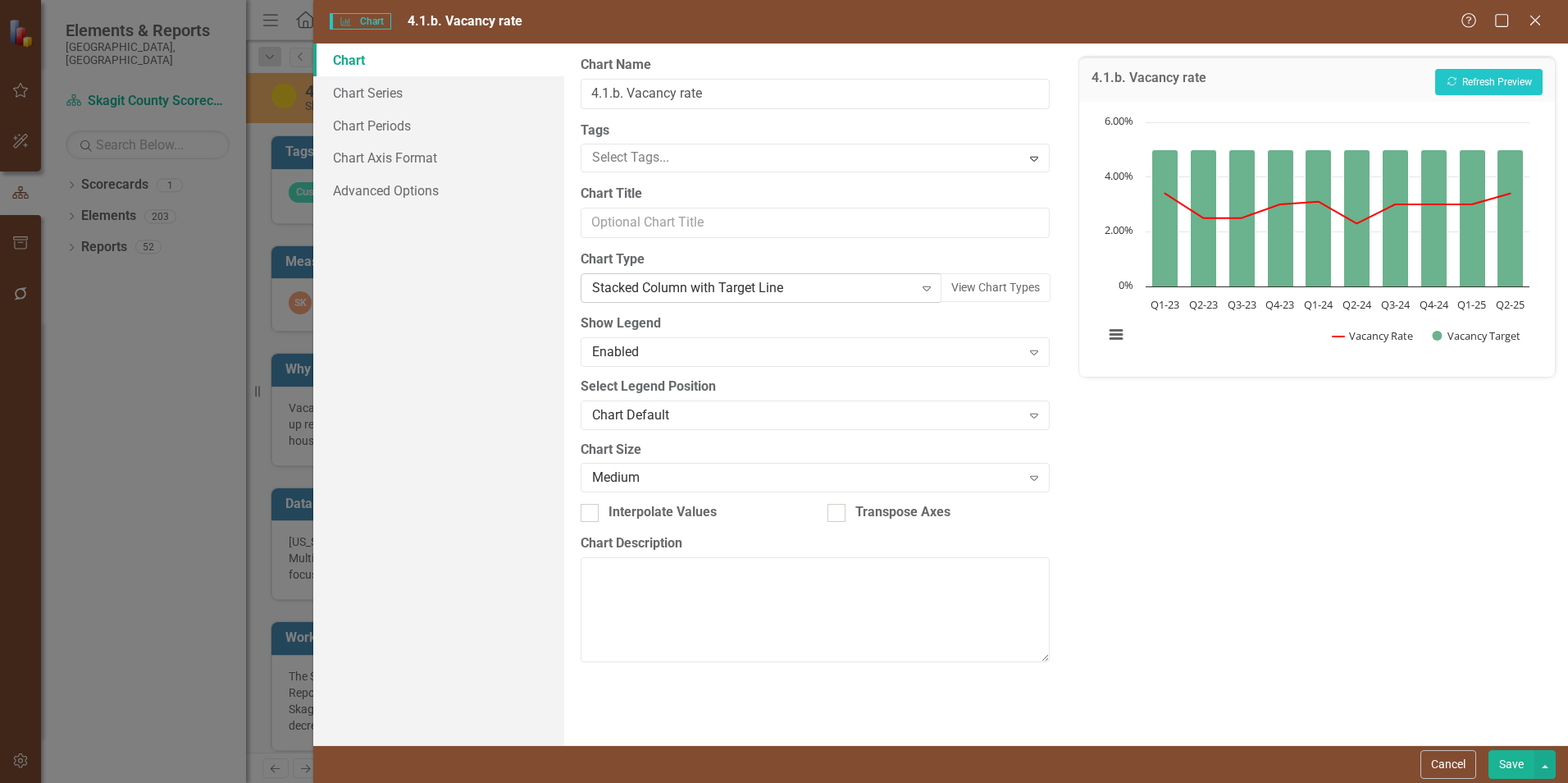
click at [925, 288] on icon "Expand" at bounding box center [926, 288] width 16 height 13
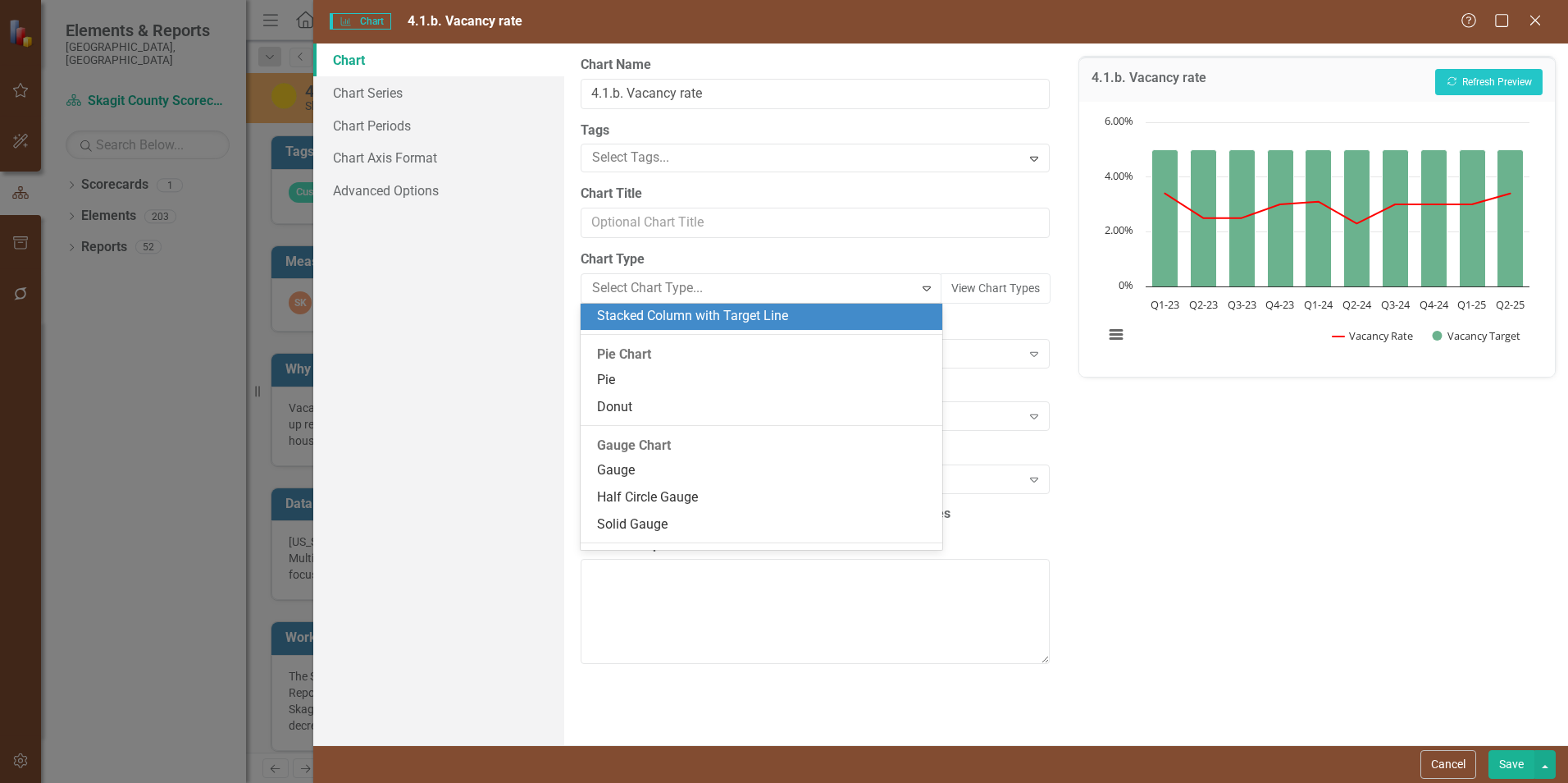
scroll to position [938, 0]
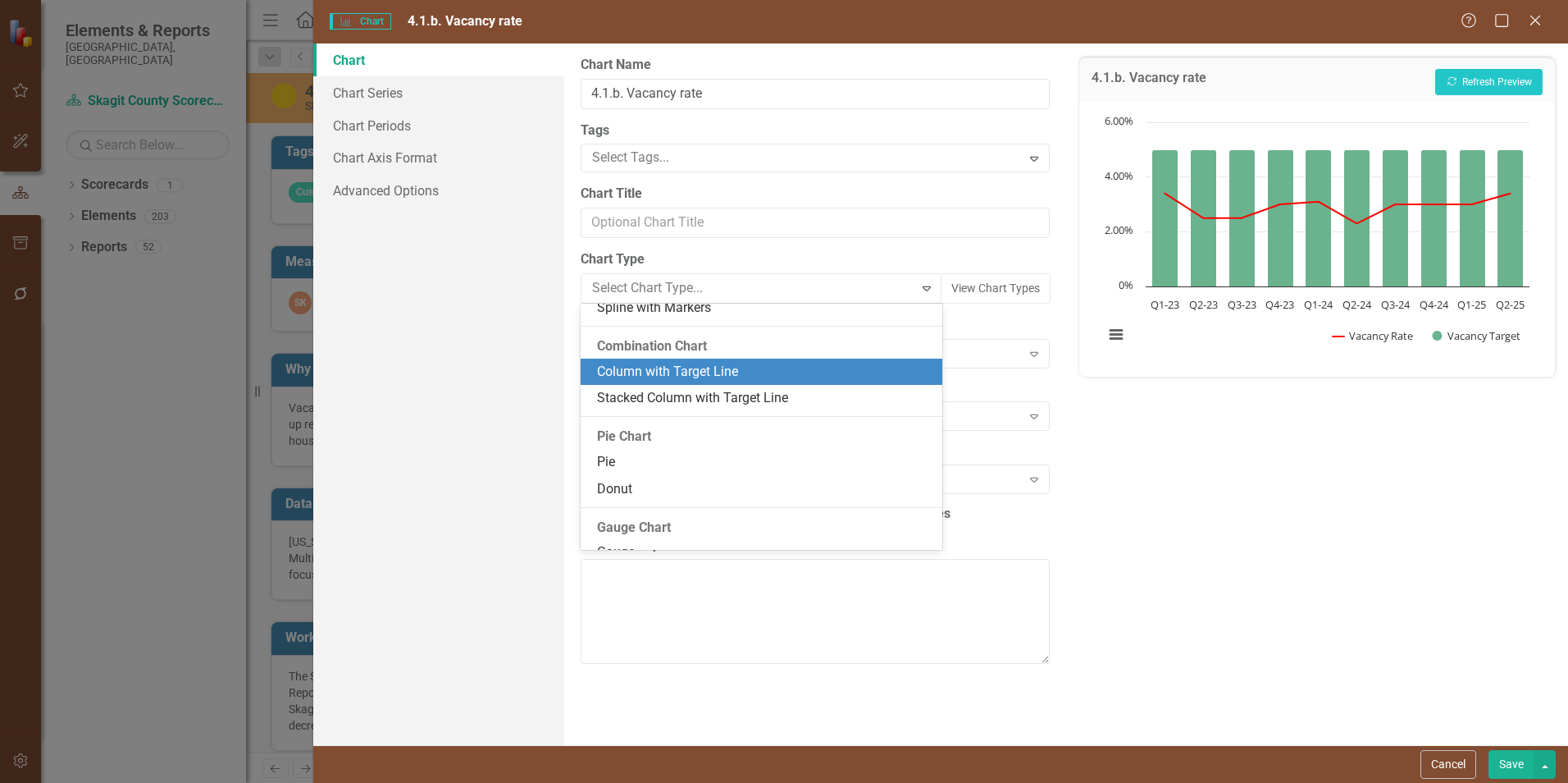
click at [812, 362] on div "Column with Target Line" at bounding box center [764, 371] width 335 height 19
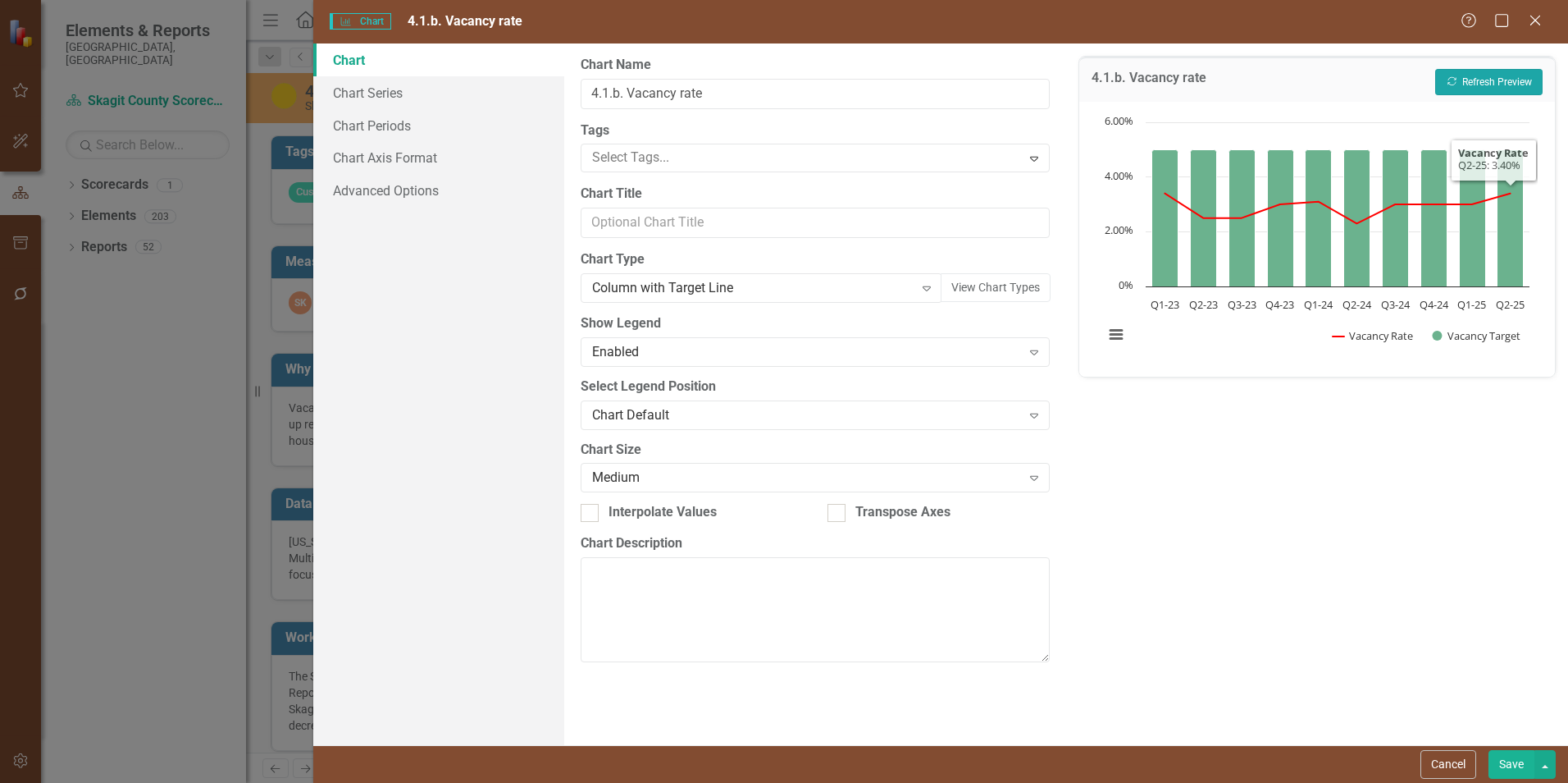
click at [1505, 88] on button "Recalculate Refresh Preview" at bounding box center [1489, 82] width 108 height 26
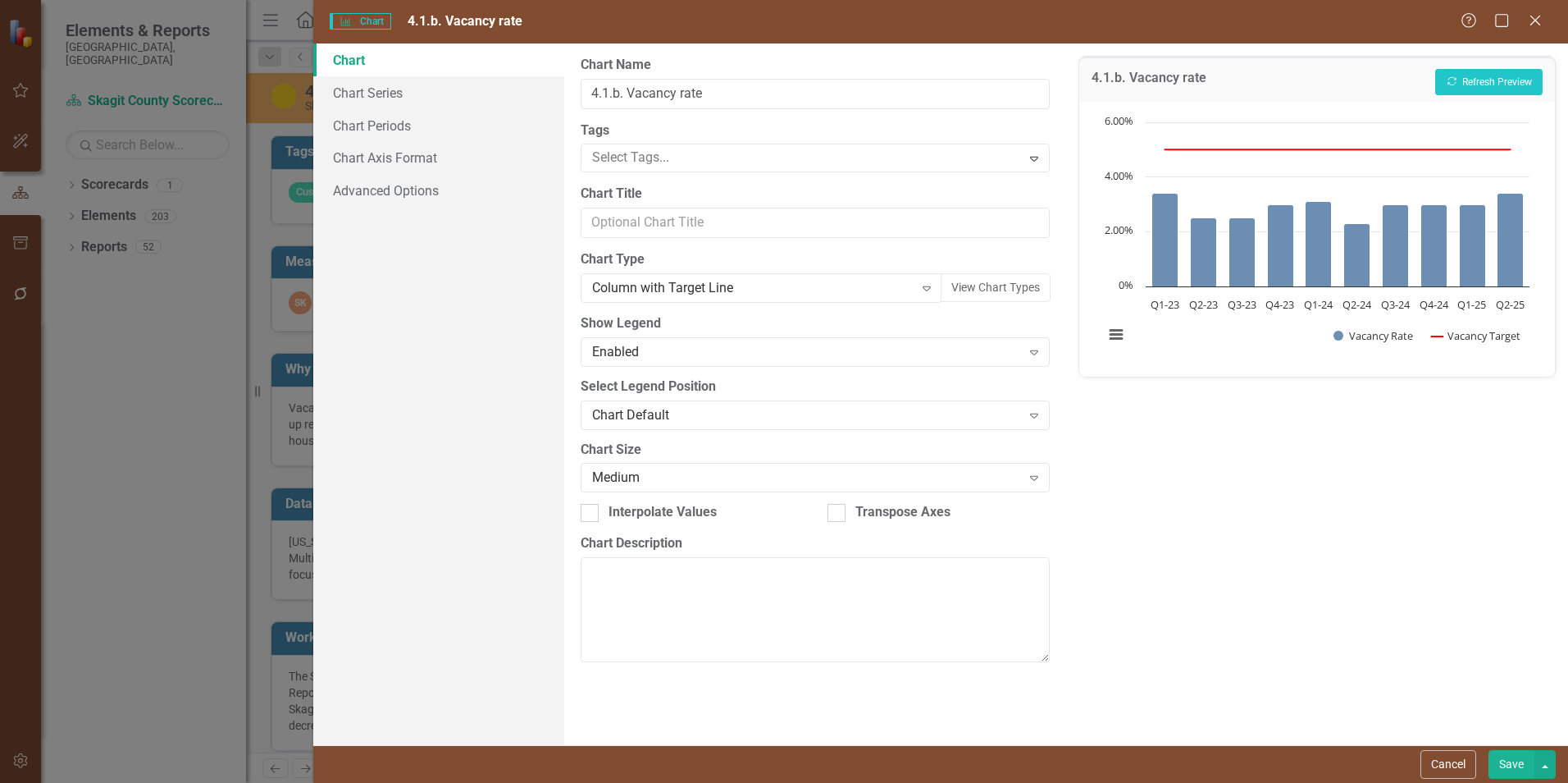
click at [1172, 503] on div "4.1.b. Vacancy rate Recalculate Refresh Preview Chart Combination chart with 2 …" at bounding box center [1317, 394] width 502 height 701
click at [347, 192] on link "Advanced Options" at bounding box center [439, 190] width 251 height 33
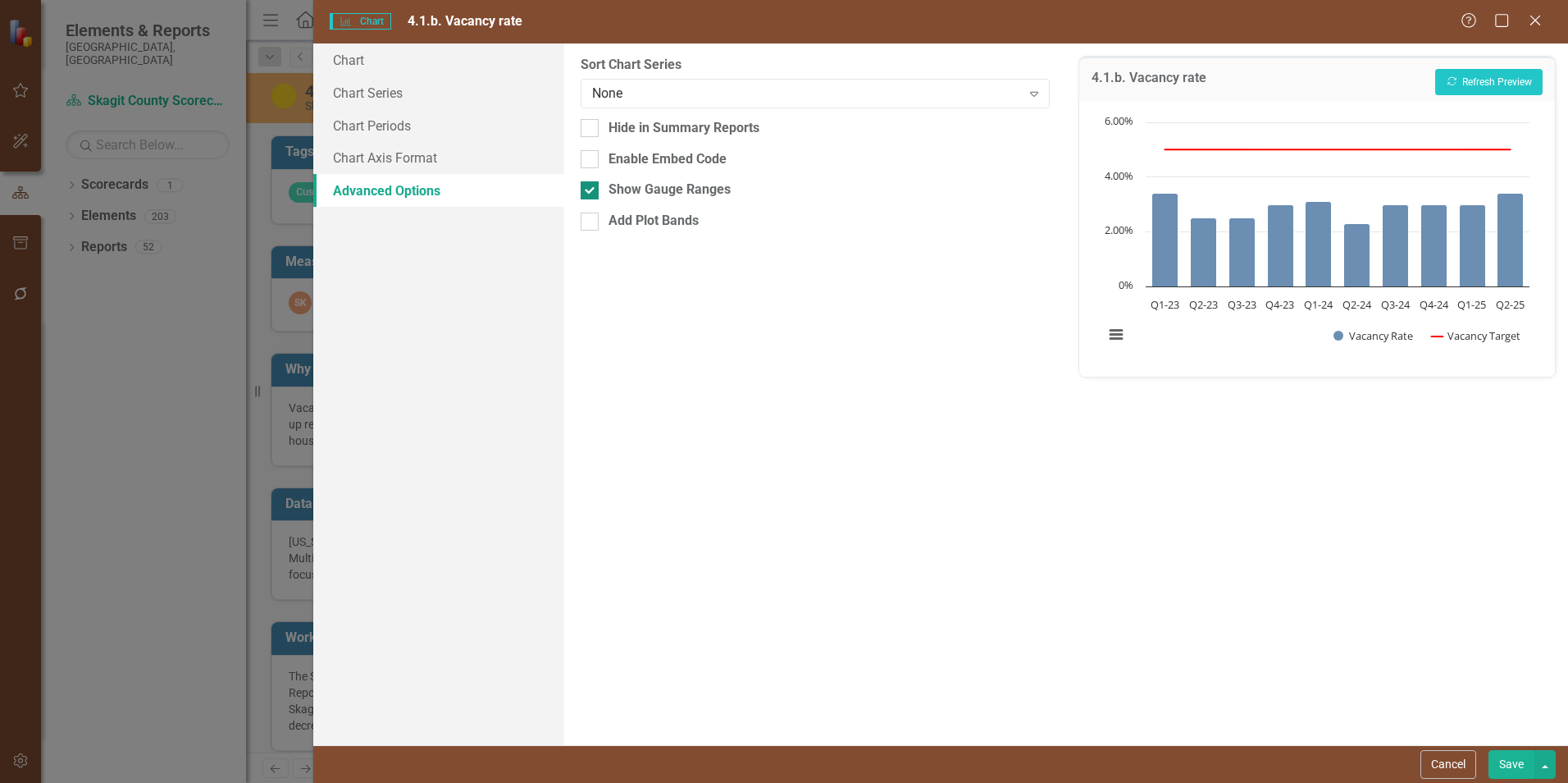
click at [592, 189] on div at bounding box center [589, 191] width 18 height 18
click at [591, 189] on input "Show Gauge Ranges" at bounding box center [586, 187] width 11 height 11
click at [592, 189] on div at bounding box center [589, 191] width 18 height 18
click at [591, 189] on input "Show Gauge Ranges" at bounding box center [586, 187] width 11 height 11
checkbox input "true"
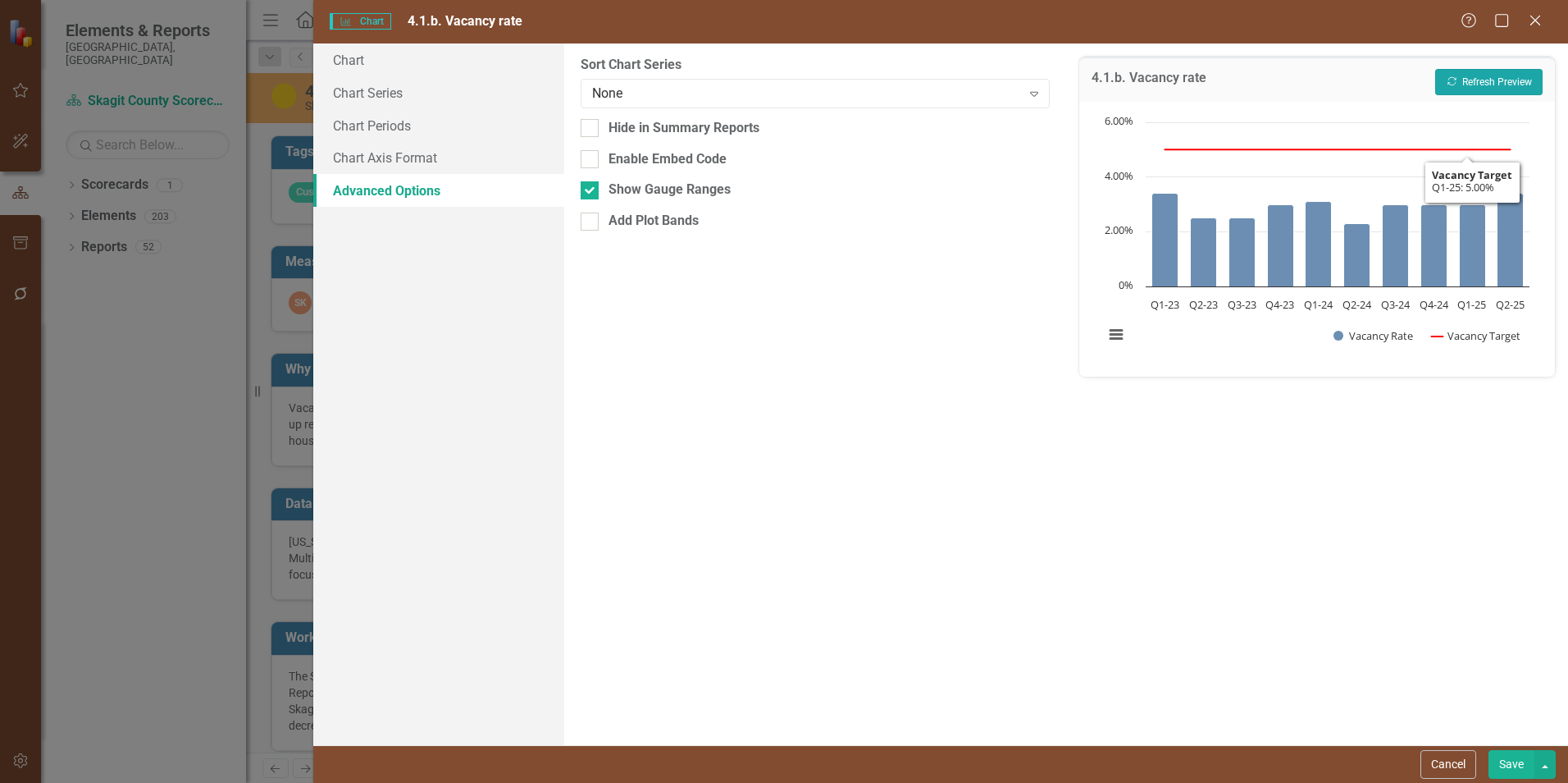
click at [1481, 84] on button "Recalculate Refresh Preview" at bounding box center [1489, 82] width 108 height 26
click at [483, 157] on link "Chart Axis Format" at bounding box center [439, 157] width 251 height 33
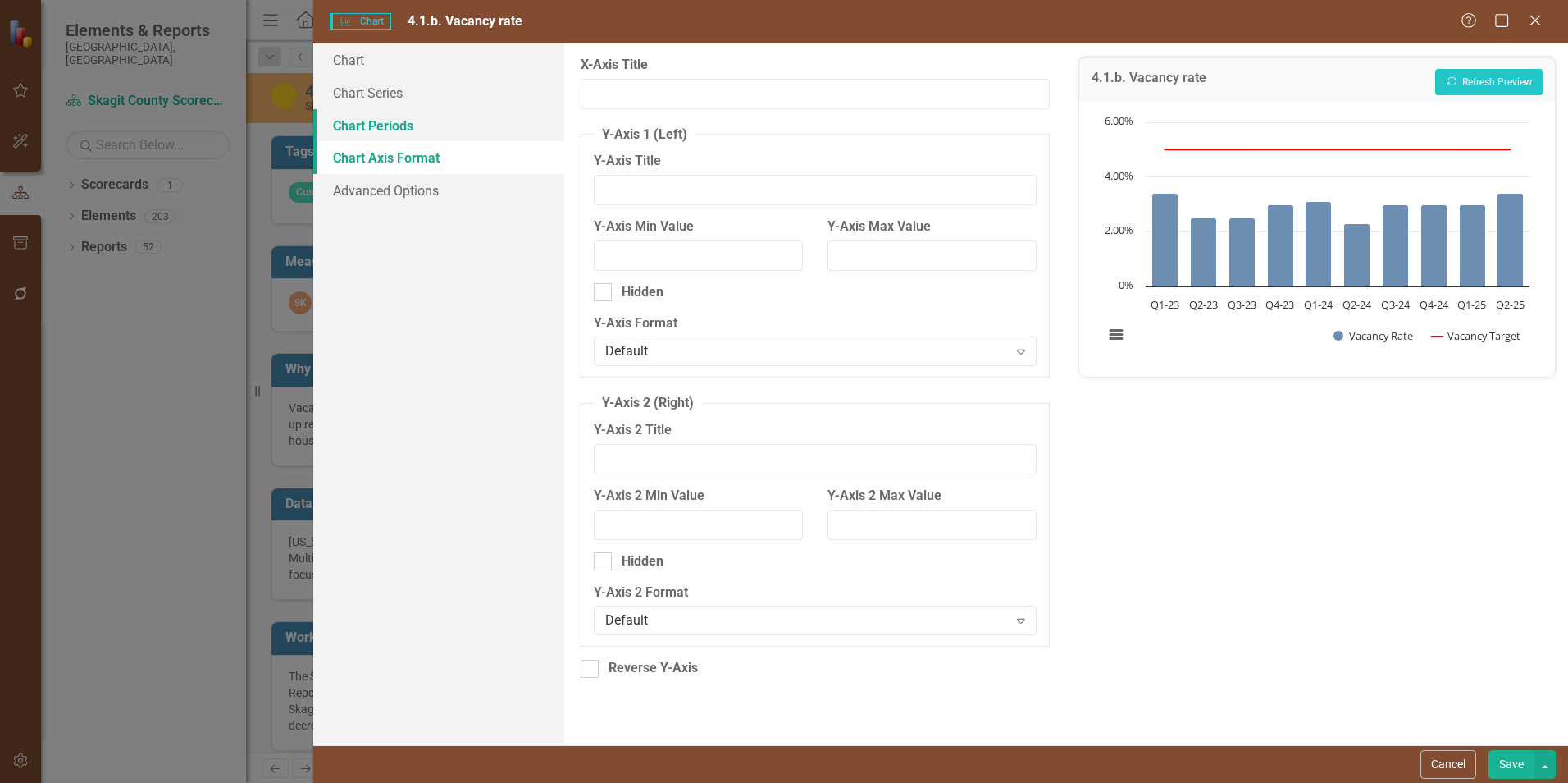
click at [478, 138] on link "Chart Periods" at bounding box center [439, 125] width 251 height 33
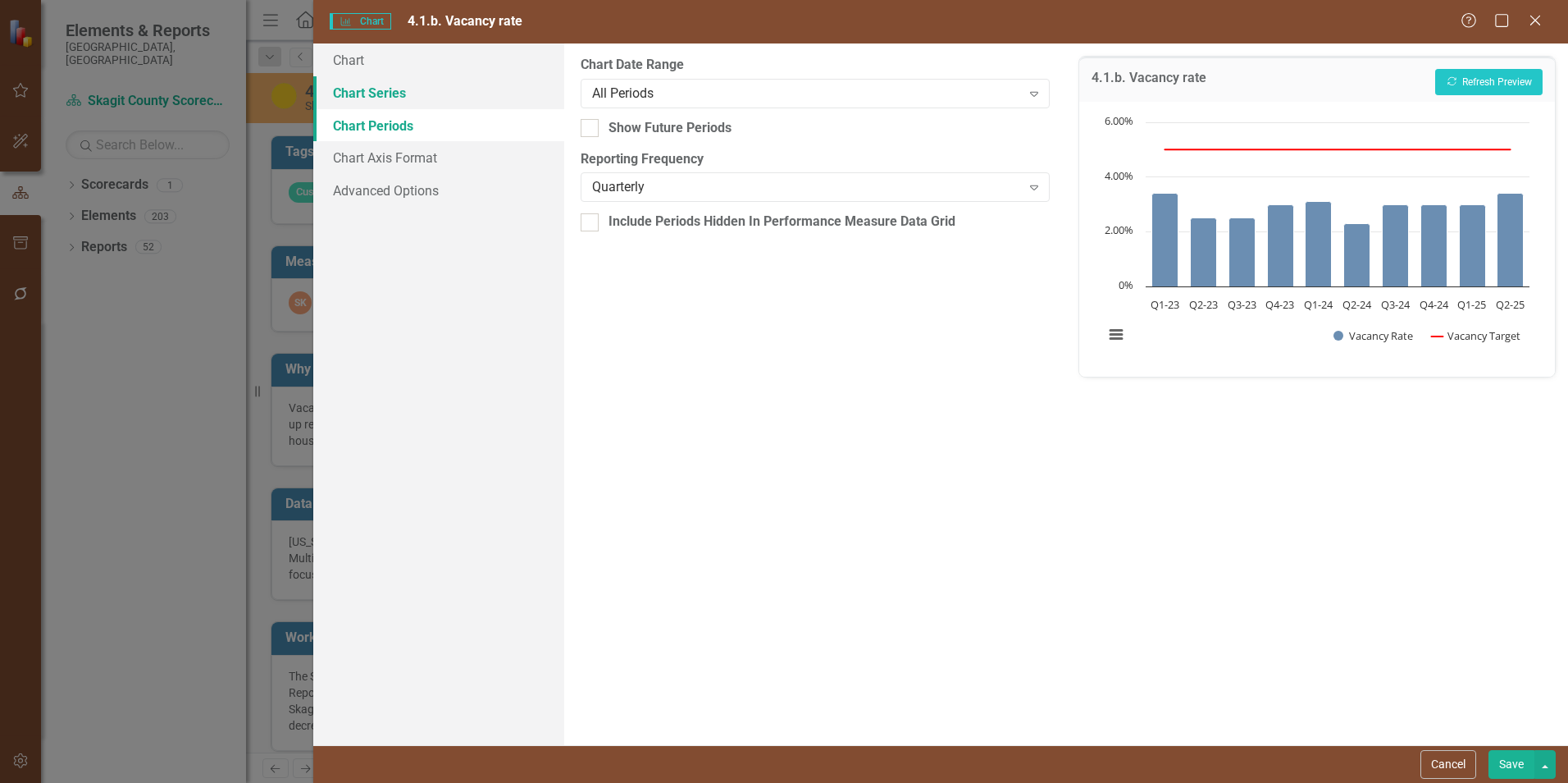
click at [474, 106] on link "Chart Series" at bounding box center [439, 93] width 251 height 33
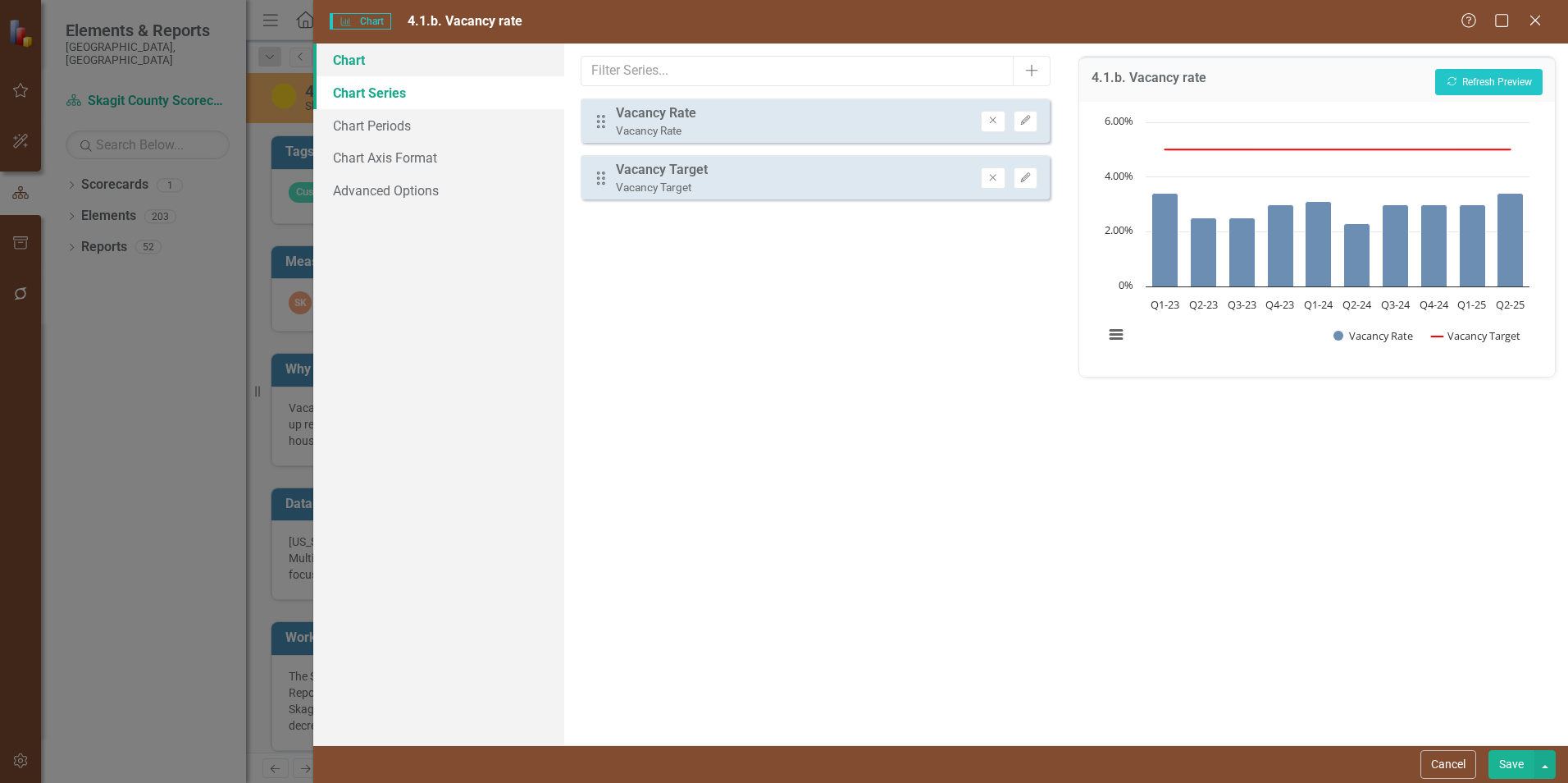
click at [404, 61] on link "Chart" at bounding box center [439, 59] width 251 height 33
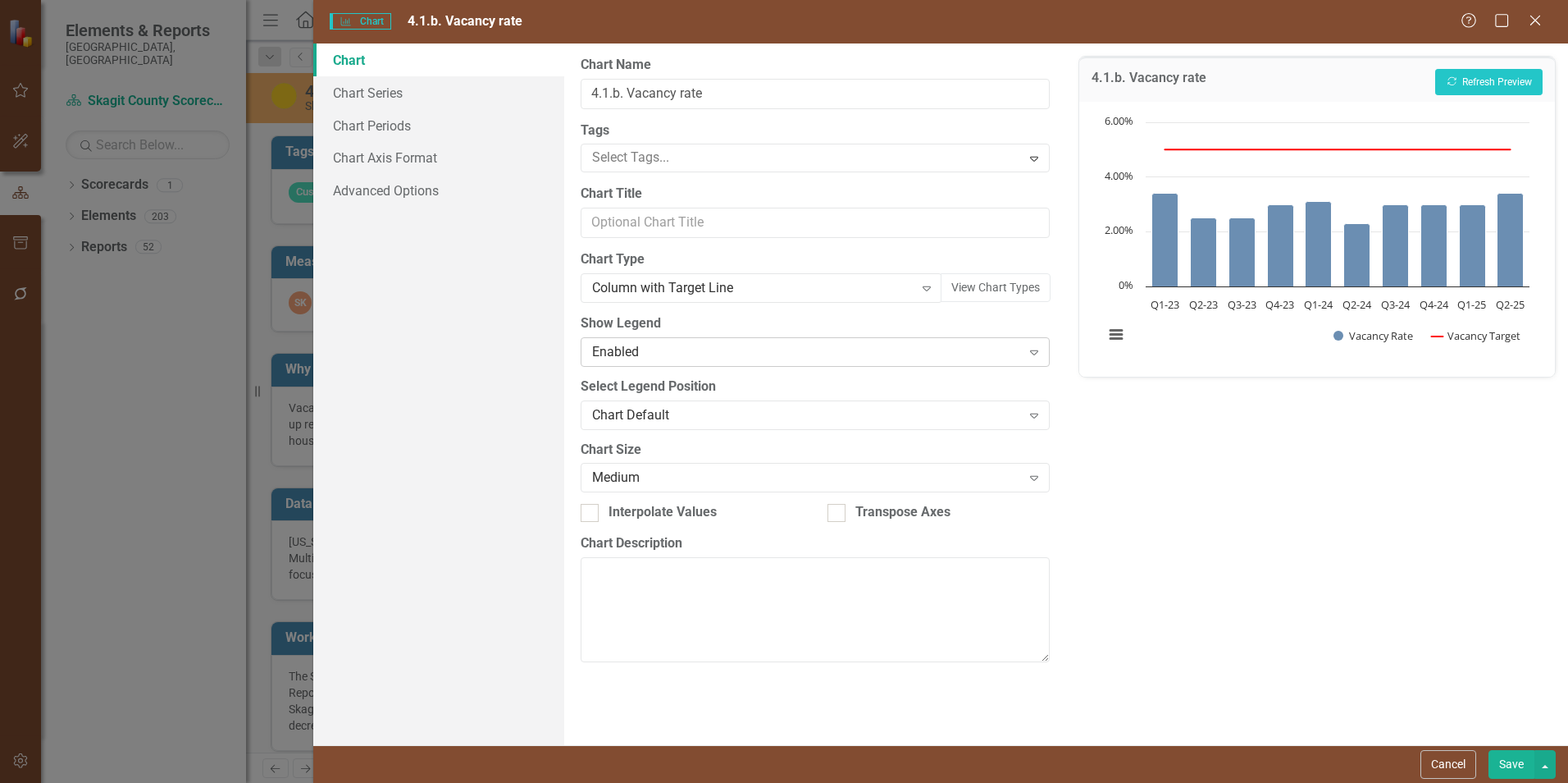
click at [875, 362] on div "Enabled Expand" at bounding box center [815, 351] width 469 height 30
click at [899, 416] on div "Chart Default" at bounding box center [806, 414] width 428 height 19
click at [1006, 518] on div "Transpose Axes" at bounding box center [938, 512] width 222 height 19
click at [838, 514] on input "Transpose Axes" at bounding box center [833, 509] width 11 height 11
click at [956, 520] on div "Transpose Axes" at bounding box center [938, 512] width 222 height 19
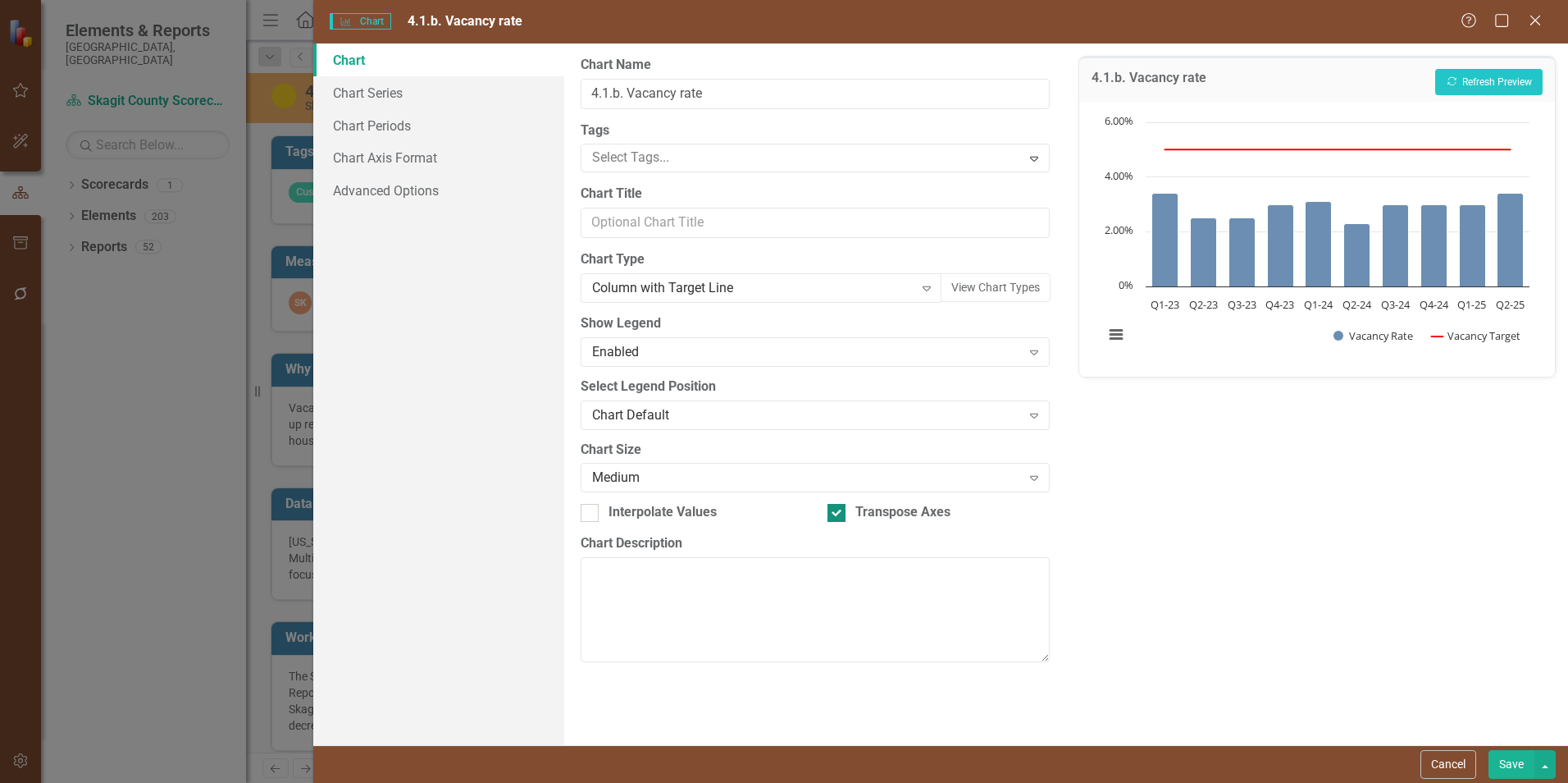
click at [838, 514] on input "Transpose Axes" at bounding box center [833, 509] width 11 height 11
checkbox input "false"
click at [1379, 534] on div "4.1.b. Vacancy rate Recalculate Refresh Preview Chart Combination chart with 2 …" at bounding box center [1317, 394] width 502 height 701
click at [1032, 157] on icon "Expand" at bounding box center [1034, 158] width 16 height 13
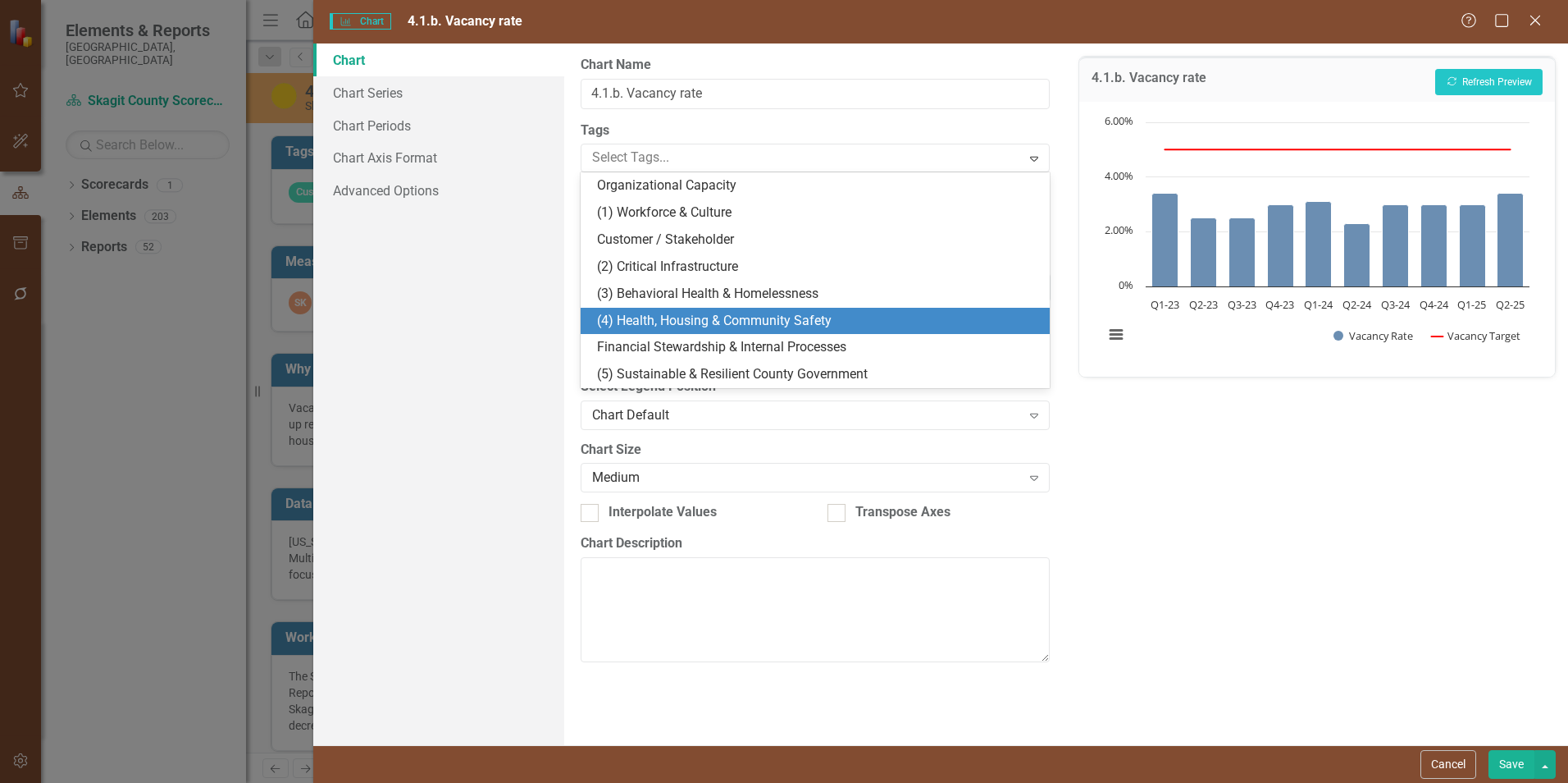
click at [787, 325] on span "(4) Health, Housing & Community Safety" at bounding box center [713, 320] width 235 height 15
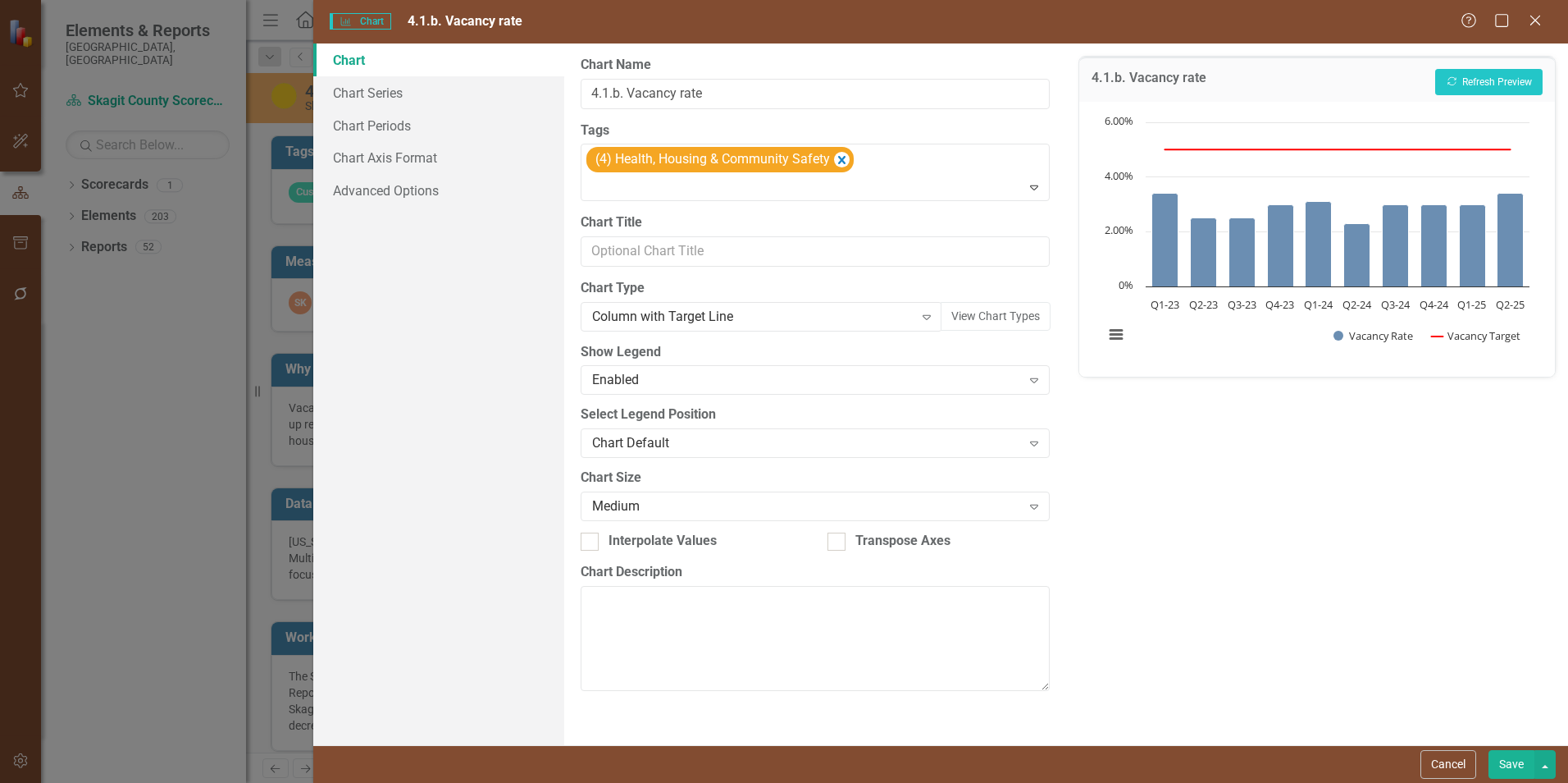
click at [1343, 494] on div "4.1.b. Vacancy rate Recalculate Refresh Preview Chart Combination chart with 2 …" at bounding box center [1317, 394] width 502 height 701
click at [1510, 762] on button "Save" at bounding box center [1511, 764] width 46 height 29
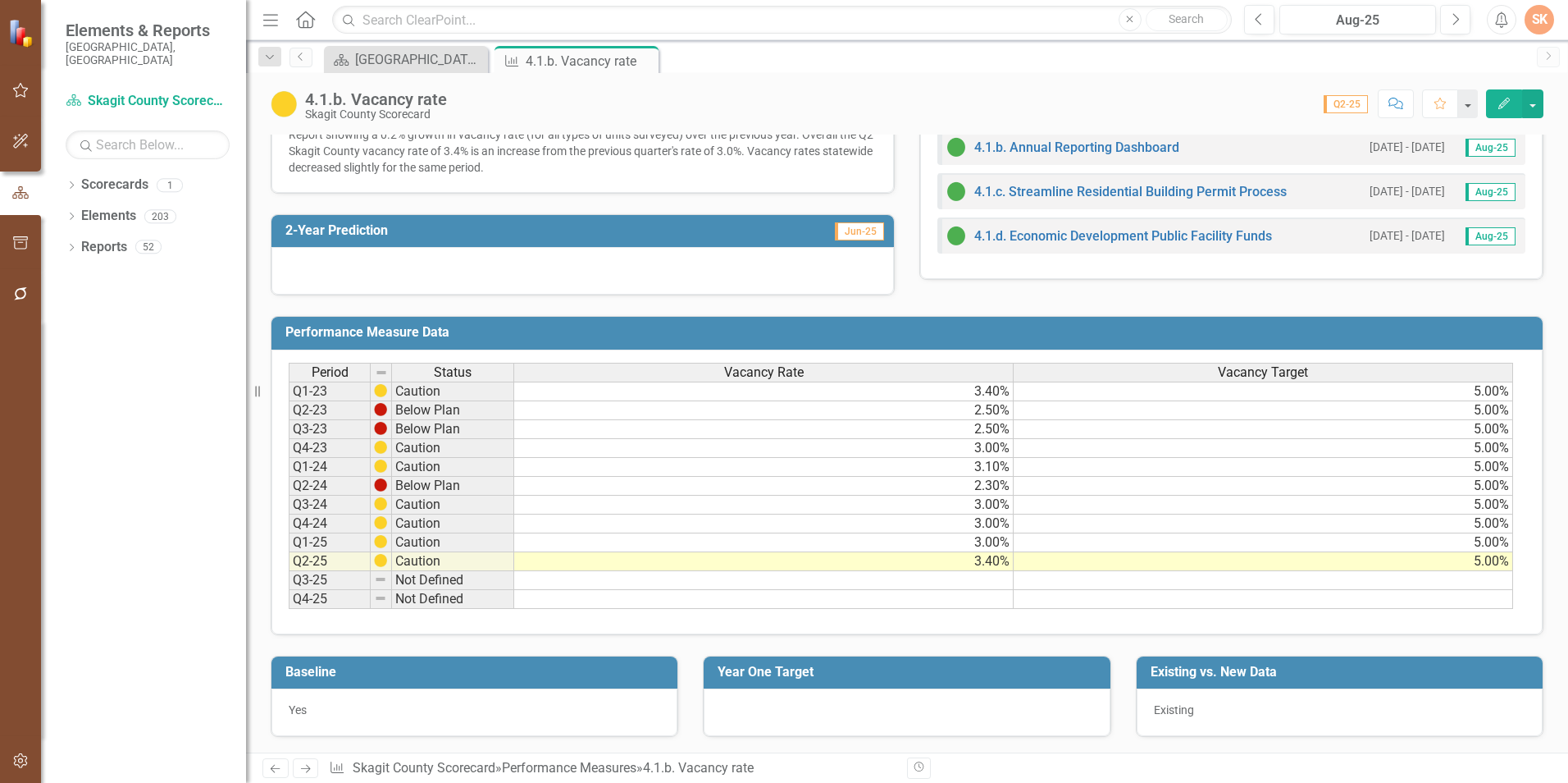
scroll to position [559, 0]
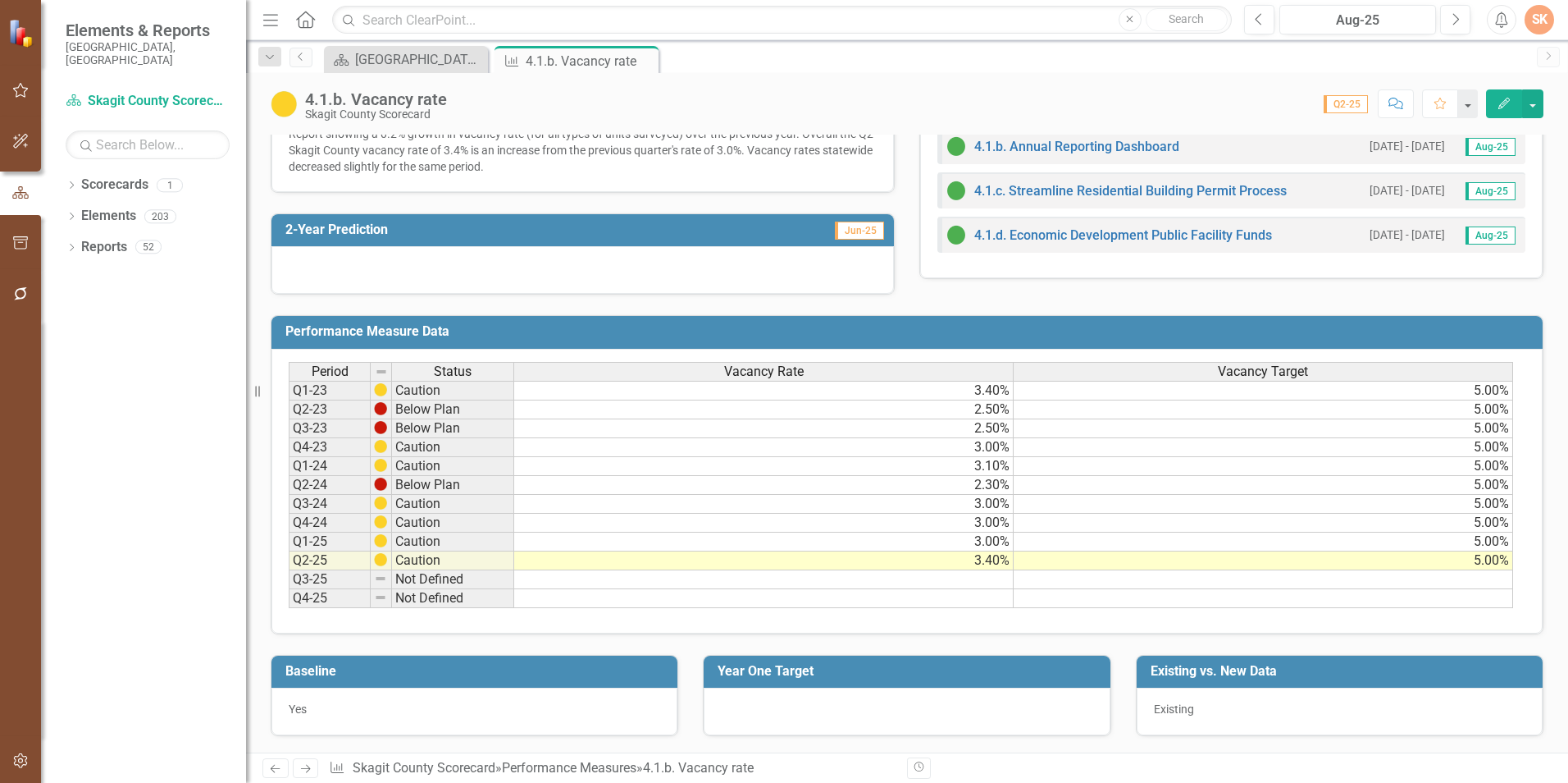
click at [888, 712] on div at bounding box center [907, 711] width 406 height 48
click at [883, 705] on div at bounding box center [907, 711] width 406 height 48
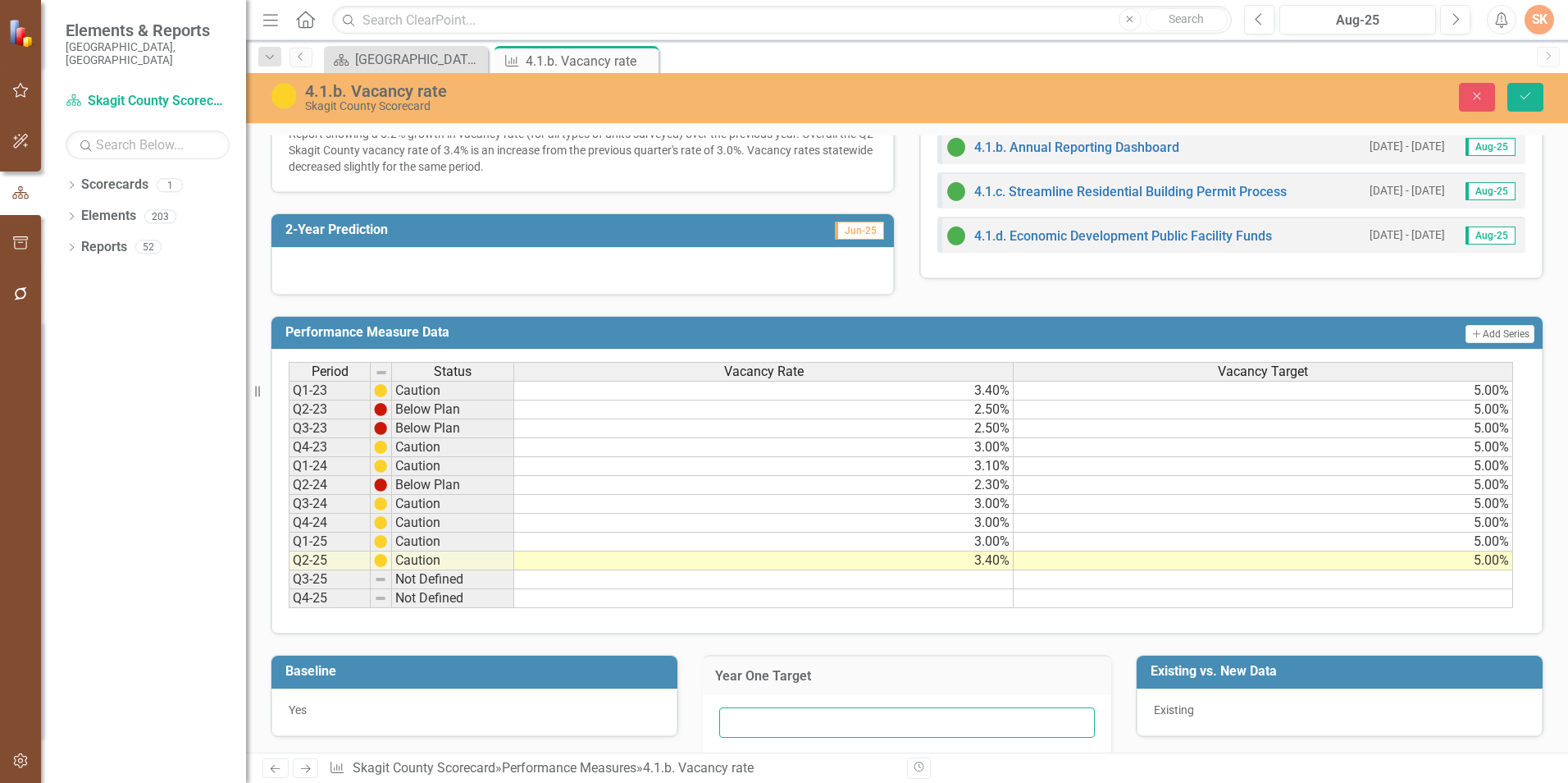
click at [897, 720] on input "text" at bounding box center [906, 723] width 375 height 31
type input "M"
type input "Target for the rental vacancy rate is 5%, with 3-5% considered approaching the …"
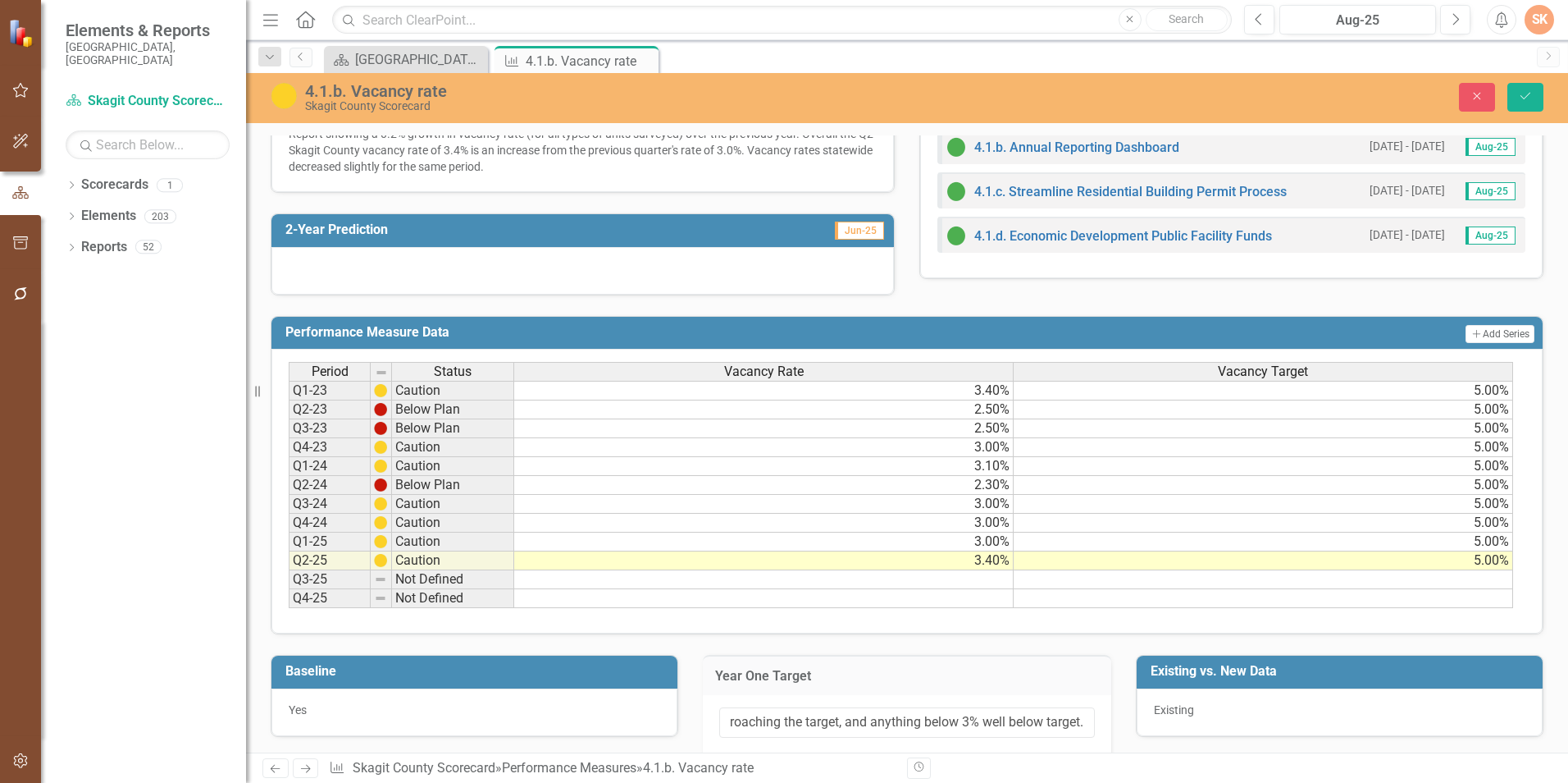
scroll to position [0, 389]
type input "Target for the rental vacancy rate is 5%, with 3-5% considered approaching the …"
click at [1529, 89] on button "Save" at bounding box center [1526, 97] width 36 height 29
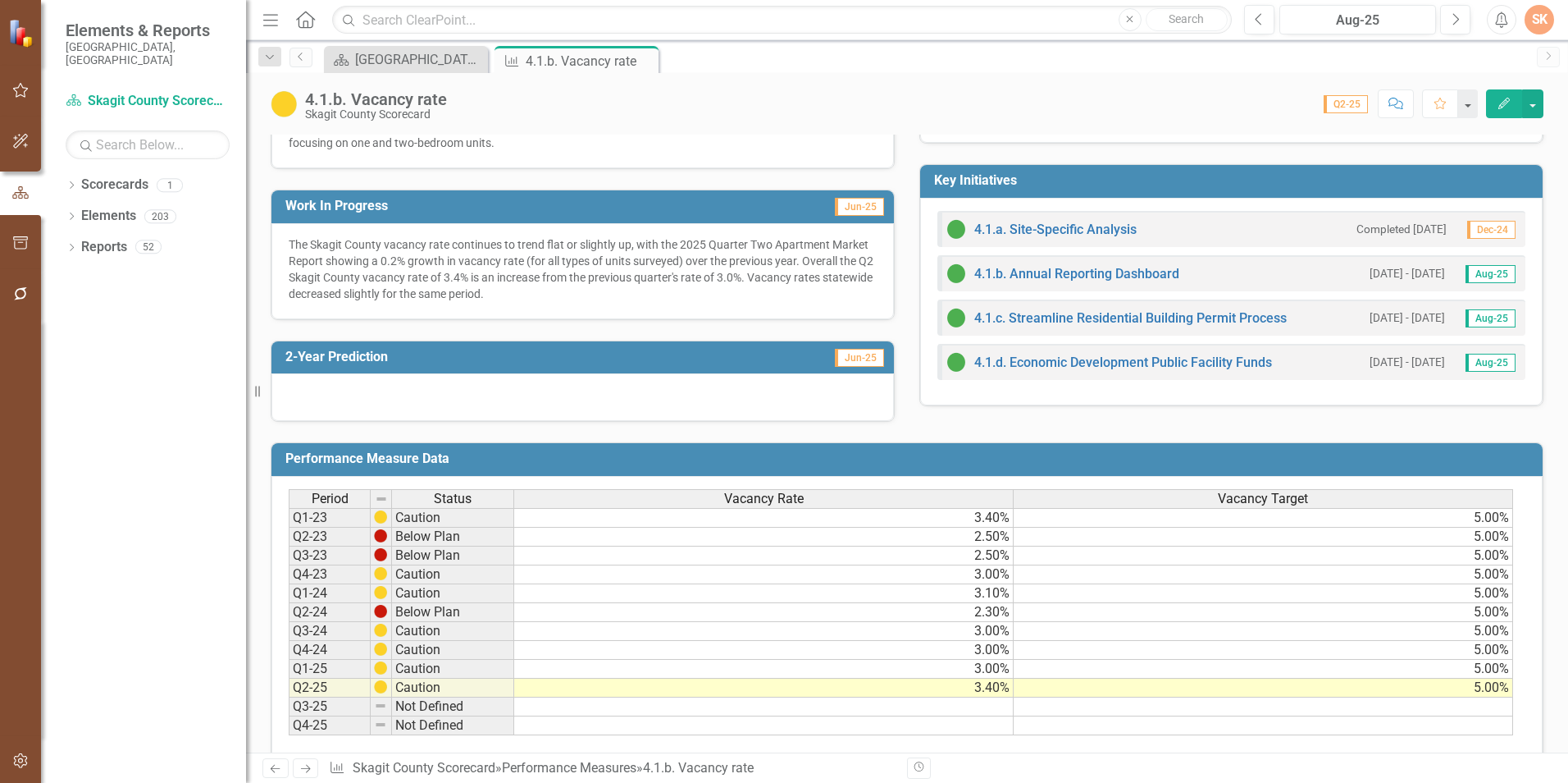
scroll to position [574, 0]
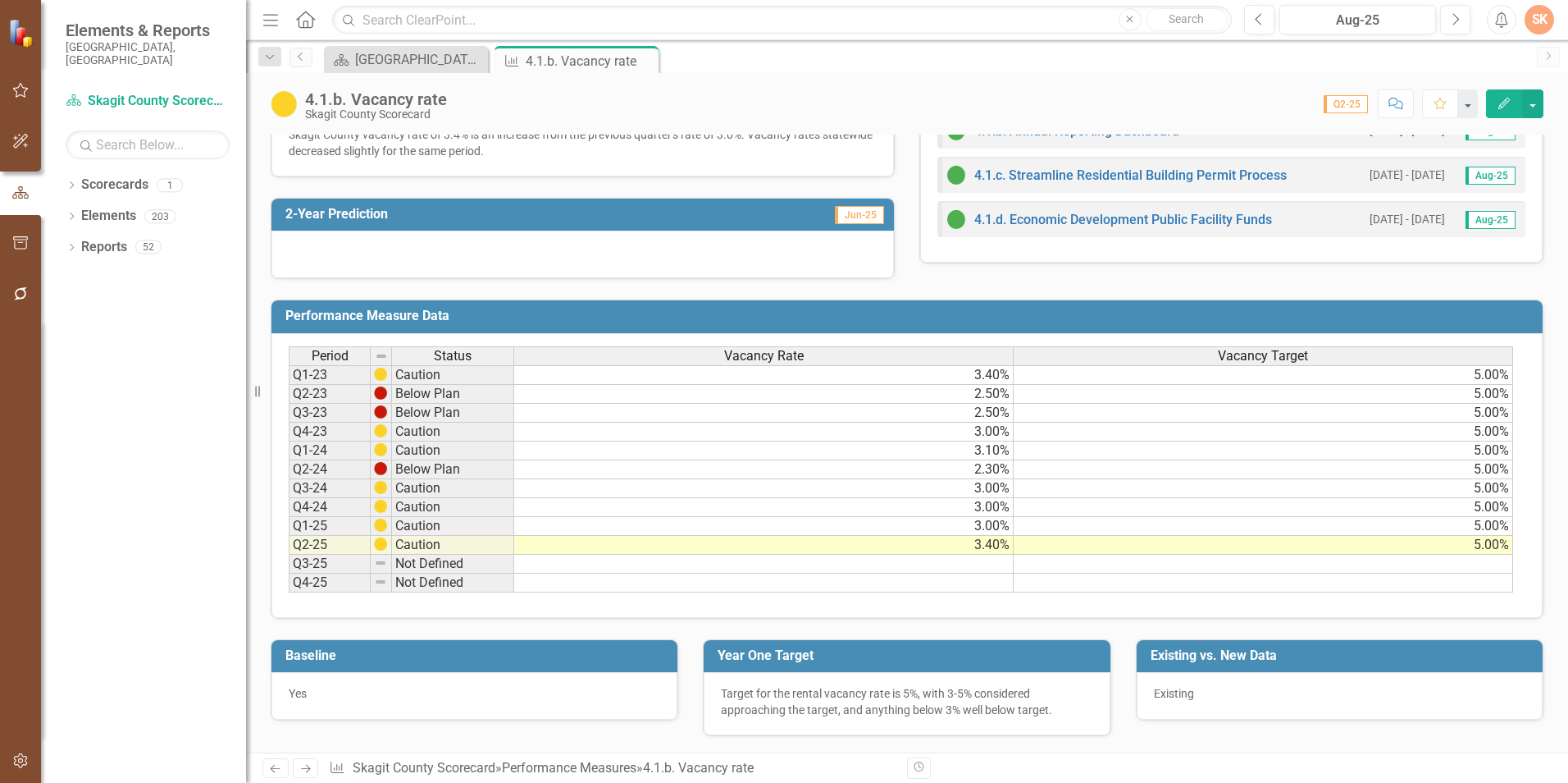
click at [1123, 652] on div "Existing vs. New Data Existing" at bounding box center [1339, 670] width 432 height 102
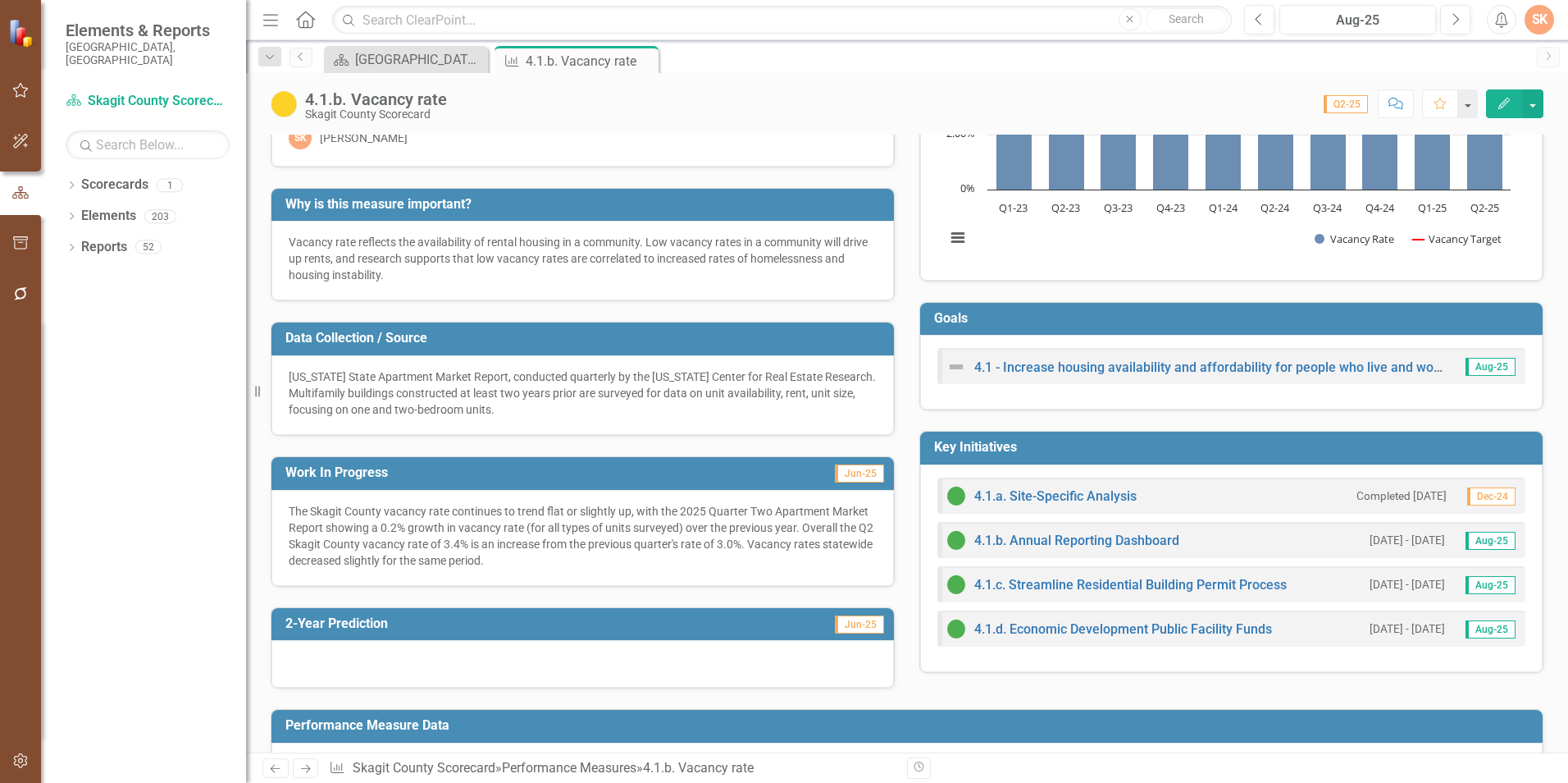
scroll to position [0, 0]
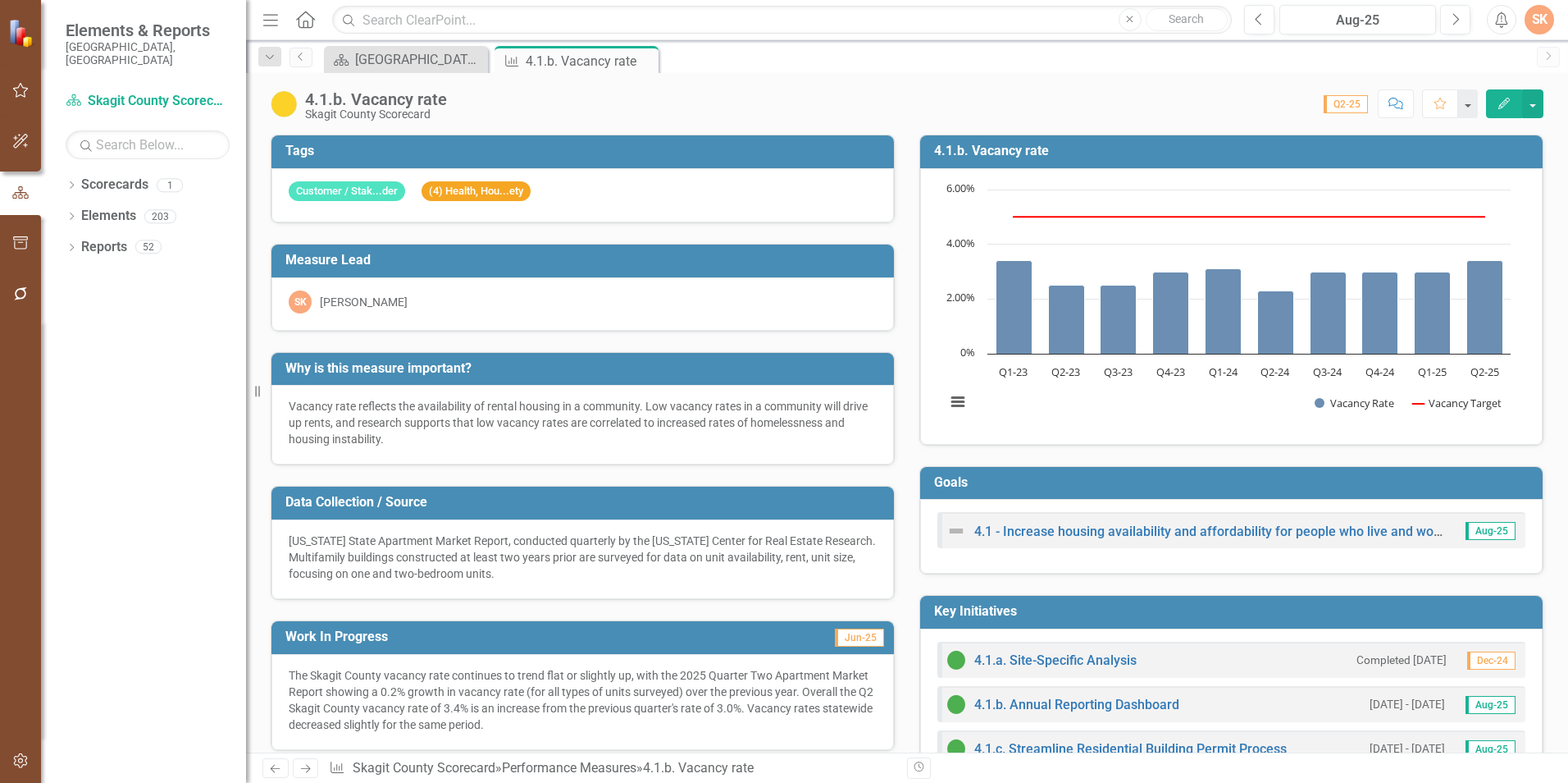
click at [1199, 147] on h3 "4.1.b. Vacancy rate" at bounding box center [1235, 151] width 600 height 14
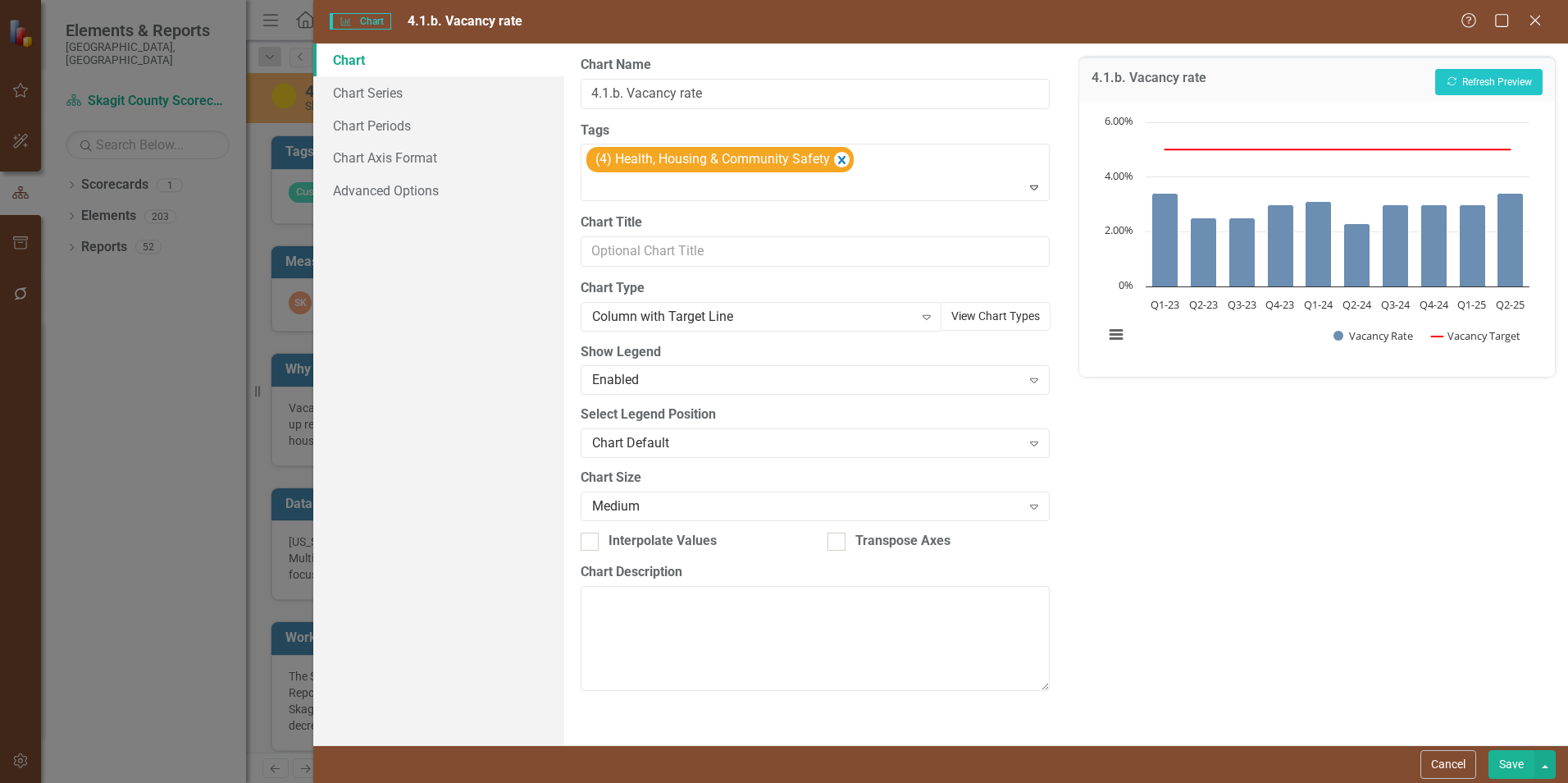
click at [968, 319] on button "View Chart Types" at bounding box center [996, 316] width 110 height 29
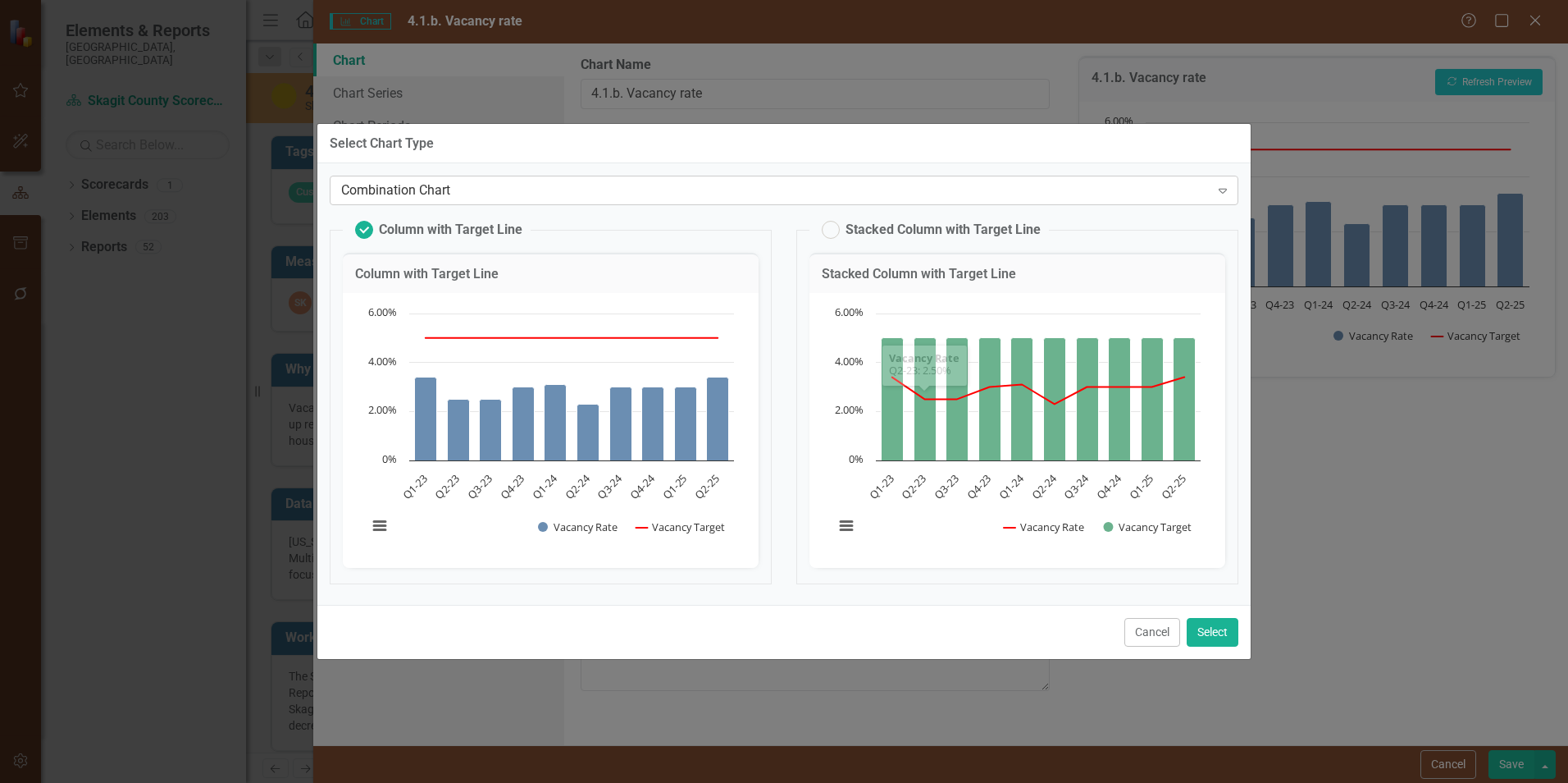
click at [863, 201] on div "Combination Chart Expand" at bounding box center [784, 190] width 908 height 30
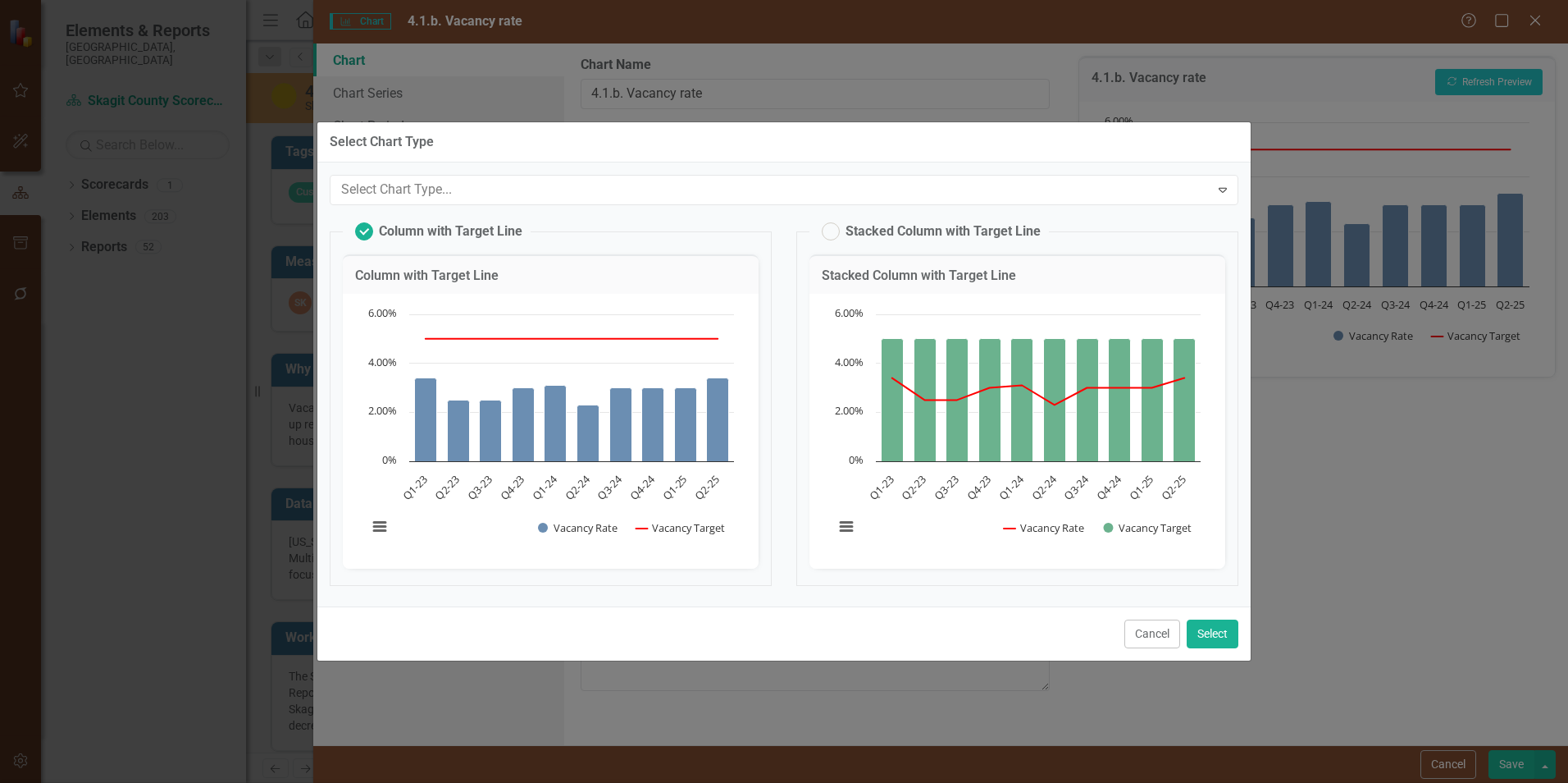
scroll to position [50, 0]
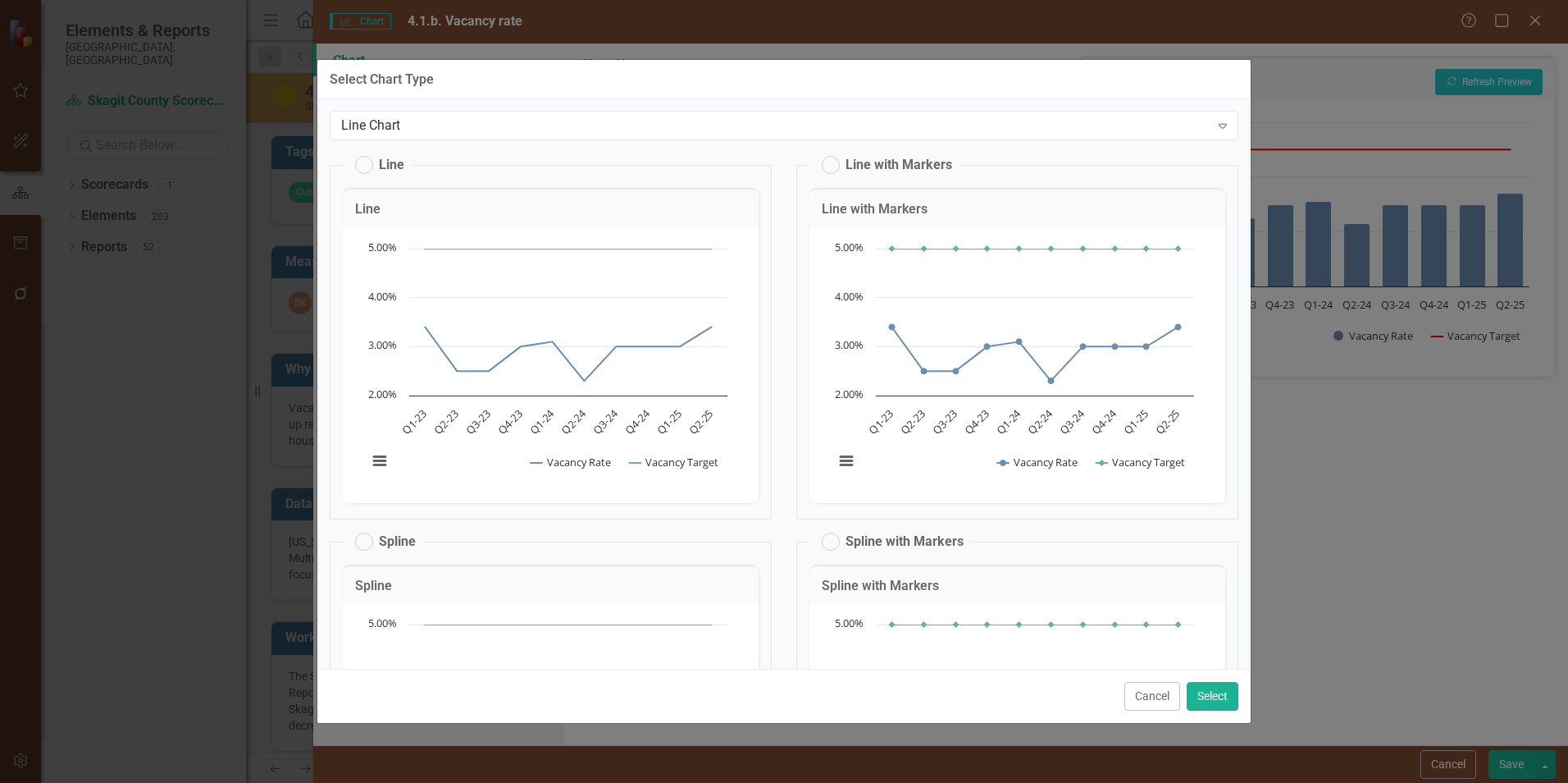
scroll to position [0, 0]
click at [719, 129] on div "Line Chart" at bounding box center [775, 127] width 869 height 19
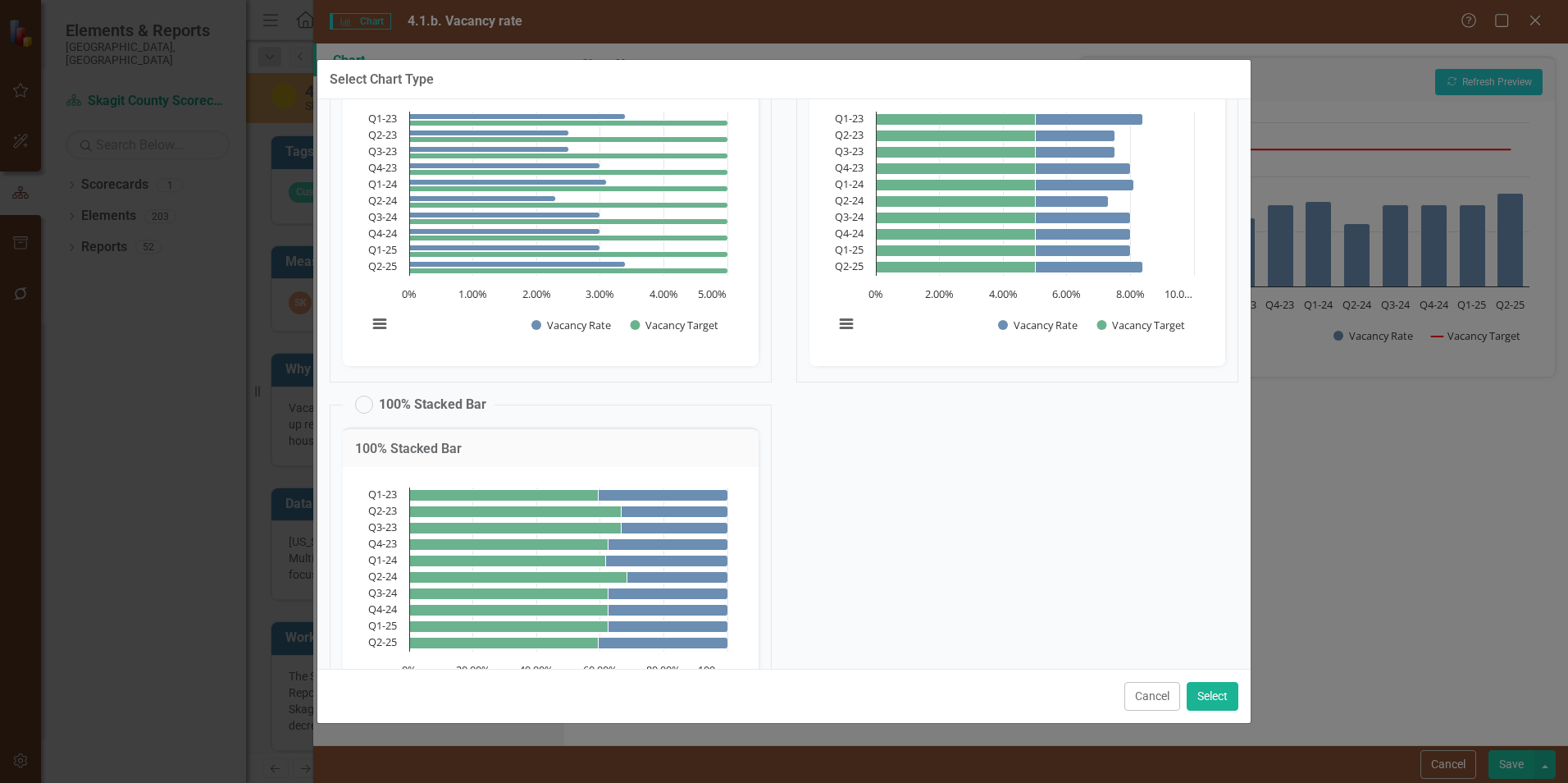
scroll to position [0, 0]
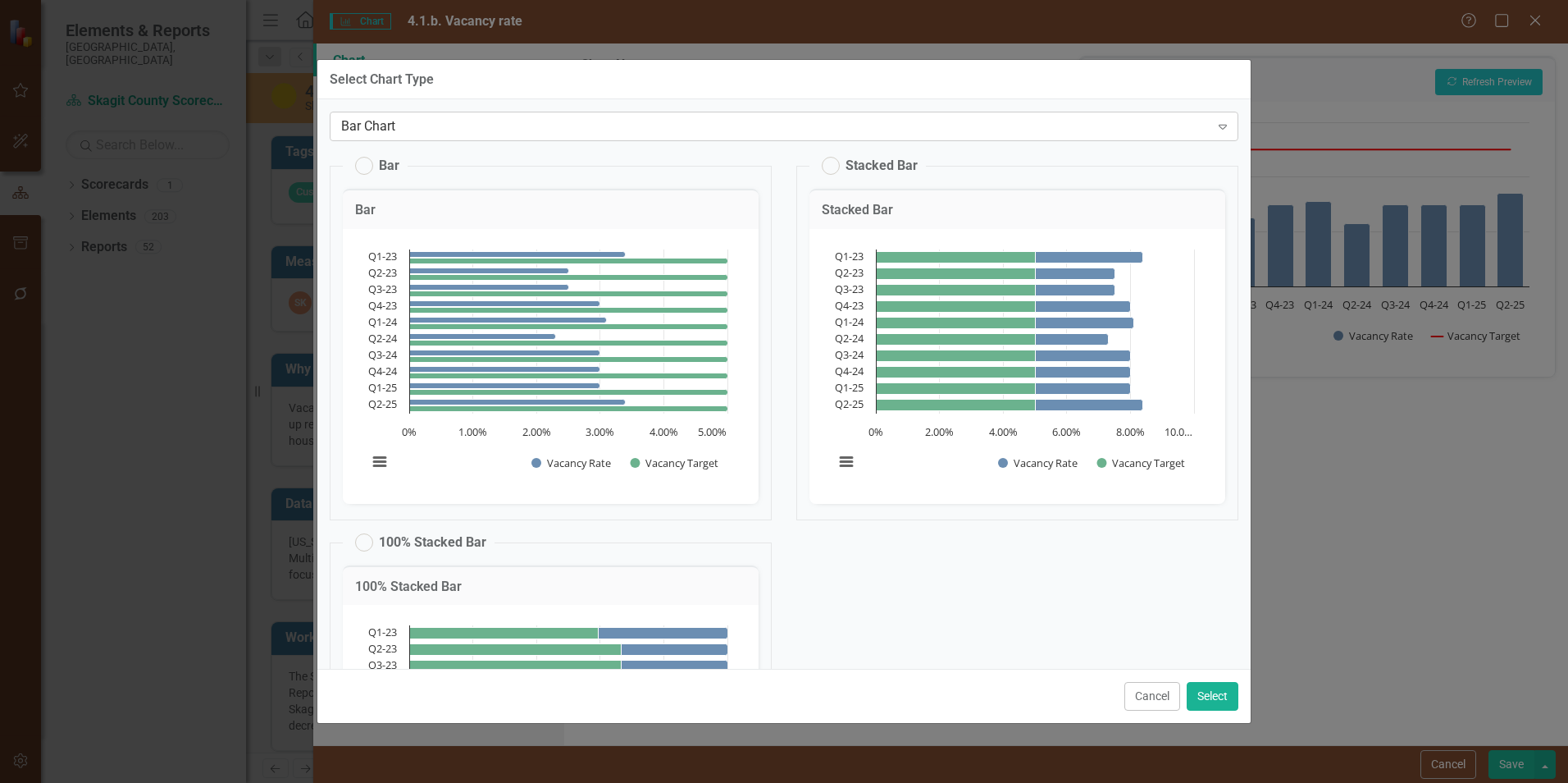
click at [696, 129] on div "Bar Chart" at bounding box center [775, 127] width 869 height 19
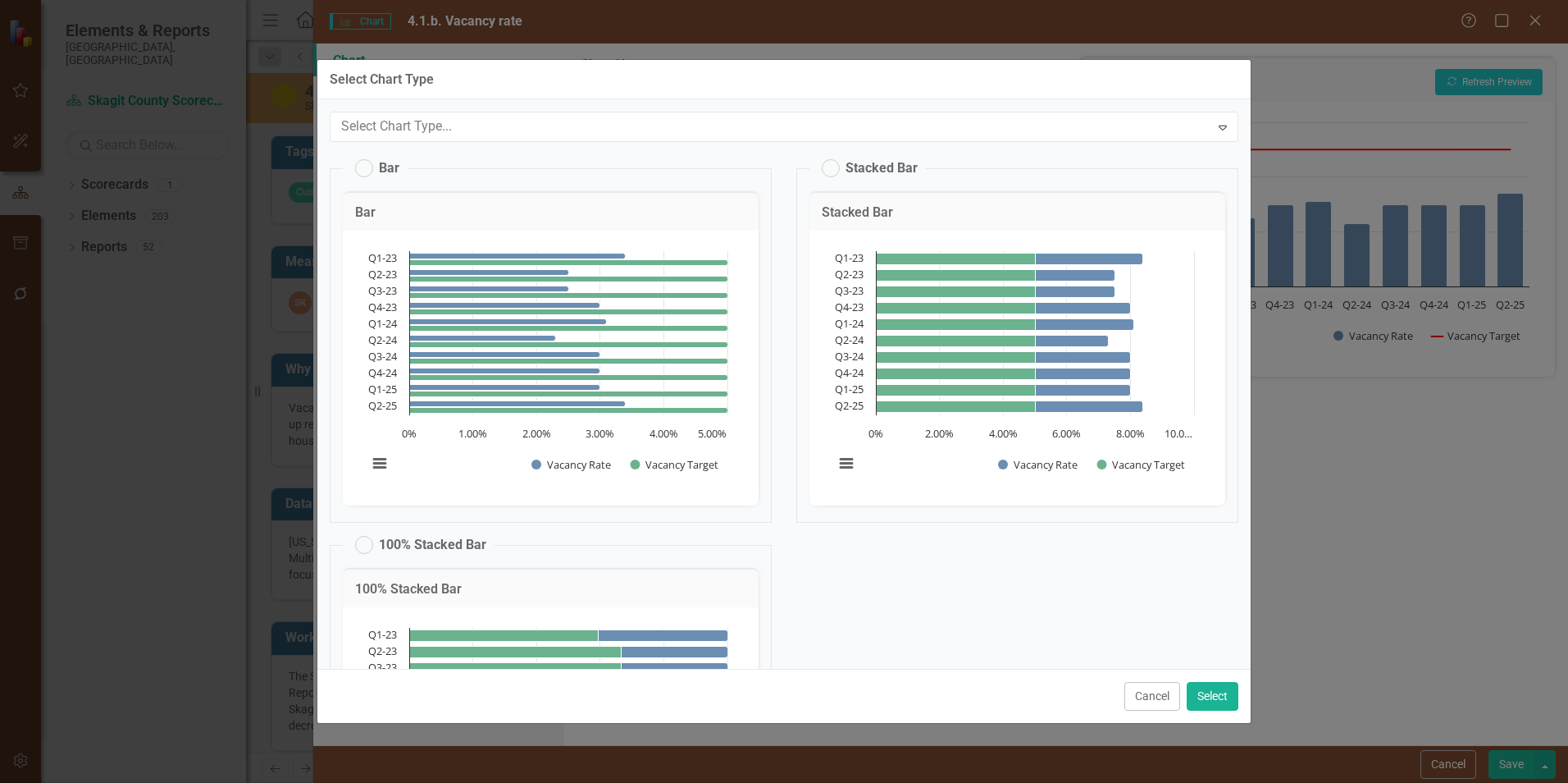
scroll to position [50, 0]
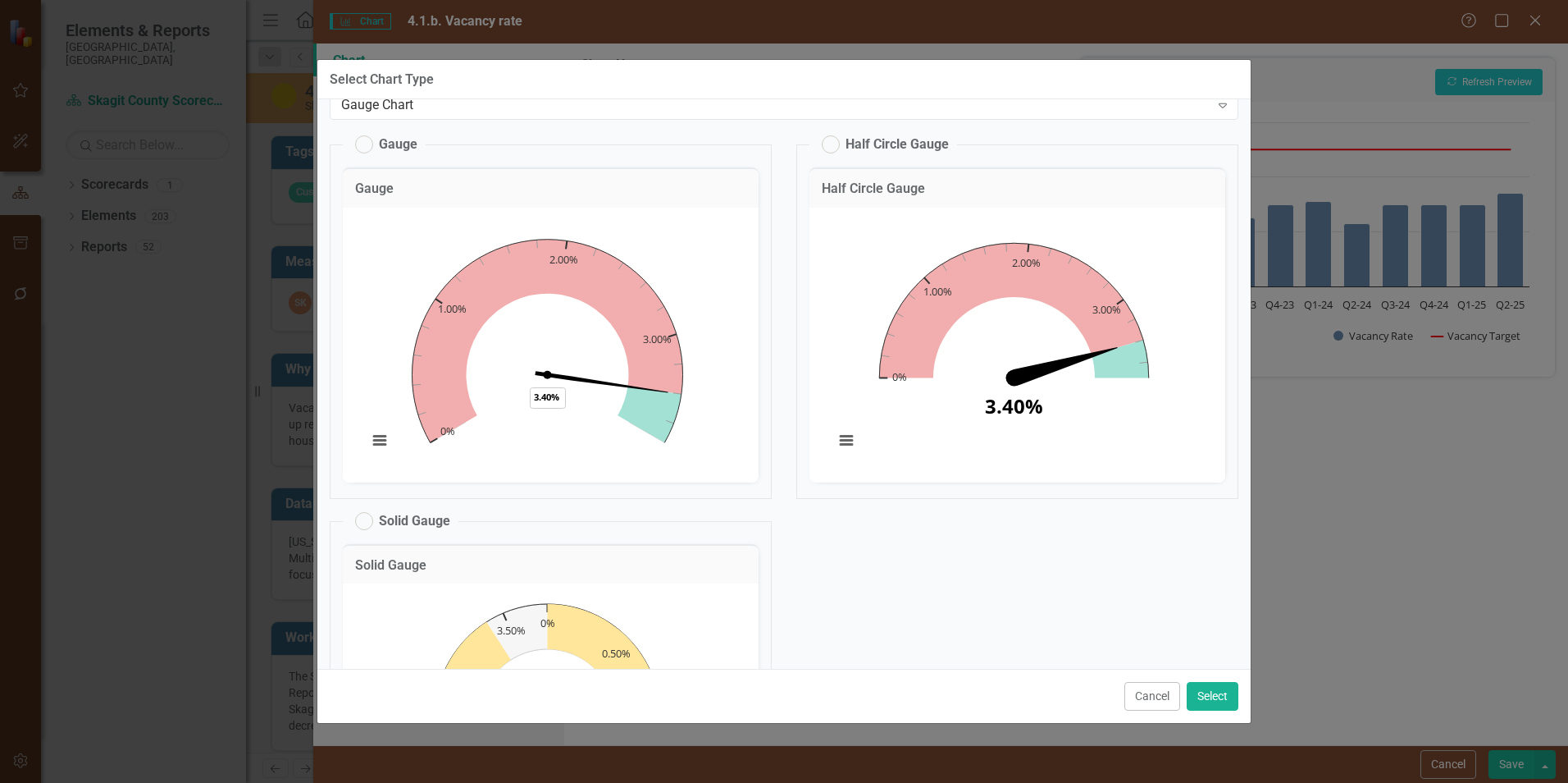
scroll to position [3, 0]
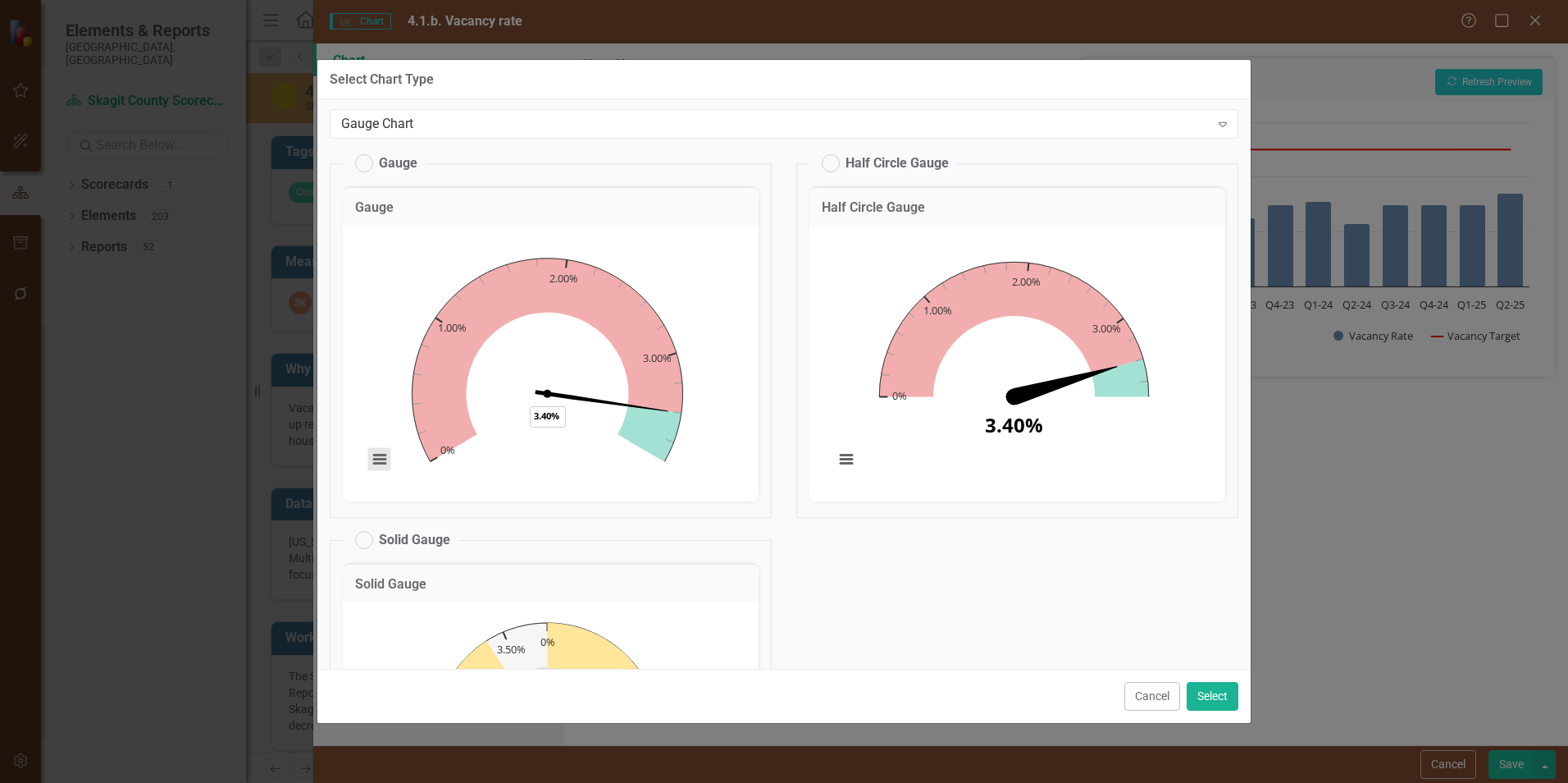
click at [378, 459] on button "View chart menu, Chart" at bounding box center [380, 459] width 23 height 23
click at [378, 459] on div "Download PNG image Download JPEG image Download PDF document Download SVG vecto…" at bounding box center [447, 389] width 207 height 160
click at [1198, 654] on div "Gauge Gauge Chart Chart with 1 data point. 4.1.b. Vacancy rate (Chart Type: Gau…" at bounding box center [784, 526] width 934 height 753
click at [1087, 110] on div "Gauge Chart Expand" at bounding box center [784, 123] width 908 height 30
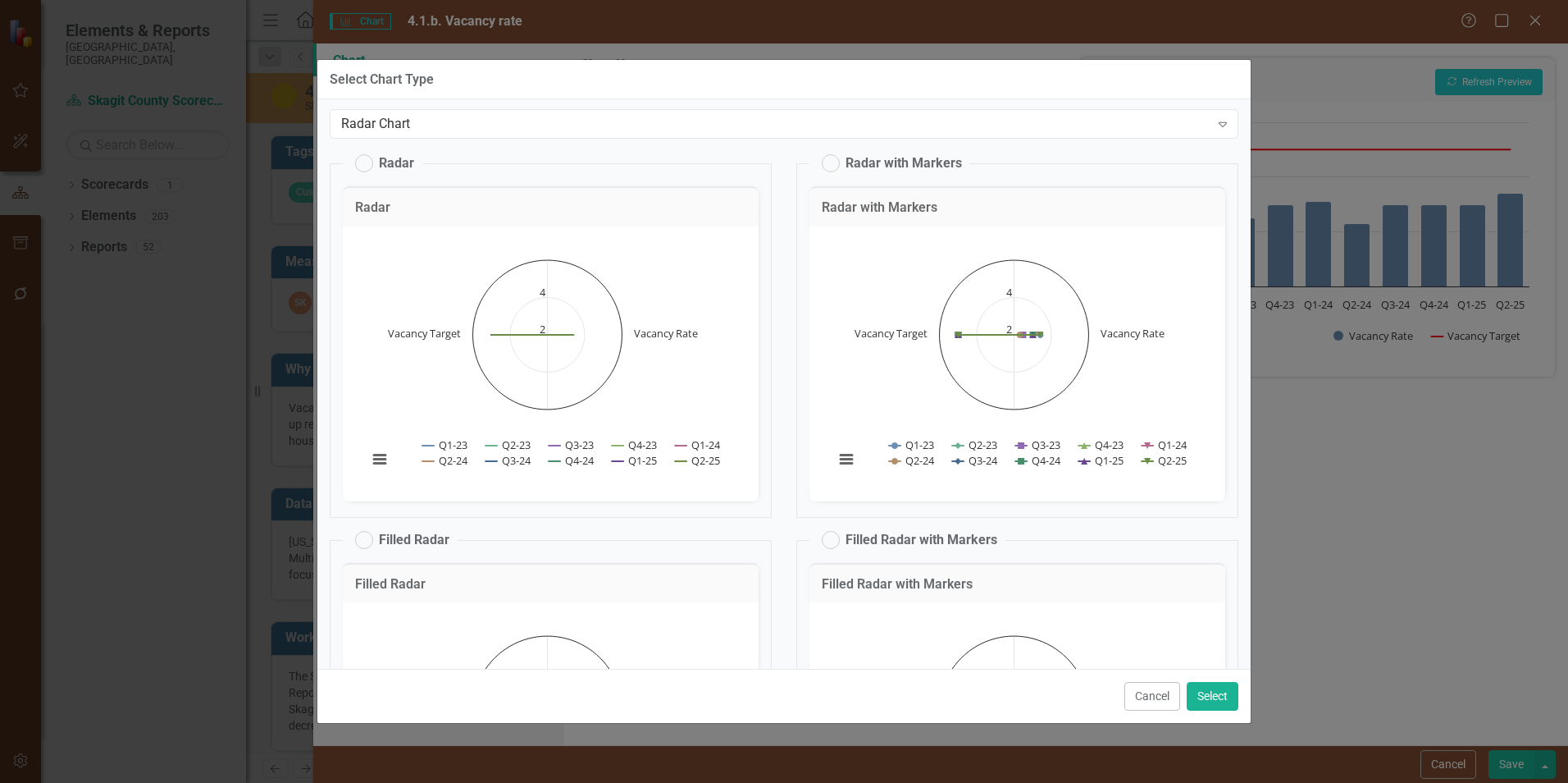
scroll to position [0, 0]
click at [746, 119] on div "Radar Chart" at bounding box center [775, 127] width 869 height 19
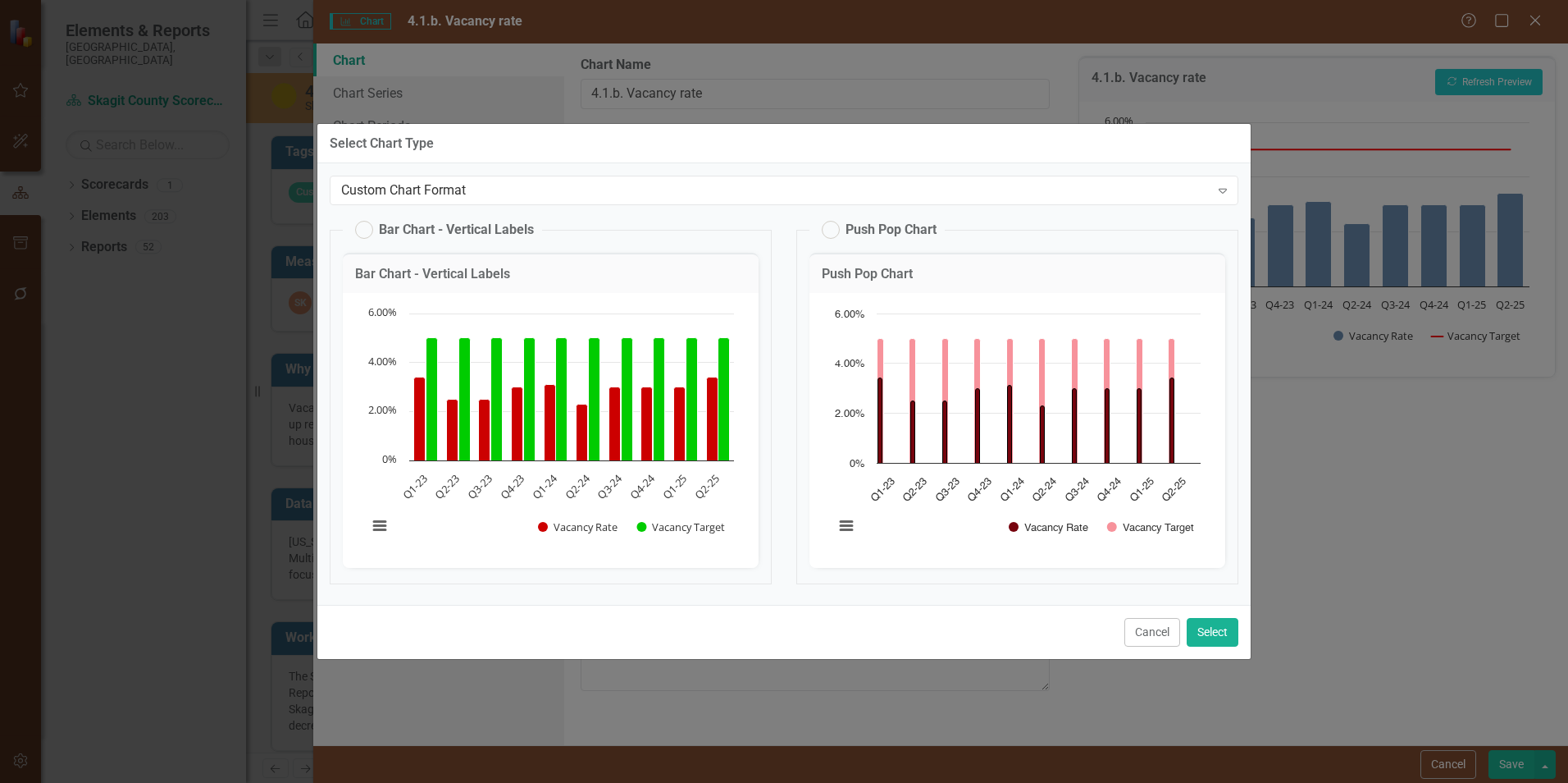
click at [370, 229] on label "Bar Chart - Vertical Labels" at bounding box center [444, 230] width 179 height 18
click at [362, 229] on input "Bar Chart - Vertical Labels" at bounding box center [357, 227] width 11 height 11
radio input "true"
click at [1227, 636] on button "Select" at bounding box center [1213, 632] width 52 height 29
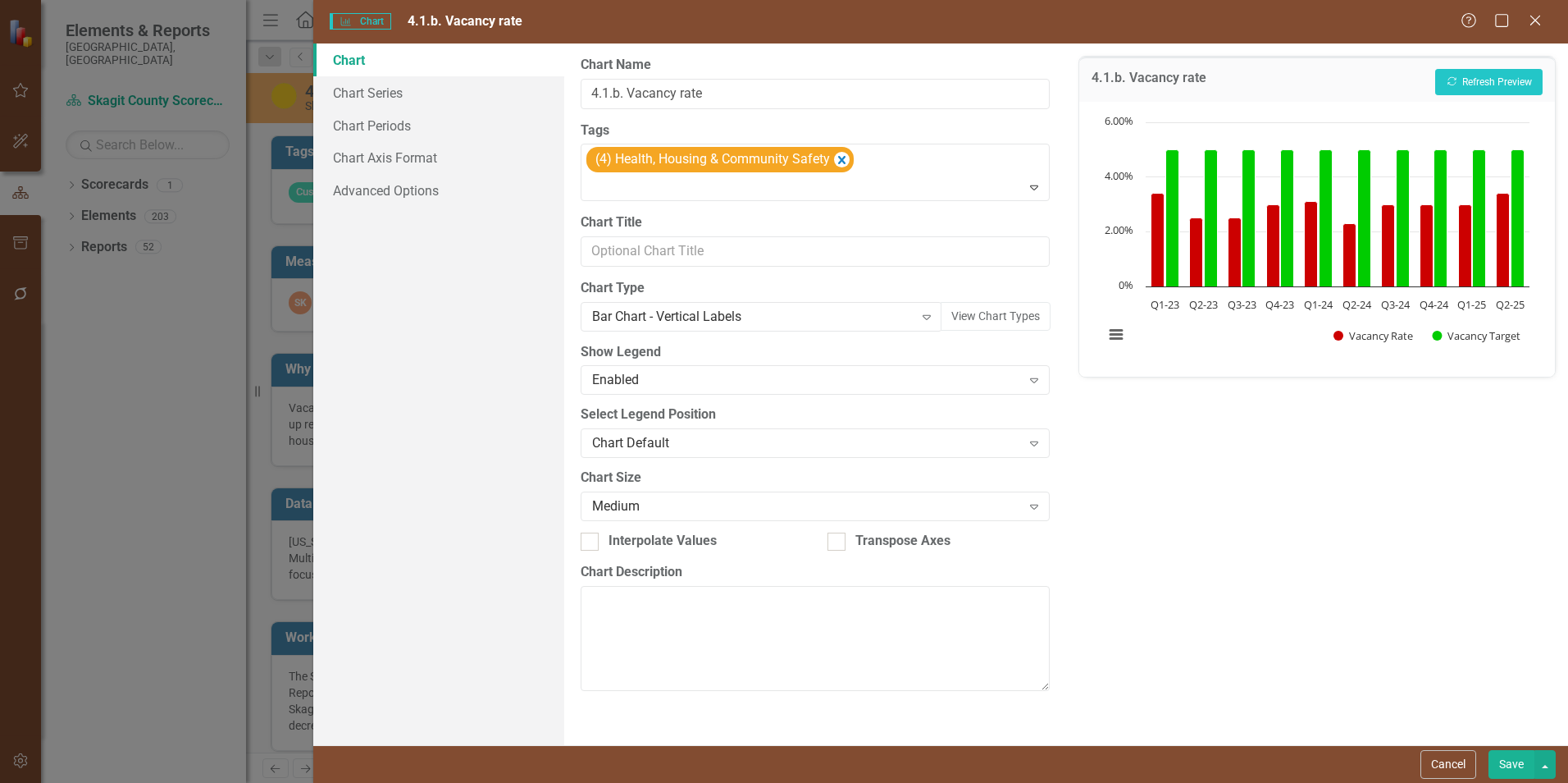
click at [1510, 757] on button "Save" at bounding box center [1511, 764] width 46 height 29
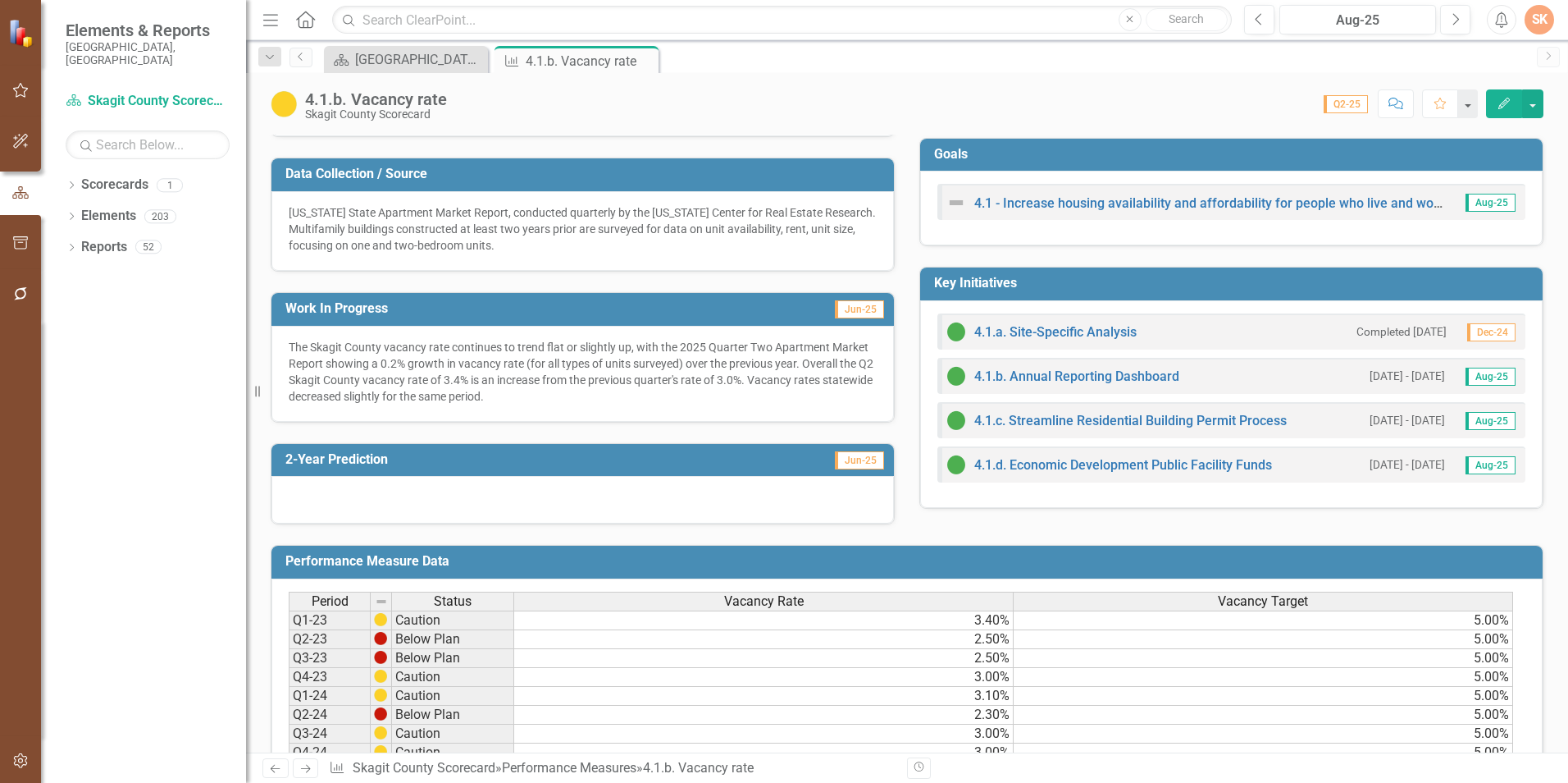
scroll to position [0, 0]
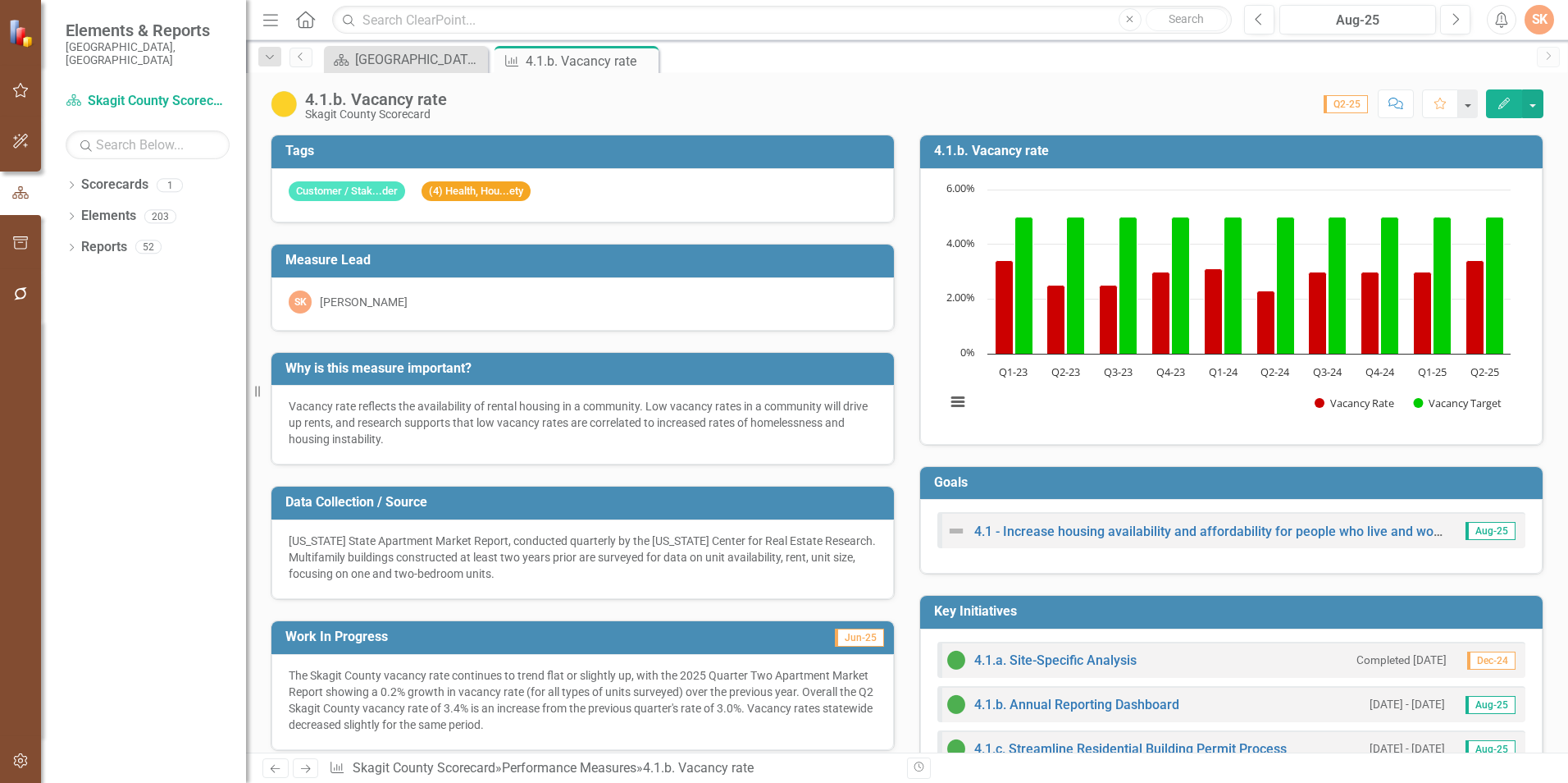
click at [1236, 147] on h3 "4.1.b. Vacancy rate" at bounding box center [1235, 151] width 600 height 14
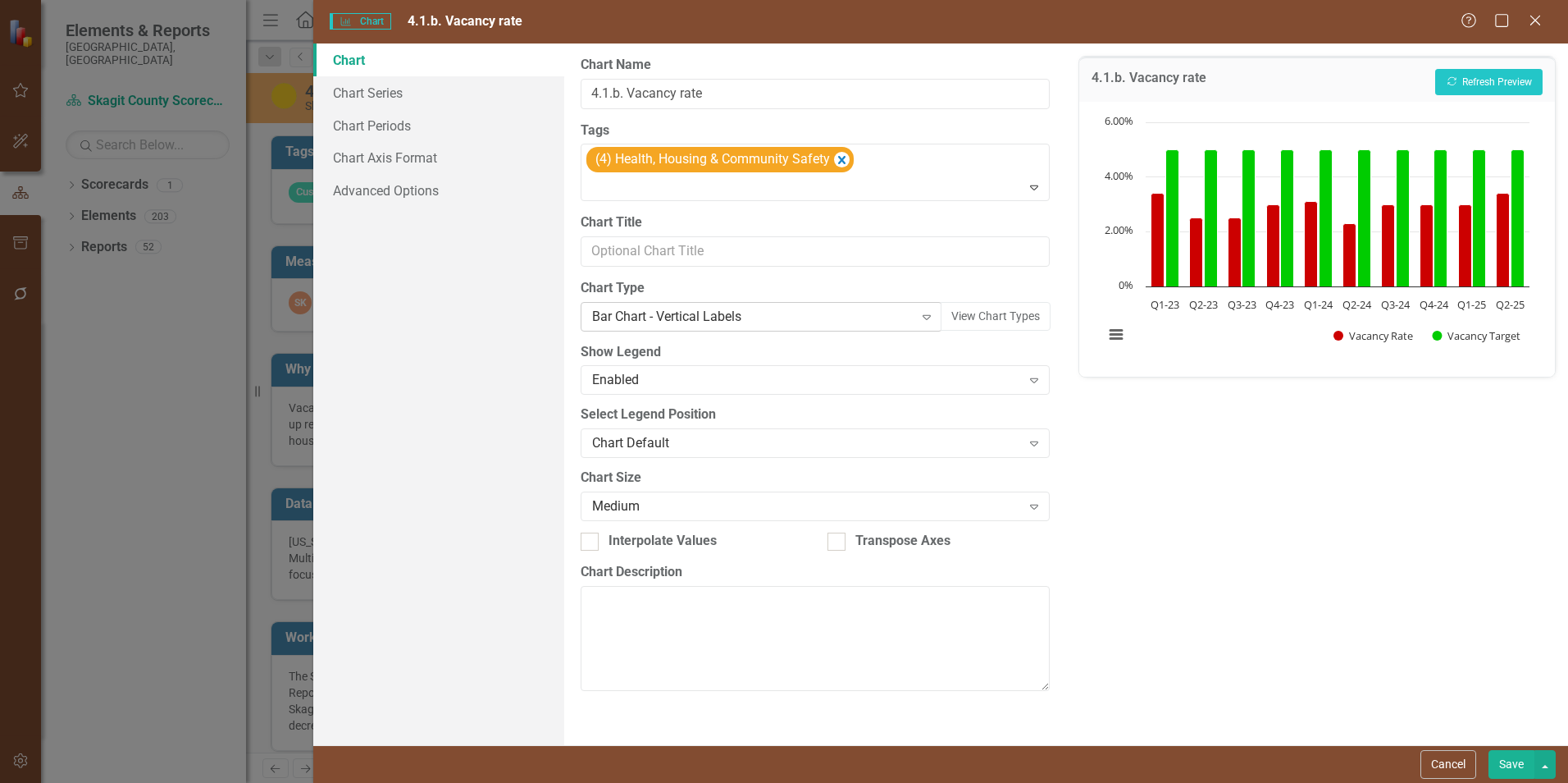
click at [928, 317] on icon at bounding box center [926, 316] width 8 height 4
click at [1516, 89] on button "Recalculate Refresh Preview" at bounding box center [1489, 82] width 108 height 26
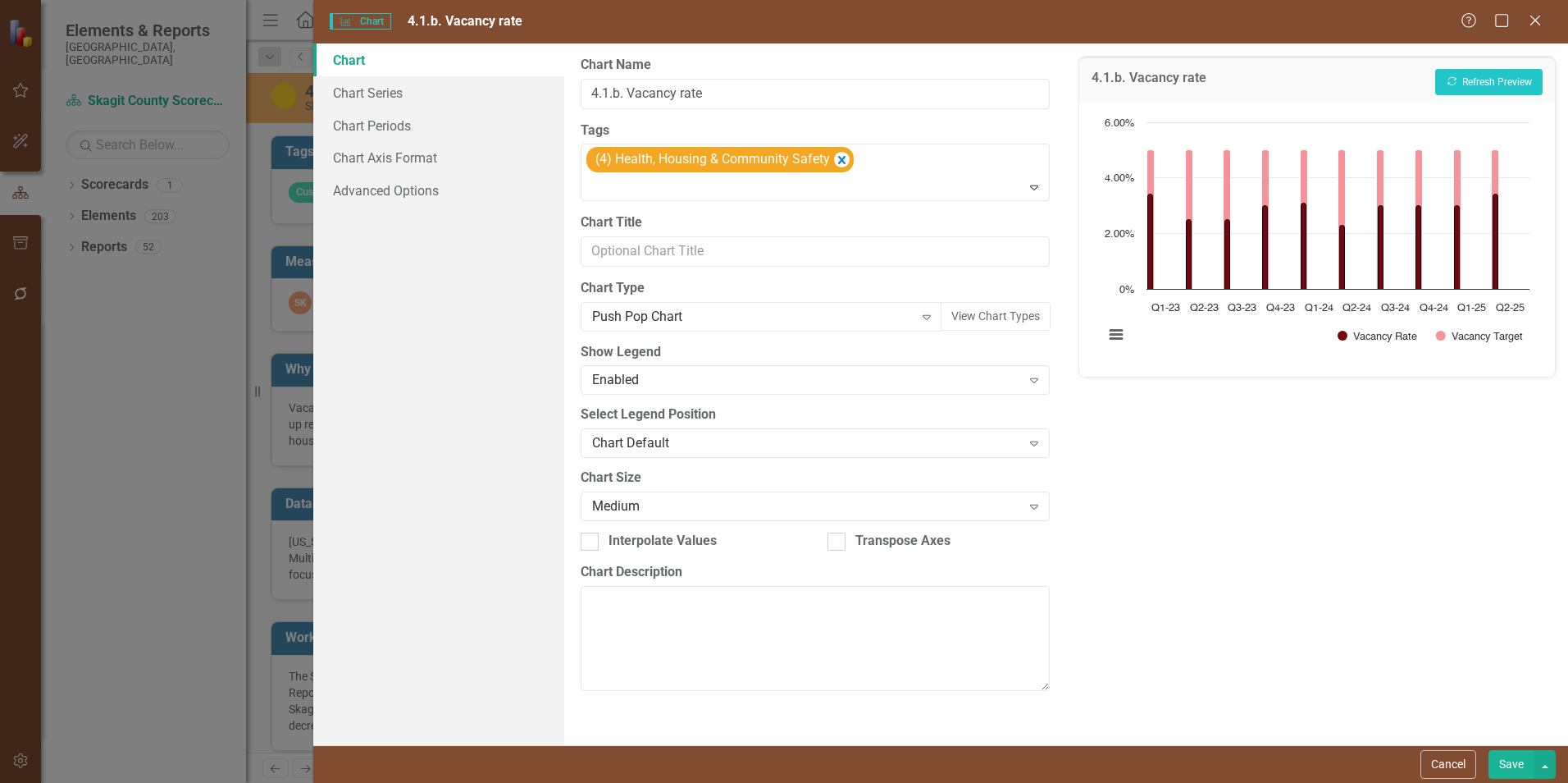
click at [1513, 765] on button "Save" at bounding box center [1511, 764] width 46 height 29
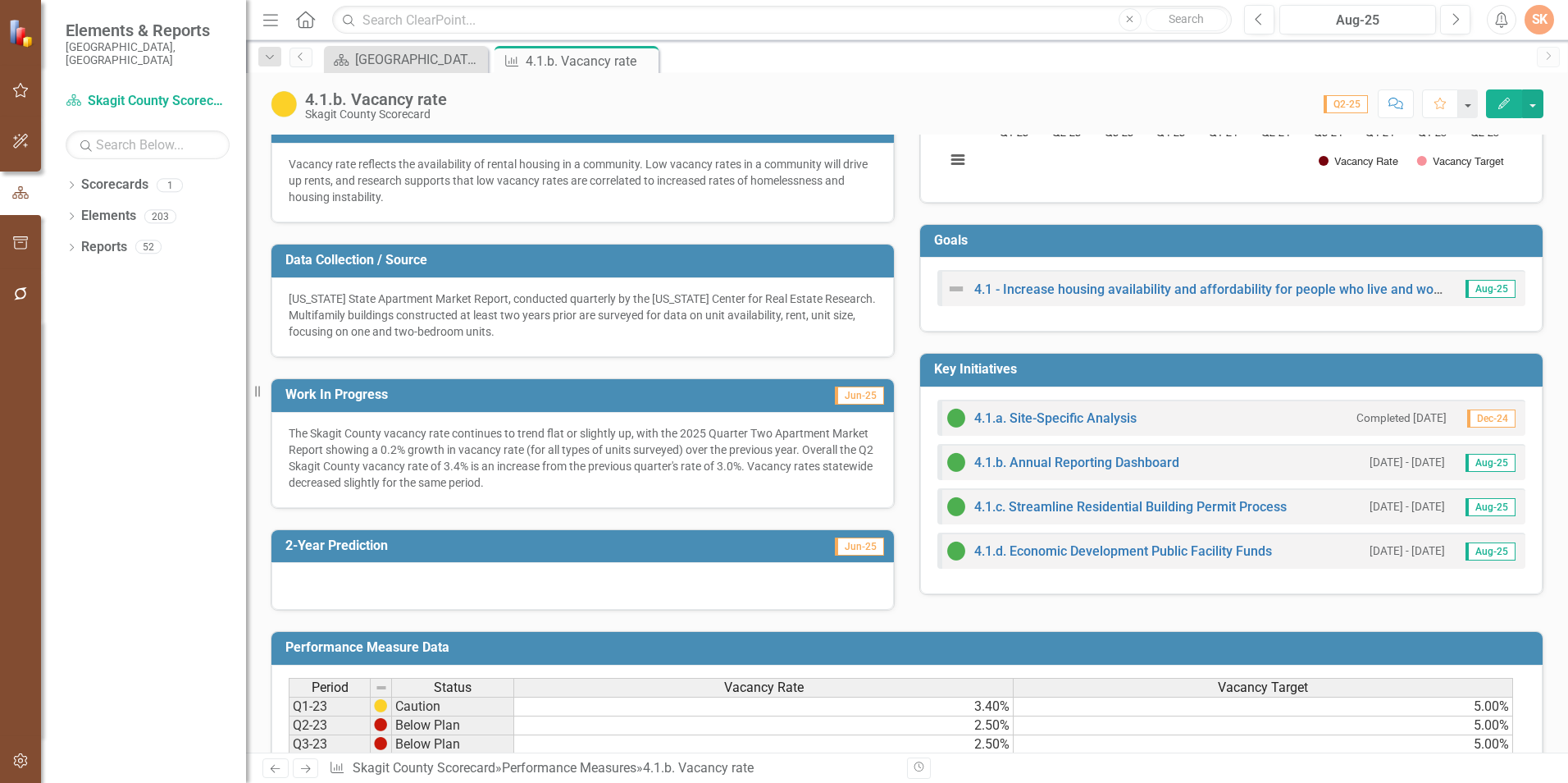
scroll to position [0, 0]
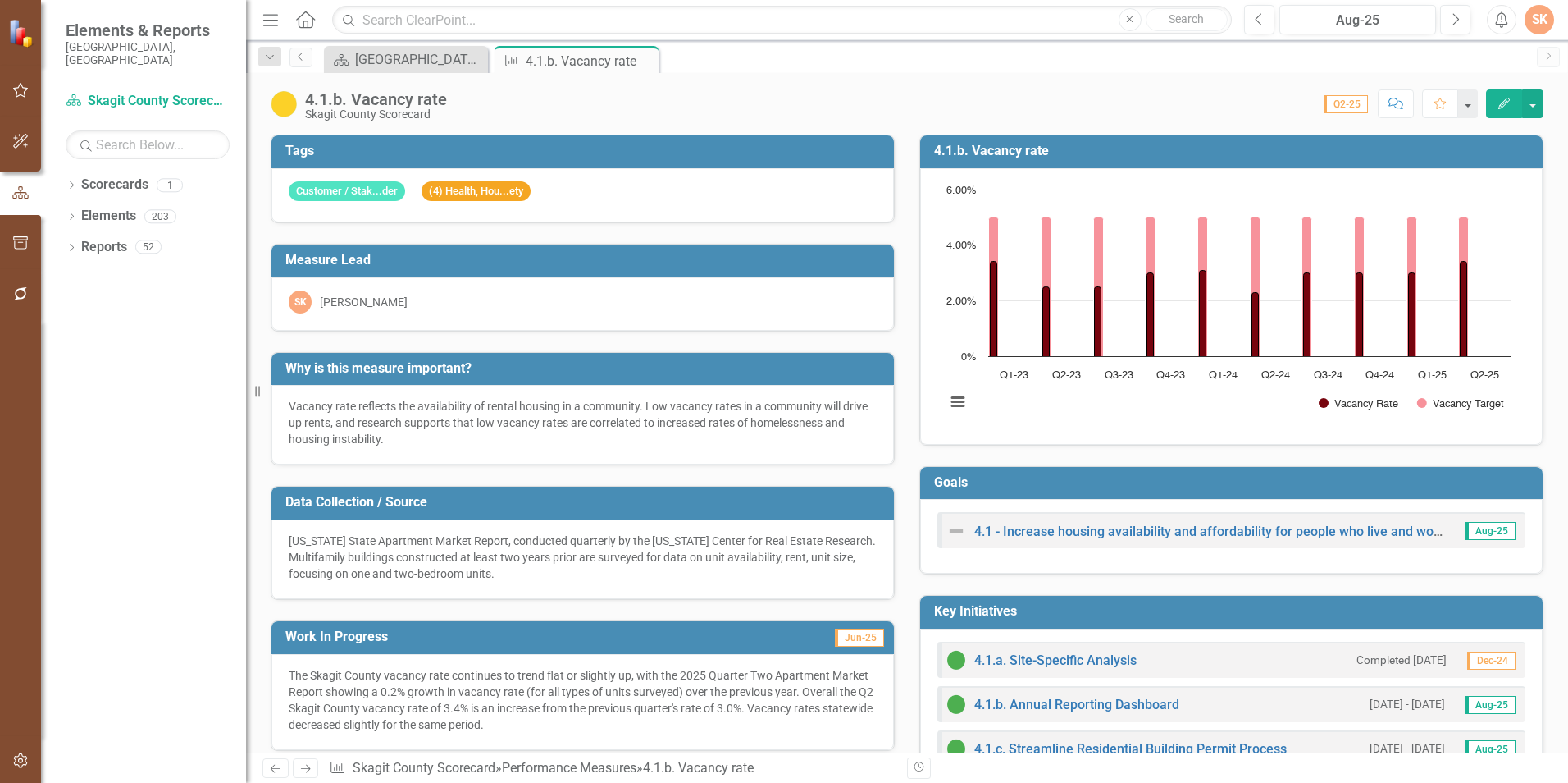
click at [749, 106] on div "Score: 0.00 Q2-25 Completed Comment Favorite Edit" at bounding box center [999, 102] width 1088 height 28
click at [352, 56] on link "Scorecard Skagit County Landing Page" at bounding box center [395, 59] width 136 height 21
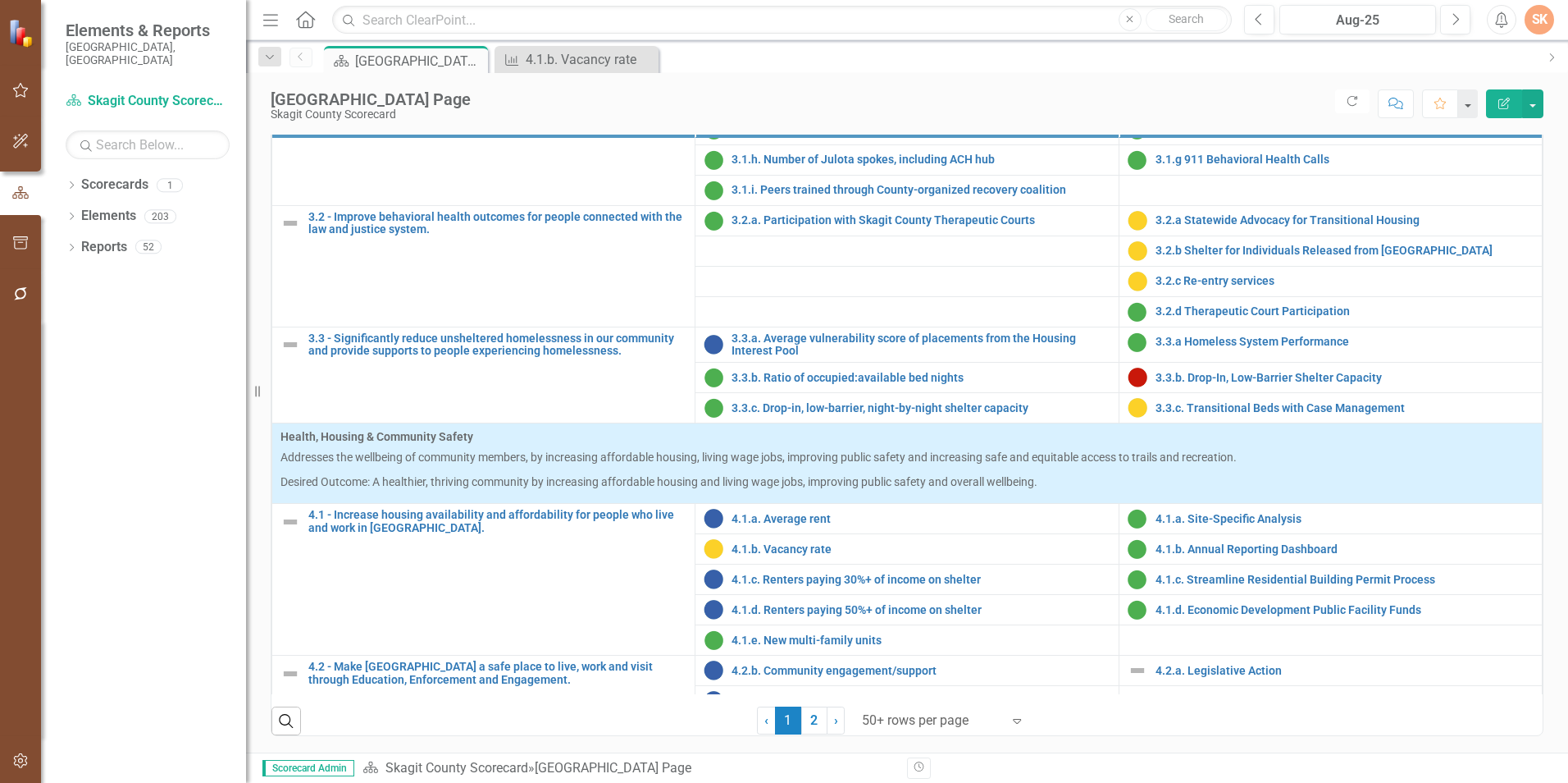
scroll to position [1384, 0]
